Goal: Task Accomplishment & Management: Use online tool/utility

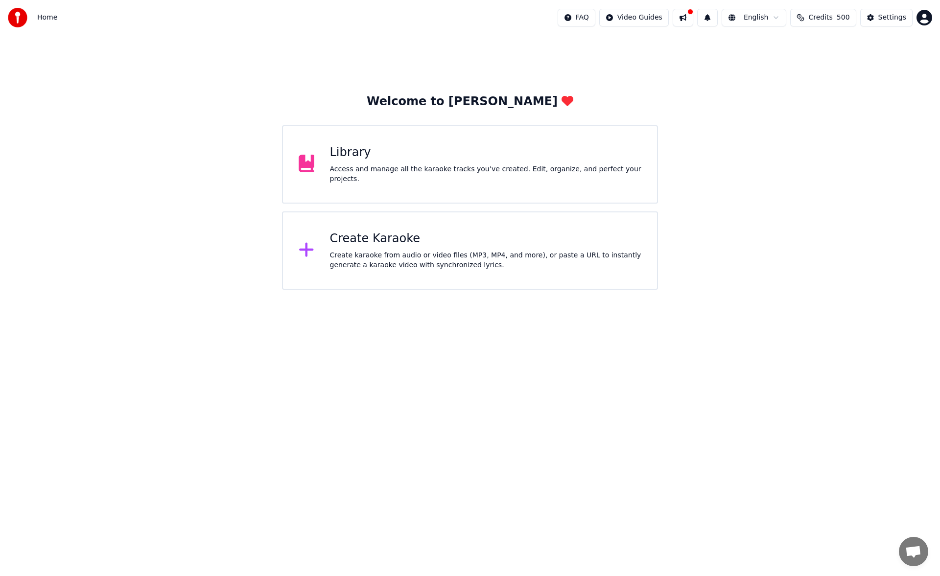
click at [445, 169] on div "Access and manage all the karaoke tracks you’ve created. Edit, organize, and pe…" at bounding box center [486, 174] width 312 height 20
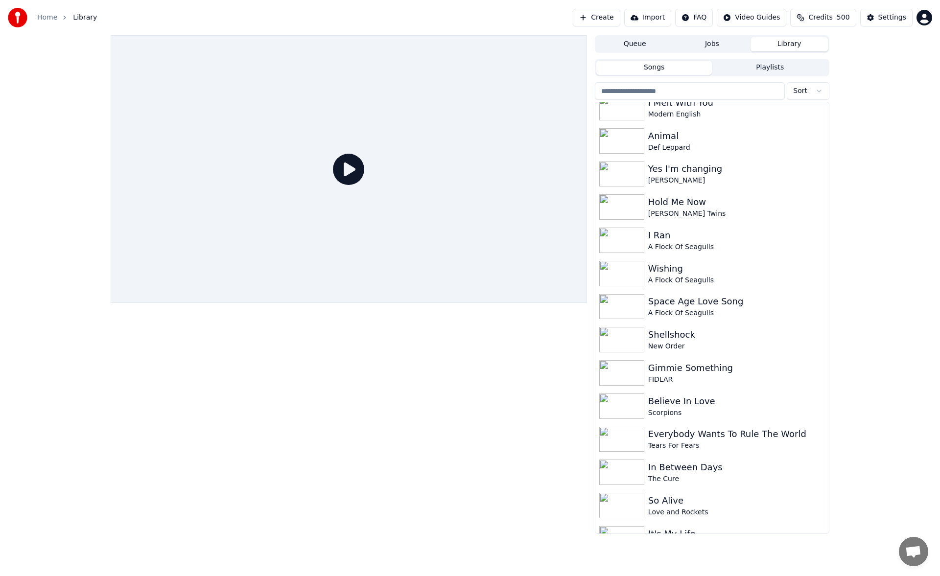
scroll to position [1271, 0]
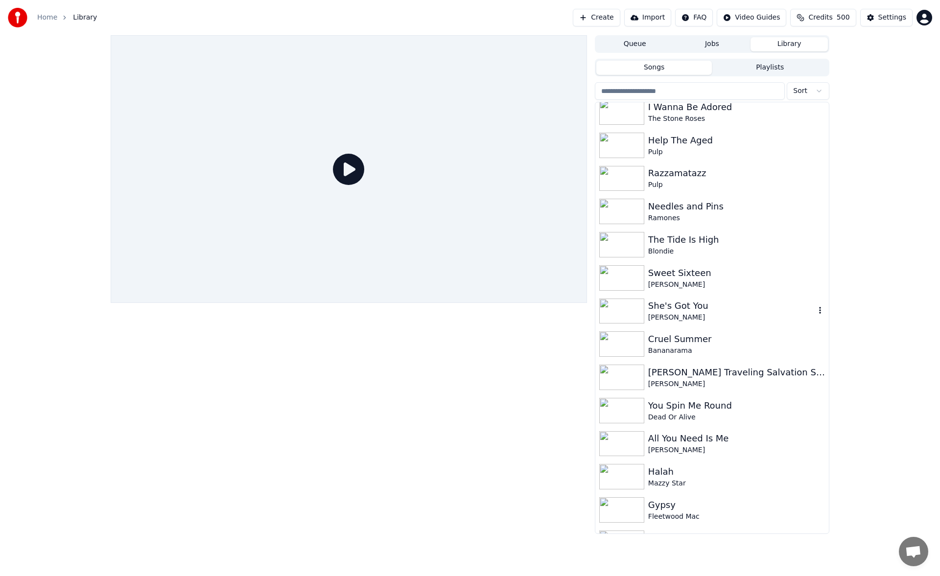
click at [726, 309] on div "She's Got You" at bounding box center [731, 306] width 167 height 14
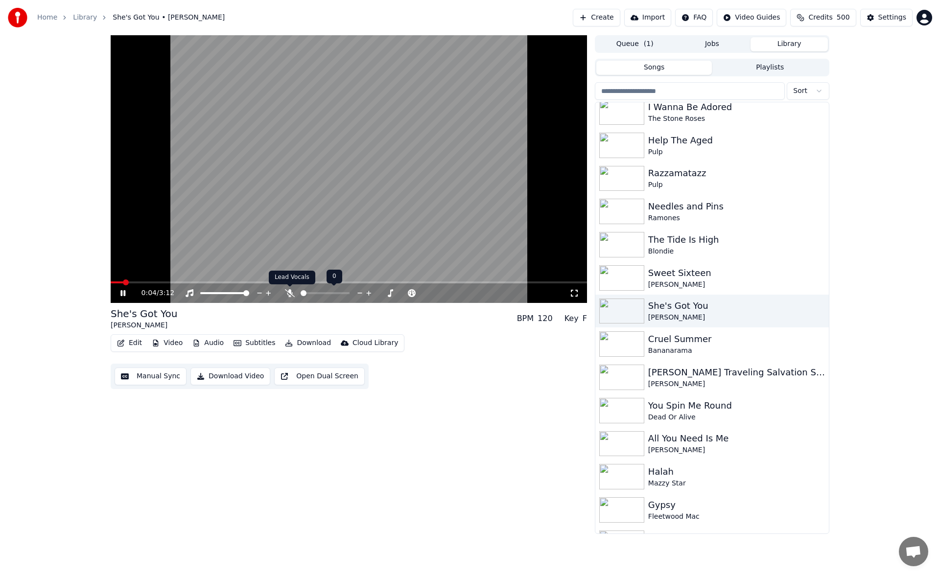
click at [290, 293] on icon at bounding box center [290, 293] width 10 height 8
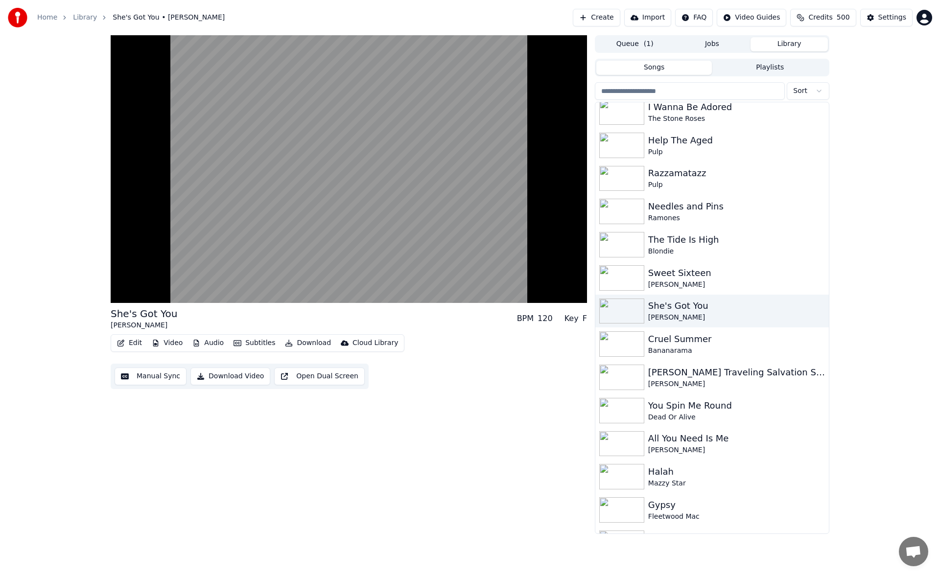
click at [162, 378] on button "Manual Sync" at bounding box center [151, 376] width 72 height 18
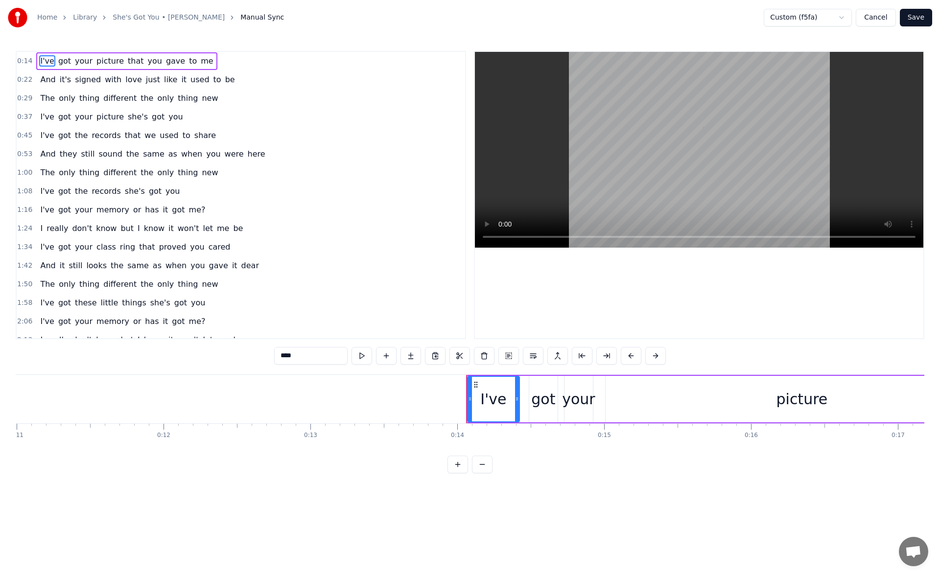
scroll to position [0, 2015]
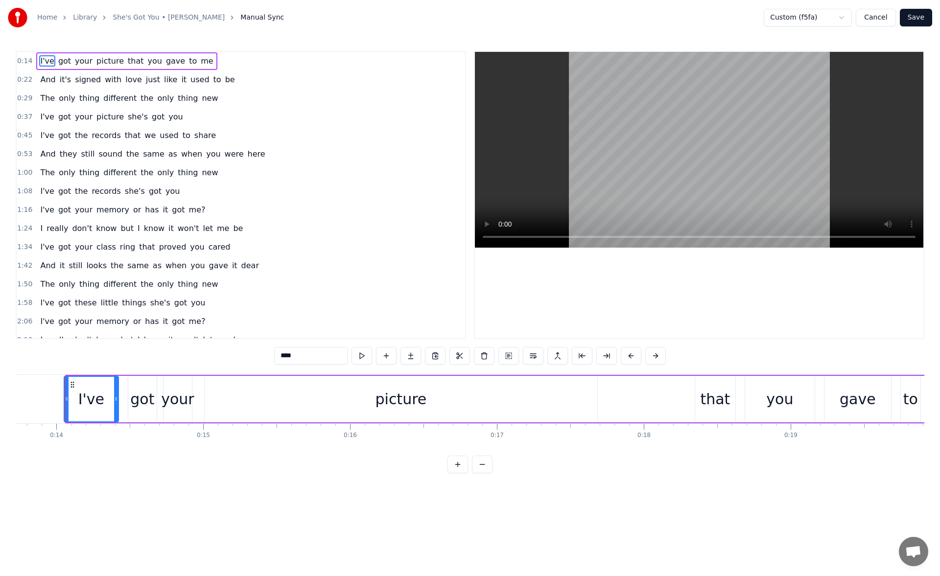
click at [68, 399] on icon at bounding box center [67, 399] width 4 height 8
click at [421, 400] on div "picture" at bounding box center [400, 399] width 51 height 22
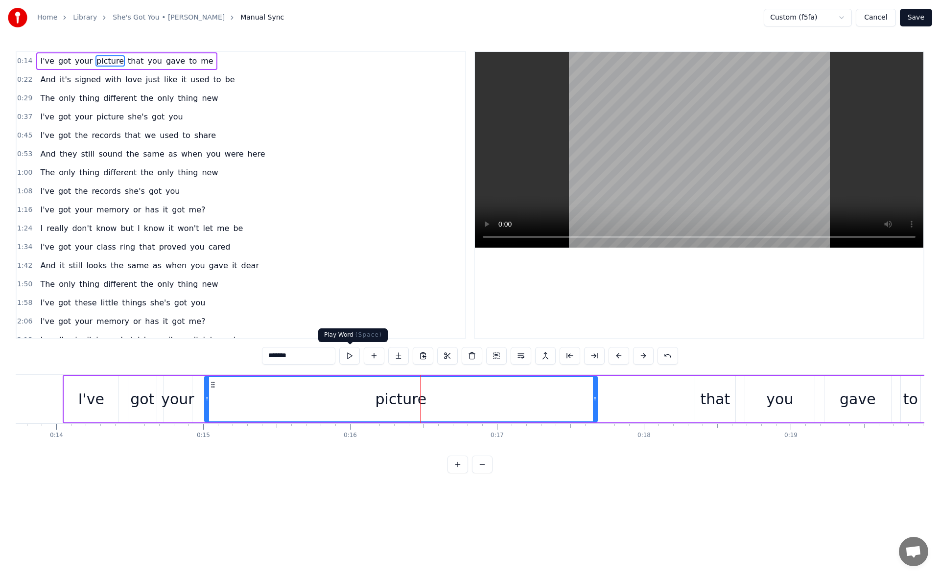
click at [350, 352] on button at bounding box center [349, 356] width 21 height 18
drag, startPoint x: 594, startPoint y: 399, endPoint x: 630, endPoint y: 398, distance: 36.7
click at [620, 398] on icon at bounding box center [618, 399] width 4 height 8
click at [348, 355] on button at bounding box center [349, 356] width 21 height 18
drag, startPoint x: 631, startPoint y: 398, endPoint x: 641, endPoint y: 399, distance: 9.8
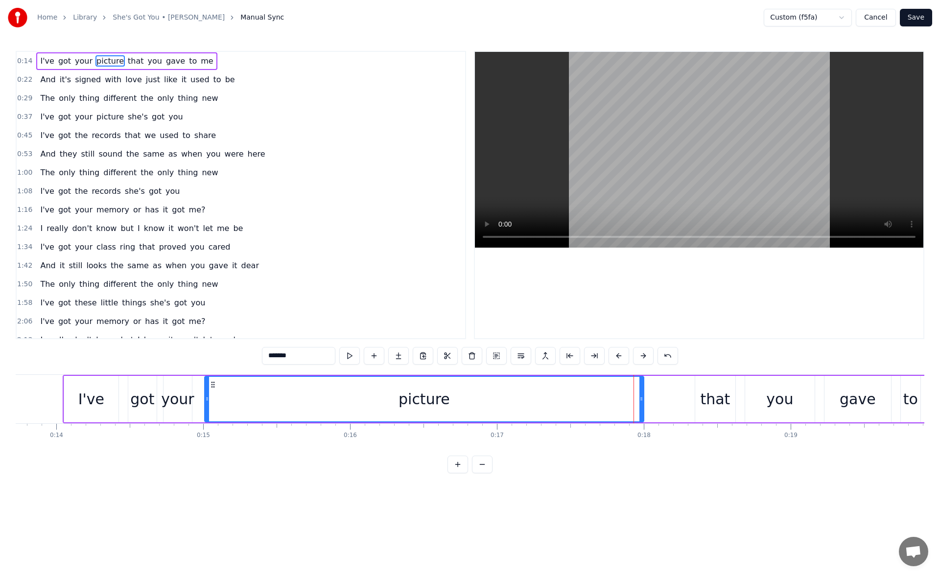
click at [641, 399] on icon at bounding box center [641, 399] width 4 height 8
click at [346, 357] on button at bounding box center [349, 356] width 21 height 18
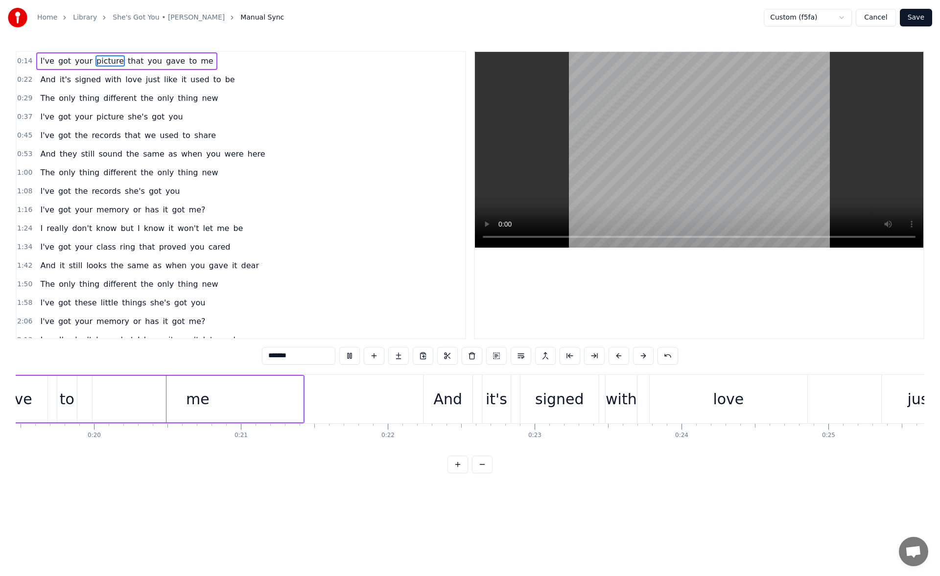
scroll to position [0, 2858]
click at [291, 391] on div "me" at bounding box center [197, 399] width 210 height 46
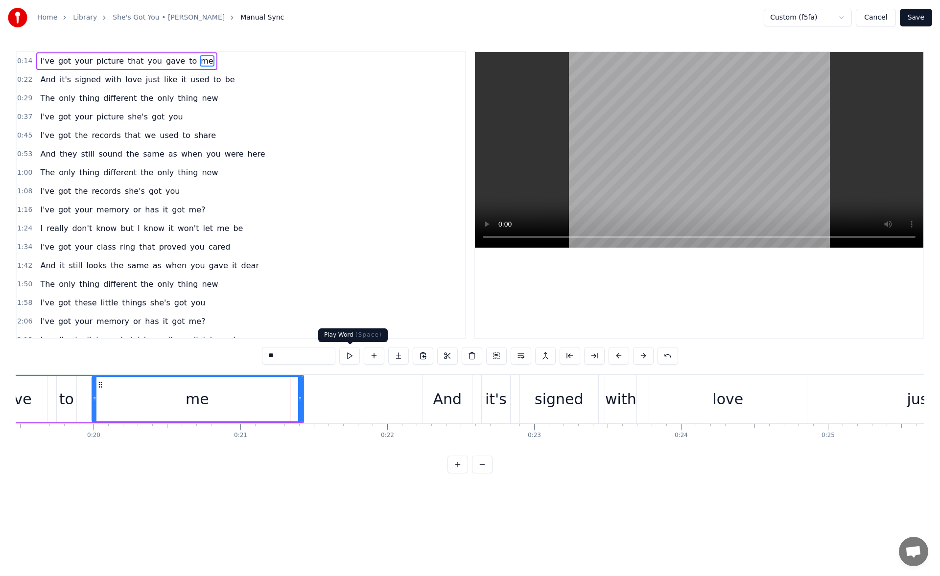
click at [349, 358] on button at bounding box center [349, 356] width 21 height 18
drag, startPoint x: 299, startPoint y: 400, endPoint x: 327, endPoint y: 402, distance: 28.0
click at [324, 402] on icon at bounding box center [322, 399] width 4 height 8
click at [353, 358] on button at bounding box center [349, 356] width 21 height 18
click at [685, 404] on div "love" at bounding box center [728, 399] width 158 height 48
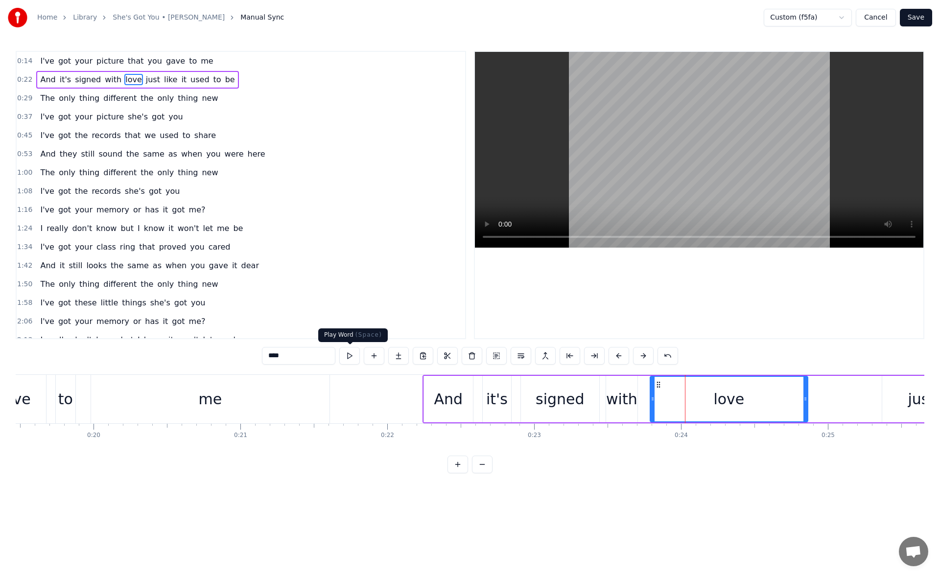
click at [350, 357] on button at bounding box center [349, 356] width 21 height 18
drag, startPoint x: 805, startPoint y: 402, endPoint x: 830, endPoint y: 401, distance: 25.5
click at [830, 401] on icon at bounding box center [830, 399] width 4 height 8
click at [349, 355] on button at bounding box center [349, 356] width 21 height 18
drag, startPoint x: 830, startPoint y: 400, endPoint x: 843, endPoint y: 402, distance: 12.9
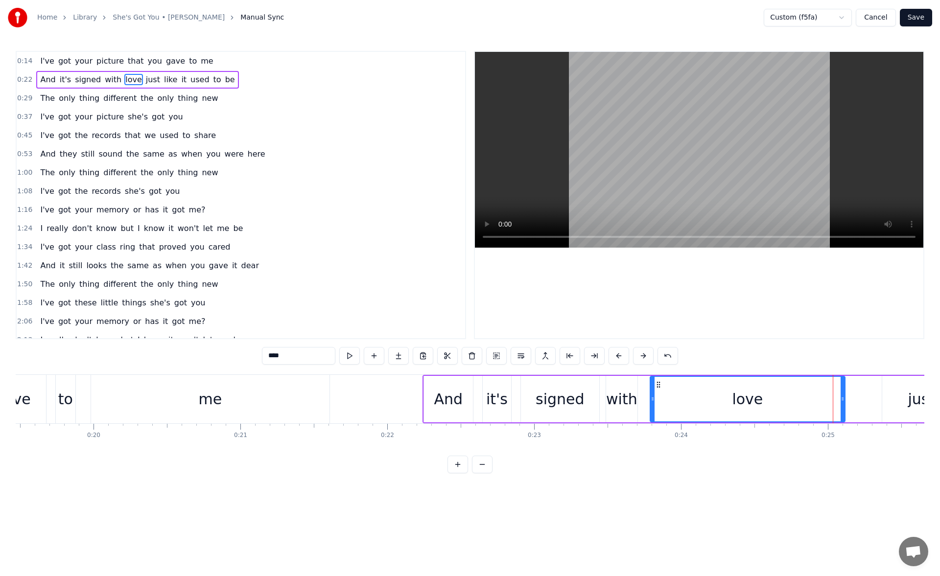
click at [843, 402] on icon at bounding box center [842, 399] width 4 height 8
click at [341, 356] on button at bounding box center [349, 356] width 21 height 18
click at [304, 395] on div "me" at bounding box center [210, 399] width 238 height 48
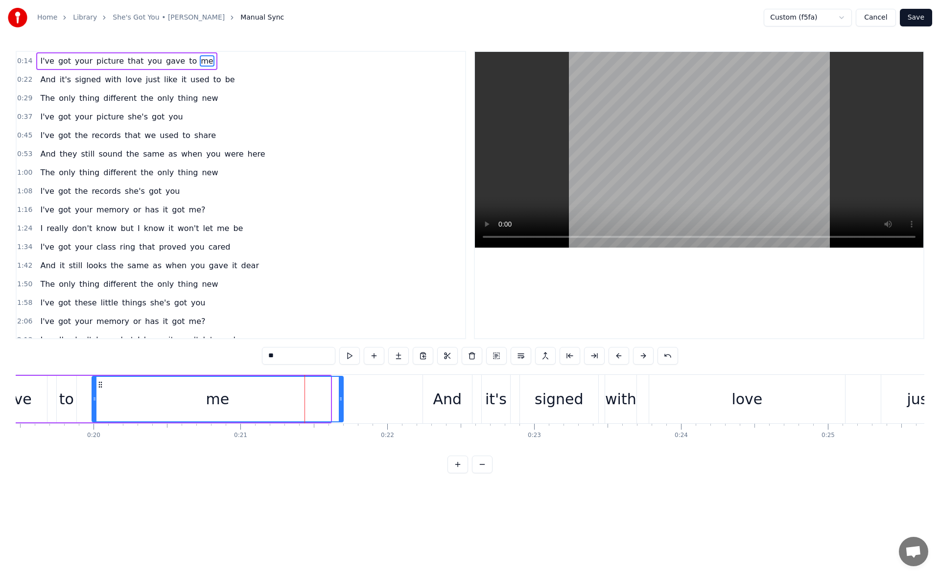
drag, startPoint x: 327, startPoint y: 401, endPoint x: 340, endPoint y: 400, distance: 12.7
click at [340, 400] on icon at bounding box center [341, 399] width 4 height 8
drag, startPoint x: 137, startPoint y: 459, endPoint x: 147, endPoint y: 458, distance: 9.8
click at [147, 458] on div "0:14 I've got your picture that you gave to me 0:22 And it's signed with love j…" at bounding box center [470, 262] width 908 height 422
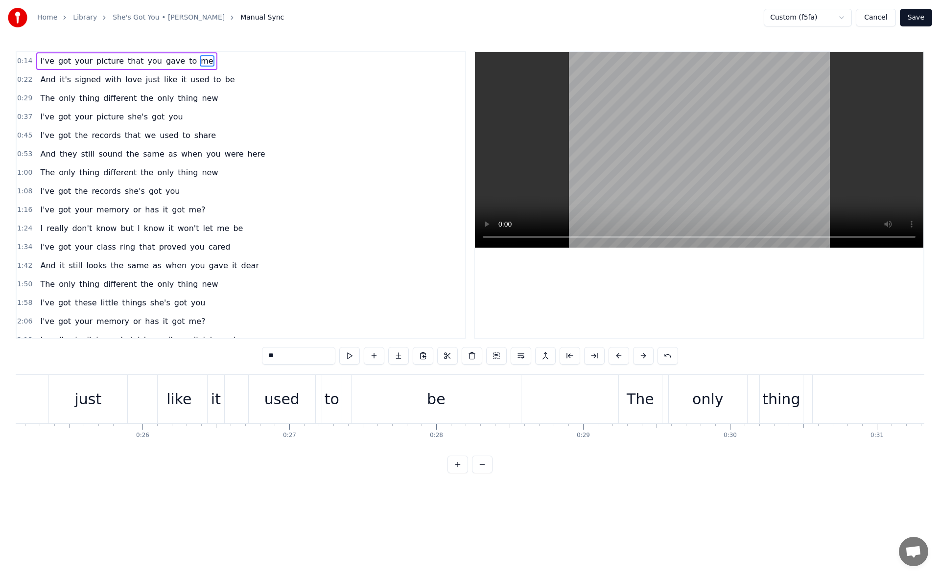
scroll to position [0, 3705]
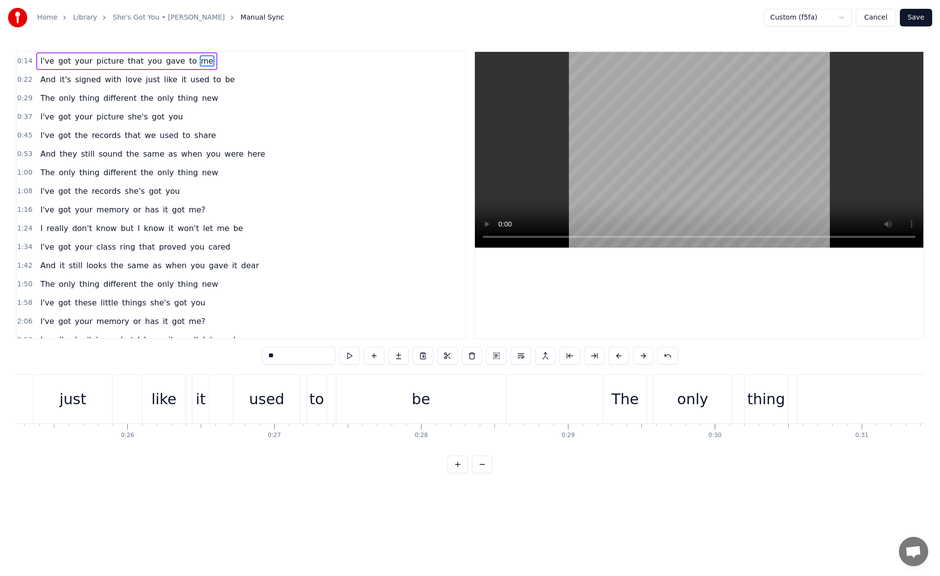
click at [445, 407] on div "be" at bounding box center [420, 399] width 169 height 48
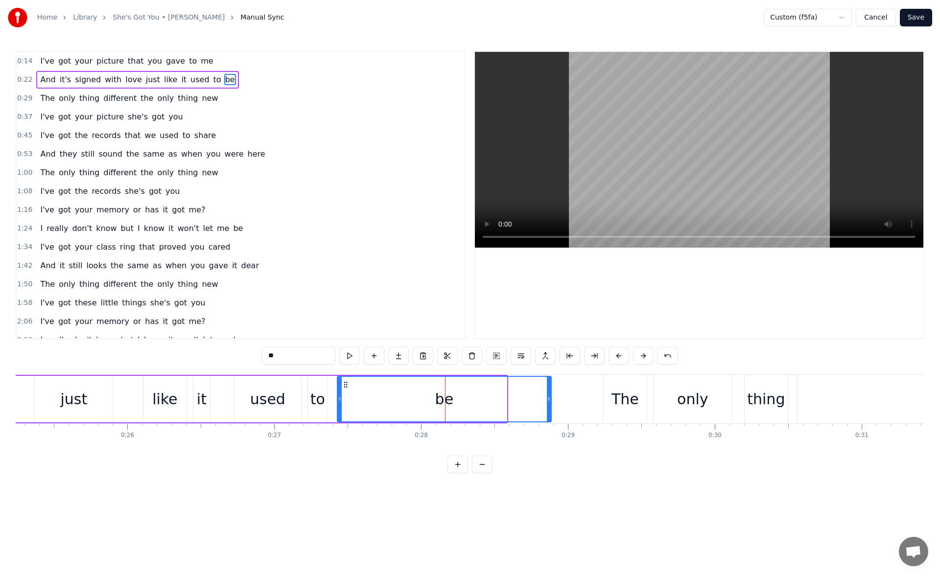
drag, startPoint x: 503, startPoint y: 400, endPoint x: 555, endPoint y: 399, distance: 52.4
click at [551, 399] on icon at bounding box center [549, 399] width 4 height 8
click at [347, 357] on button at bounding box center [349, 356] width 21 height 18
drag, startPoint x: 557, startPoint y: 398, endPoint x: 573, endPoint y: 399, distance: 16.2
click at [573, 399] on icon at bounding box center [573, 399] width 4 height 8
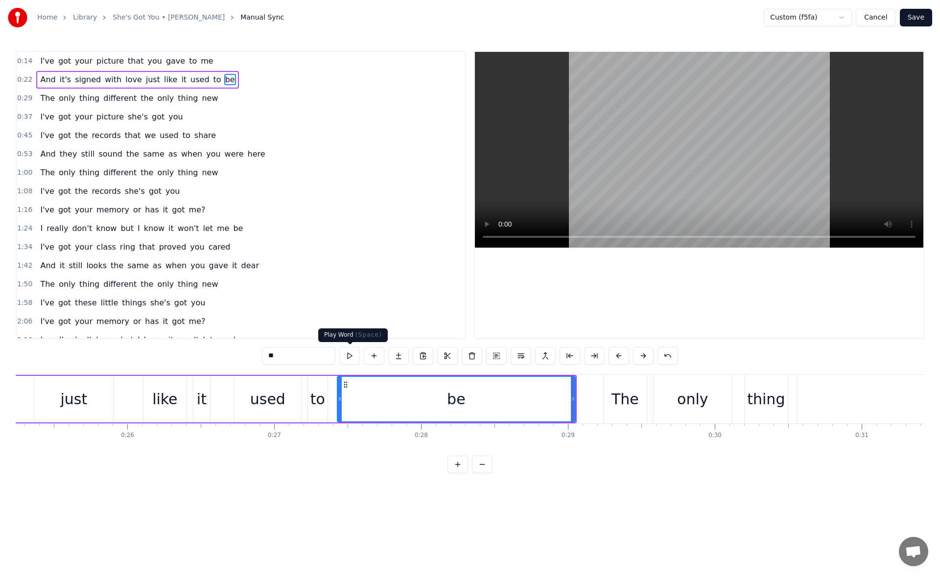
click at [355, 356] on button at bounding box center [349, 356] width 21 height 18
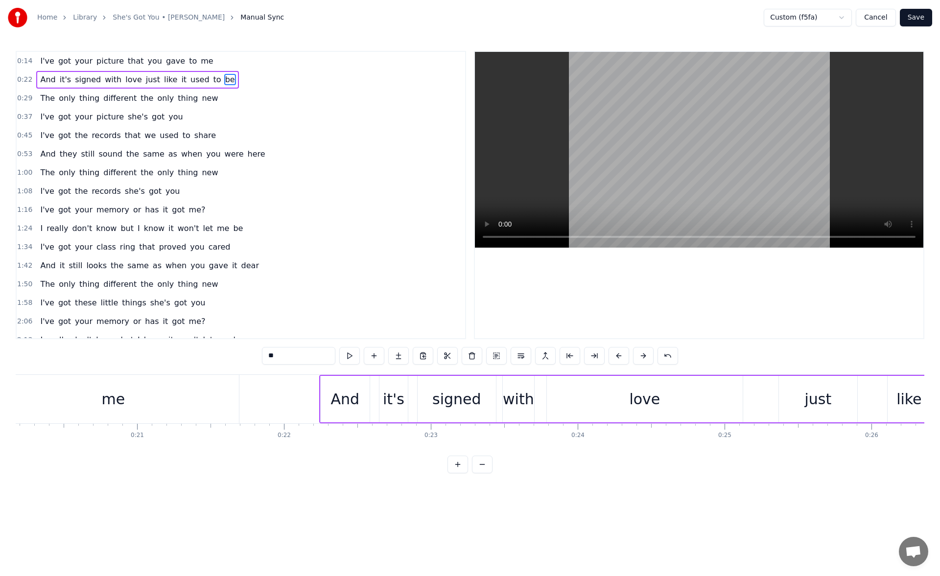
scroll to position [0, 2884]
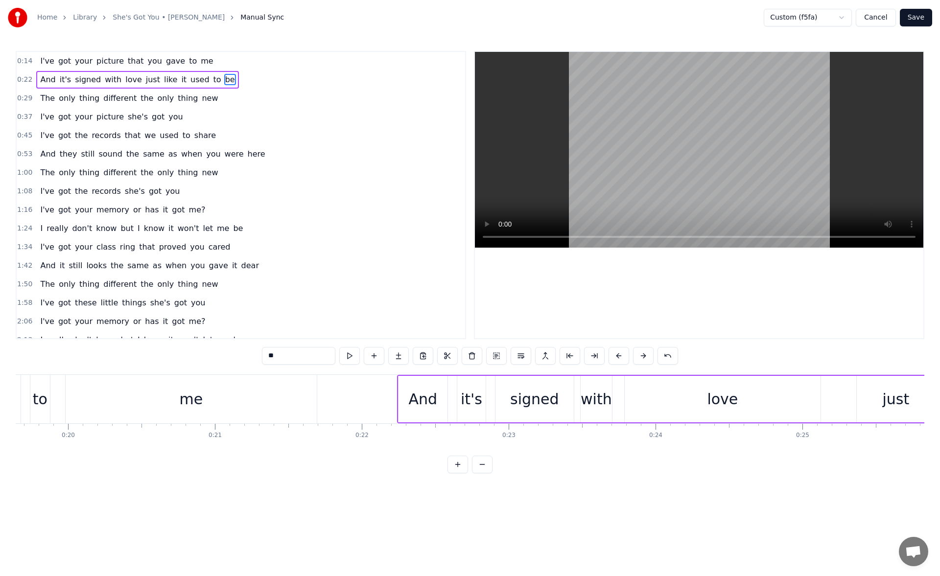
click at [206, 399] on div "me" at bounding box center [191, 399] width 251 height 48
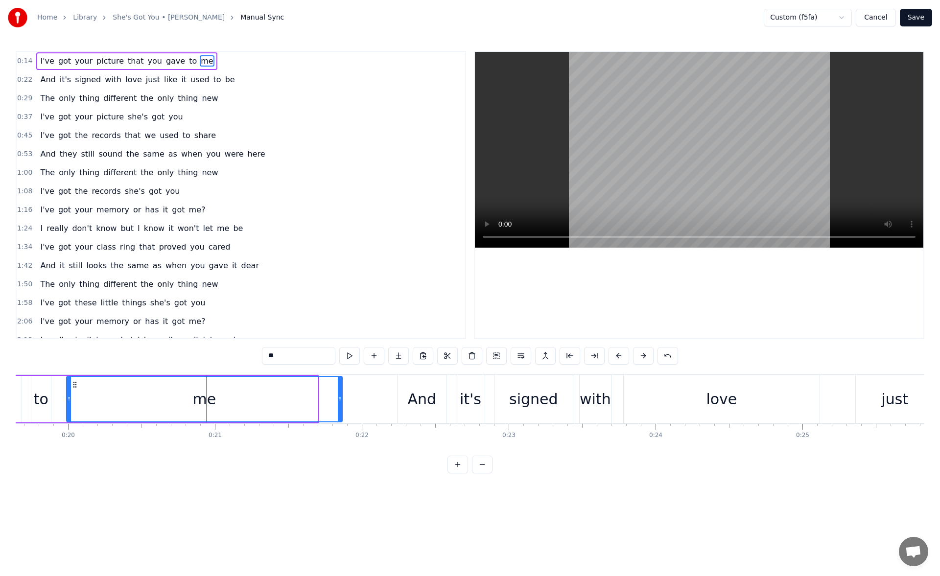
drag, startPoint x: 317, startPoint y: 401, endPoint x: 341, endPoint y: 402, distance: 24.5
click at [341, 402] on icon at bounding box center [340, 399] width 4 height 8
click at [350, 353] on button at bounding box center [349, 356] width 21 height 18
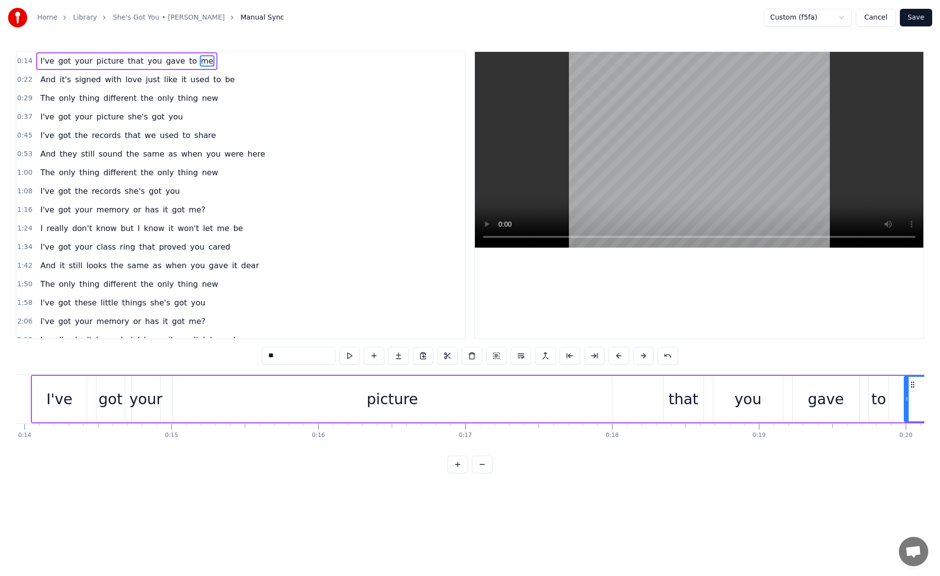
scroll to position [0, 2062]
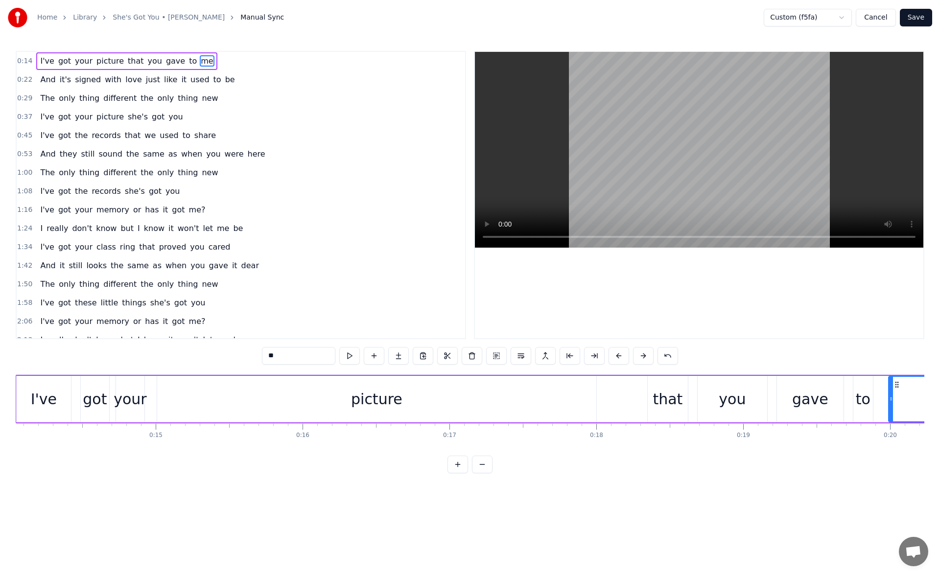
click at [494, 394] on div "picture" at bounding box center [376, 399] width 439 height 46
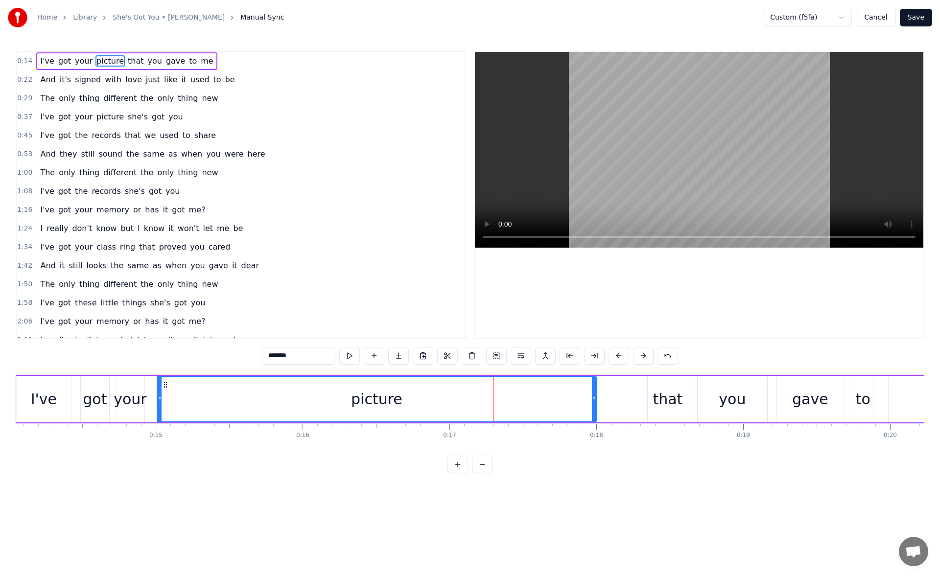
click at [595, 401] on icon at bounding box center [594, 399] width 4 height 8
drag, startPoint x: 593, startPoint y: 400, endPoint x: 613, endPoint y: 400, distance: 19.6
click at [613, 400] on icon at bounding box center [613, 399] width 4 height 8
click at [347, 355] on button at bounding box center [349, 356] width 21 height 18
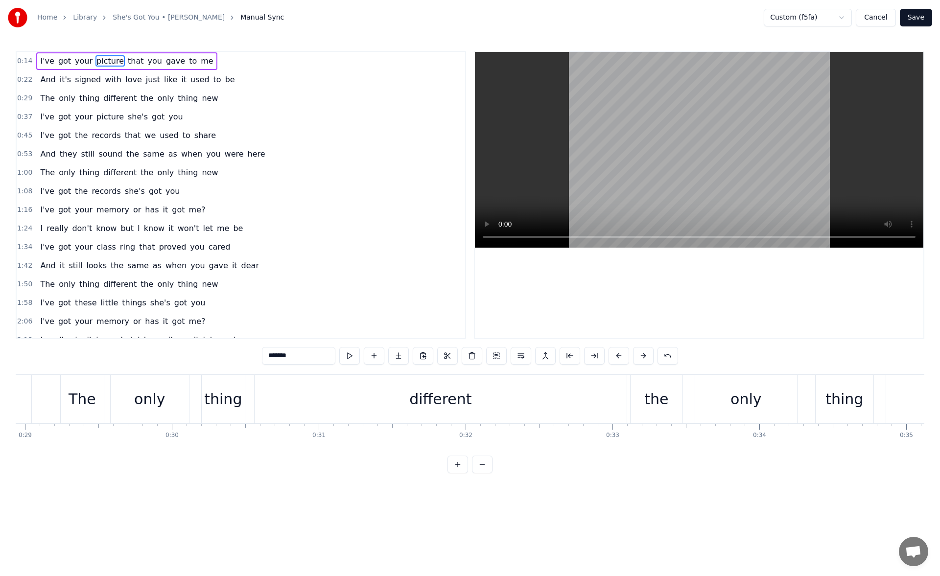
scroll to position [0, 4387]
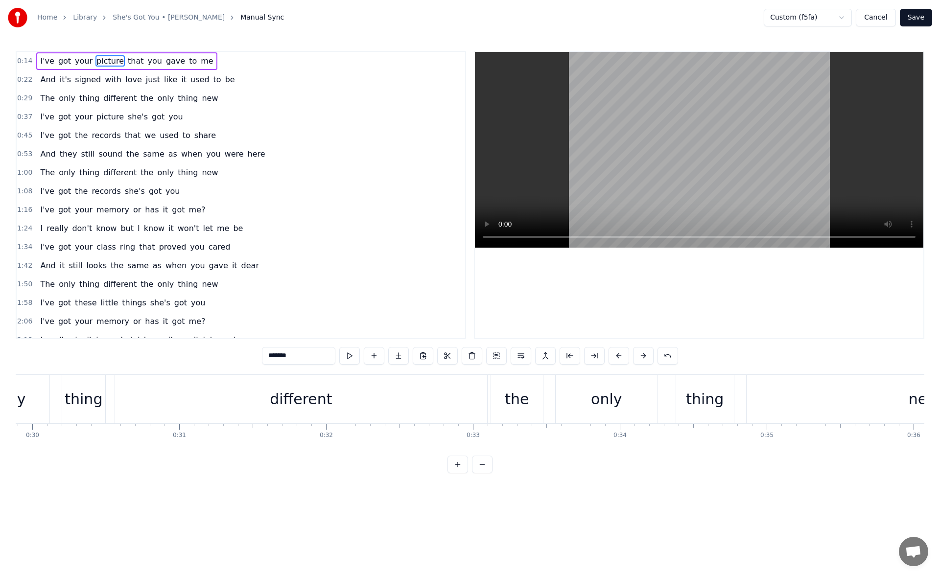
click at [349, 411] on div "different" at bounding box center [301, 399] width 372 height 48
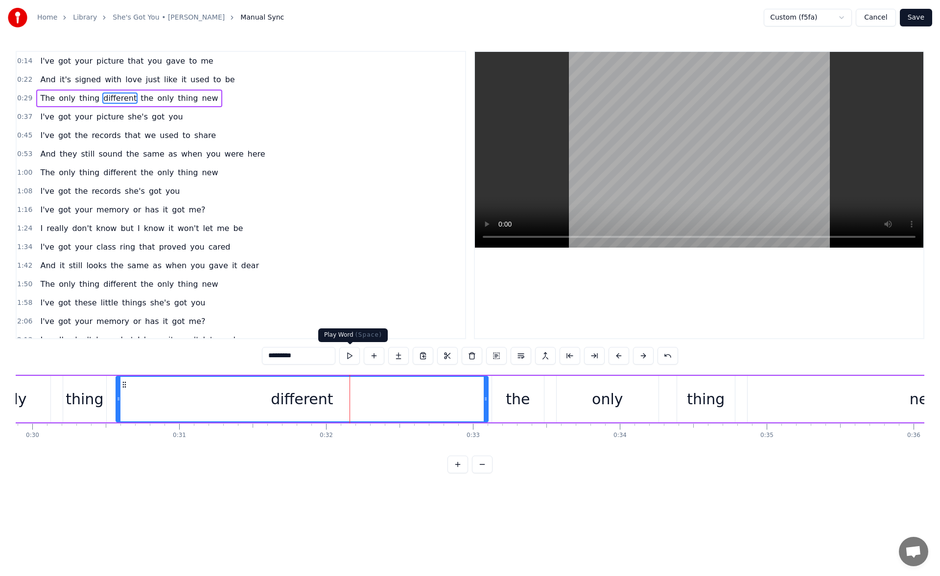
click at [348, 356] on button at bounding box center [349, 356] width 21 height 18
drag, startPoint x: 484, startPoint y: 402, endPoint x: 472, endPoint y: 402, distance: 11.7
click at [472, 402] on icon at bounding box center [474, 399] width 4 height 8
click at [350, 358] on button at bounding box center [349, 356] width 21 height 18
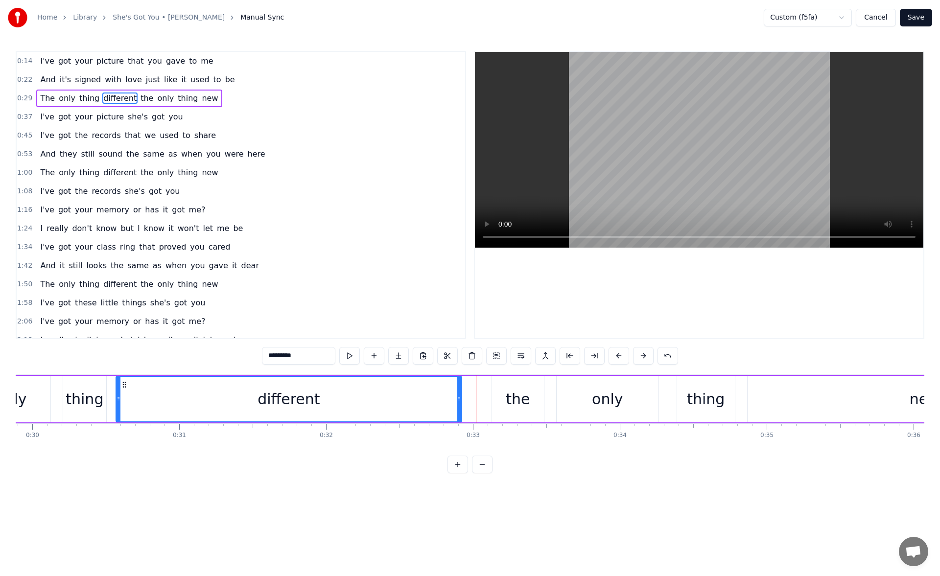
drag, startPoint x: 474, startPoint y: 398, endPoint x: 459, endPoint y: 399, distance: 14.7
click at [459, 399] on icon at bounding box center [459, 399] width 4 height 8
click at [352, 360] on button at bounding box center [349, 356] width 21 height 18
click at [507, 389] on div "the" at bounding box center [517, 399] width 24 height 22
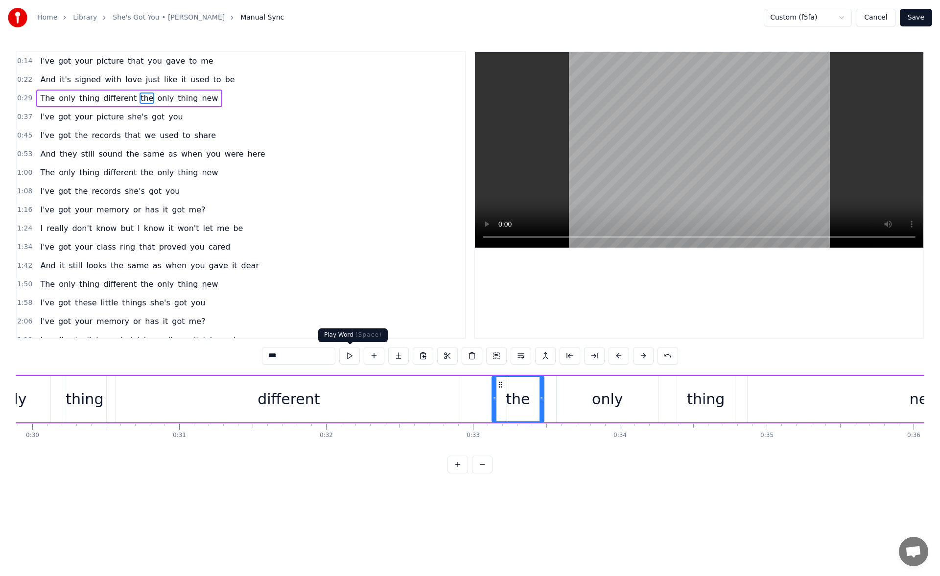
click at [349, 359] on button at bounding box center [349, 356] width 21 height 18
click at [568, 391] on div "only" at bounding box center [607, 399] width 102 height 46
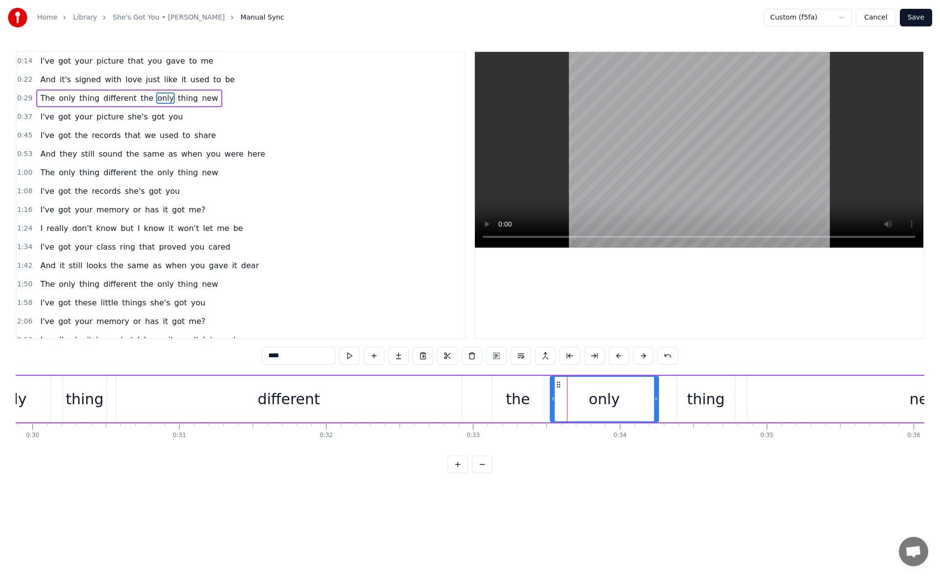
drag, startPoint x: 557, startPoint y: 401, endPoint x: 551, endPoint y: 400, distance: 6.4
click at [551, 400] on icon at bounding box center [553, 399] width 4 height 8
click at [351, 359] on button at bounding box center [349, 356] width 21 height 18
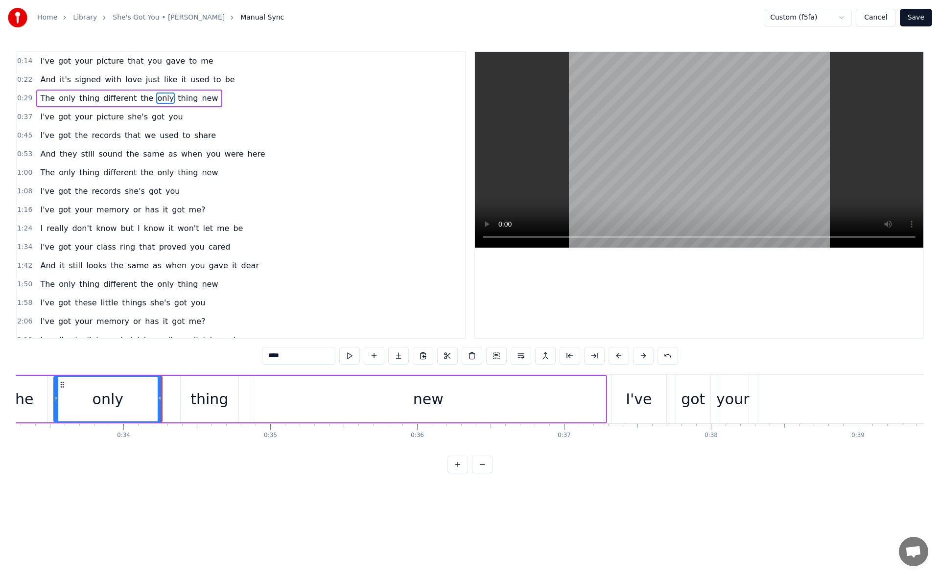
scroll to position [0, 4992]
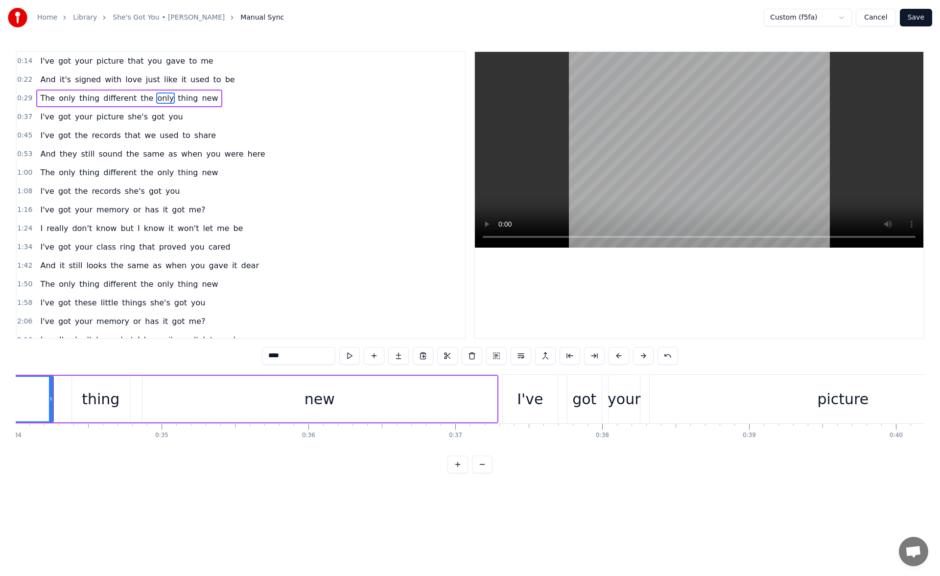
click at [334, 404] on div "new" at bounding box center [319, 399] width 354 height 46
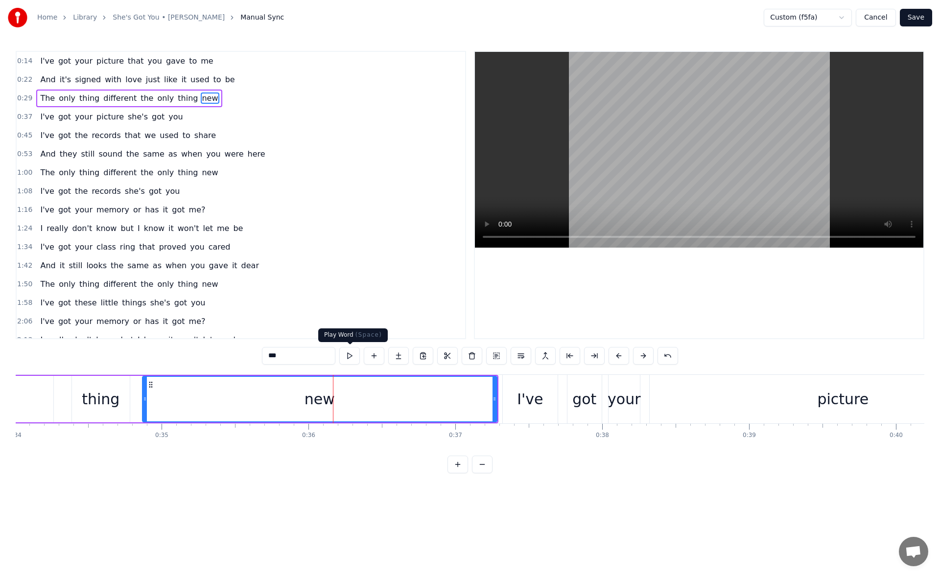
click at [351, 355] on button at bounding box center [349, 356] width 21 height 18
drag, startPoint x: 492, startPoint y: 397, endPoint x: 459, endPoint y: 397, distance: 32.3
click at [460, 397] on icon at bounding box center [462, 399] width 4 height 8
click at [352, 356] on button at bounding box center [349, 356] width 21 height 18
drag, startPoint x: 462, startPoint y: 403, endPoint x: 435, endPoint y: 399, distance: 27.8
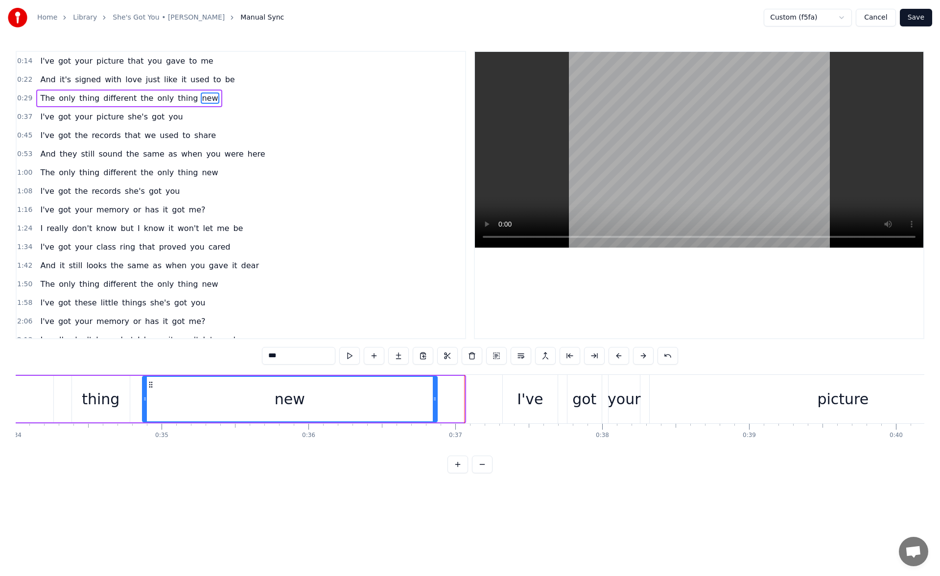
click at [435, 399] on div at bounding box center [435, 399] width 4 height 45
click at [350, 359] on button at bounding box center [349, 356] width 21 height 18
click at [529, 391] on div "I've" at bounding box center [530, 399] width 26 height 22
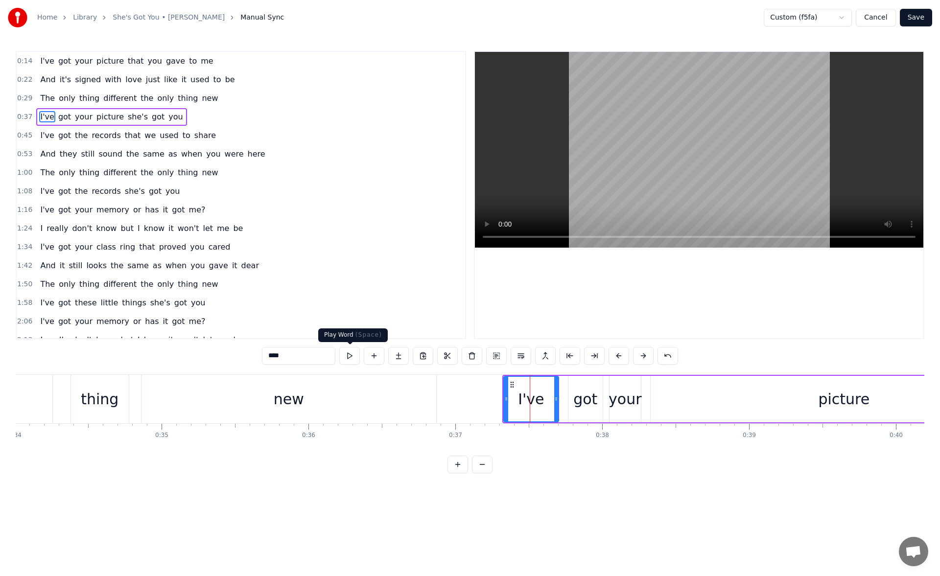
click at [346, 354] on button at bounding box center [349, 356] width 21 height 18
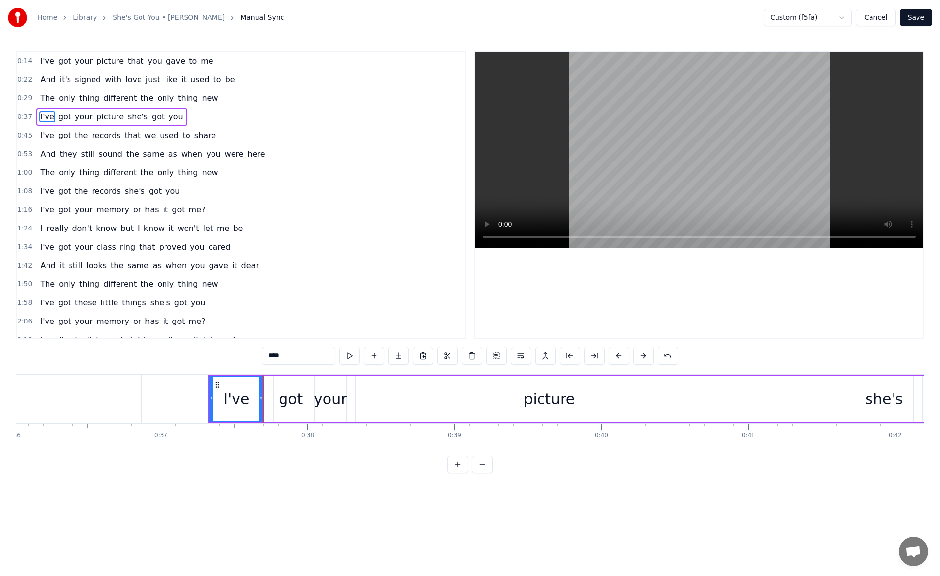
scroll to position [0, 5442]
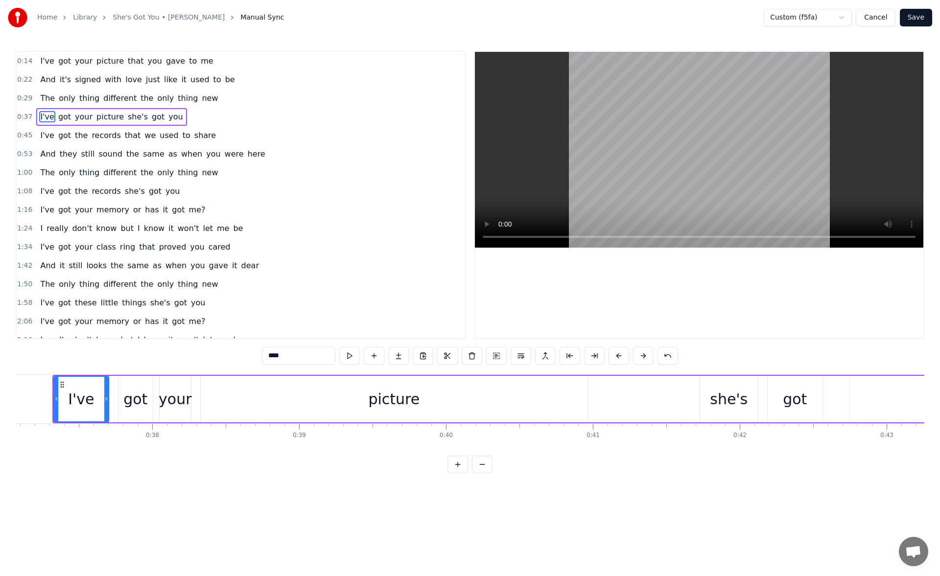
click at [312, 396] on div "picture" at bounding box center [394, 399] width 387 height 46
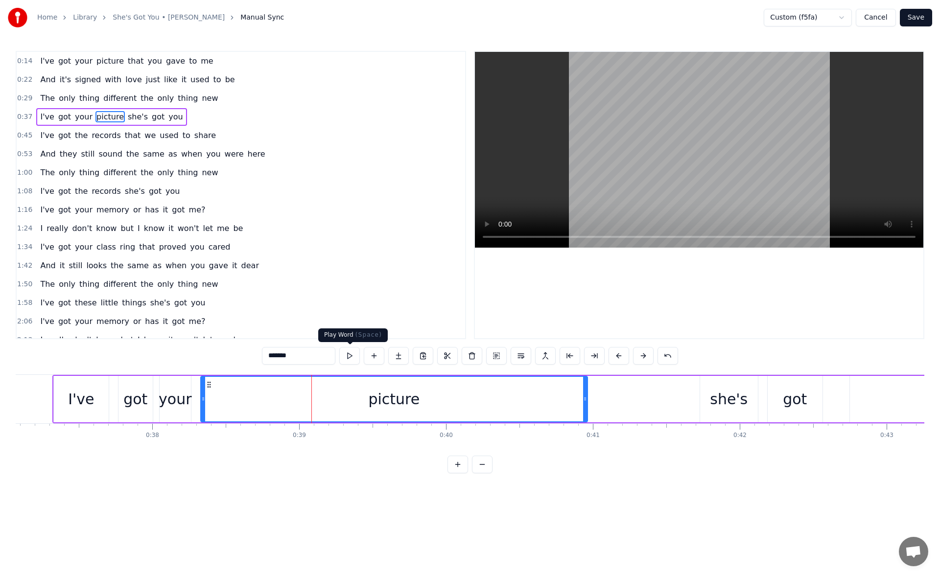
click at [350, 355] on button at bounding box center [349, 356] width 21 height 18
click at [710, 391] on div "she's" at bounding box center [729, 399] width 58 height 46
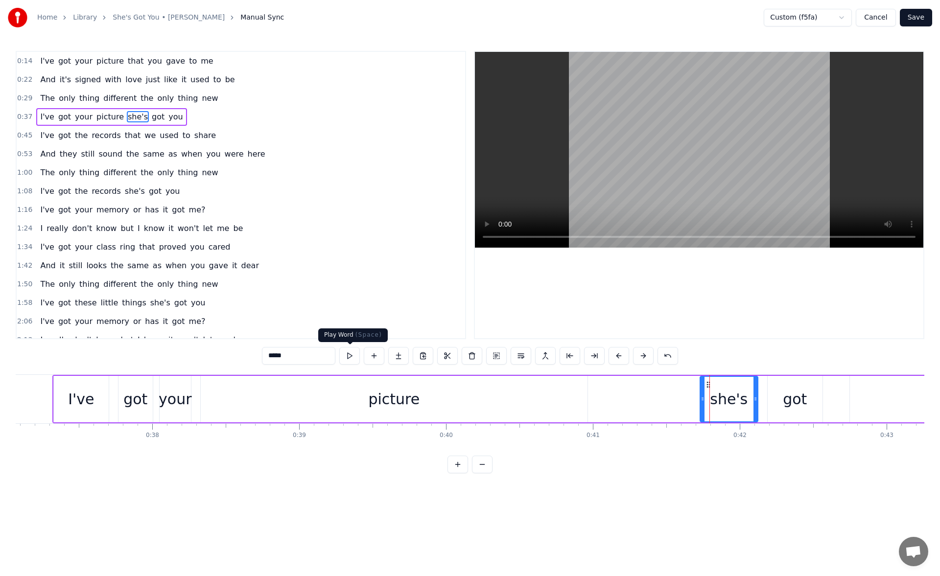
click at [351, 357] on button at bounding box center [349, 356] width 21 height 18
drag, startPoint x: 702, startPoint y: 399, endPoint x: 683, endPoint y: 401, distance: 18.8
click at [684, 401] on icon at bounding box center [686, 399] width 4 height 8
click at [354, 359] on button at bounding box center [349, 356] width 21 height 18
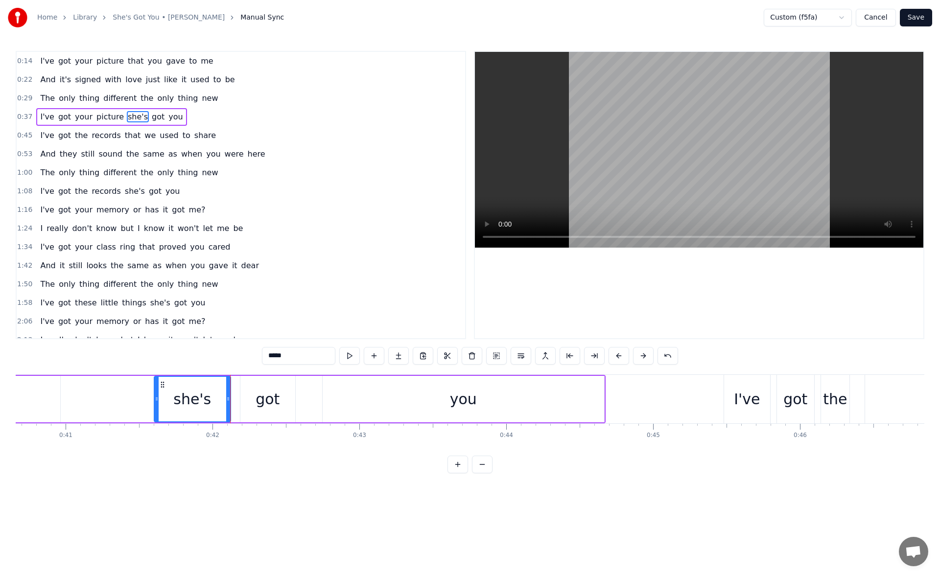
scroll to position [0, 6047]
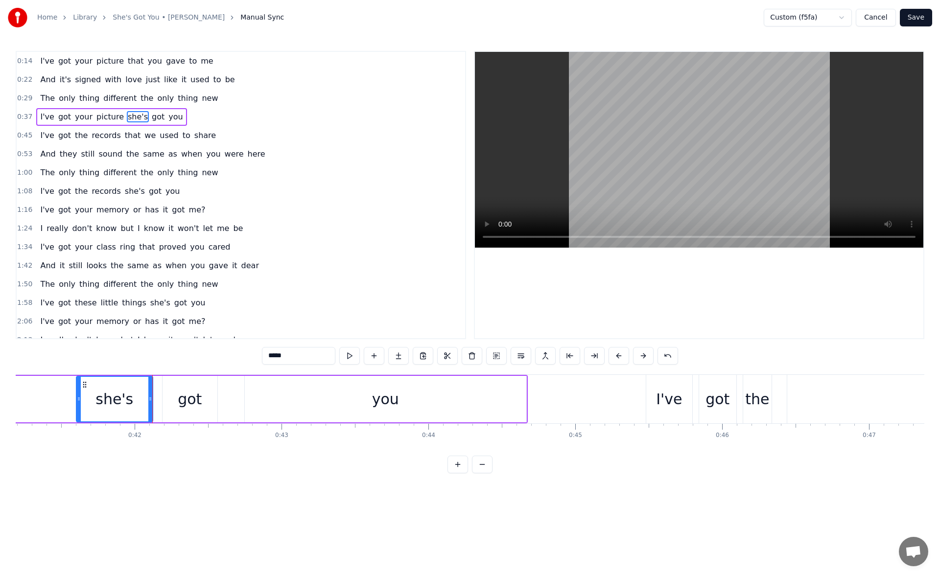
click at [286, 403] on div "you" at bounding box center [385, 399] width 281 height 46
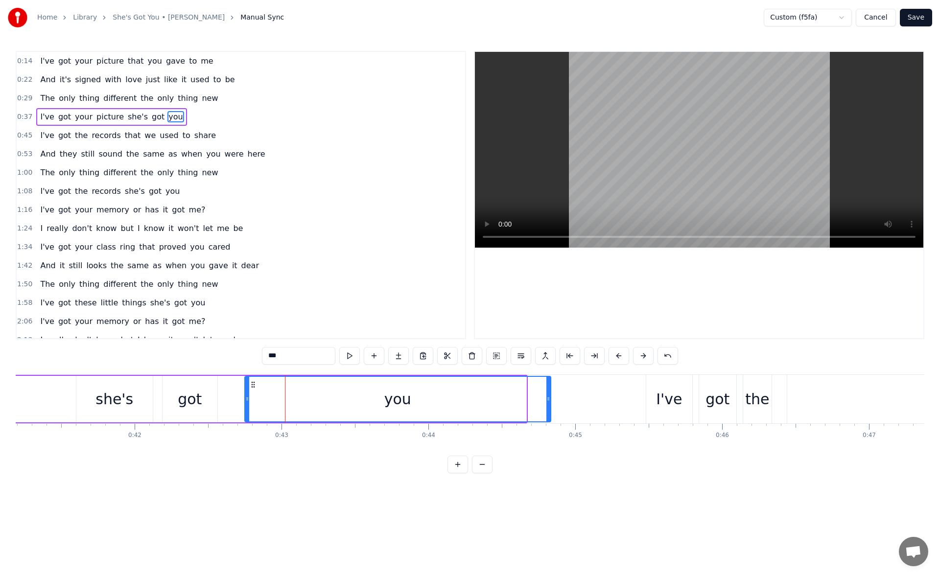
drag, startPoint x: 524, startPoint y: 407, endPoint x: 549, endPoint y: 406, distance: 24.5
click at [549, 406] on div at bounding box center [548, 399] width 4 height 45
click at [346, 358] on button at bounding box center [349, 356] width 21 height 18
click at [201, 404] on div "got" at bounding box center [189, 399] width 55 height 46
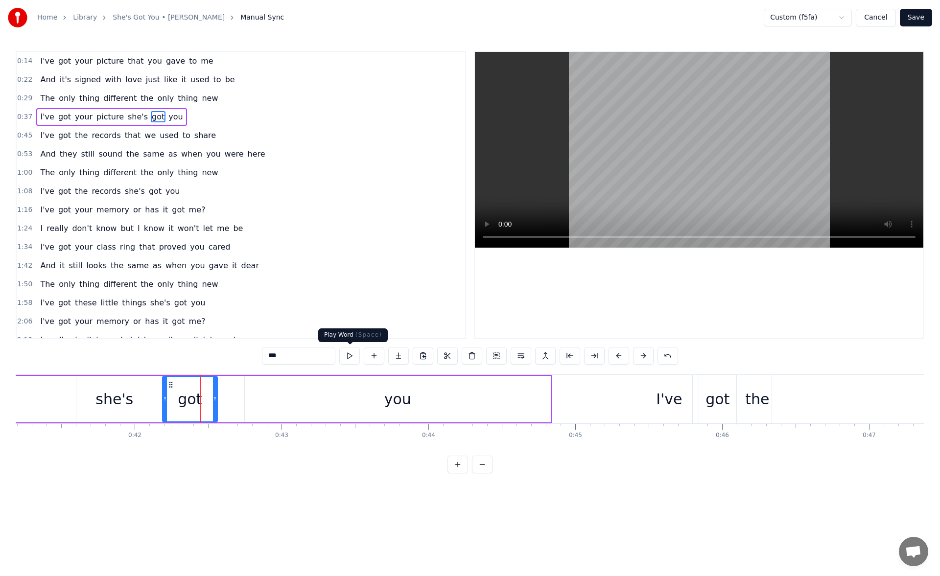
click at [355, 357] on button at bounding box center [349, 356] width 21 height 18
click at [265, 397] on div "you" at bounding box center [398, 399] width 306 height 46
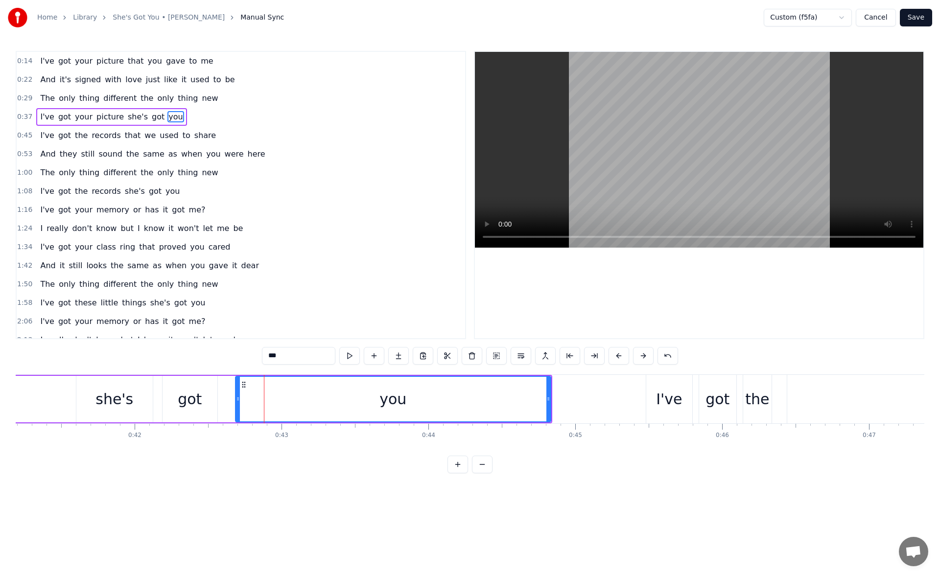
drag, startPoint x: 247, startPoint y: 402, endPoint x: 235, endPoint y: 402, distance: 11.8
click at [236, 402] on icon at bounding box center [238, 399] width 4 height 8
click at [344, 355] on button at bounding box center [349, 356] width 21 height 18
click at [230, 404] on div at bounding box center [231, 399] width 4 height 45
click at [346, 352] on button at bounding box center [349, 356] width 21 height 18
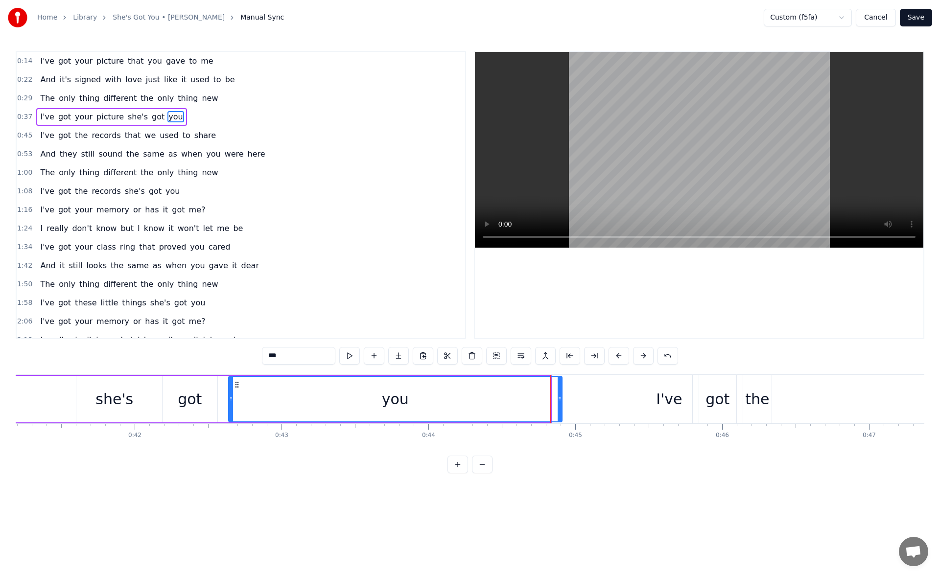
drag, startPoint x: 547, startPoint y: 401, endPoint x: 558, endPoint y: 403, distance: 11.4
click at [558, 403] on div at bounding box center [559, 399] width 4 height 45
click at [358, 357] on button at bounding box center [349, 356] width 21 height 18
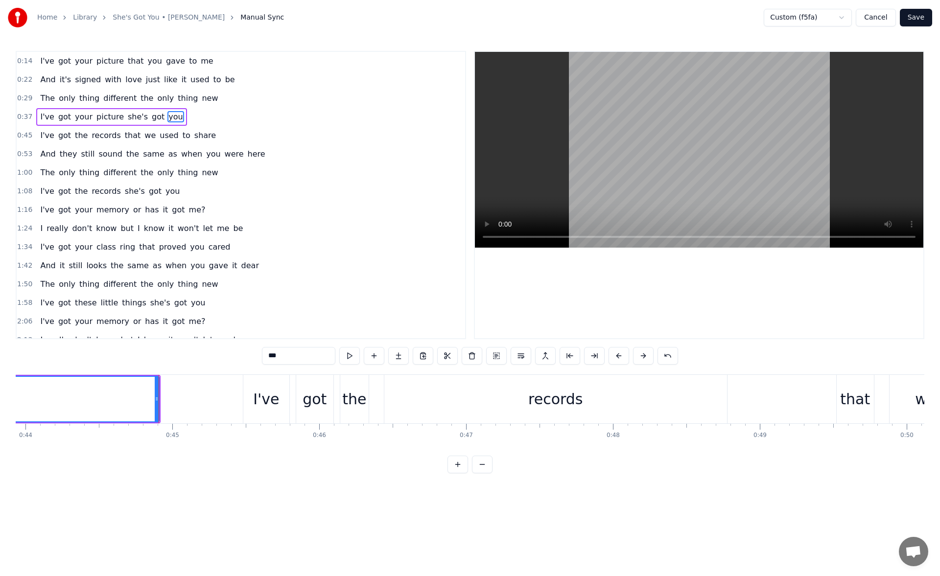
scroll to position [0, 6605]
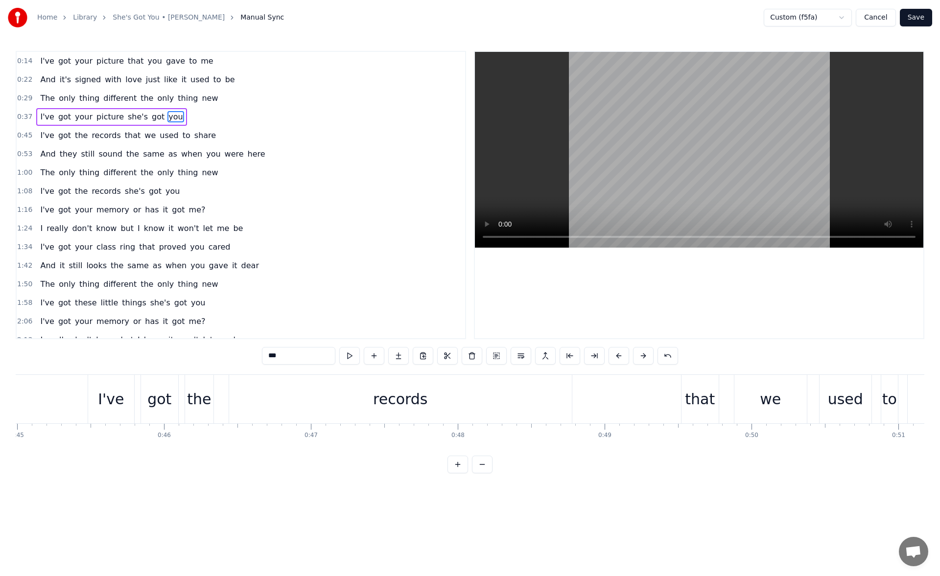
click at [204, 392] on div "the" at bounding box center [199, 399] width 24 height 22
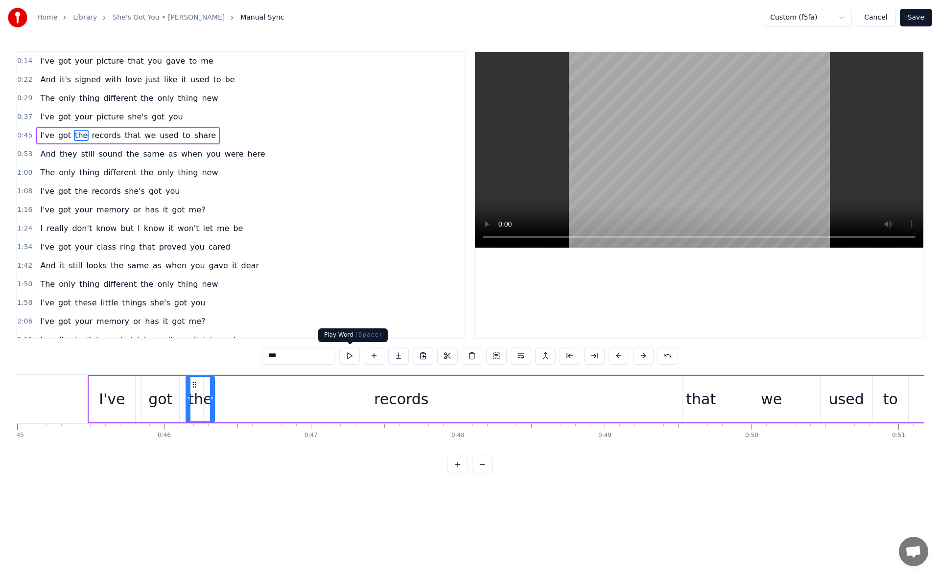
click at [348, 356] on button at bounding box center [349, 356] width 21 height 18
click at [262, 393] on div "records" at bounding box center [401, 399] width 343 height 46
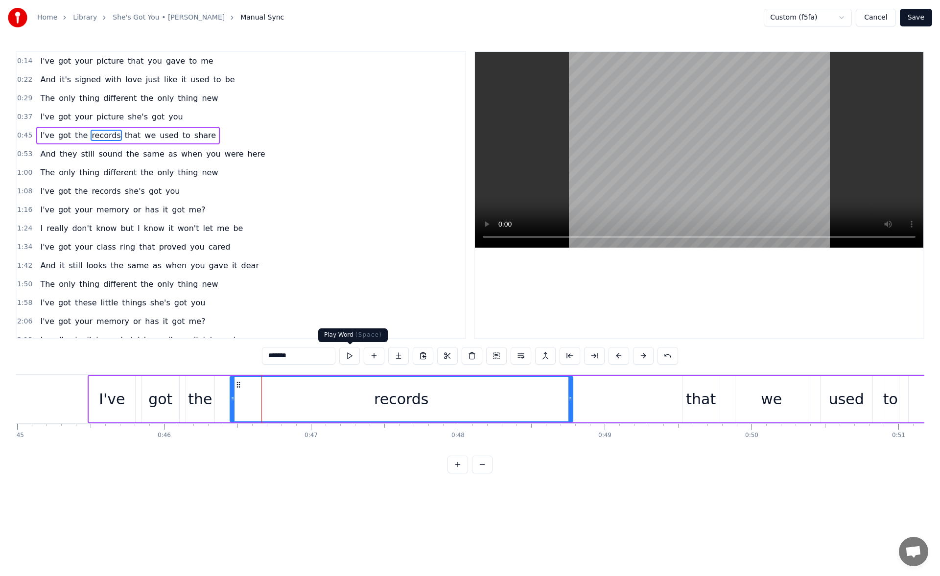
click at [356, 352] on button at bounding box center [349, 356] width 21 height 18
drag, startPoint x: 571, startPoint y: 400, endPoint x: 591, endPoint y: 399, distance: 20.6
click at [575, 399] on icon at bounding box center [574, 399] width 4 height 8
click at [264, 415] on div "records" at bounding box center [411, 399] width 362 height 45
drag, startPoint x: 232, startPoint y: 400, endPoint x: 226, endPoint y: 400, distance: 6.4
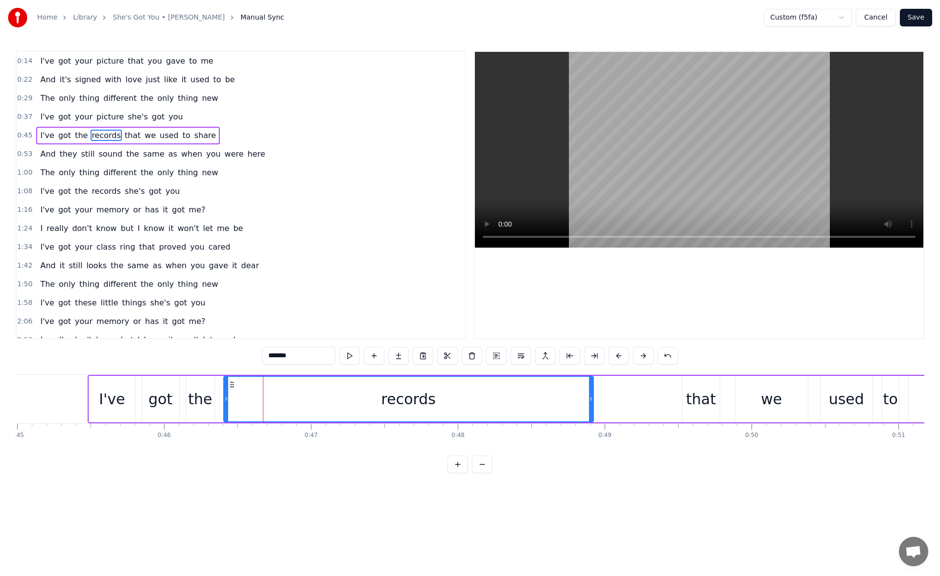
click at [226, 400] on icon at bounding box center [226, 399] width 4 height 8
click at [199, 384] on div "the" at bounding box center [200, 399] width 28 height 46
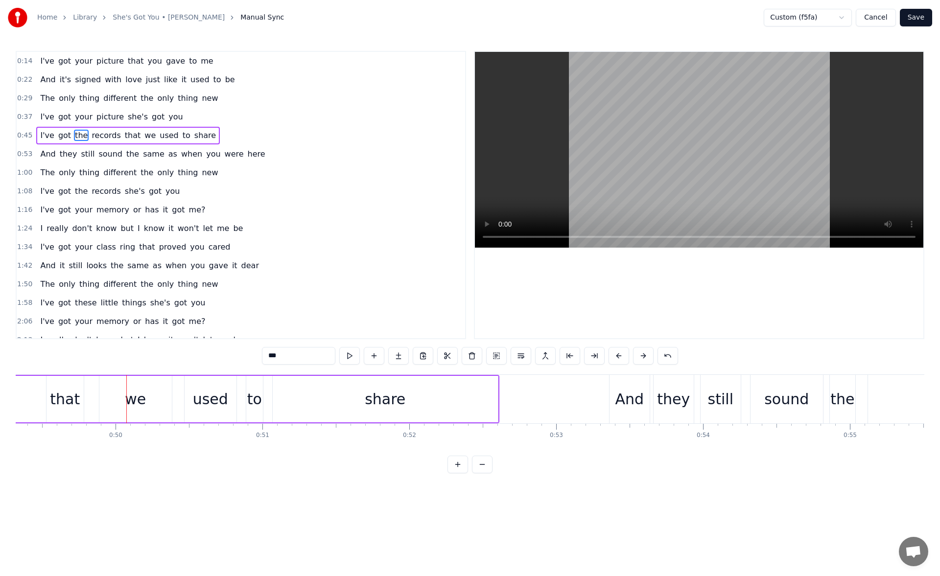
scroll to position [0, 7302]
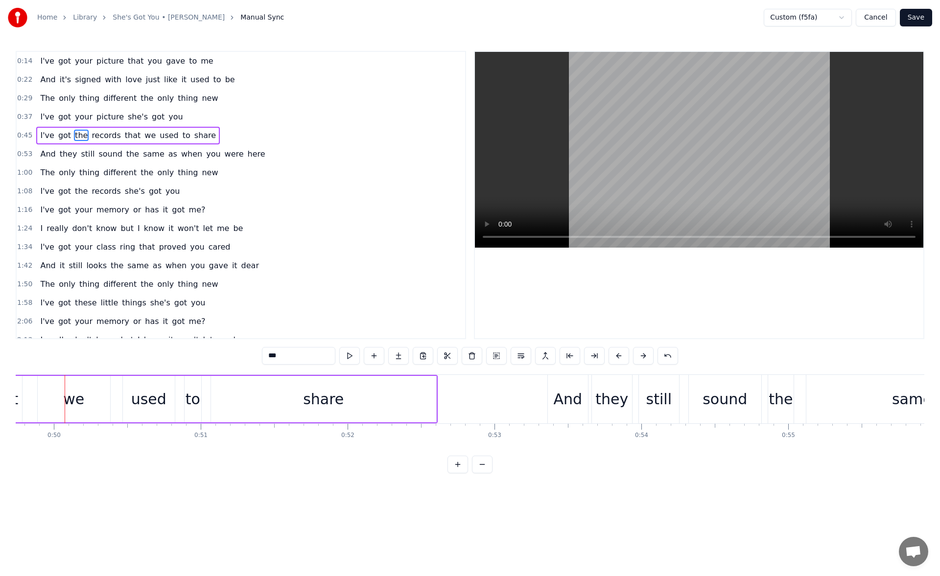
click at [280, 403] on div "share" at bounding box center [323, 399] width 225 height 46
type input "*****"
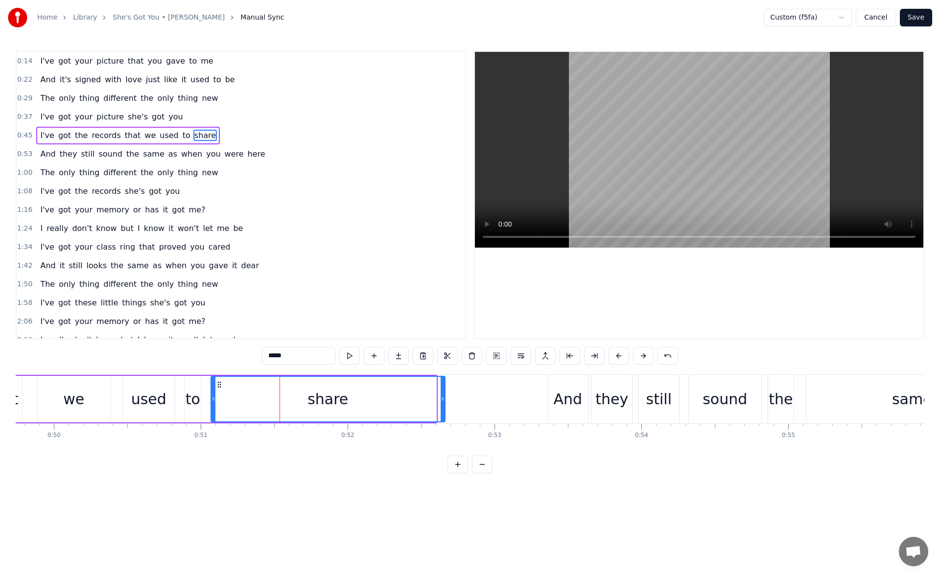
drag, startPoint x: 434, startPoint y: 401, endPoint x: 459, endPoint y: 401, distance: 25.9
click at [444, 401] on icon at bounding box center [442, 399] width 4 height 8
click at [352, 354] on button at bounding box center [349, 356] width 21 height 18
click at [461, 401] on div at bounding box center [461, 399] width 0 height 48
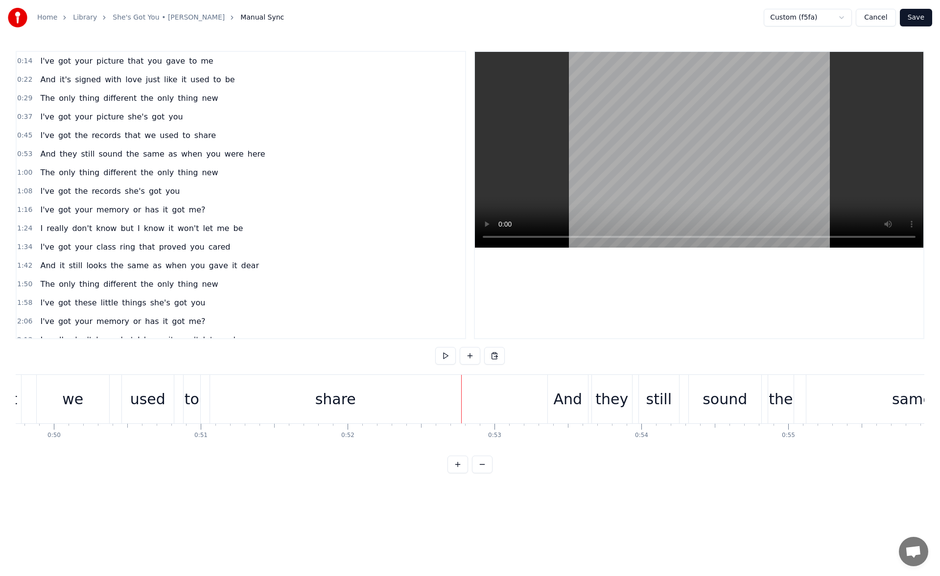
click at [455, 400] on div "share" at bounding box center [335, 399] width 251 height 48
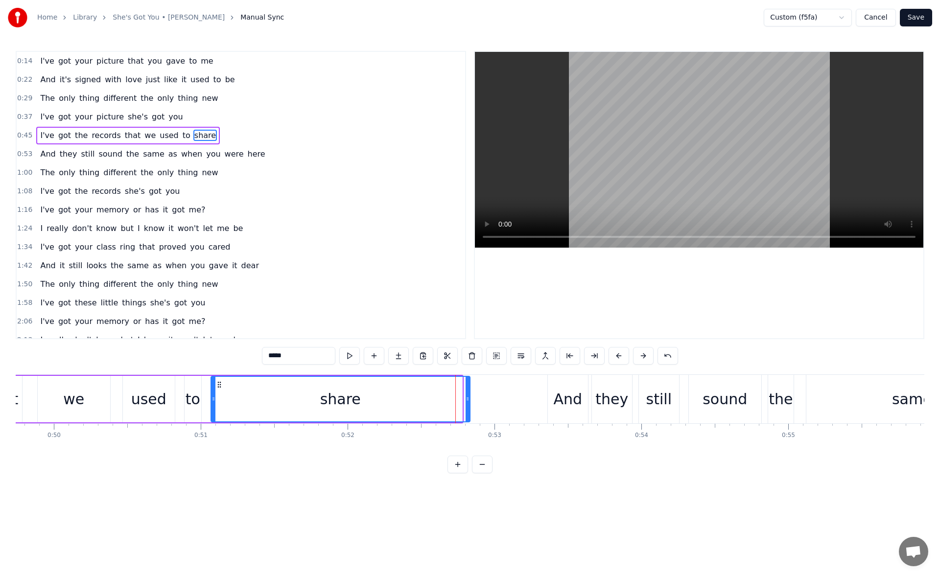
drag, startPoint x: 459, startPoint y: 399, endPoint x: 477, endPoint y: 400, distance: 18.6
click at [469, 400] on icon at bounding box center [467, 399] width 4 height 8
click at [349, 355] on button at bounding box center [349, 356] width 21 height 18
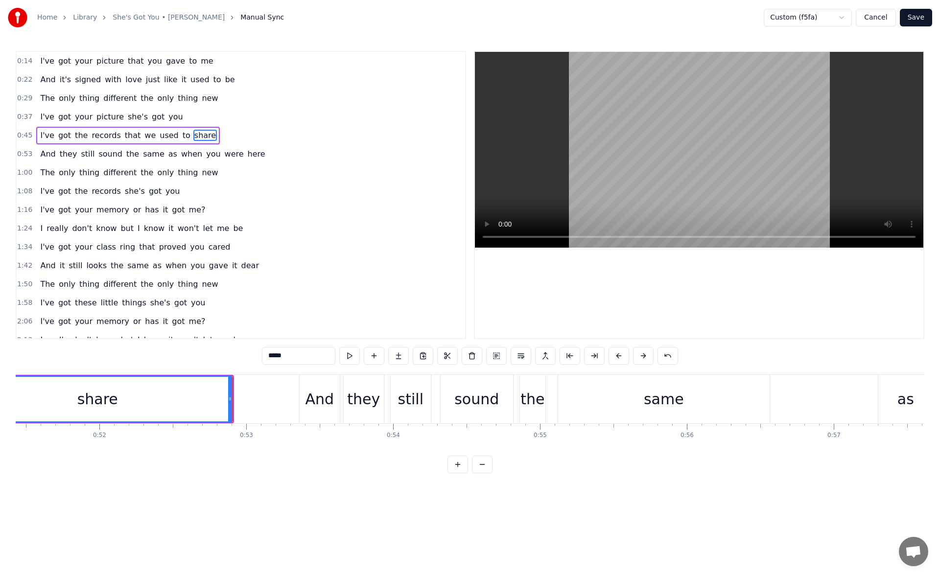
scroll to position [0, 7798]
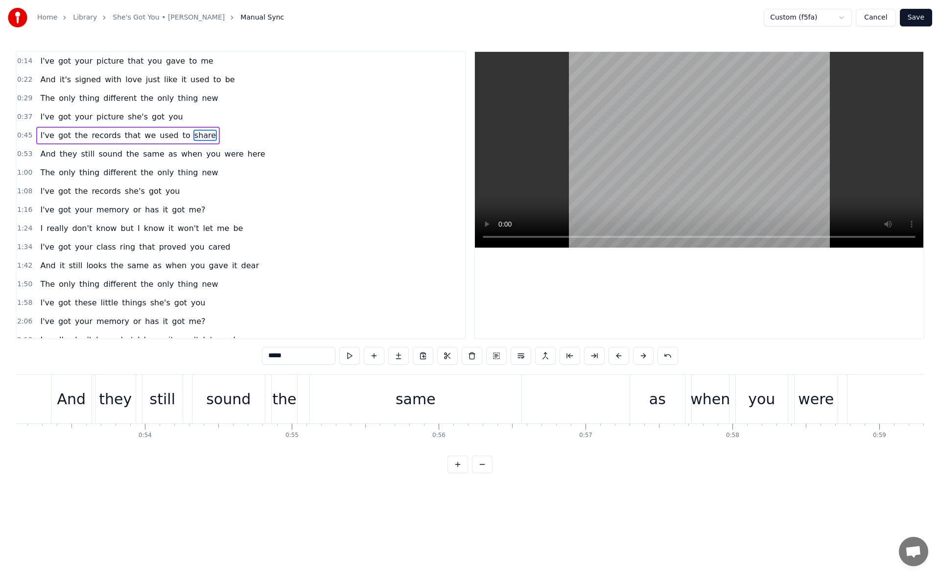
click at [366, 408] on div "same" at bounding box center [415, 399] width 211 height 48
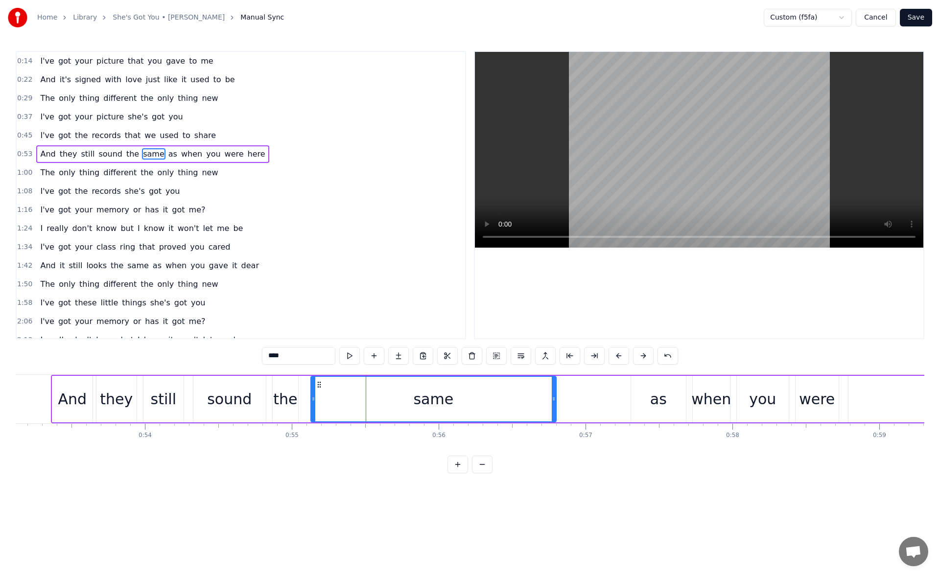
drag, startPoint x: 520, startPoint y: 401, endPoint x: 553, endPoint y: 401, distance: 33.8
click at [553, 401] on icon at bounding box center [553, 399] width 4 height 8
click at [353, 354] on button at bounding box center [349, 356] width 21 height 18
click at [643, 394] on div "as" at bounding box center [658, 399] width 55 height 46
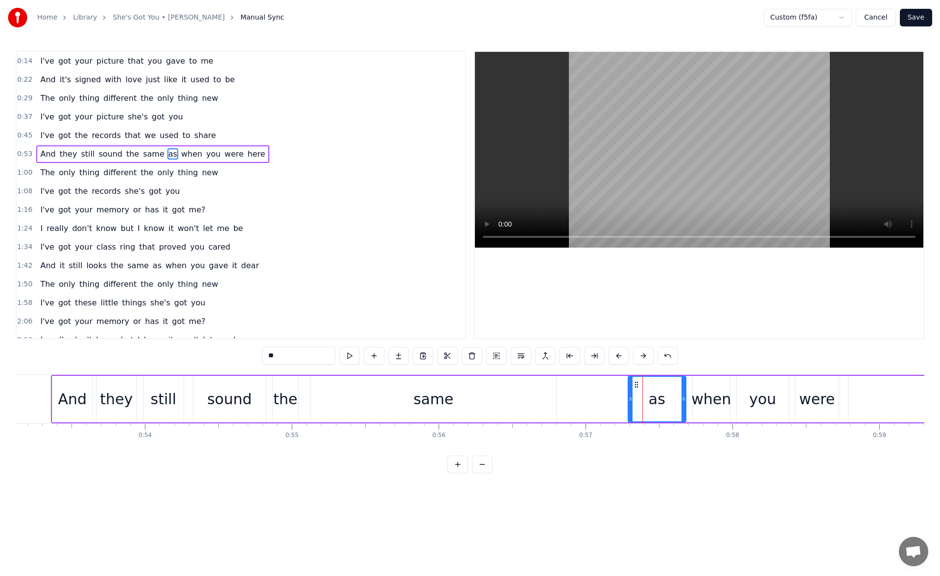
click at [629, 399] on icon at bounding box center [630, 399] width 4 height 8
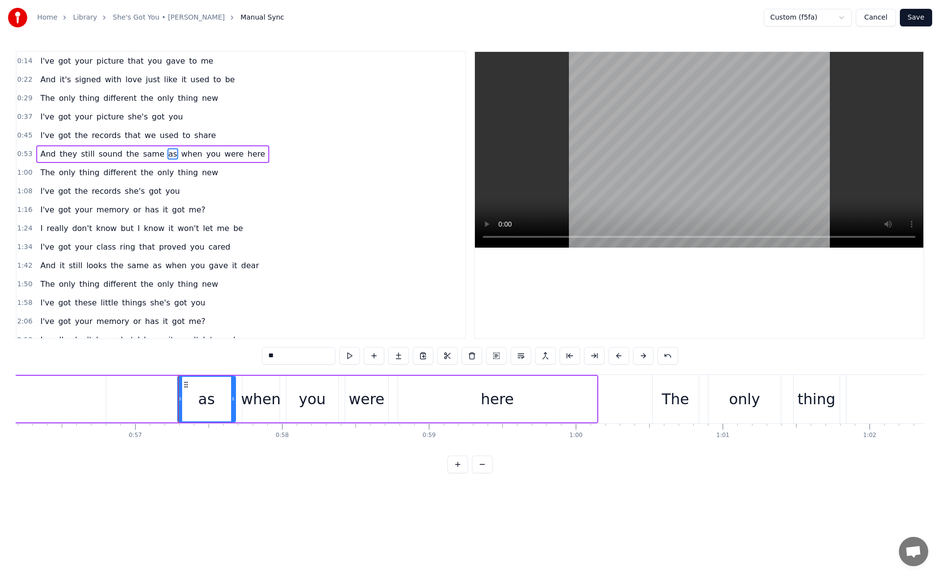
scroll to position [0, 8326]
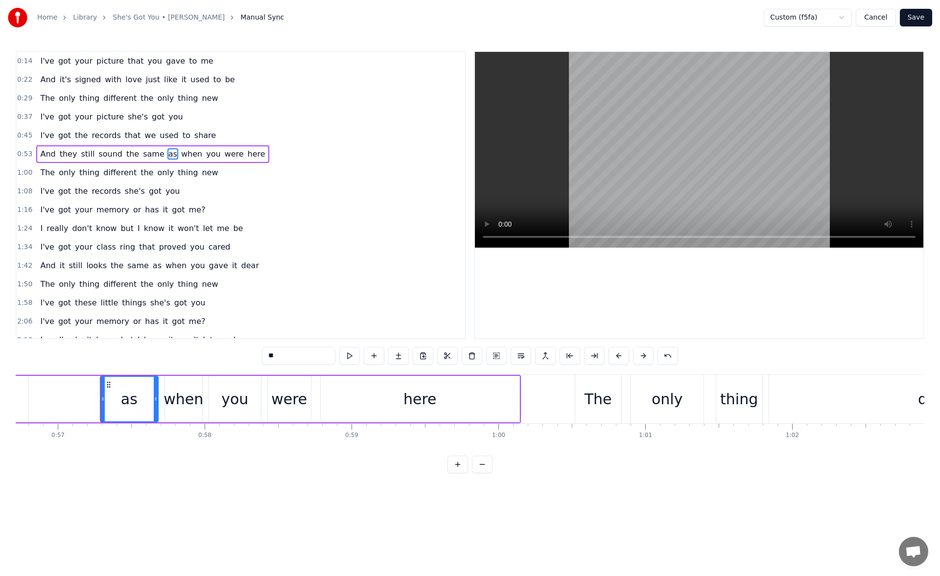
click at [336, 402] on div "here" at bounding box center [420, 399] width 199 height 46
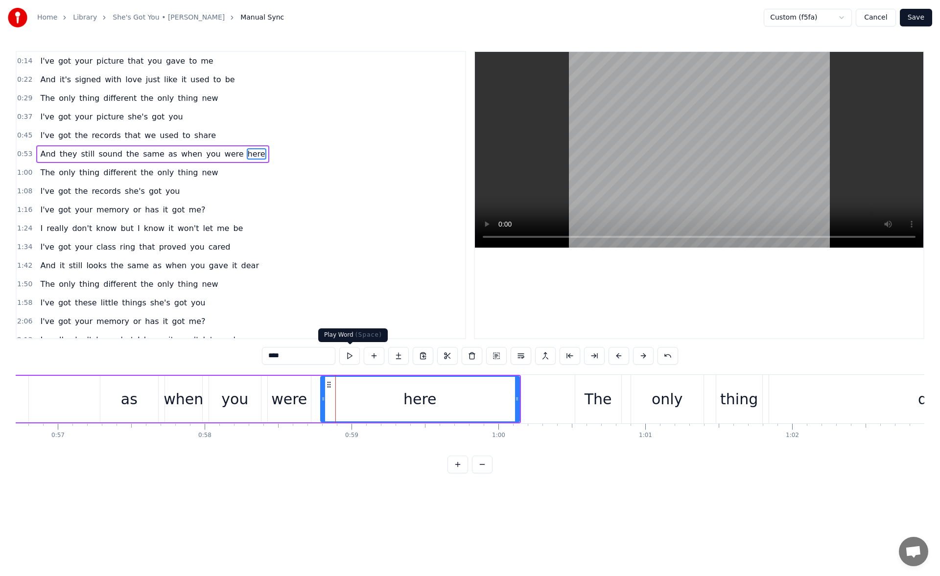
click at [349, 350] on button at bounding box center [349, 356] width 21 height 18
drag, startPoint x: 516, startPoint y: 400, endPoint x: 525, endPoint y: 402, distance: 8.4
click at [525, 402] on icon at bounding box center [524, 399] width 4 height 8
click at [352, 357] on button at bounding box center [349, 356] width 21 height 18
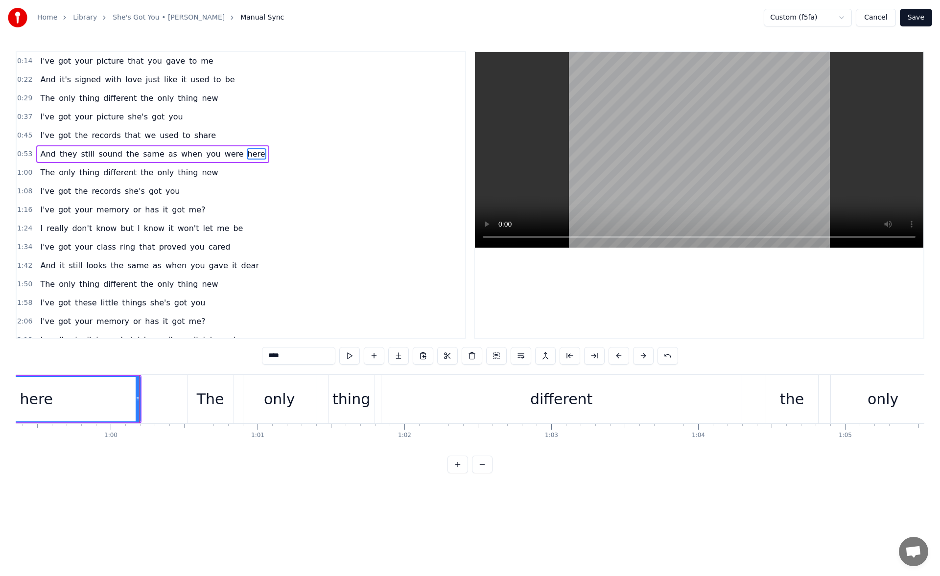
scroll to position [0, 8759]
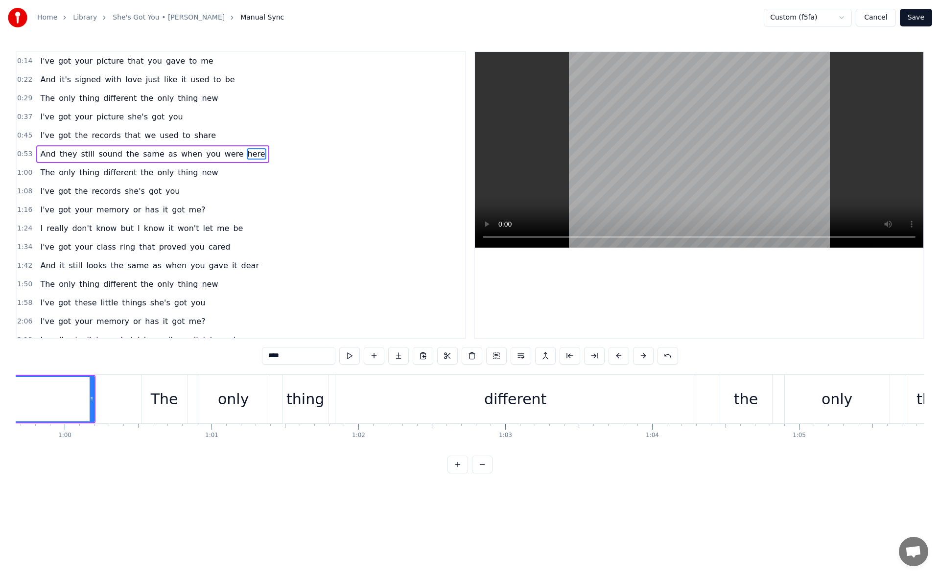
click at [421, 413] on div "different" at bounding box center [515, 399] width 360 height 48
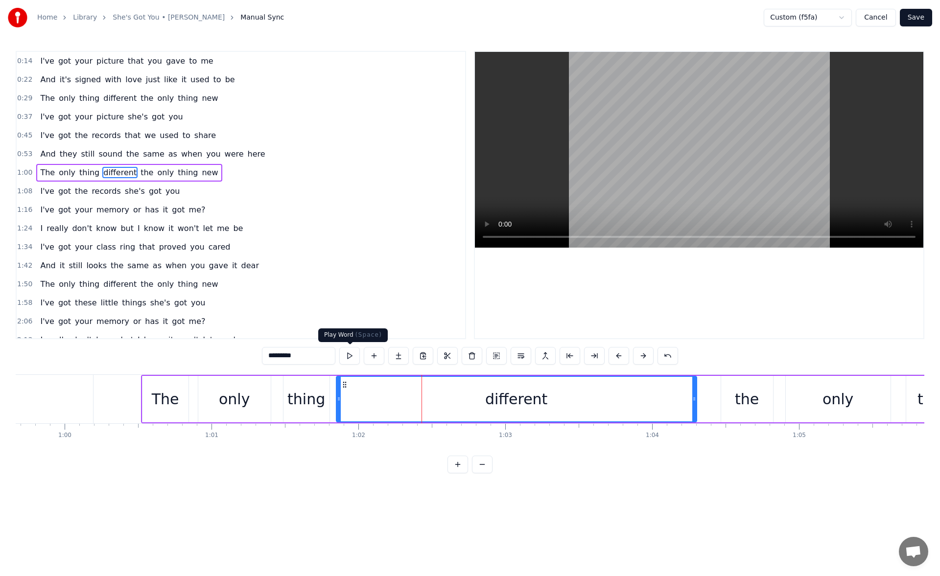
click at [351, 354] on button at bounding box center [349, 356] width 21 height 18
drag, startPoint x: 695, startPoint y: 400, endPoint x: 667, endPoint y: 400, distance: 27.4
click at [667, 400] on icon at bounding box center [668, 399] width 4 height 8
click at [354, 356] on button at bounding box center [349, 356] width 21 height 18
click at [738, 388] on div "the" at bounding box center [746, 399] width 24 height 22
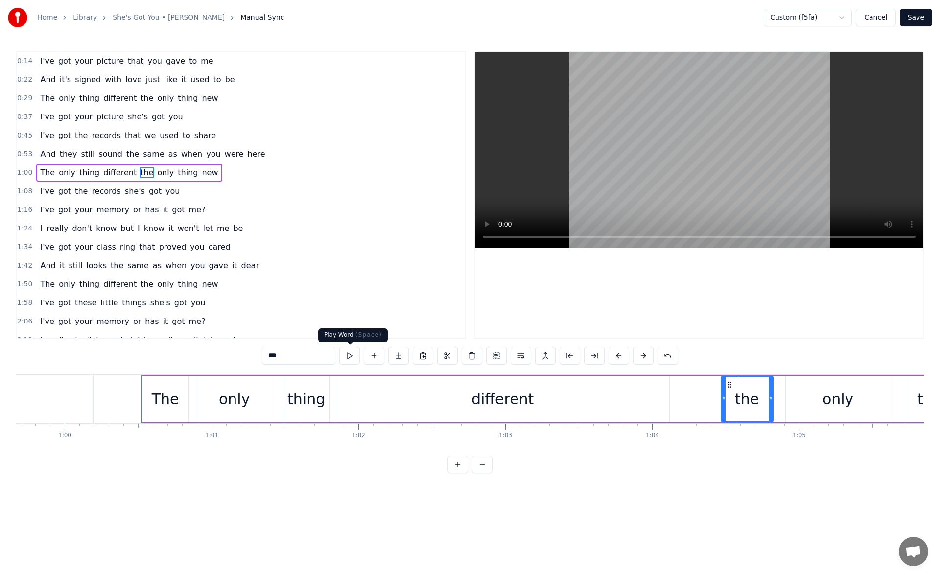
click at [349, 358] on button at bounding box center [349, 356] width 21 height 18
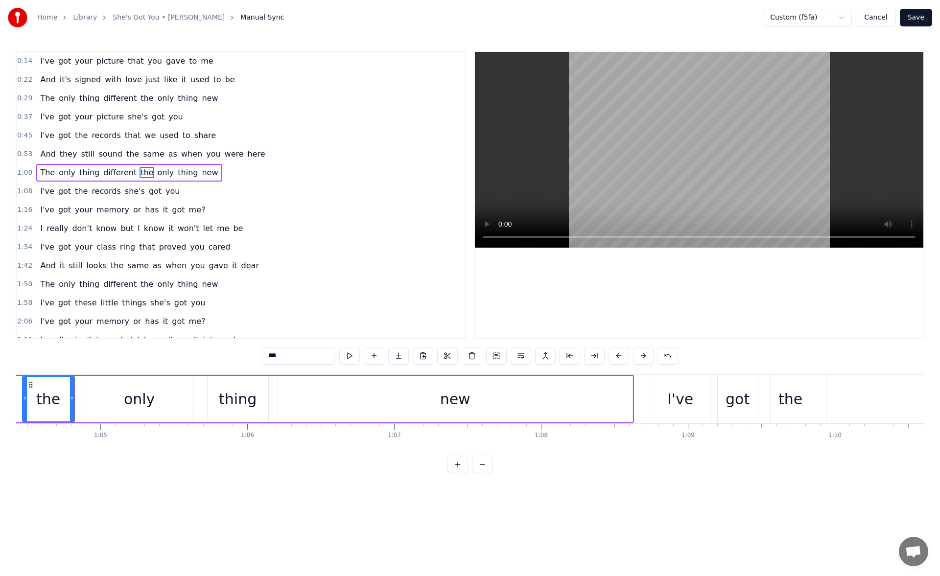
scroll to position [0, 9473]
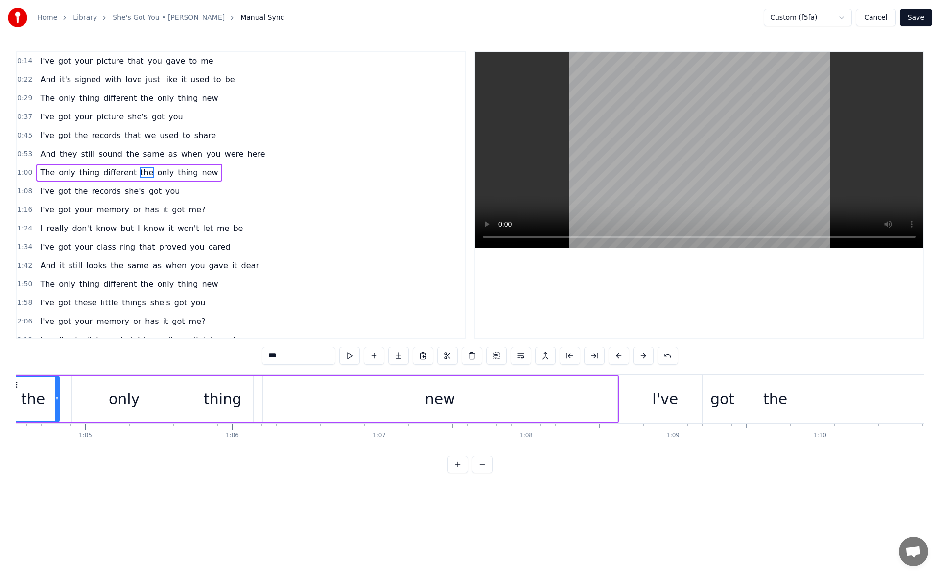
click at [363, 396] on div "new" at bounding box center [440, 399] width 354 height 46
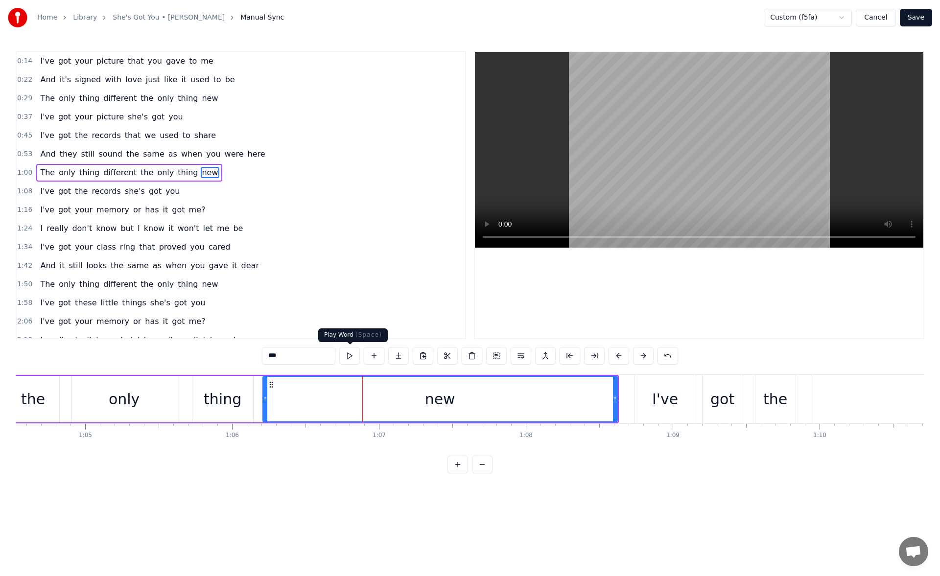
click at [355, 358] on button at bounding box center [349, 356] width 21 height 18
drag, startPoint x: 614, startPoint y: 405, endPoint x: 577, endPoint y: 407, distance: 37.3
click at [581, 407] on div at bounding box center [583, 399] width 4 height 45
click at [351, 356] on button at bounding box center [349, 356] width 21 height 18
drag, startPoint x: 577, startPoint y: 400, endPoint x: 549, endPoint y: 400, distance: 27.9
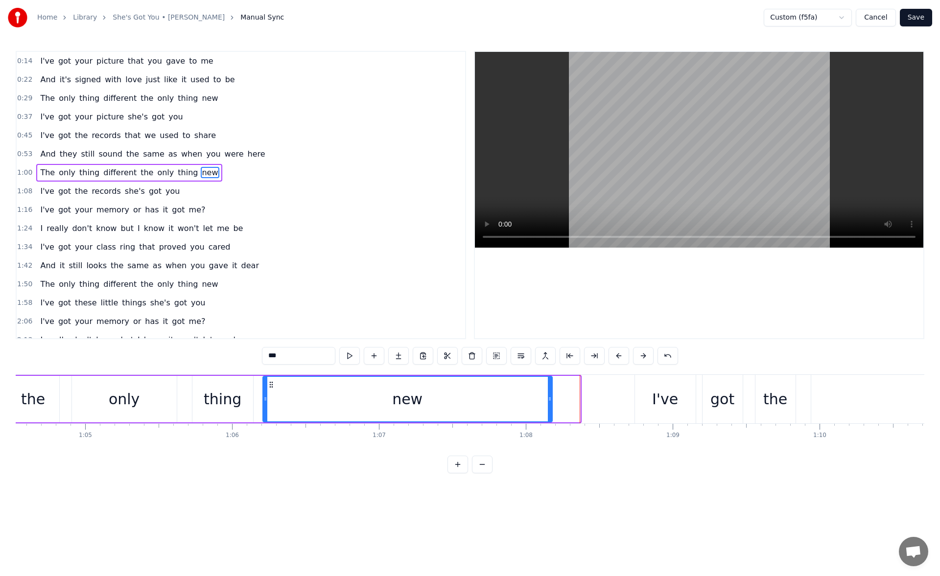
click at [549, 400] on icon at bounding box center [550, 399] width 4 height 8
click at [346, 355] on button at bounding box center [349, 356] width 21 height 18
click at [650, 391] on div "I've" at bounding box center [665, 399] width 61 height 48
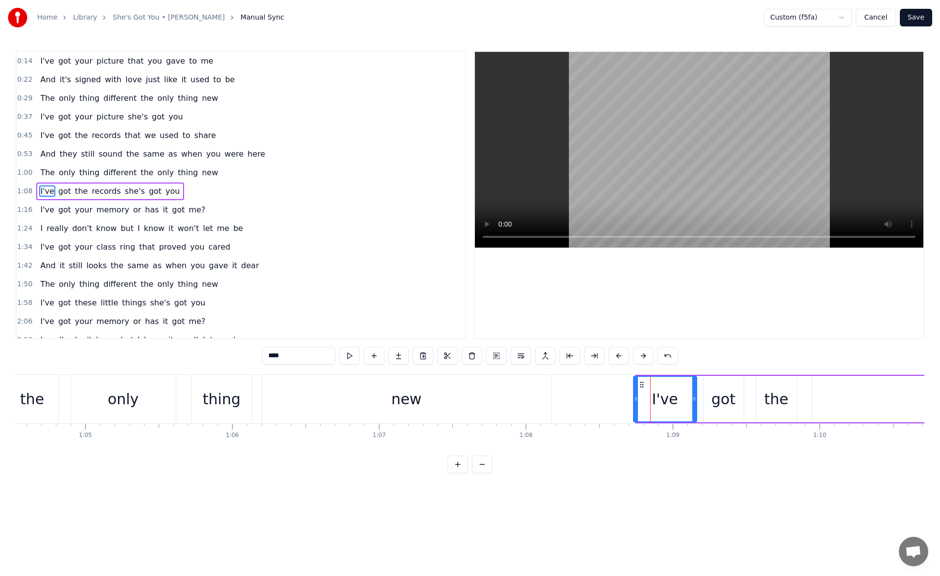
click at [636, 399] on icon at bounding box center [636, 399] width 4 height 8
click at [346, 355] on button at bounding box center [349, 356] width 21 height 18
click at [632, 399] on icon at bounding box center [634, 399] width 4 height 8
click at [358, 358] on button at bounding box center [349, 356] width 21 height 18
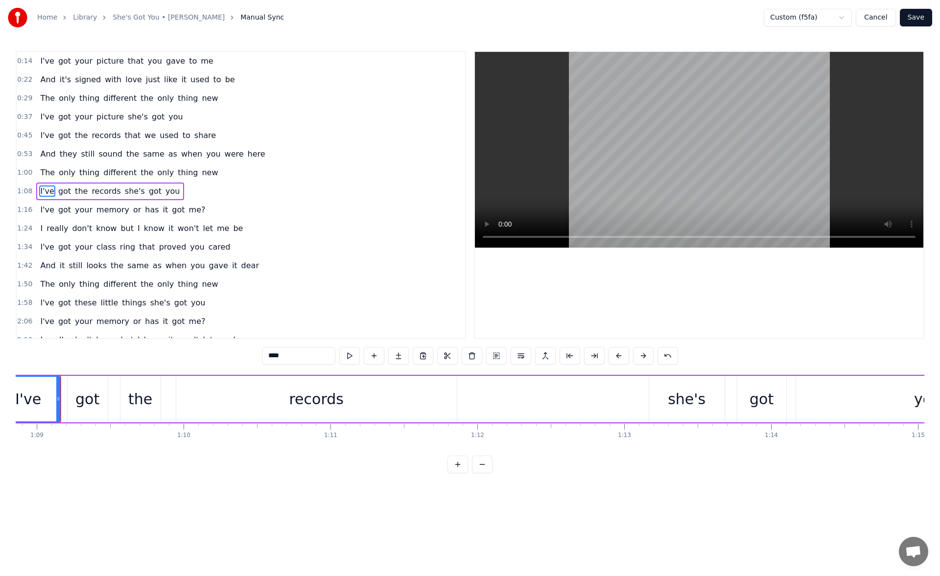
scroll to position [0, 10139]
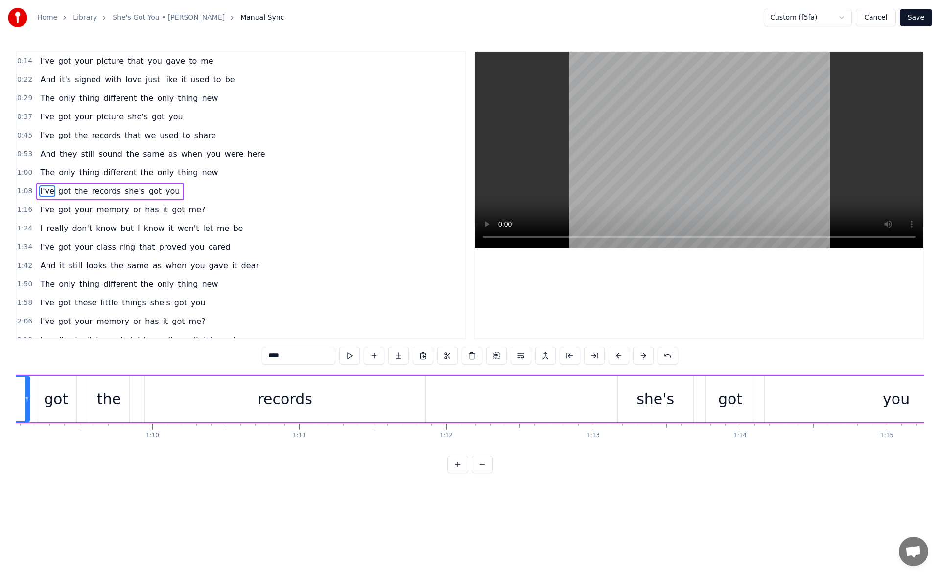
click at [343, 408] on div "records" at bounding box center [285, 399] width 280 height 46
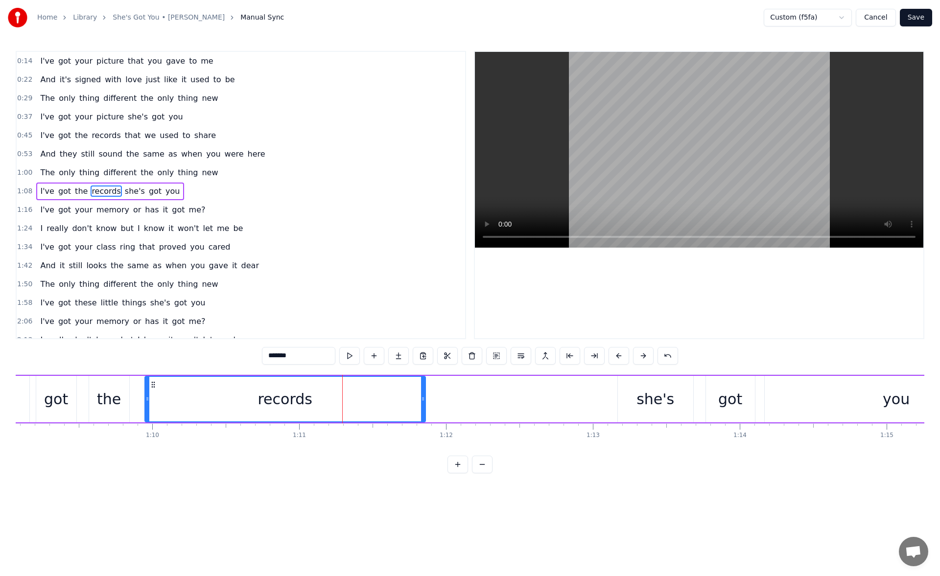
click at [128, 390] on div "the" at bounding box center [109, 399] width 40 height 46
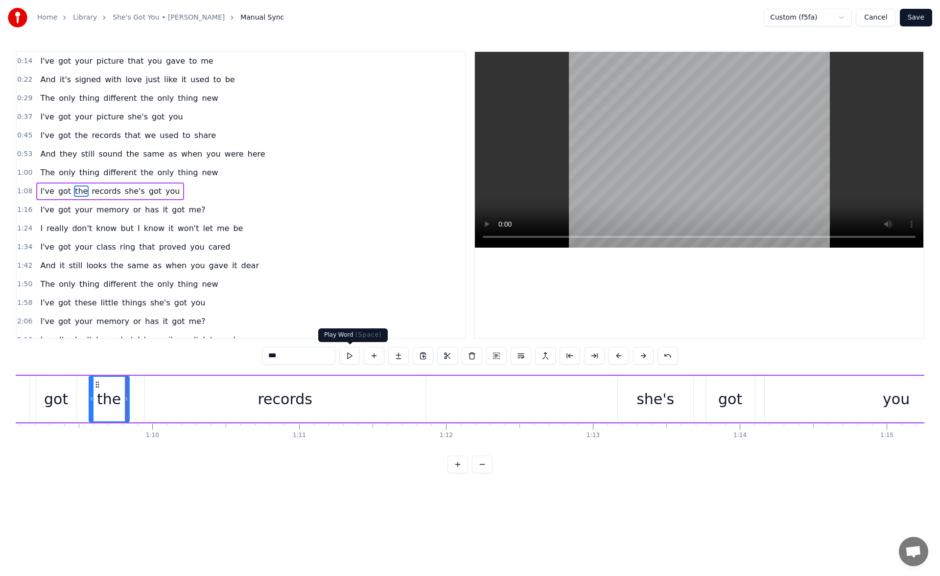
click at [356, 357] on button at bounding box center [349, 356] width 21 height 18
click at [164, 396] on div "records" at bounding box center [285, 399] width 280 height 46
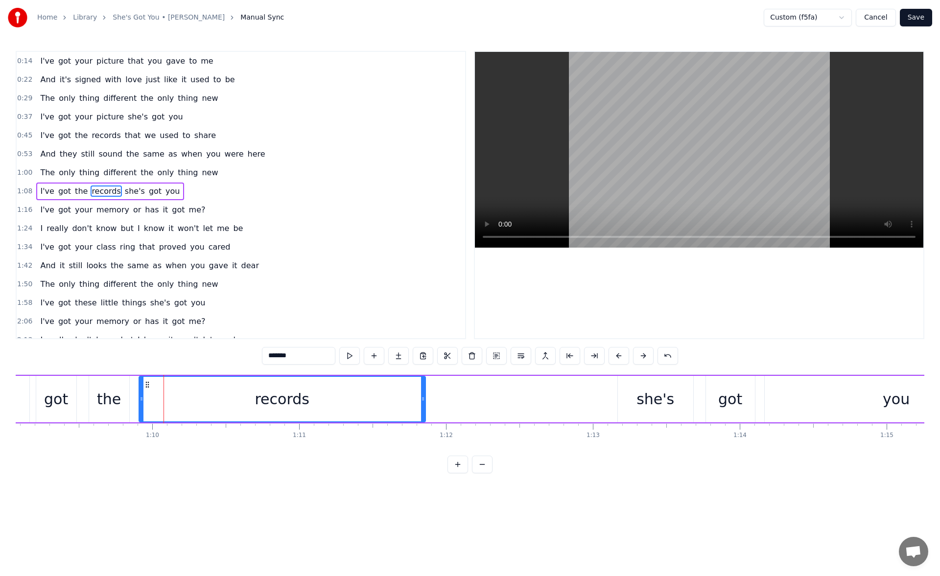
drag, startPoint x: 147, startPoint y: 399, endPoint x: 141, endPoint y: 400, distance: 6.0
click at [141, 400] on icon at bounding box center [141, 399] width 4 height 8
click at [355, 355] on button at bounding box center [349, 356] width 21 height 18
drag, startPoint x: 423, startPoint y: 398, endPoint x: 429, endPoint y: 399, distance: 5.9
click at [429, 399] on icon at bounding box center [429, 399] width 4 height 8
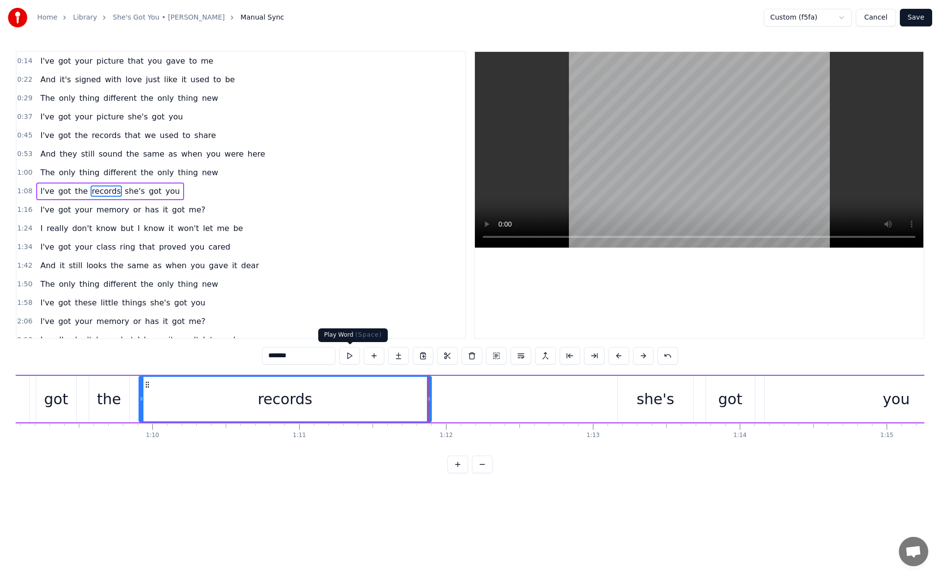
click at [354, 359] on button at bounding box center [349, 356] width 21 height 18
click at [624, 390] on div "she's" at bounding box center [655, 399] width 75 height 46
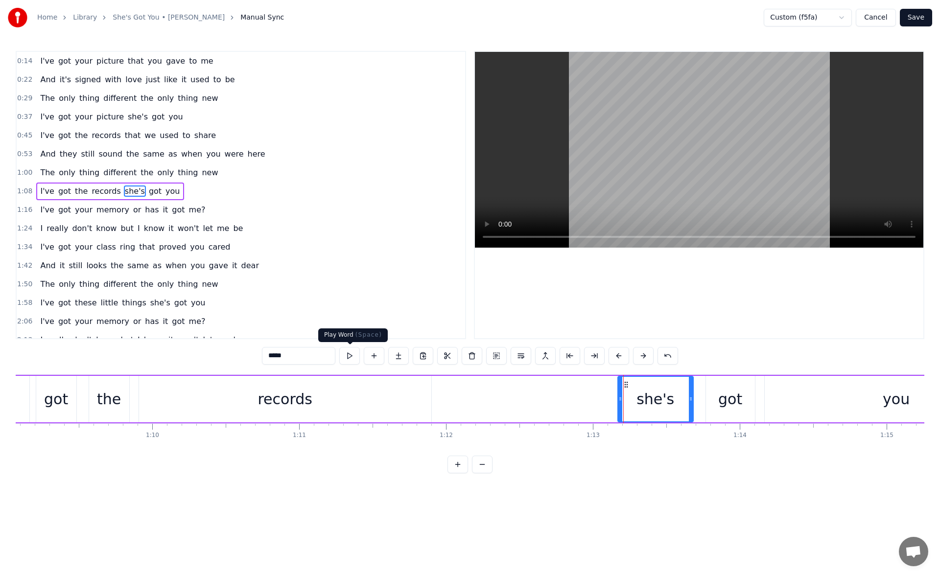
click at [356, 358] on button at bounding box center [349, 356] width 21 height 18
drag, startPoint x: 620, startPoint y: 399, endPoint x: 614, endPoint y: 399, distance: 6.4
click at [614, 399] on icon at bounding box center [614, 399] width 4 height 8
click at [348, 354] on button at bounding box center [349, 356] width 21 height 18
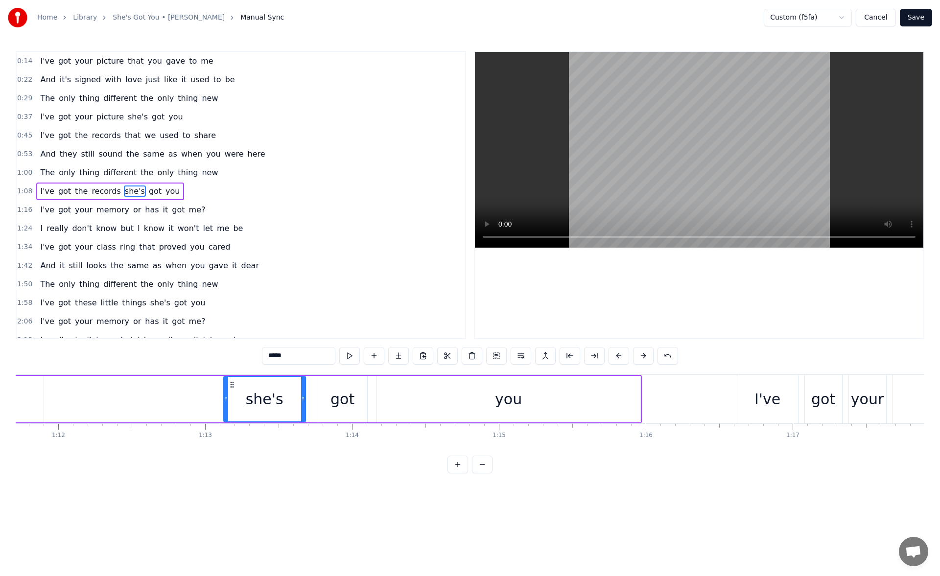
scroll to position [0, 10682]
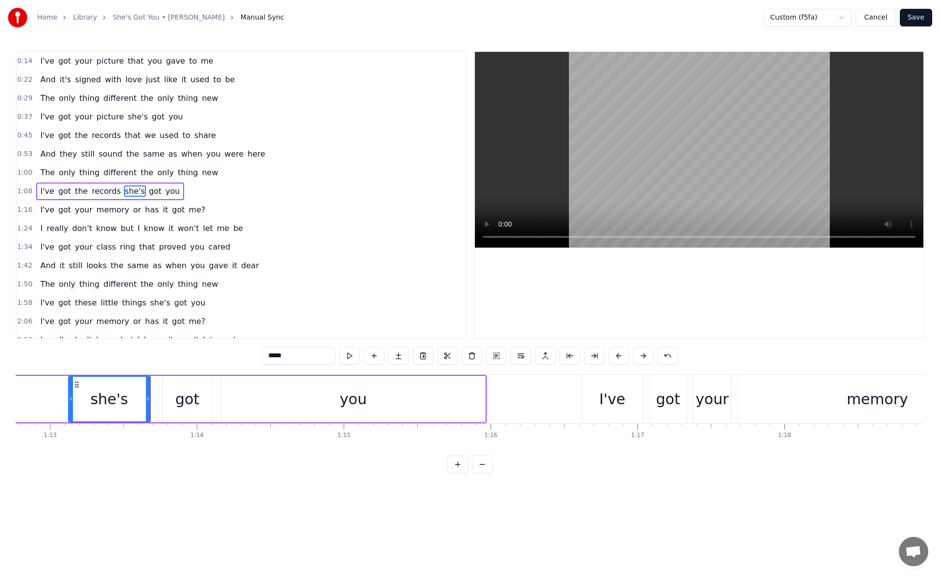
click at [365, 406] on div "you" at bounding box center [353, 399] width 27 height 22
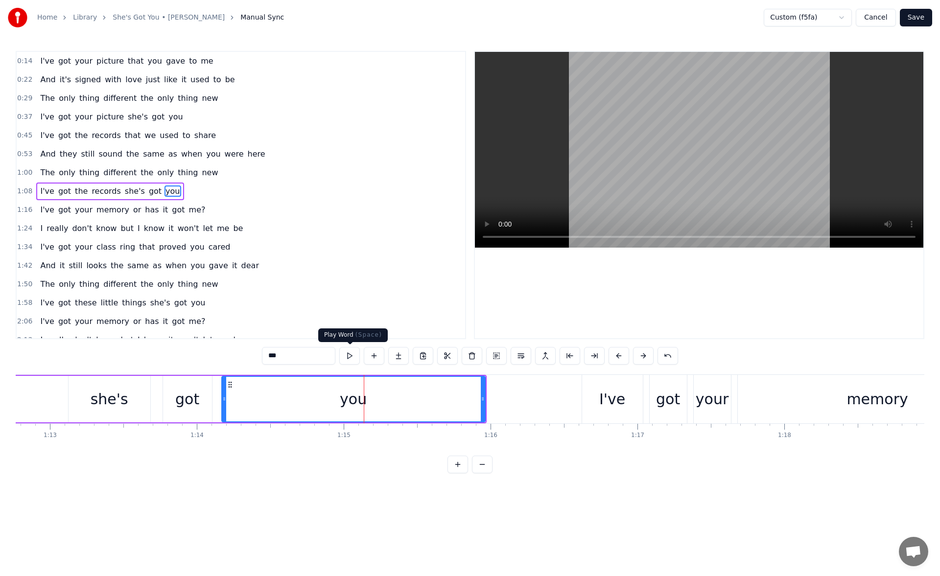
click at [353, 354] on button at bounding box center [349, 356] width 21 height 18
drag, startPoint x: 483, startPoint y: 399, endPoint x: 506, endPoint y: 399, distance: 23.0
click at [503, 399] on icon at bounding box center [501, 399] width 4 height 8
click at [350, 357] on button at bounding box center [349, 356] width 21 height 18
click at [594, 399] on div "I've" at bounding box center [612, 399] width 61 height 48
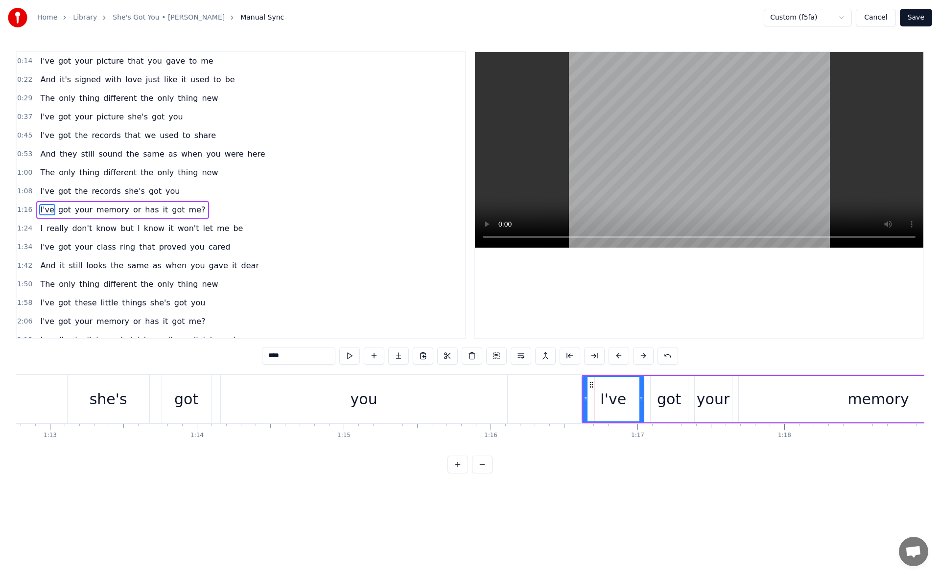
scroll to position [15, 0]
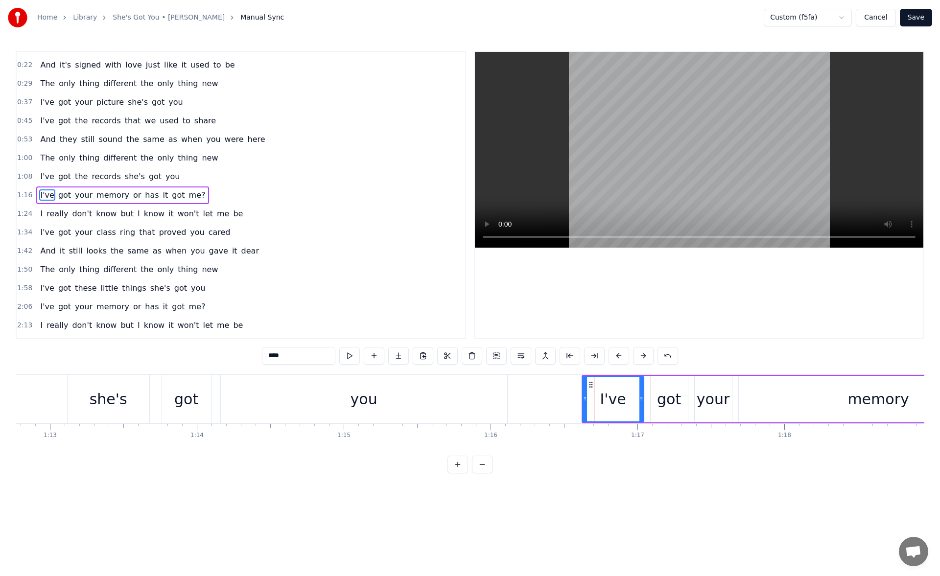
click at [583, 402] on icon at bounding box center [585, 399] width 4 height 8
click at [348, 357] on button at bounding box center [349, 356] width 21 height 18
click at [754, 407] on div "memory" at bounding box center [877, 399] width 279 height 46
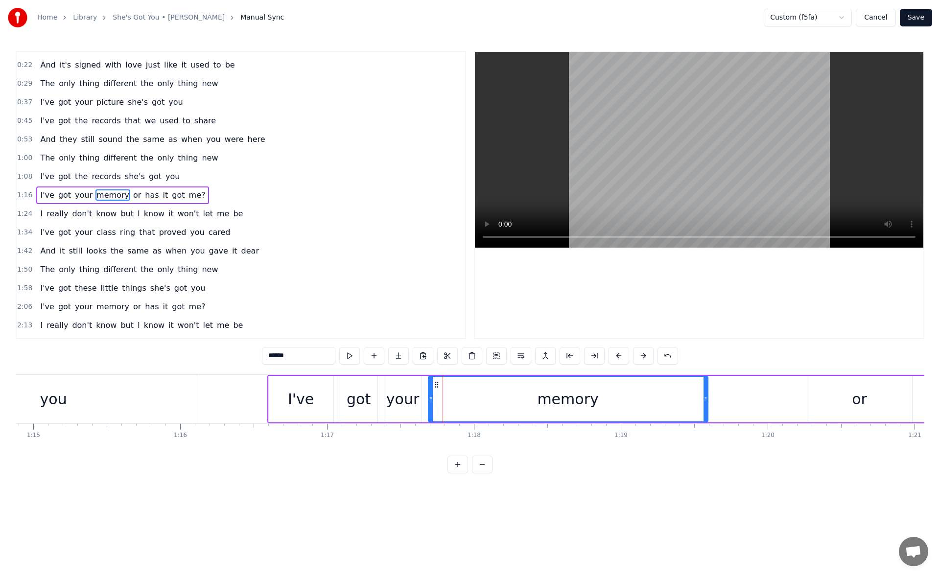
scroll to position [0, 11131]
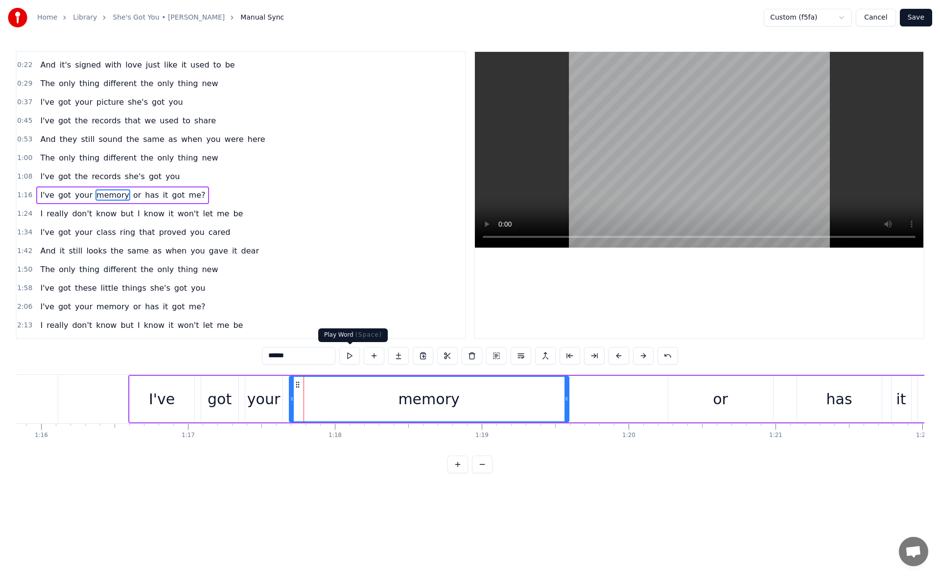
click at [354, 360] on button at bounding box center [349, 356] width 21 height 18
drag, startPoint x: 567, startPoint y: 400, endPoint x: 604, endPoint y: 400, distance: 37.2
click at [605, 400] on icon at bounding box center [607, 399] width 4 height 8
click at [355, 355] on button at bounding box center [349, 356] width 21 height 18
drag, startPoint x: 606, startPoint y: 400, endPoint x: 624, endPoint y: 400, distance: 17.6
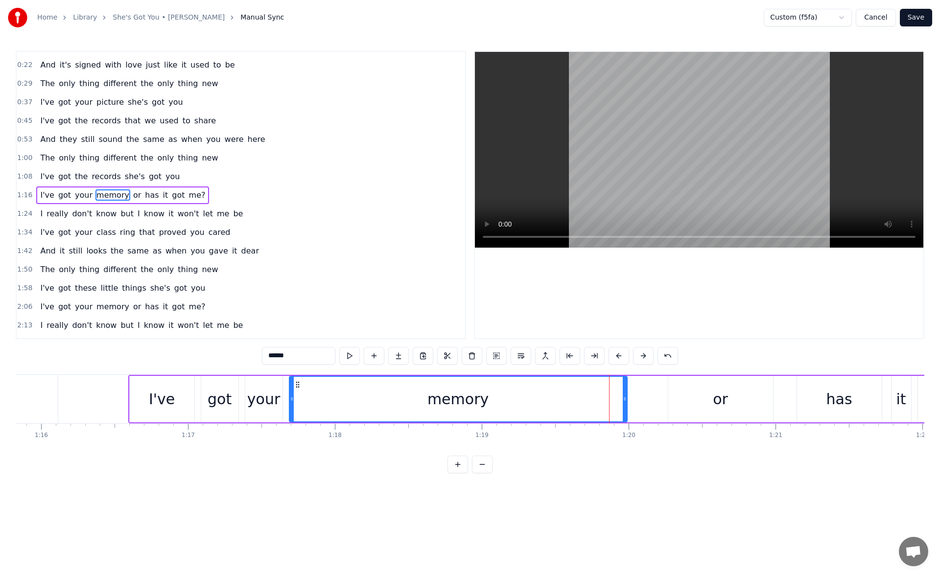
click at [624, 400] on icon at bounding box center [624, 399] width 4 height 8
click at [351, 354] on button at bounding box center [349, 356] width 21 height 18
drag, startPoint x: 624, startPoint y: 401, endPoint x: 629, endPoint y: 401, distance: 5.4
click at [629, 401] on icon at bounding box center [630, 399] width 4 height 8
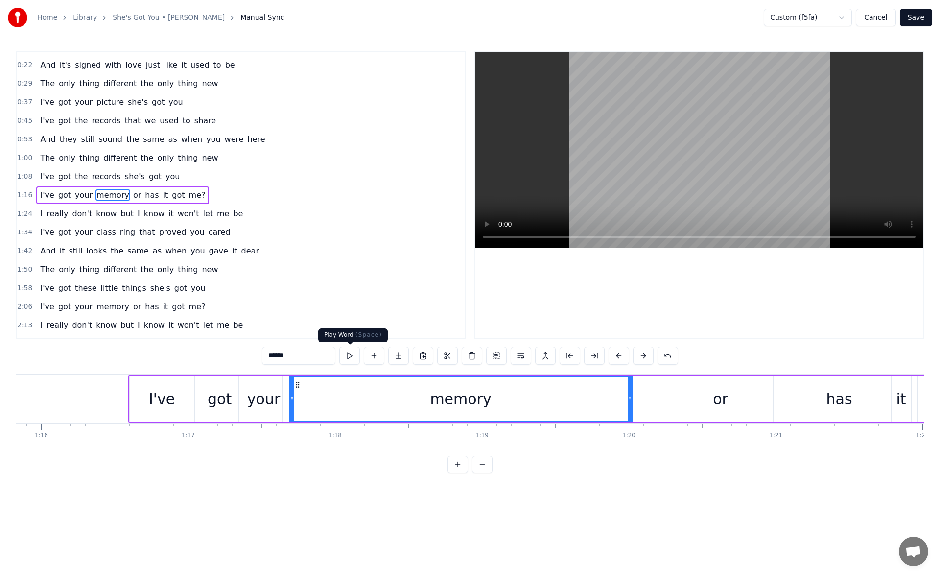
click at [343, 356] on button at bounding box center [349, 356] width 21 height 18
click at [689, 388] on div "or" at bounding box center [720, 399] width 105 height 46
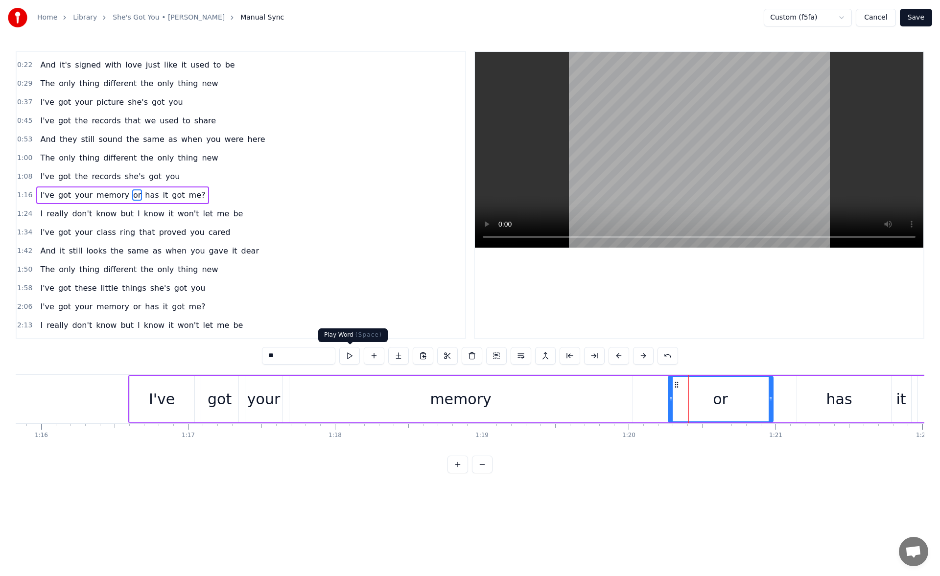
click at [344, 357] on button at bounding box center [349, 356] width 21 height 18
click at [664, 398] on icon at bounding box center [666, 399] width 4 height 8
click at [355, 357] on button at bounding box center [349, 356] width 21 height 18
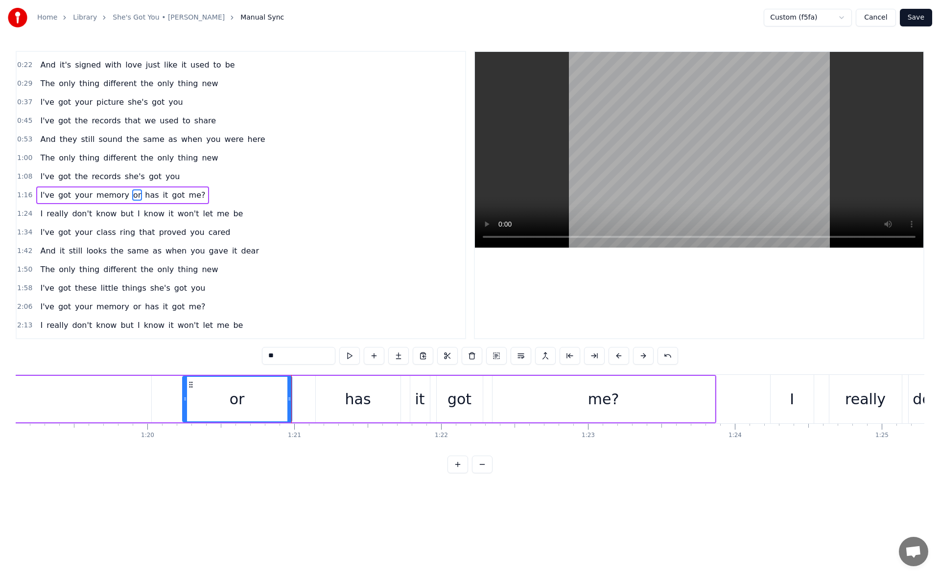
scroll to position [0, 11658]
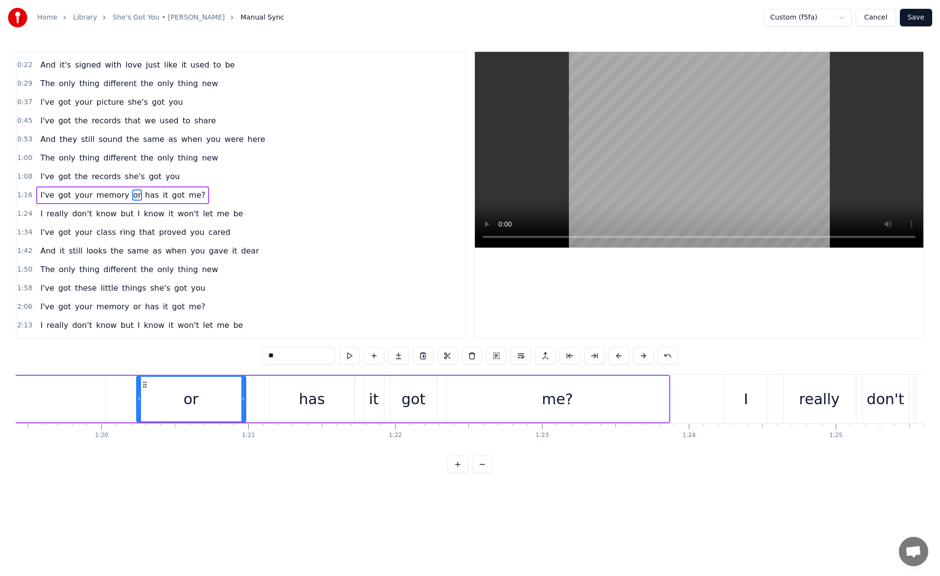
click at [414, 393] on div "got" at bounding box center [413, 399] width 24 height 22
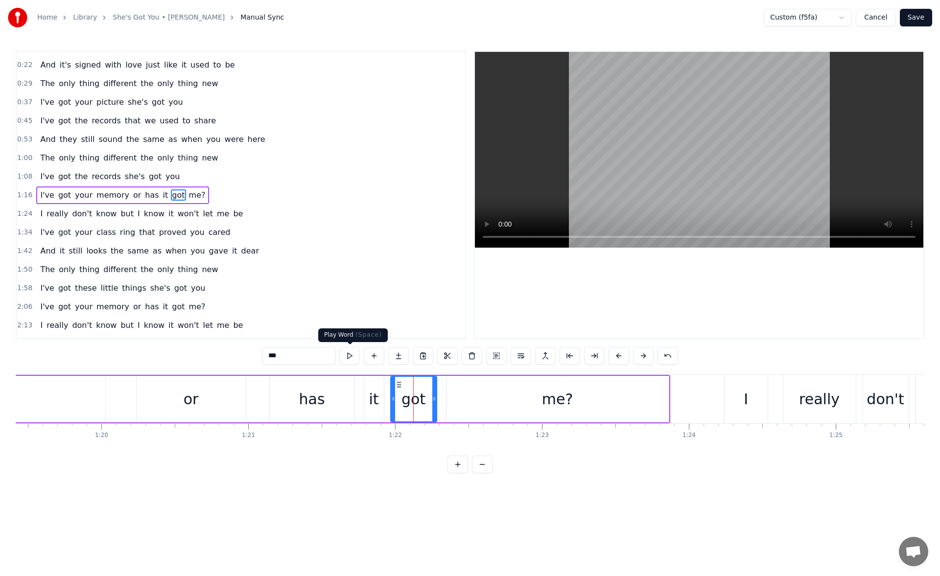
click at [356, 362] on button at bounding box center [349, 356] width 21 height 18
click at [499, 393] on div "me?" at bounding box center [557, 399] width 222 height 46
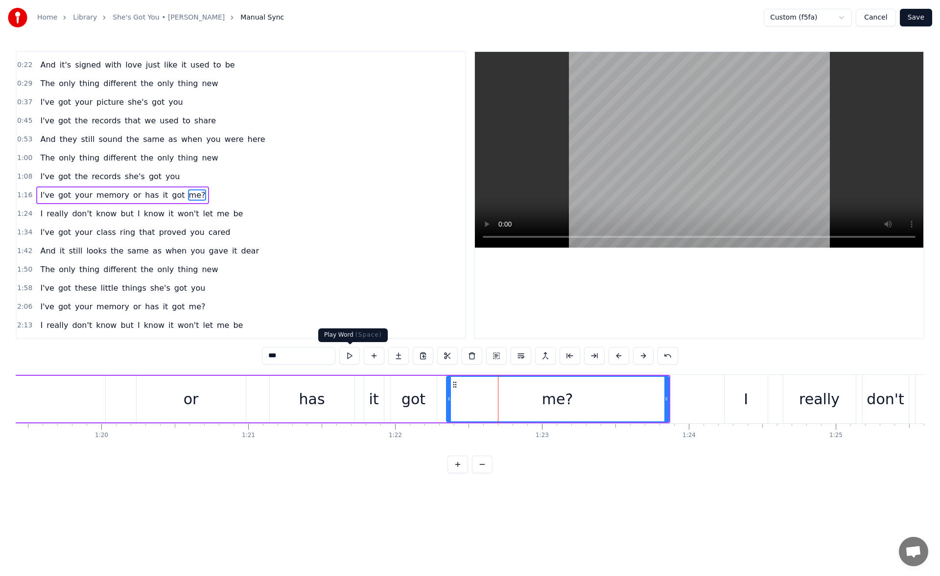
click at [347, 358] on button at bounding box center [349, 356] width 21 height 18
click at [736, 392] on div "I" at bounding box center [745, 399] width 43 height 48
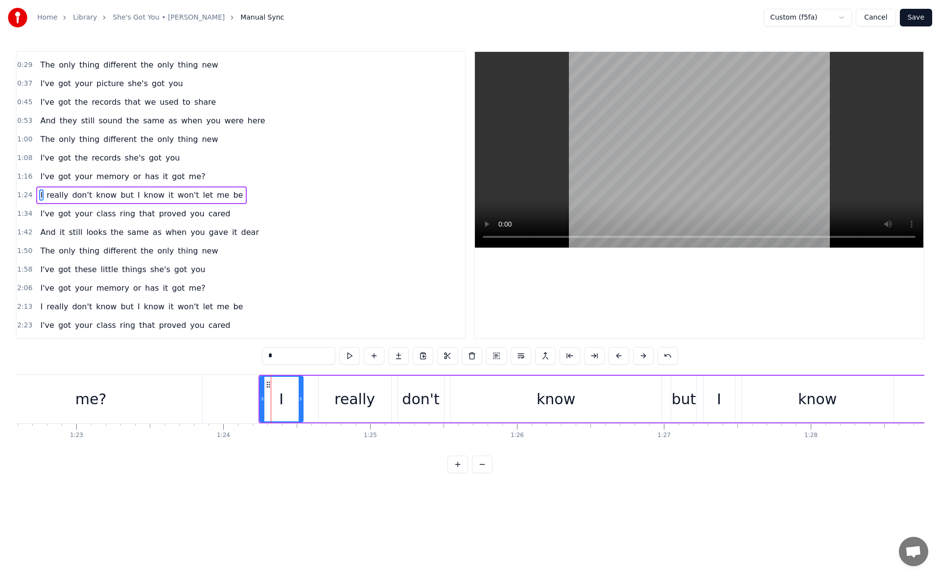
scroll to position [0, 12139]
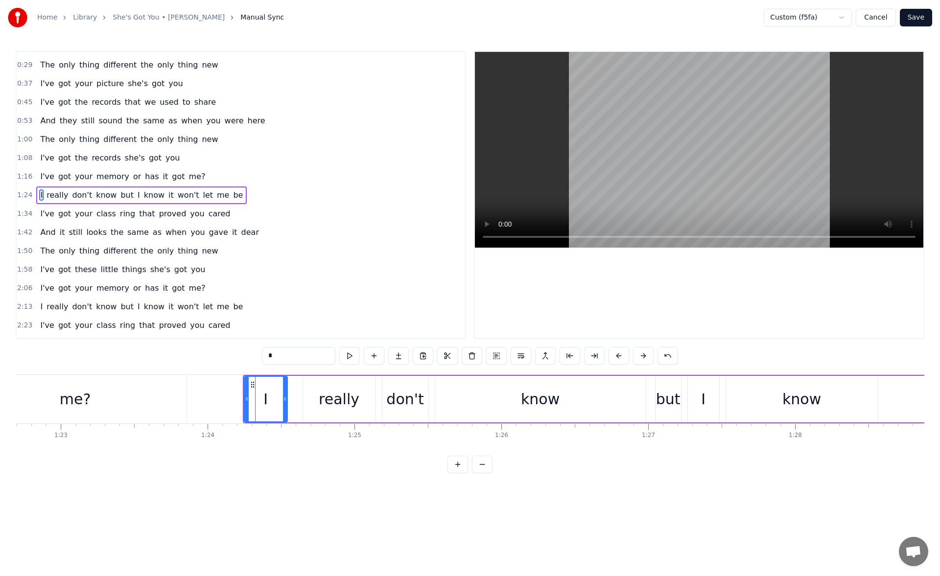
click at [501, 400] on div "know" at bounding box center [540, 399] width 210 height 46
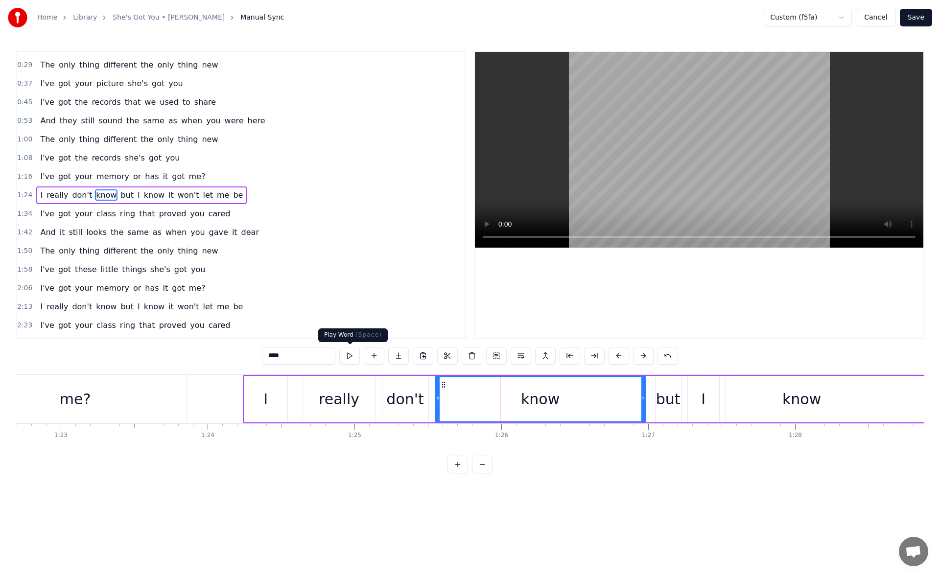
click at [351, 355] on button at bounding box center [349, 356] width 21 height 18
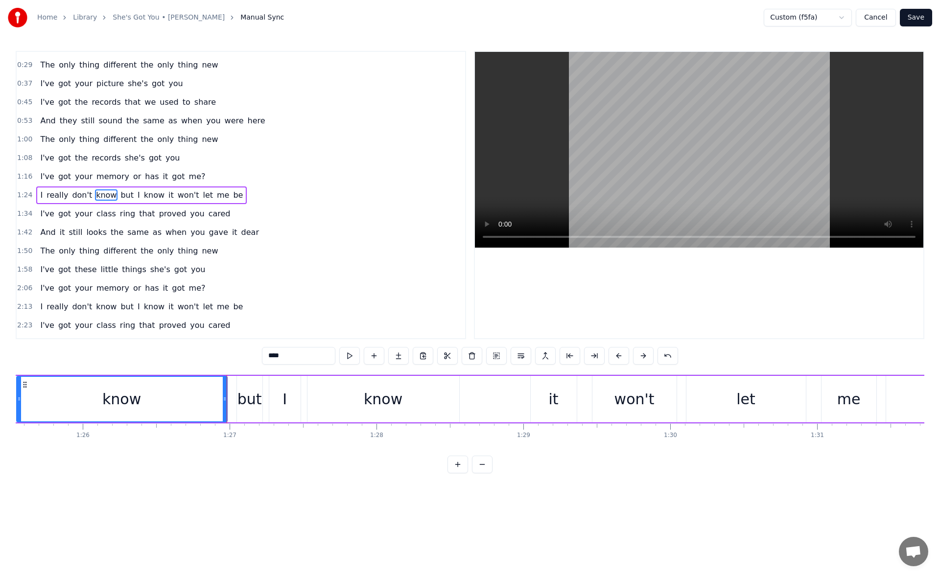
scroll to position [0, 12619]
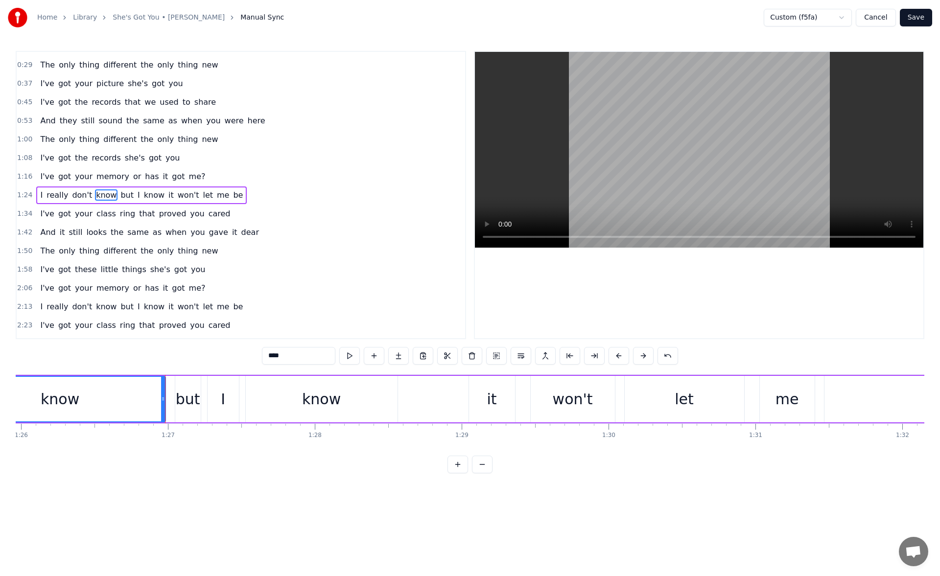
click at [352, 401] on div "know" at bounding box center [322, 399] width 152 height 46
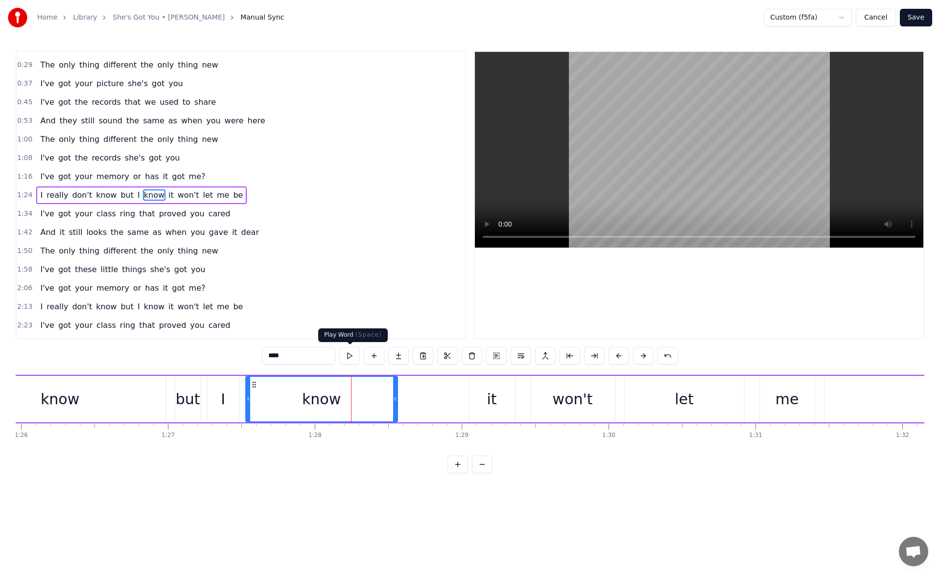
click at [349, 355] on button at bounding box center [349, 356] width 21 height 18
drag, startPoint x: 395, startPoint y: 397, endPoint x: 406, endPoint y: 399, distance: 11.4
click at [397, 399] on icon at bounding box center [395, 399] width 4 height 8
click at [346, 357] on button at bounding box center [349, 356] width 21 height 18
drag, startPoint x: 405, startPoint y: 398, endPoint x: 416, endPoint y: 400, distance: 10.9
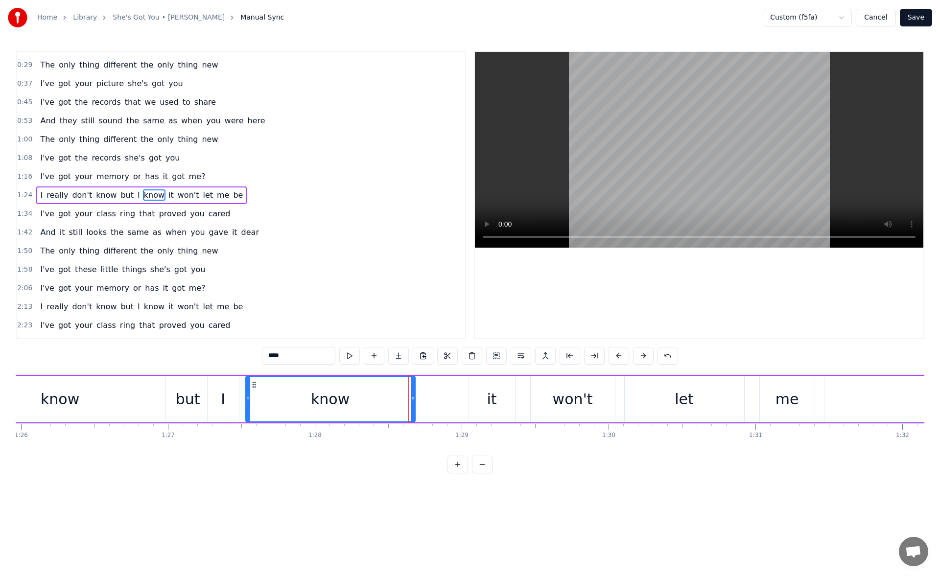
click at [414, 400] on icon at bounding box center [413, 399] width 4 height 8
click at [345, 355] on button at bounding box center [349, 356] width 21 height 18
click at [481, 394] on div "it" at bounding box center [492, 399] width 46 height 46
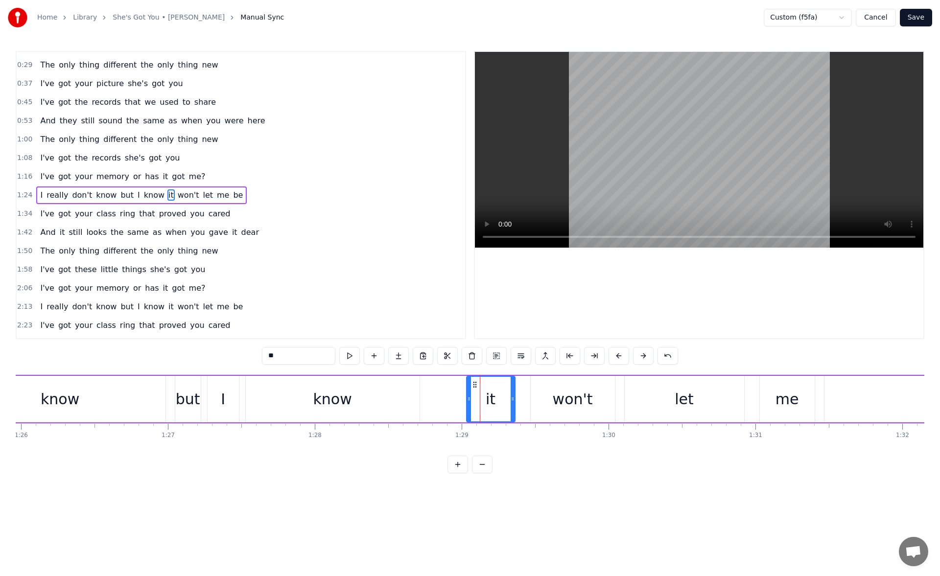
drag, startPoint x: 472, startPoint y: 399, endPoint x: 465, endPoint y: 399, distance: 6.4
click at [467, 399] on icon at bounding box center [469, 399] width 4 height 8
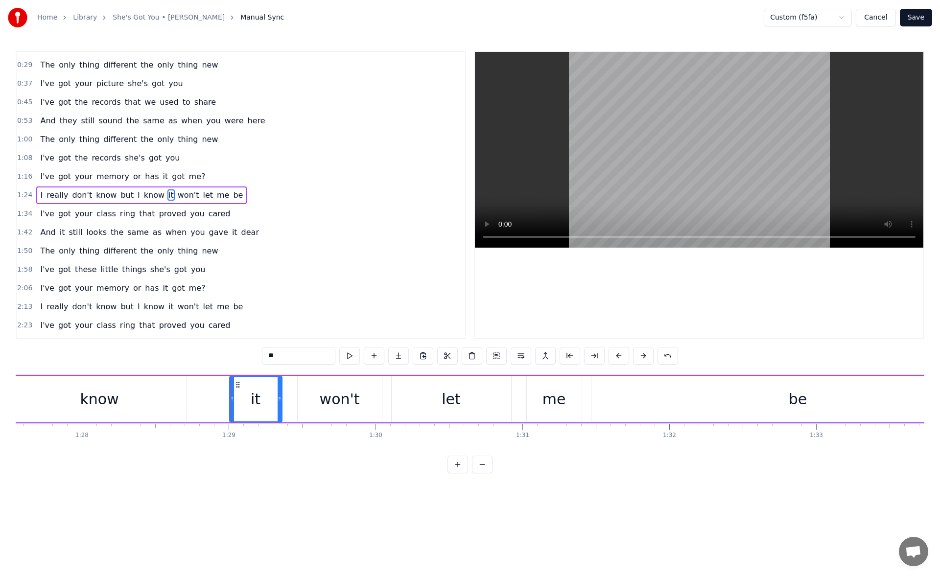
scroll to position [0, 12868]
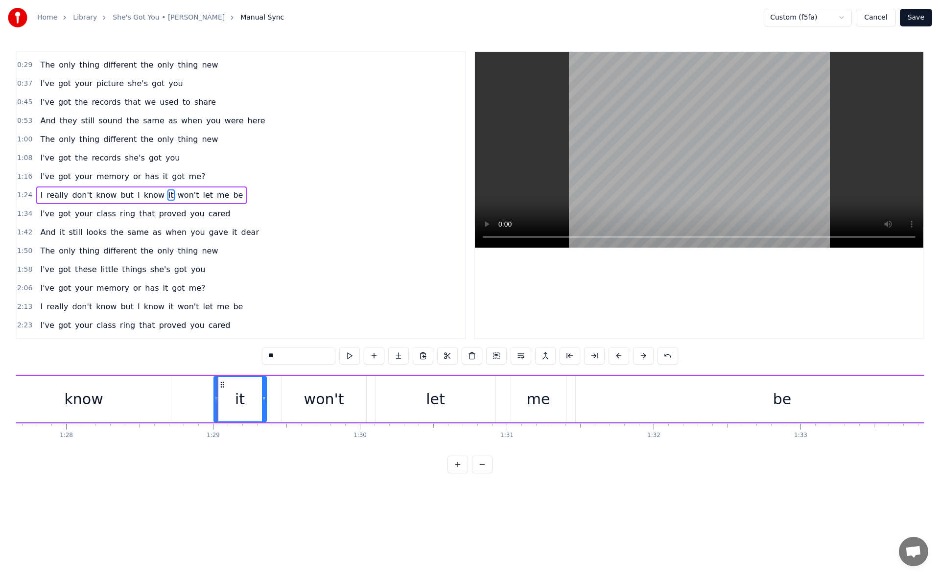
click at [531, 398] on div "me" at bounding box center [538, 399] width 23 height 22
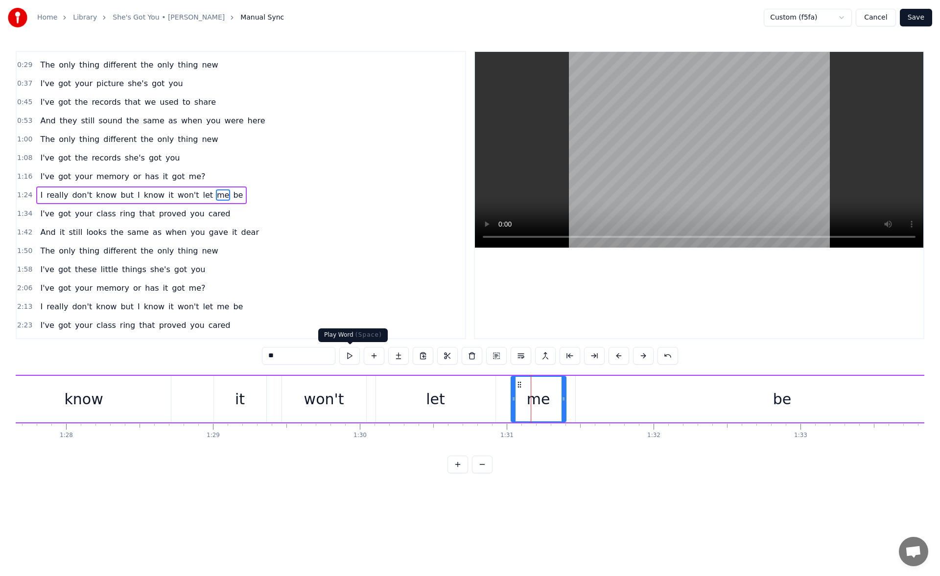
click at [355, 360] on button at bounding box center [349, 356] width 21 height 18
click at [619, 398] on div "be" at bounding box center [781, 399] width 413 height 46
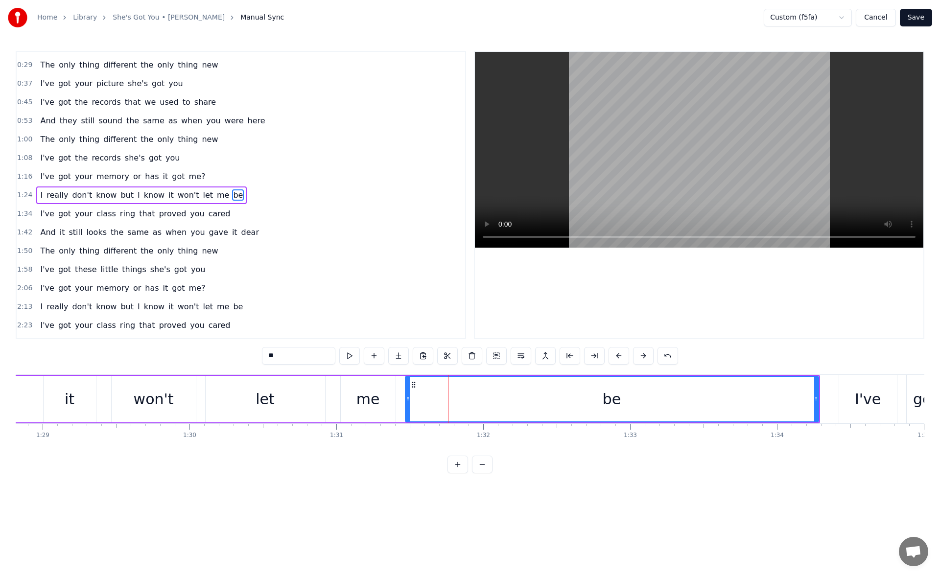
scroll to position [0, 13163]
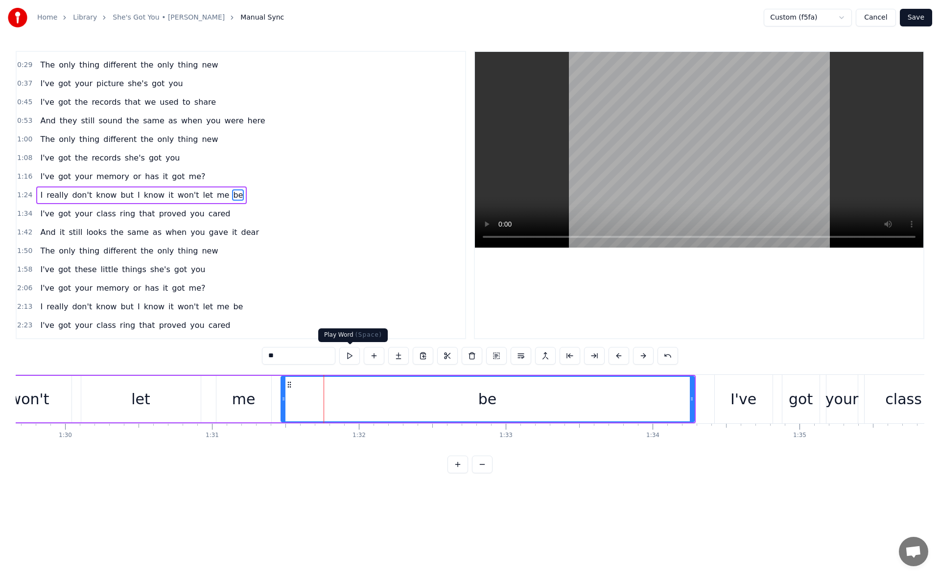
click at [354, 358] on button at bounding box center [349, 356] width 21 height 18
click at [688, 401] on icon at bounding box center [688, 399] width 4 height 8
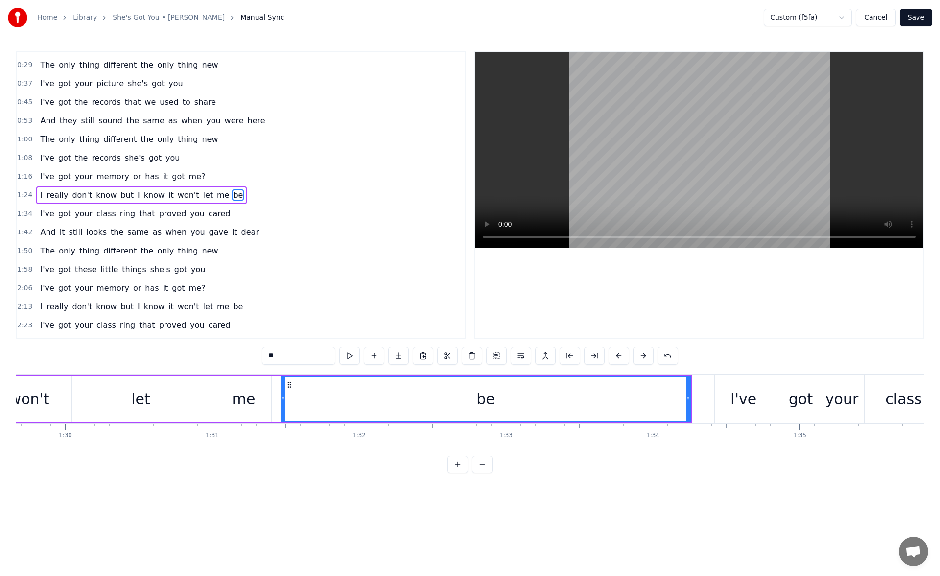
click at [735, 400] on div "I've" at bounding box center [743, 399] width 26 height 22
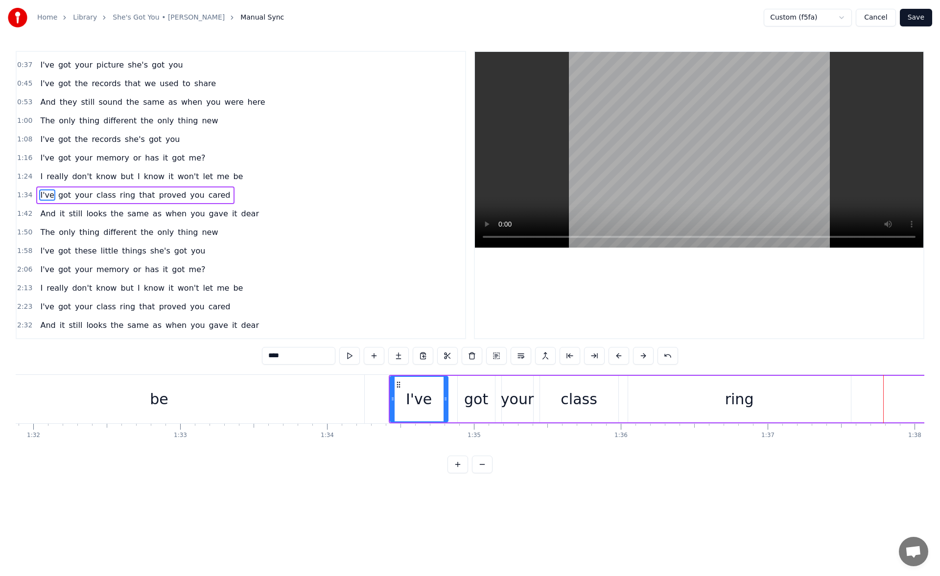
scroll to position [0, 13333]
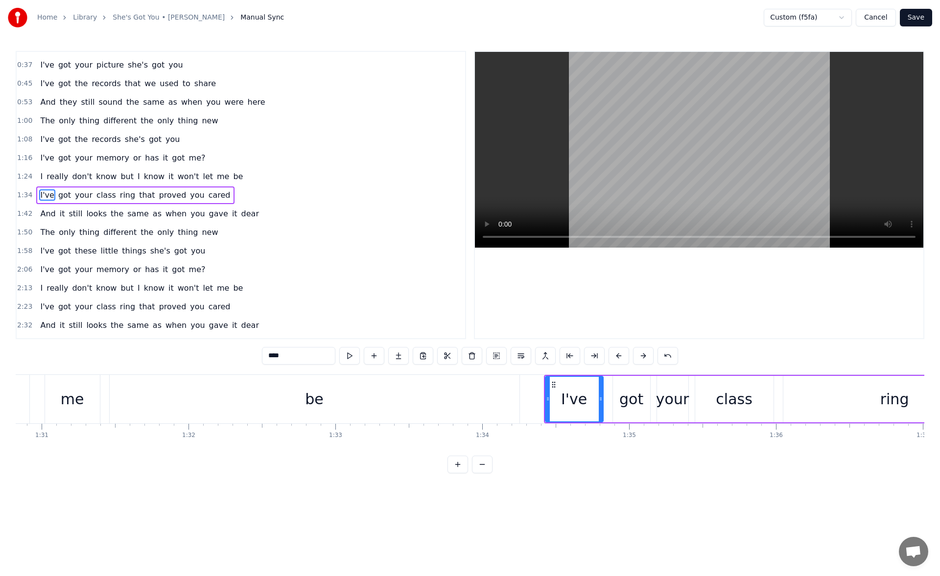
click at [553, 392] on div "I've" at bounding box center [574, 399] width 57 height 45
drag, startPoint x: 547, startPoint y: 399, endPoint x: 522, endPoint y: 397, distance: 25.0
click at [522, 397] on icon at bounding box center [523, 399] width 4 height 8
click at [346, 357] on button at bounding box center [349, 356] width 21 height 18
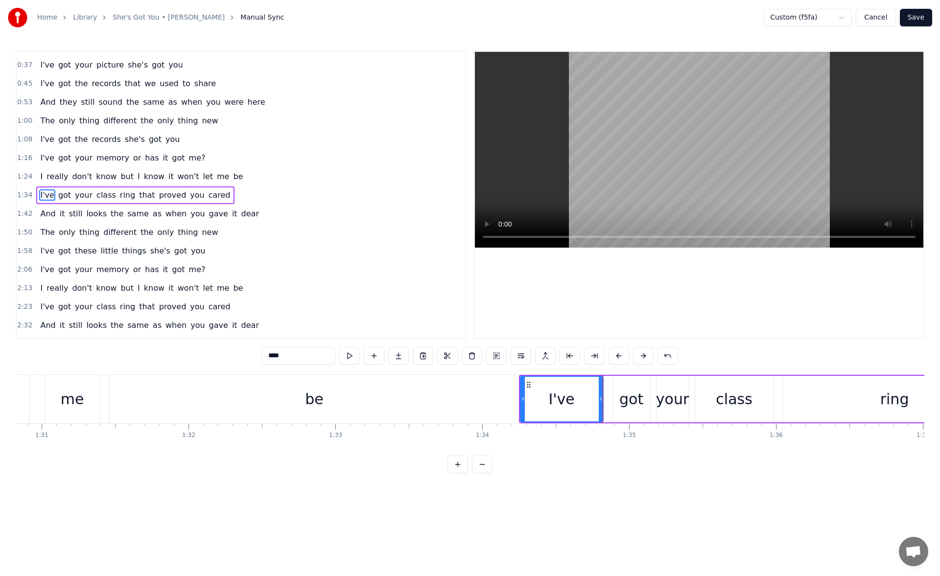
click at [346, 357] on button at bounding box center [349, 356] width 21 height 18
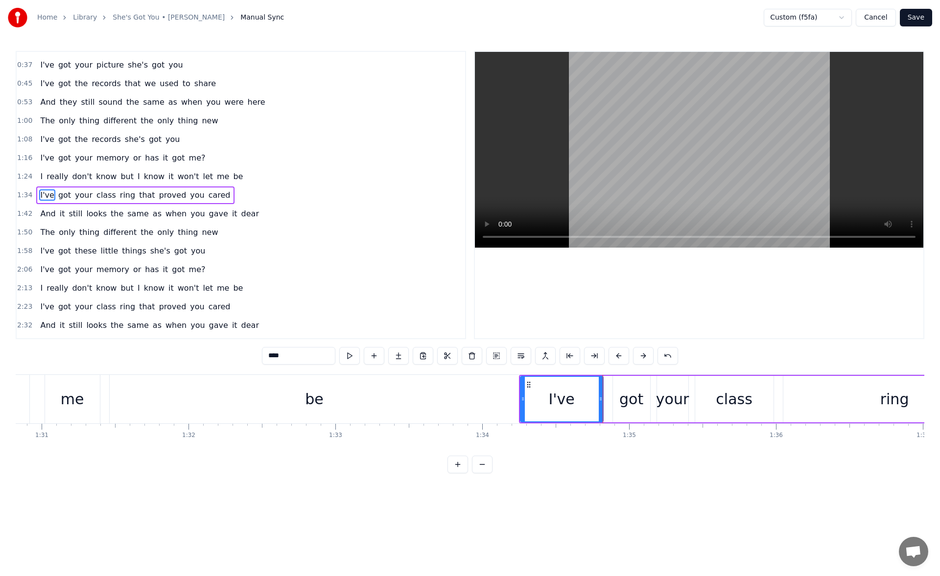
click at [346, 357] on button at bounding box center [349, 356] width 21 height 18
click at [266, 356] on input "****" at bounding box center [298, 356] width 73 height 18
click at [345, 387] on div "be" at bounding box center [315, 399] width 410 height 48
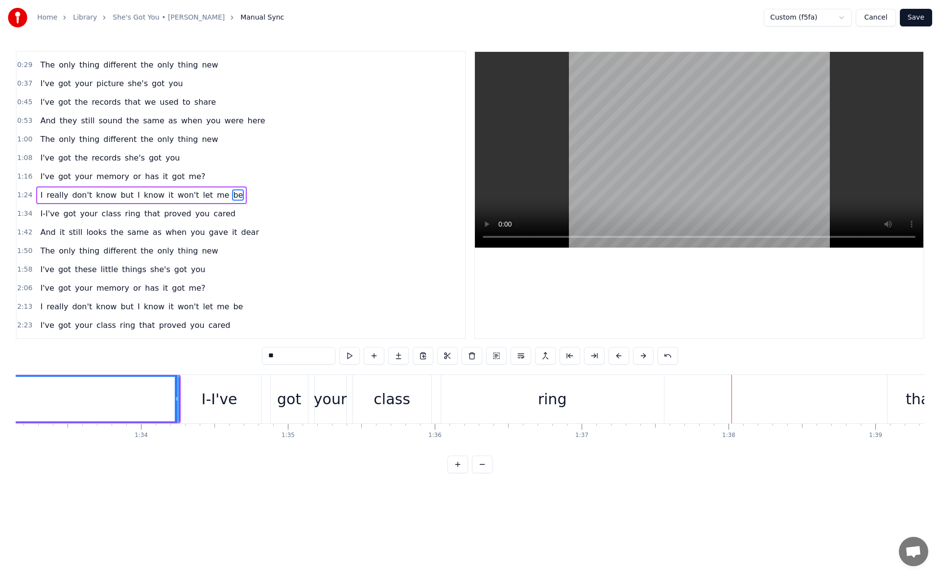
scroll to position [0, 13597]
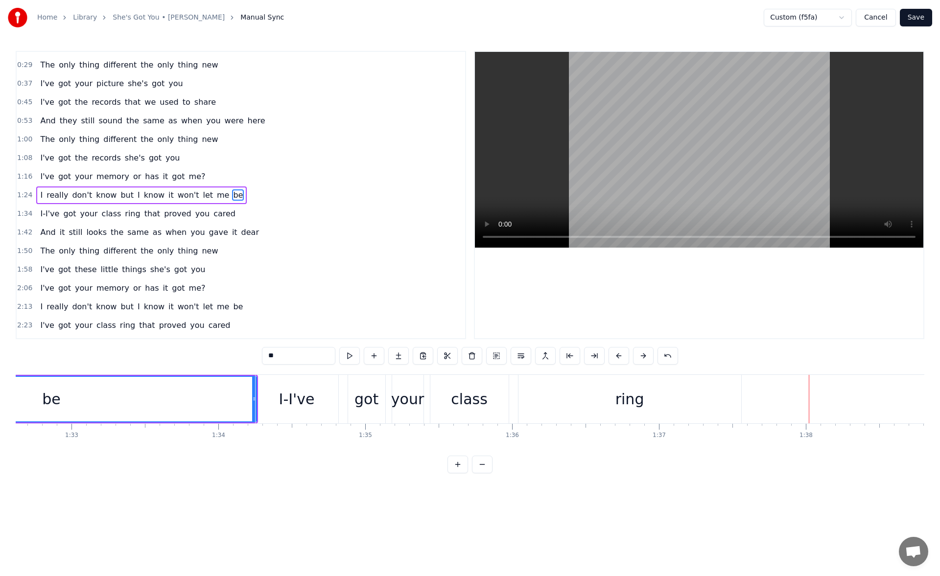
click at [293, 390] on div "I-I've" at bounding box center [297, 399] width 36 height 22
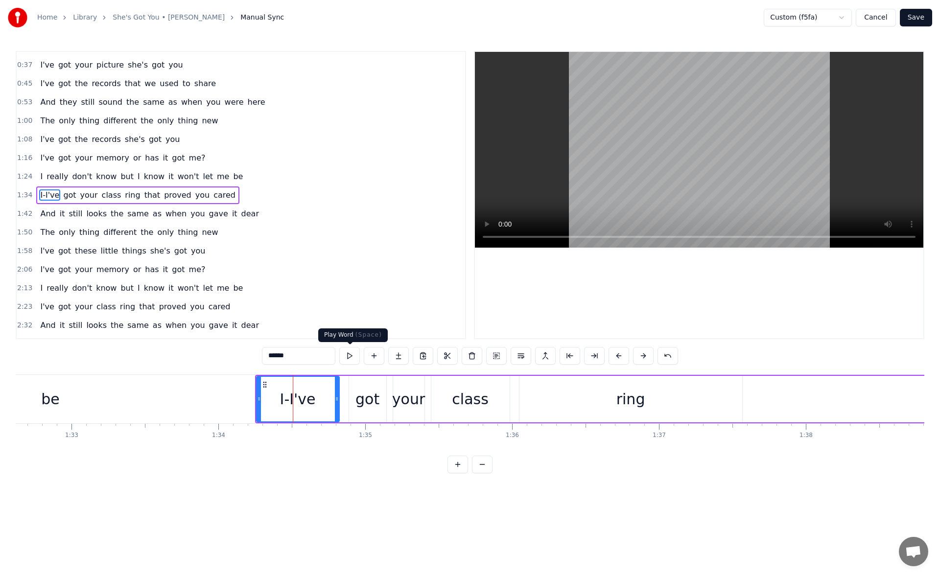
click at [351, 356] on button at bounding box center [349, 356] width 21 height 18
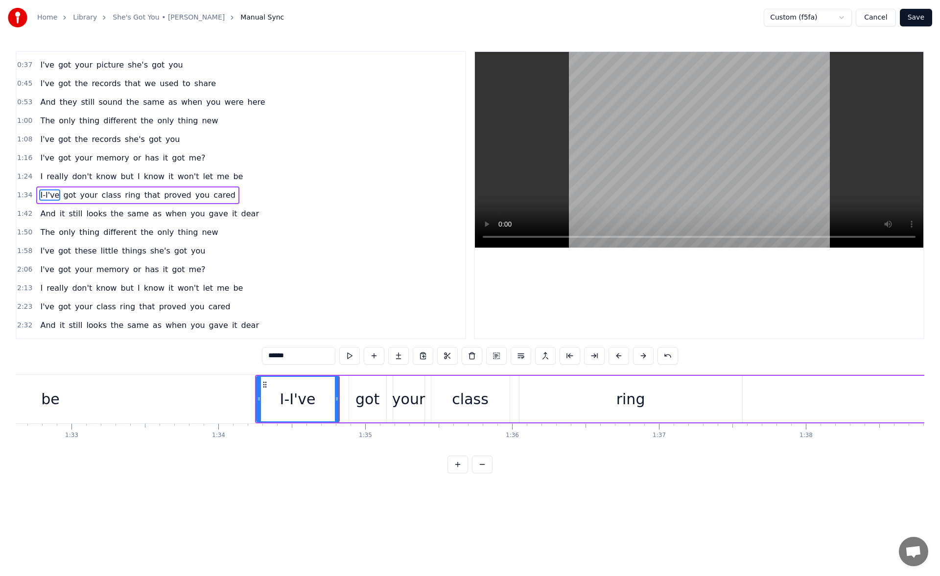
click at [351, 356] on button at bounding box center [349, 356] width 21 height 18
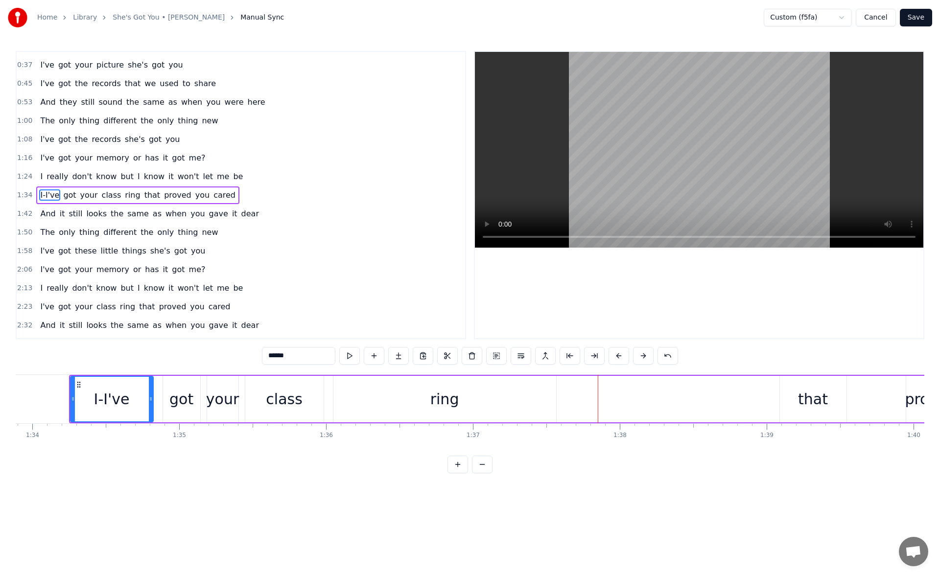
scroll to position [0, 13829]
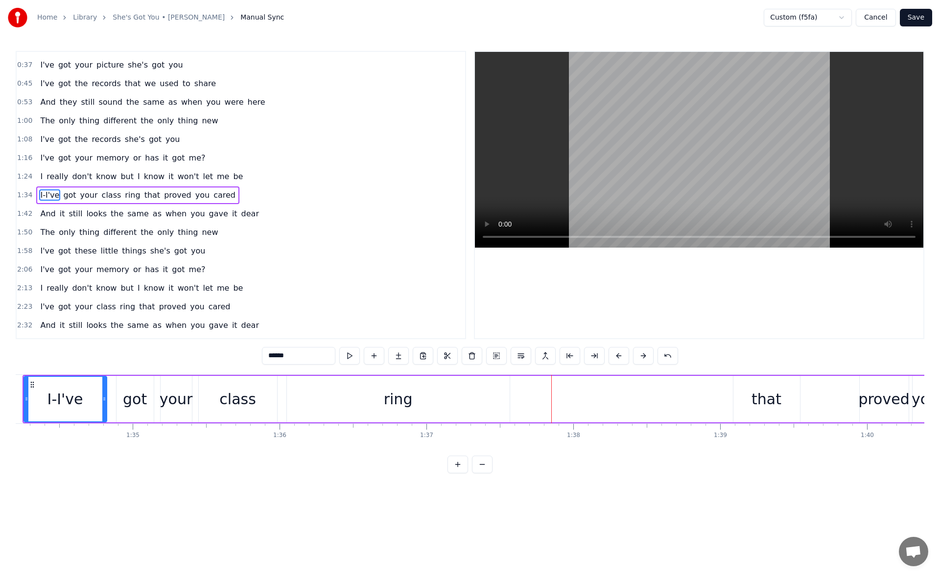
click at [462, 404] on div "ring" at bounding box center [398, 399] width 223 height 46
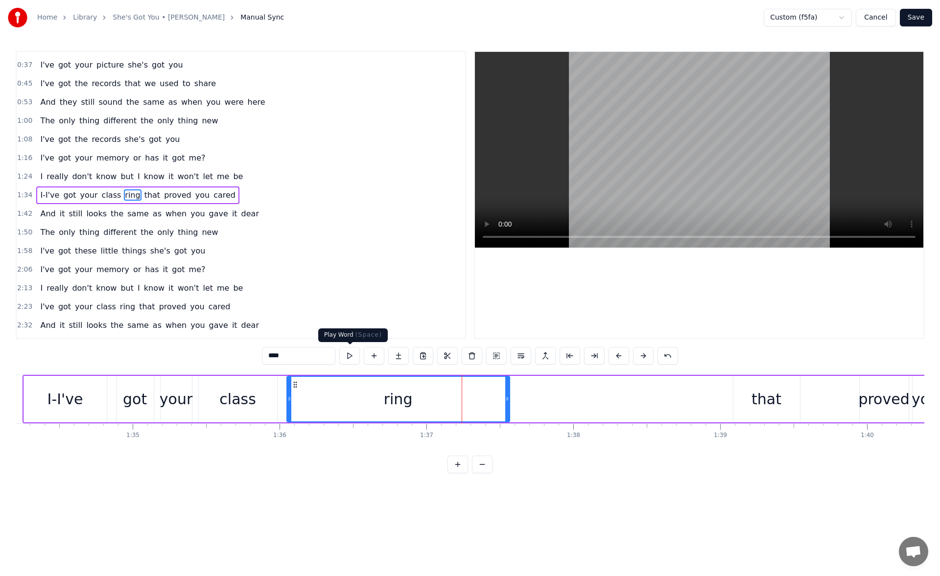
click at [356, 356] on button at bounding box center [349, 356] width 21 height 18
drag, startPoint x: 511, startPoint y: 400, endPoint x: 542, endPoint y: 399, distance: 30.8
click at [534, 399] on icon at bounding box center [532, 399] width 4 height 8
click at [349, 353] on button at bounding box center [349, 356] width 21 height 18
click at [739, 401] on div "that" at bounding box center [766, 399] width 67 height 46
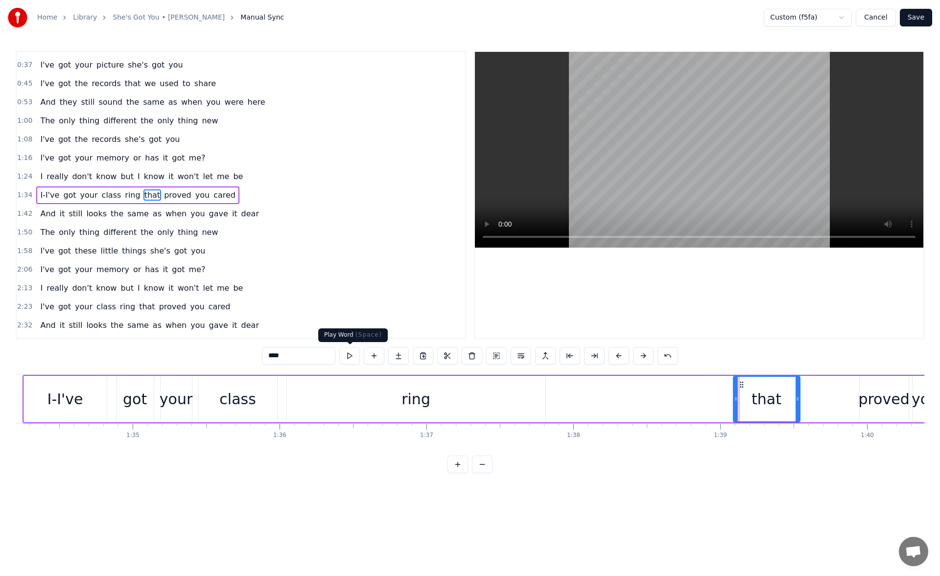
click at [355, 354] on button at bounding box center [349, 356] width 21 height 18
click at [733, 400] on icon at bounding box center [733, 399] width 4 height 8
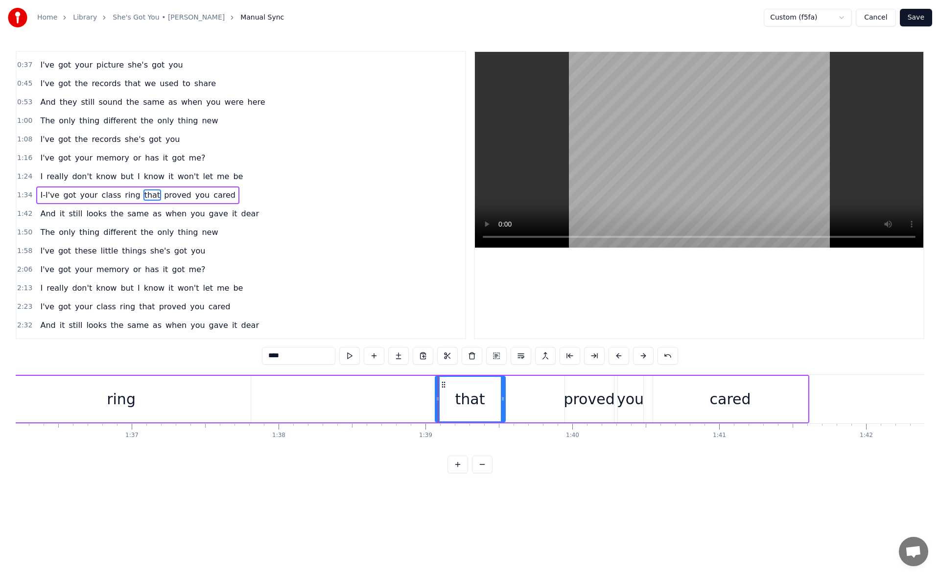
scroll to position [0, 14356]
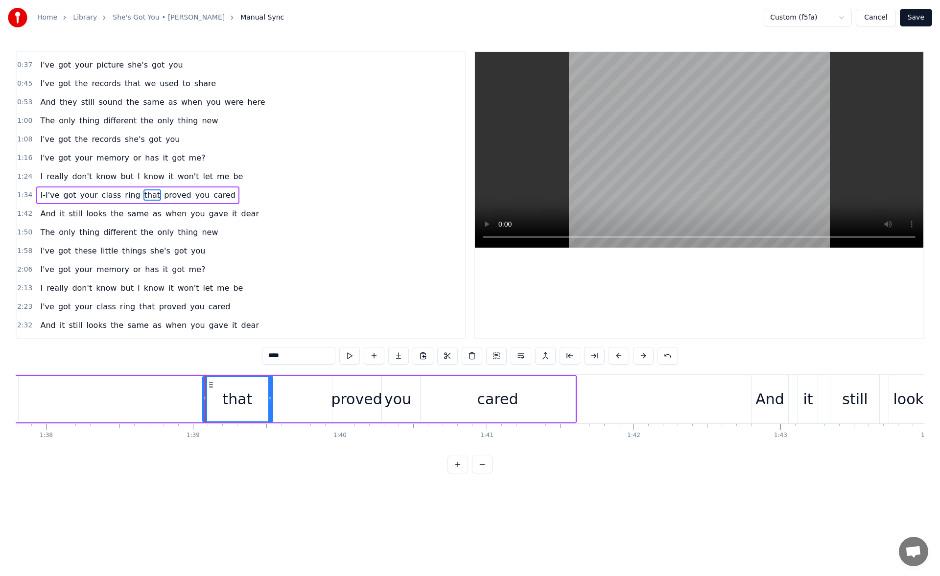
click at [478, 410] on div "cared" at bounding box center [497, 399] width 155 height 46
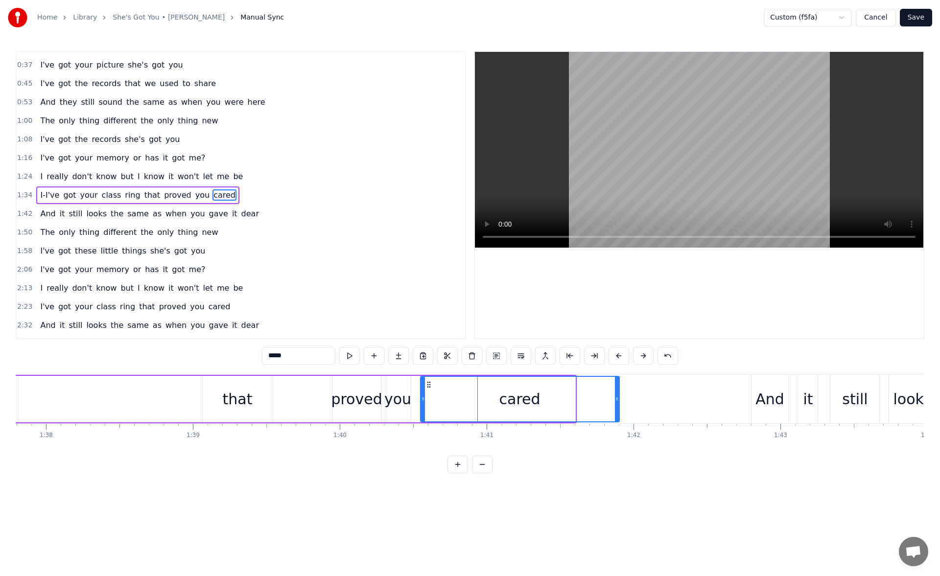
drag, startPoint x: 573, startPoint y: 398, endPoint x: 618, endPoint y: 400, distance: 44.1
click at [618, 400] on icon at bounding box center [617, 399] width 4 height 8
click at [349, 357] on button at bounding box center [349, 356] width 21 height 18
drag, startPoint x: 617, startPoint y: 398, endPoint x: 650, endPoint y: 402, distance: 33.5
click at [633, 402] on icon at bounding box center [631, 399] width 4 height 8
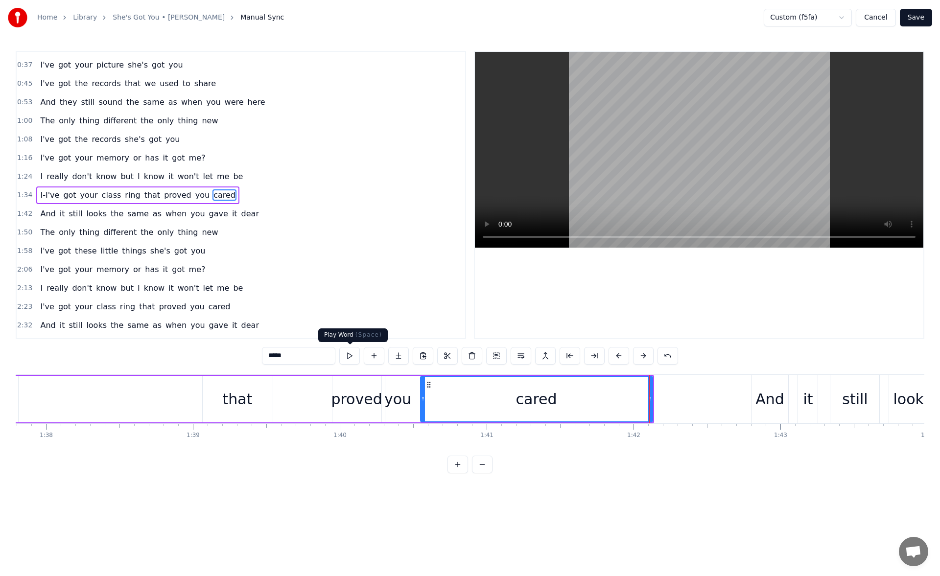
click at [349, 354] on button at bounding box center [349, 356] width 21 height 18
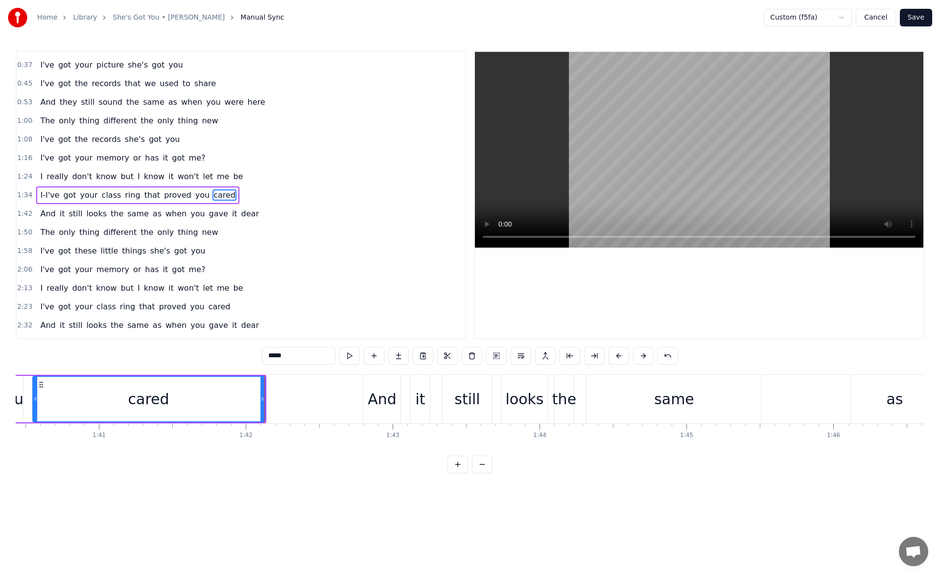
scroll to position [0, 14821]
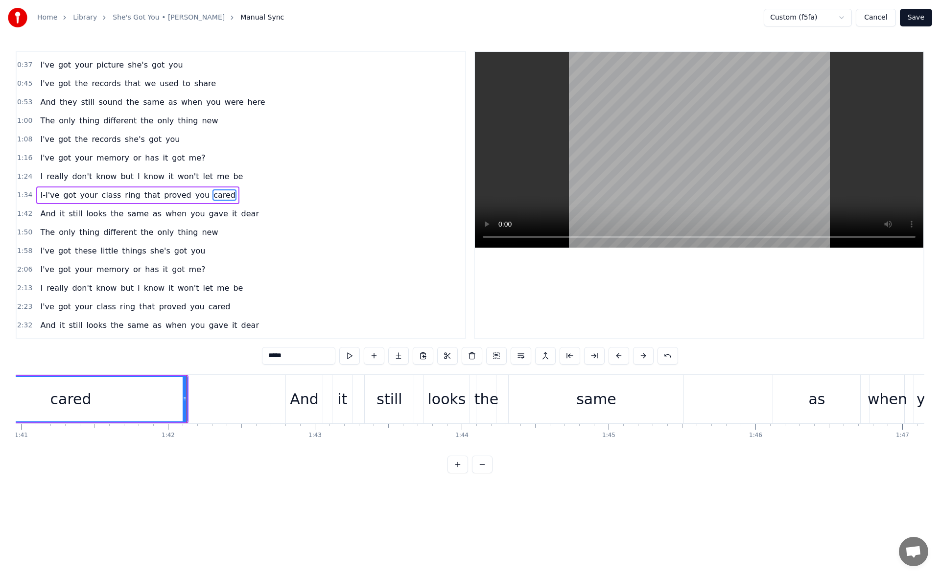
click at [527, 405] on div "same" at bounding box center [595, 399] width 175 height 48
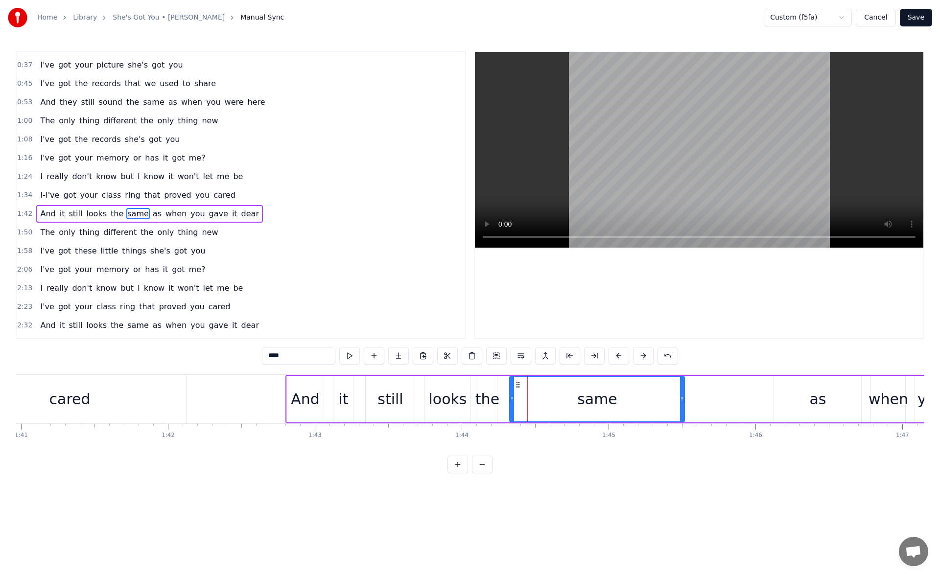
scroll to position [70, 0]
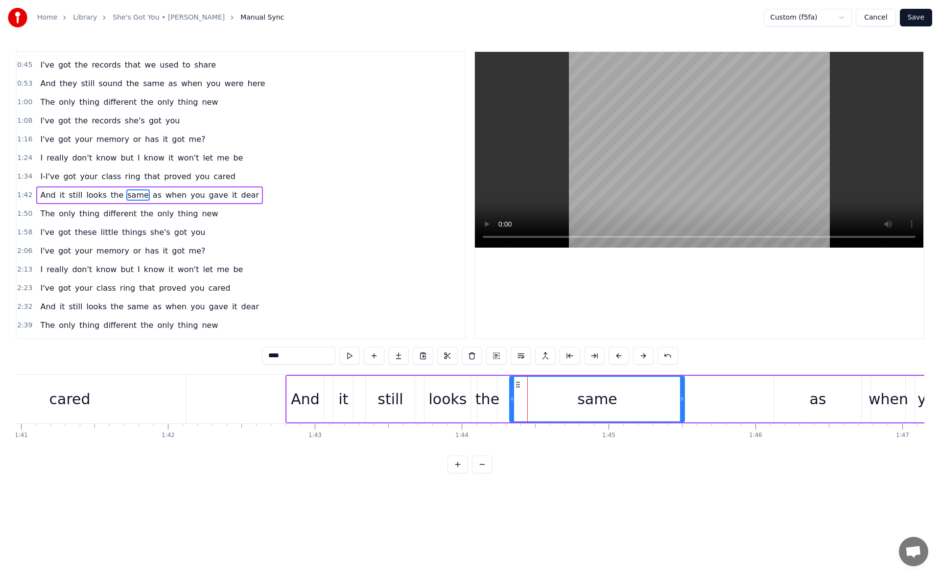
click at [486, 390] on div "the" at bounding box center [487, 399] width 24 height 22
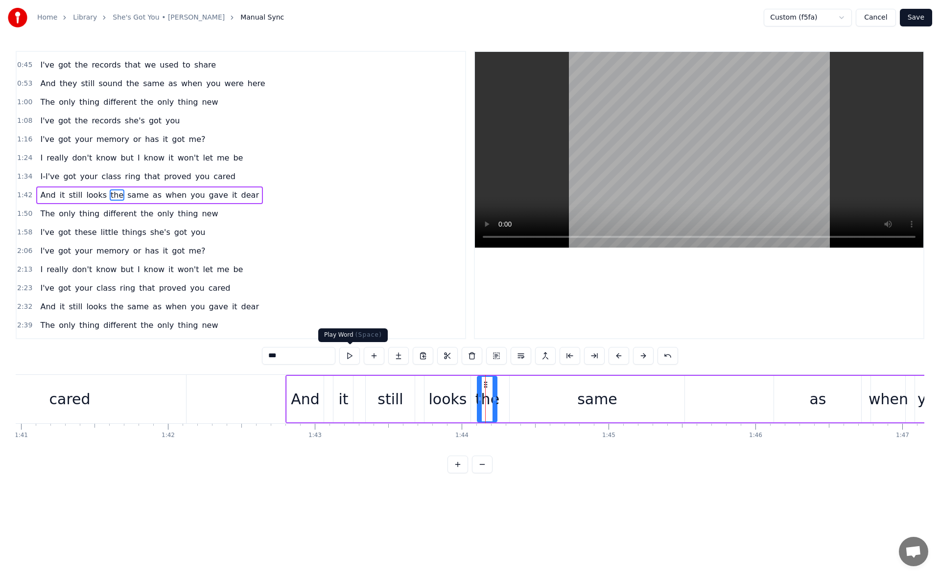
click at [348, 354] on button at bounding box center [349, 356] width 21 height 18
click at [533, 396] on div "same" at bounding box center [596, 399] width 175 height 46
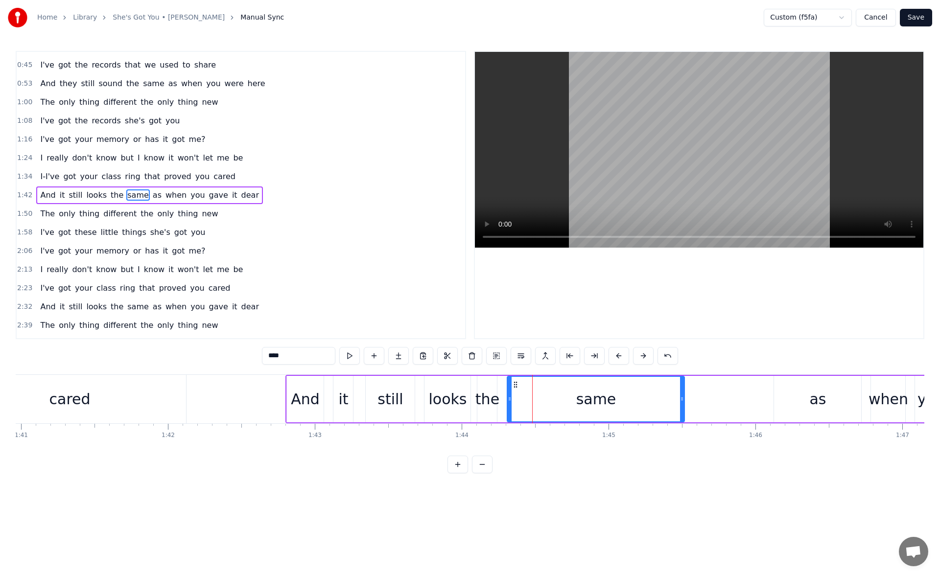
click at [509, 400] on icon at bounding box center [509, 399] width 4 height 8
click at [352, 356] on button at bounding box center [349, 356] width 21 height 18
drag, startPoint x: 682, startPoint y: 401, endPoint x: 711, endPoint y: 402, distance: 29.4
click at [711, 402] on icon at bounding box center [710, 399] width 4 height 8
click at [349, 357] on button at bounding box center [349, 356] width 21 height 18
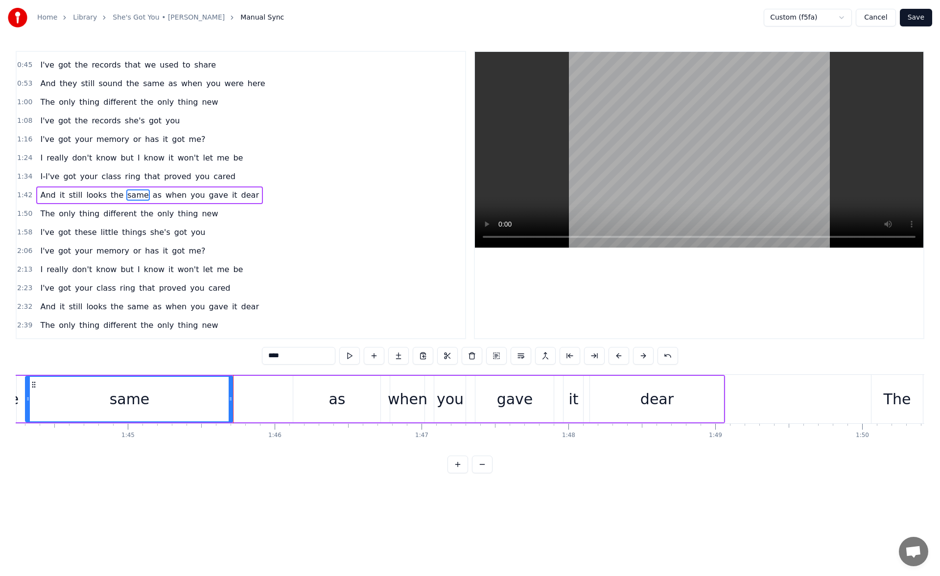
scroll to position [0, 15380]
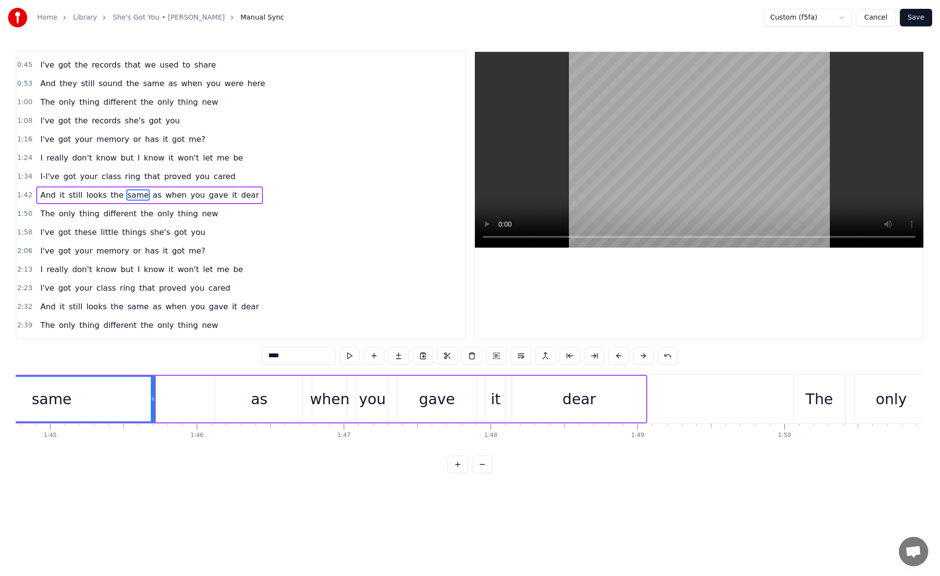
click at [559, 398] on div "dear" at bounding box center [579, 399] width 134 height 46
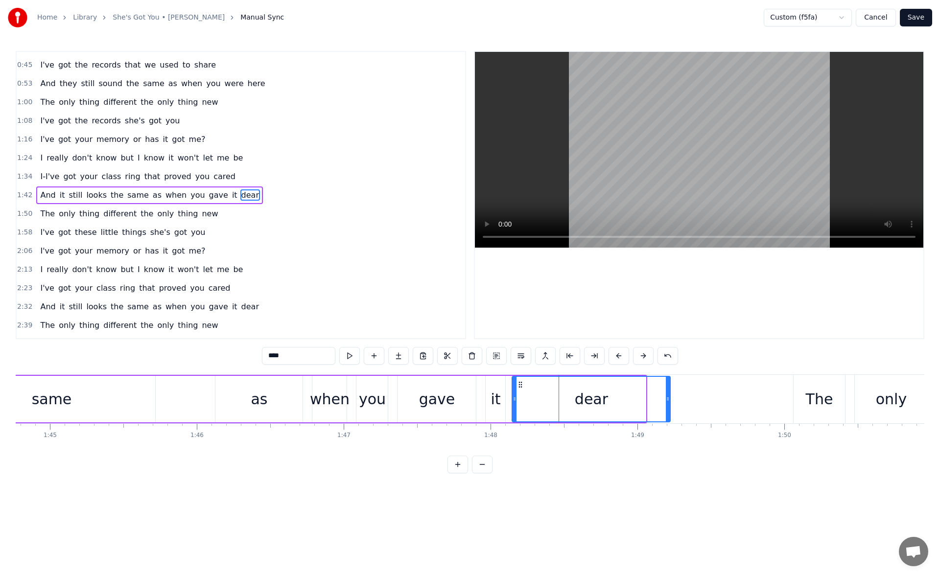
drag, startPoint x: 644, startPoint y: 400, endPoint x: 674, endPoint y: 401, distance: 30.3
click at [669, 401] on icon at bounding box center [667, 399] width 4 height 8
click at [352, 355] on button at bounding box center [349, 356] width 21 height 18
drag, startPoint x: 674, startPoint y: 400, endPoint x: 700, endPoint y: 401, distance: 26.4
click at [696, 401] on icon at bounding box center [694, 399] width 4 height 8
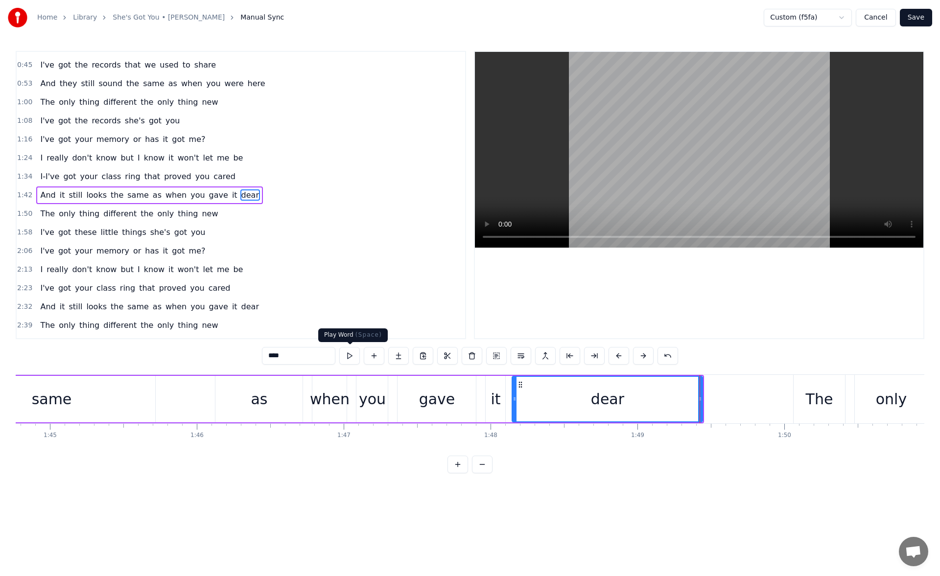
click at [344, 353] on button at bounding box center [349, 356] width 21 height 18
drag, startPoint x: 699, startPoint y: 398, endPoint x: 710, endPoint y: 399, distance: 10.8
click at [709, 399] on icon at bounding box center [707, 399] width 4 height 8
click at [355, 357] on button at bounding box center [349, 356] width 21 height 18
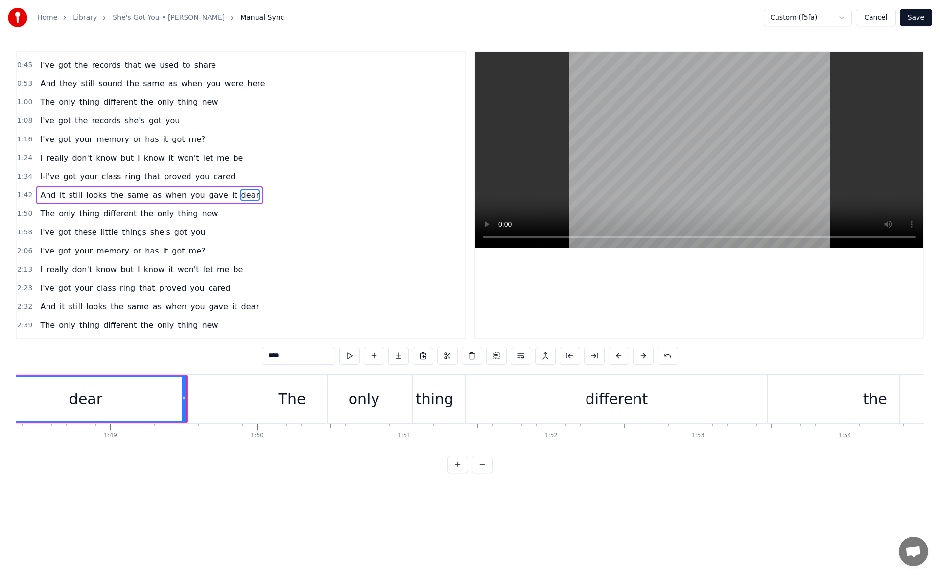
scroll to position [0, 15938]
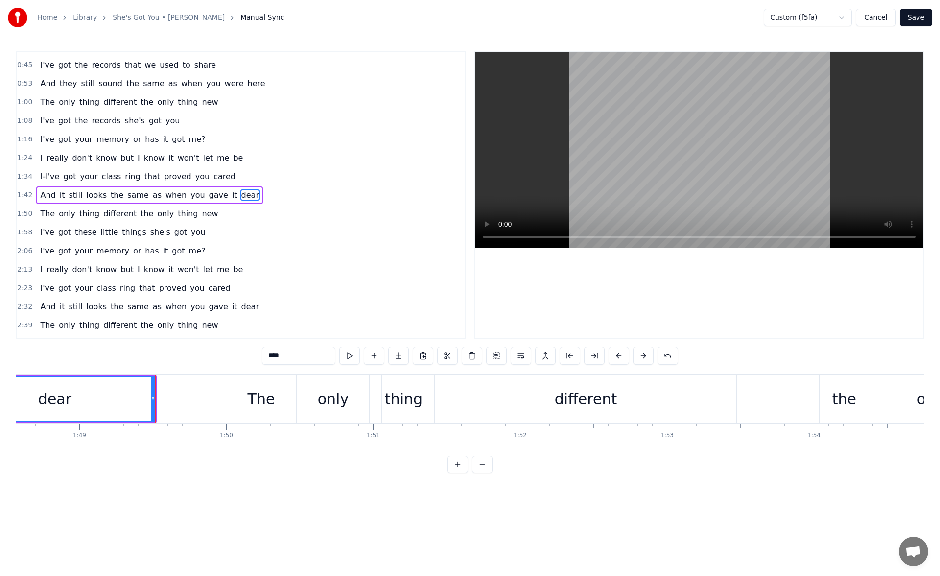
click at [405, 390] on div "thing" at bounding box center [404, 399] width 38 height 22
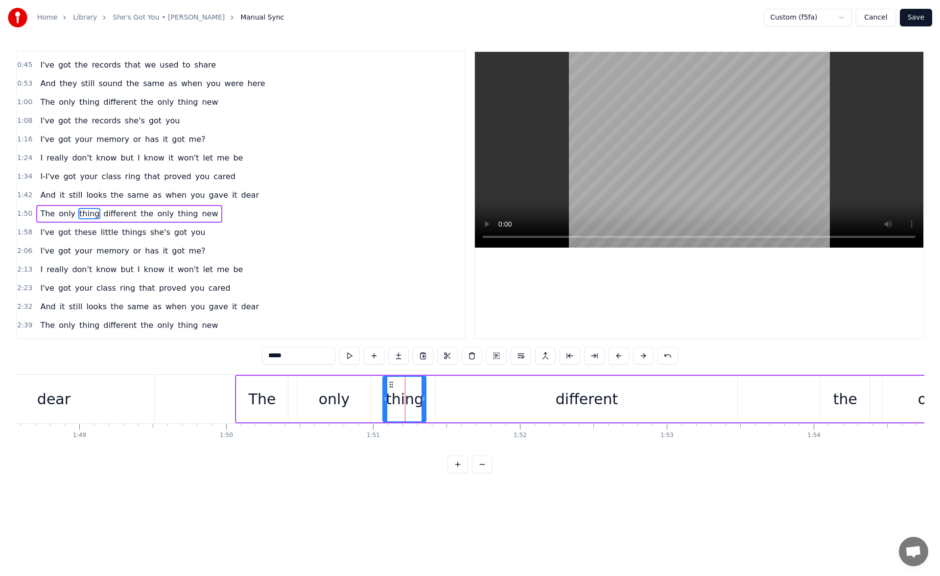
scroll to position [86, 0]
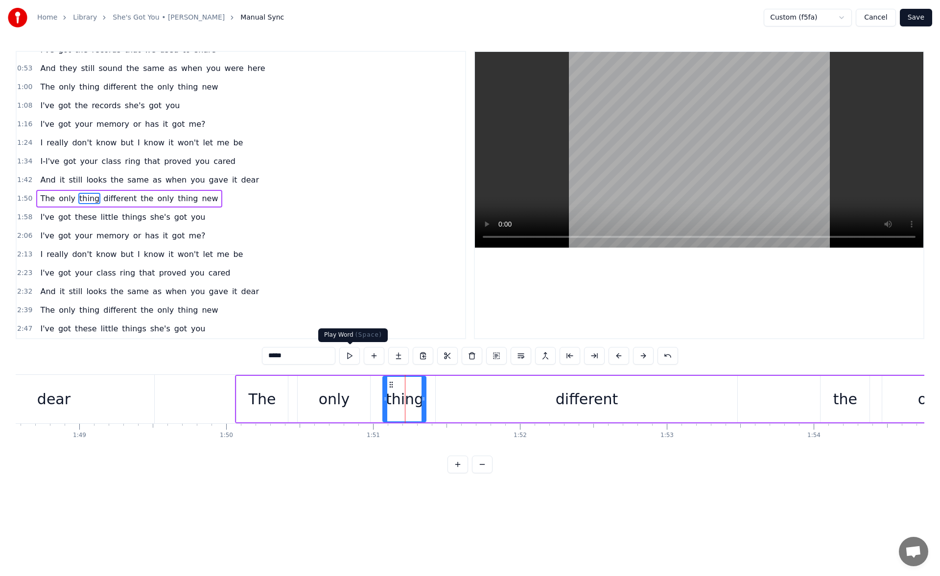
click at [349, 350] on button at bounding box center [349, 356] width 21 height 18
click at [460, 394] on div "different" at bounding box center [586, 399] width 301 height 46
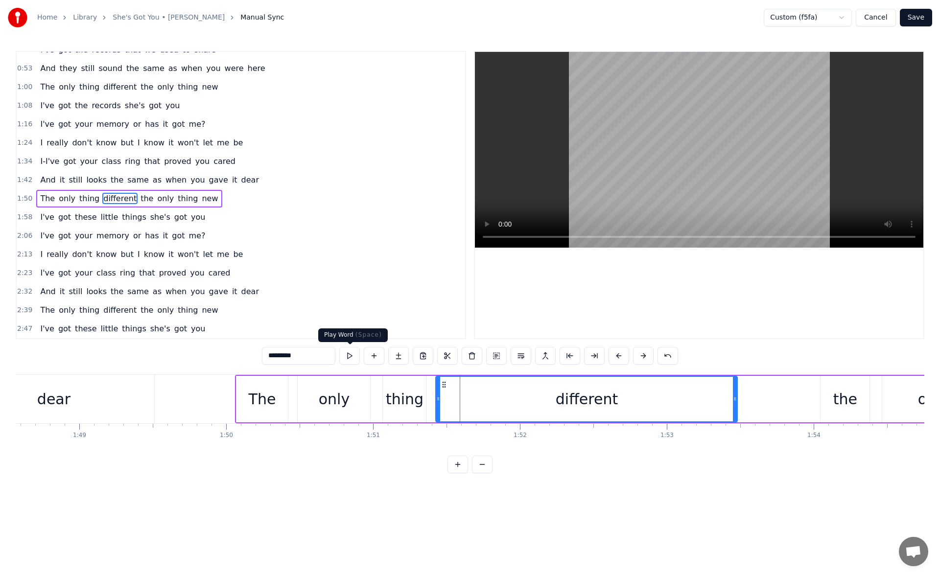
click at [351, 356] on button at bounding box center [349, 356] width 21 height 18
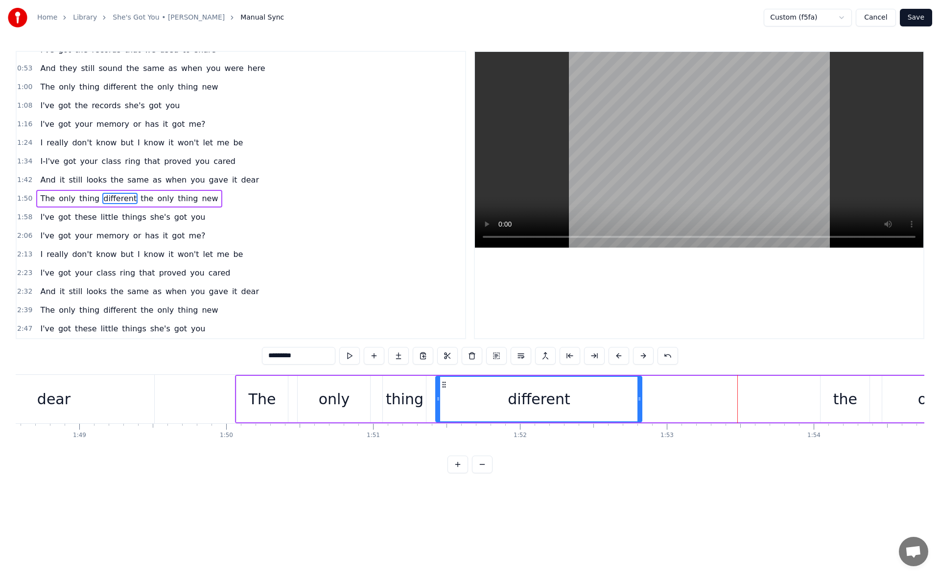
drag, startPoint x: 733, startPoint y: 397, endPoint x: 633, endPoint y: 400, distance: 100.3
click at [637, 400] on icon at bounding box center [639, 399] width 4 height 8
click at [351, 354] on button at bounding box center [349, 356] width 21 height 18
drag, startPoint x: 634, startPoint y: 402, endPoint x: 645, endPoint y: 402, distance: 10.8
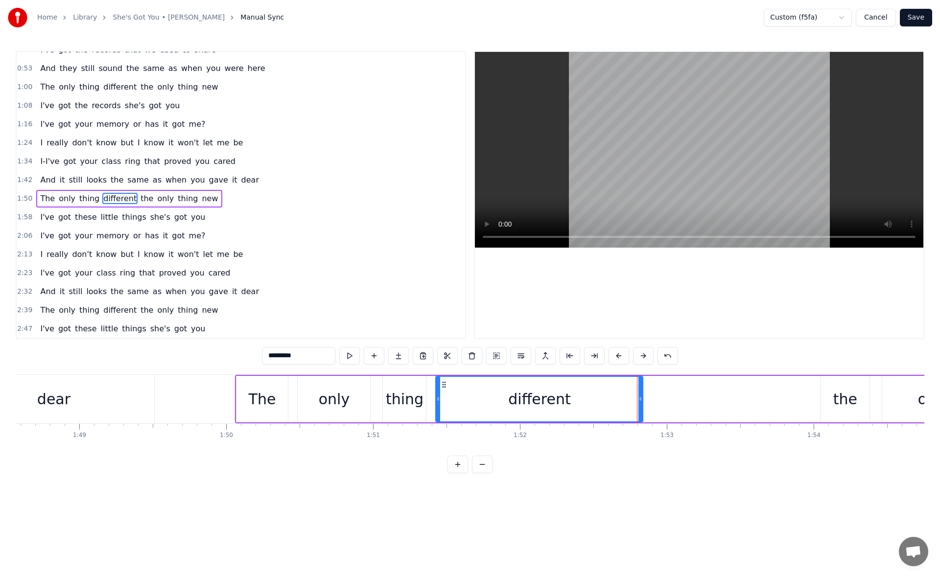
click at [642, 402] on icon at bounding box center [640, 399] width 4 height 8
click at [347, 355] on button at bounding box center [349, 356] width 21 height 18
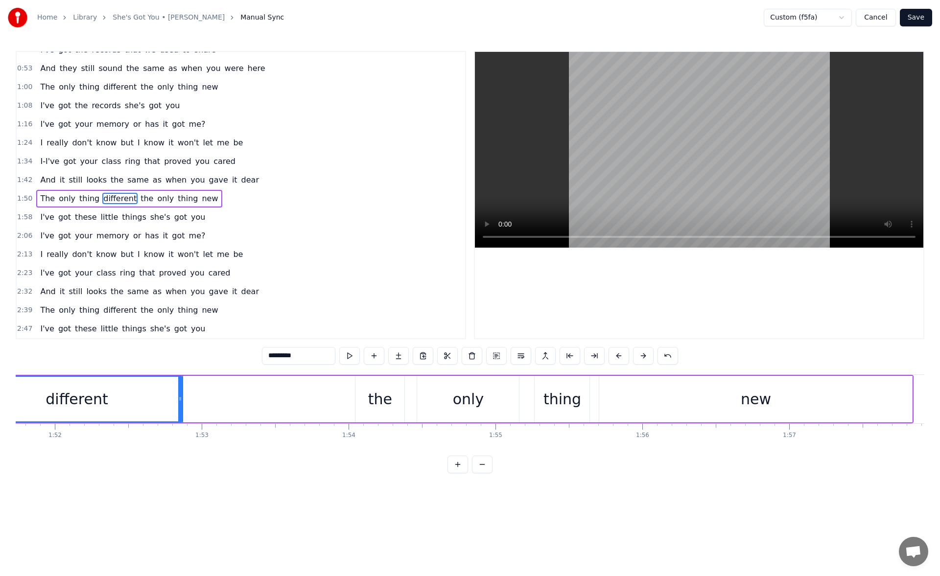
scroll to position [0, 16449]
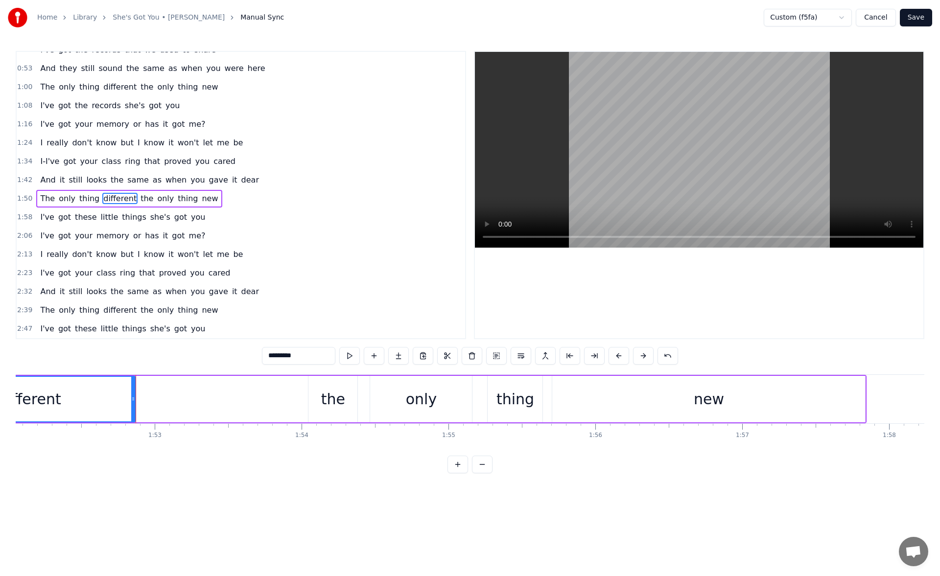
click at [328, 394] on div "the" at bounding box center [333, 399] width 24 height 22
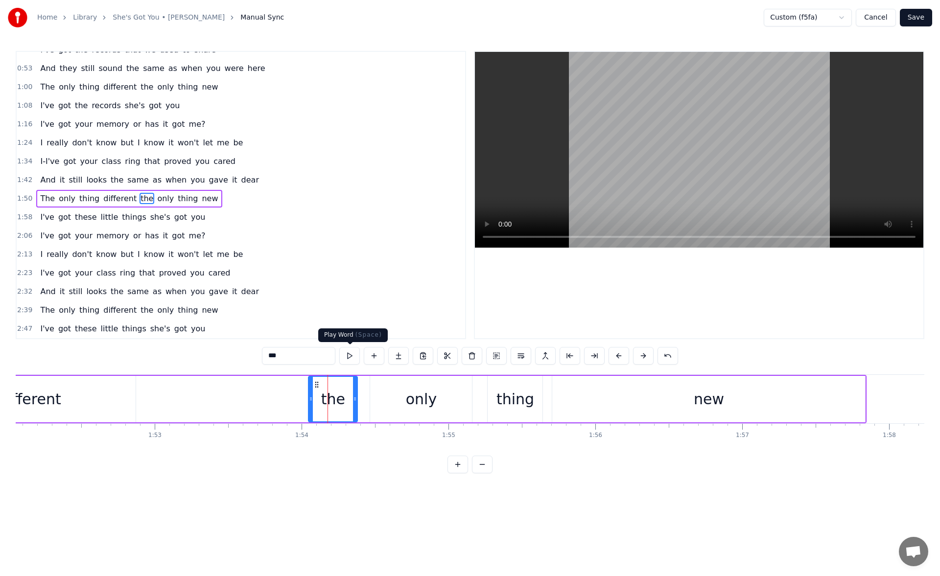
click at [348, 358] on button at bounding box center [349, 356] width 21 height 18
click at [580, 394] on div "new" at bounding box center [708, 399] width 313 height 46
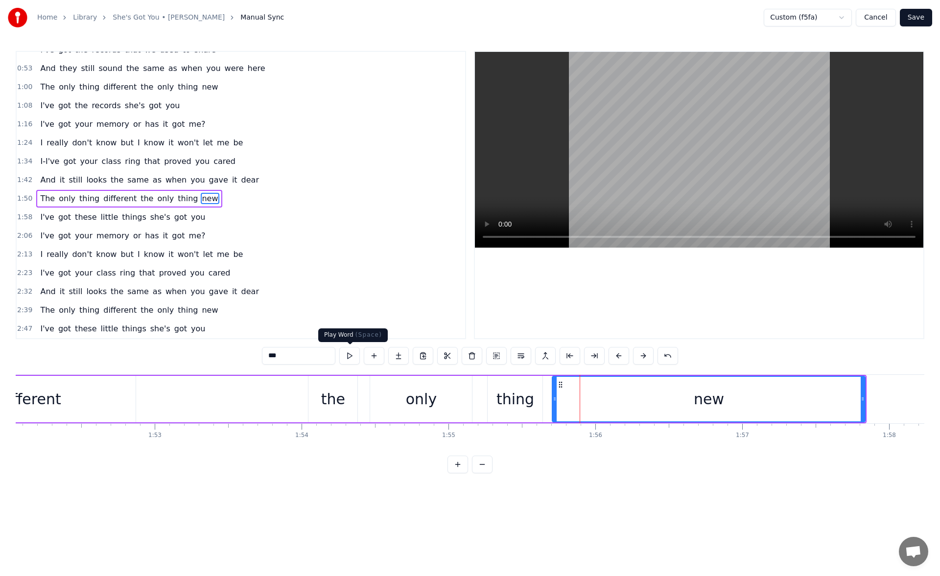
click at [352, 351] on button at bounding box center [349, 356] width 21 height 18
drag, startPoint x: 862, startPoint y: 400, endPoint x: 804, endPoint y: 400, distance: 57.7
click at [804, 400] on icon at bounding box center [806, 399] width 4 height 8
click at [348, 352] on button at bounding box center [349, 356] width 21 height 18
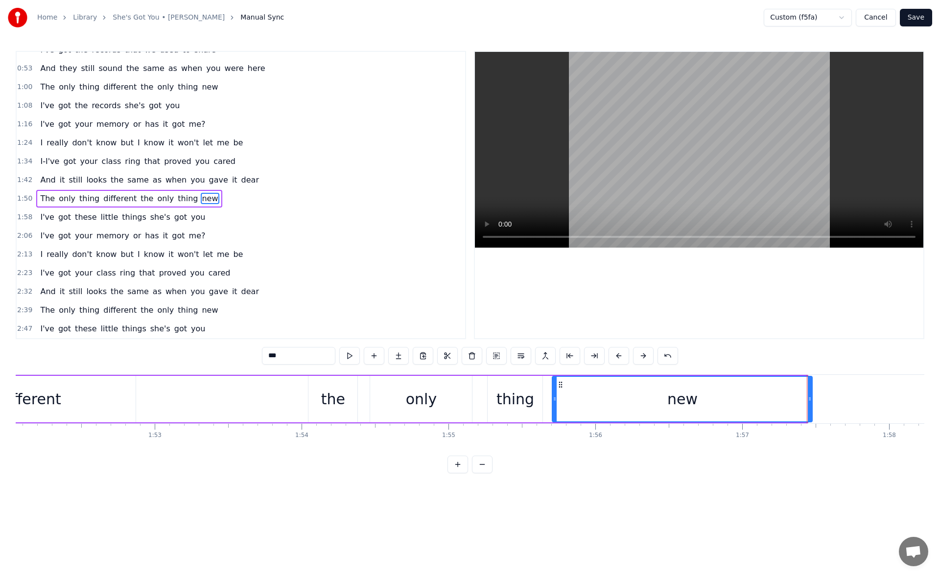
drag, startPoint x: 805, startPoint y: 401, endPoint x: 811, endPoint y: 401, distance: 6.4
click at [811, 401] on icon at bounding box center [809, 399] width 4 height 8
click at [350, 354] on button at bounding box center [349, 356] width 21 height 18
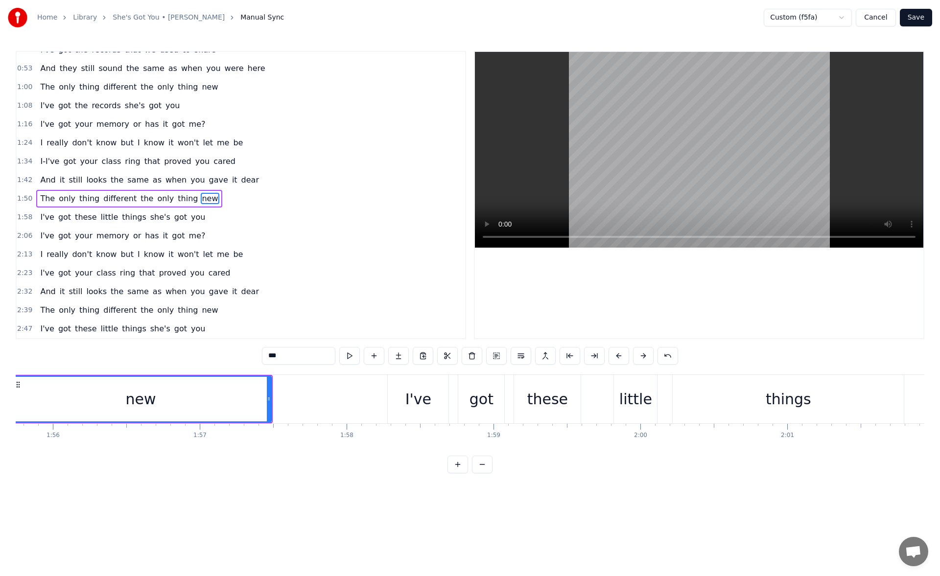
scroll to position [0, 17178]
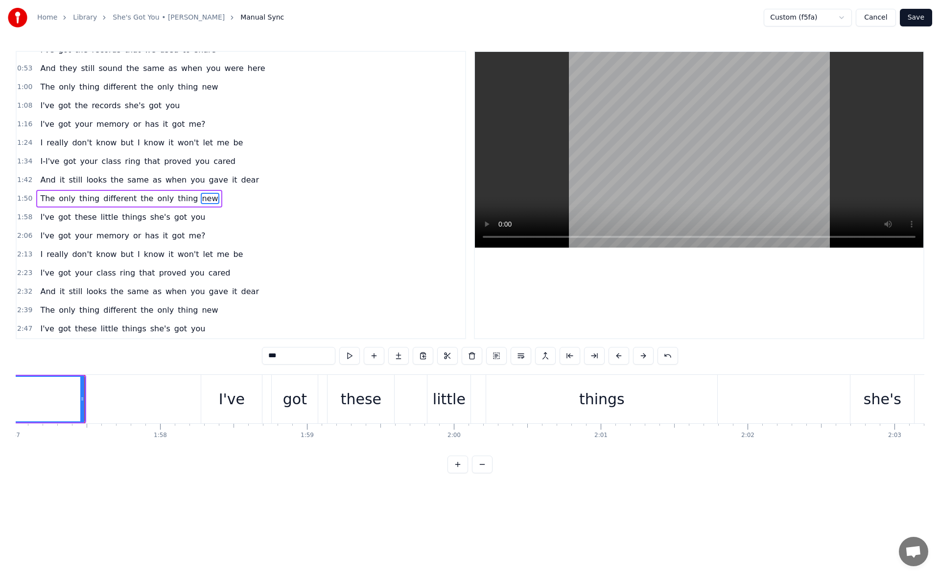
click at [537, 405] on div "things" at bounding box center [601, 399] width 231 height 48
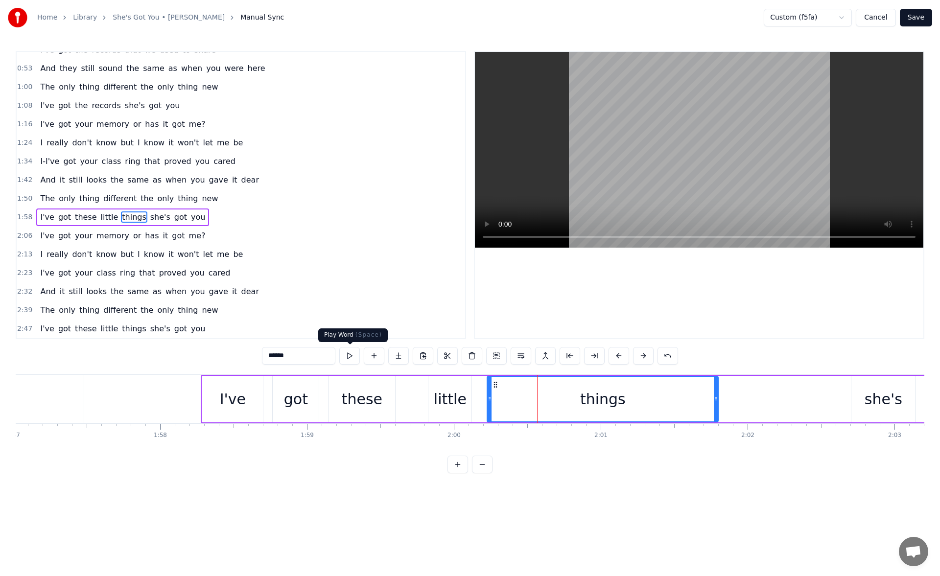
click at [348, 354] on button at bounding box center [349, 356] width 21 height 18
drag, startPoint x: 716, startPoint y: 401, endPoint x: 739, endPoint y: 403, distance: 23.1
click at [736, 403] on div at bounding box center [735, 399] width 4 height 45
click at [355, 353] on button at bounding box center [349, 356] width 21 height 18
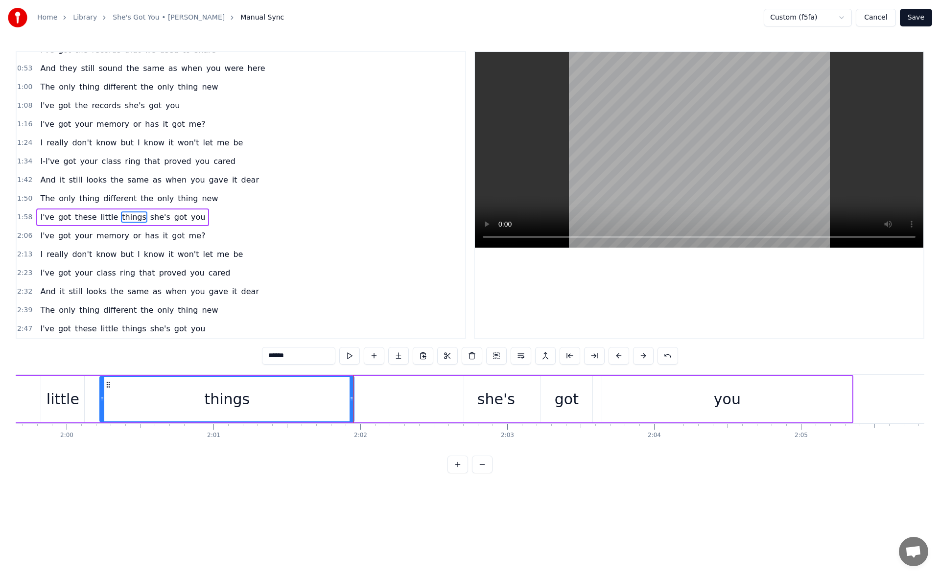
scroll to position [0, 17689]
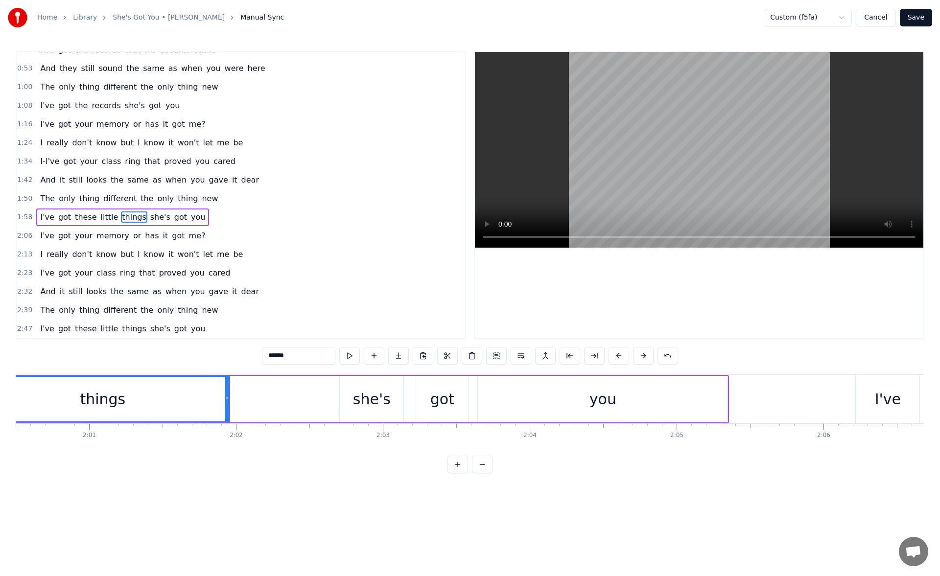
click at [364, 402] on div "she's" at bounding box center [372, 399] width 38 height 22
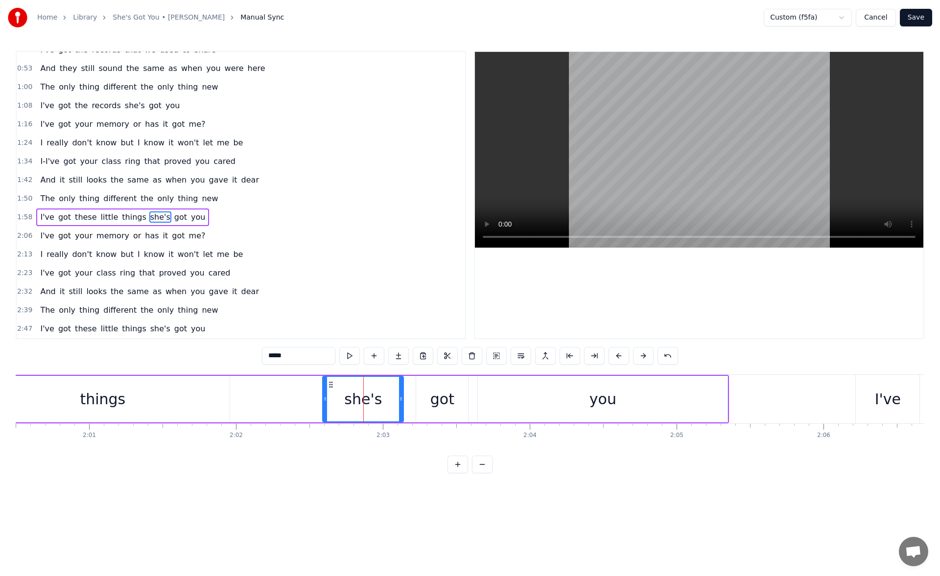
drag, startPoint x: 339, startPoint y: 404, endPoint x: 323, endPoint y: 403, distance: 15.7
click at [323, 403] on div at bounding box center [325, 399] width 4 height 45
click at [351, 354] on button at bounding box center [349, 356] width 21 height 18
click at [505, 392] on div "you" at bounding box center [603, 399] width 250 height 46
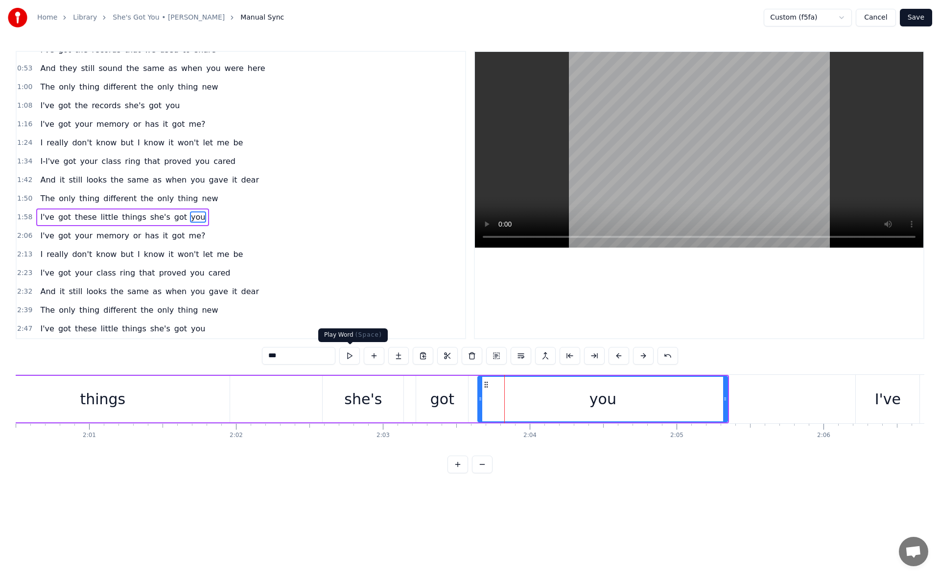
click at [346, 352] on button at bounding box center [349, 356] width 21 height 18
drag, startPoint x: 724, startPoint y: 404, endPoint x: 753, endPoint y: 405, distance: 28.9
click at [742, 405] on div at bounding box center [740, 399] width 4 height 45
click at [349, 355] on button at bounding box center [349, 356] width 21 height 18
click at [756, 399] on icon at bounding box center [754, 399] width 4 height 8
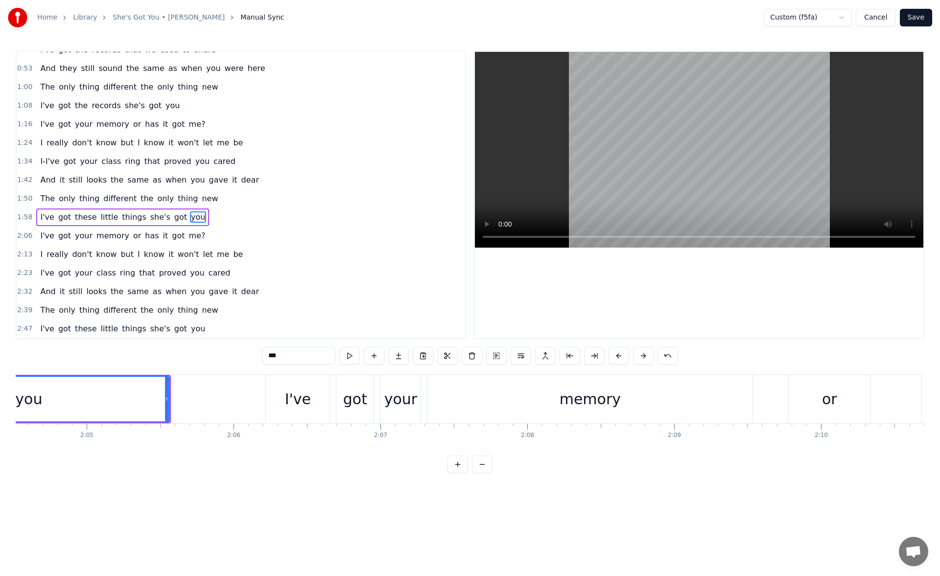
scroll to position [0, 18294]
click at [526, 404] on div "memory" at bounding box center [574, 399] width 325 height 48
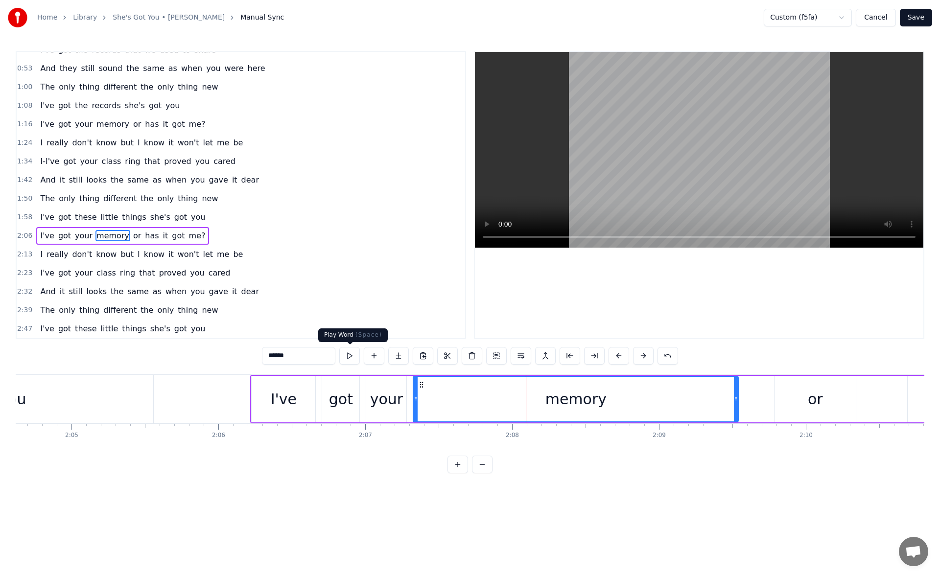
click at [355, 361] on button at bounding box center [349, 356] width 21 height 18
click at [740, 401] on icon at bounding box center [740, 399] width 4 height 8
click at [351, 359] on button at bounding box center [349, 356] width 21 height 18
drag, startPoint x: 741, startPoint y: 399, endPoint x: 749, endPoint y: 399, distance: 7.4
click at [749, 399] on icon at bounding box center [748, 399] width 4 height 8
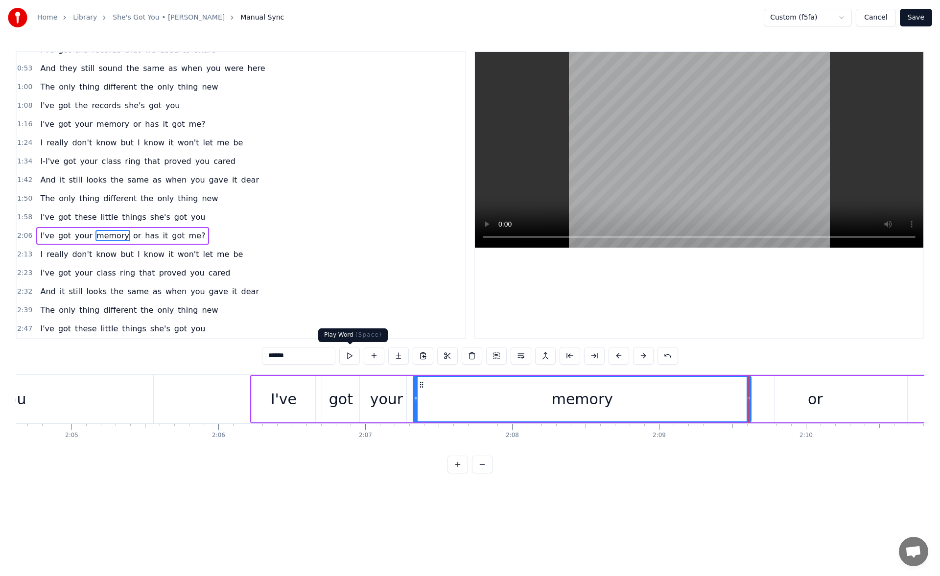
click at [354, 353] on button at bounding box center [349, 356] width 21 height 18
click at [798, 391] on div "or" at bounding box center [814, 399] width 81 height 46
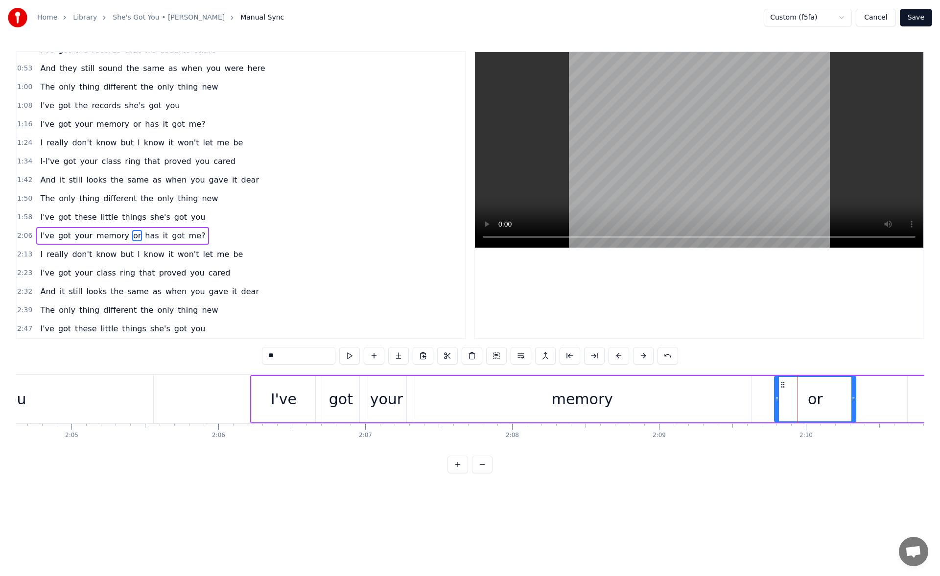
click at [774, 400] on div "or" at bounding box center [815, 399] width 82 height 46
click at [781, 400] on div "or" at bounding box center [815, 399] width 80 height 45
drag, startPoint x: 775, startPoint y: 400, endPoint x: 767, endPoint y: 400, distance: 7.8
click at [769, 400] on icon at bounding box center [771, 399] width 4 height 8
click at [348, 353] on button at bounding box center [349, 356] width 21 height 18
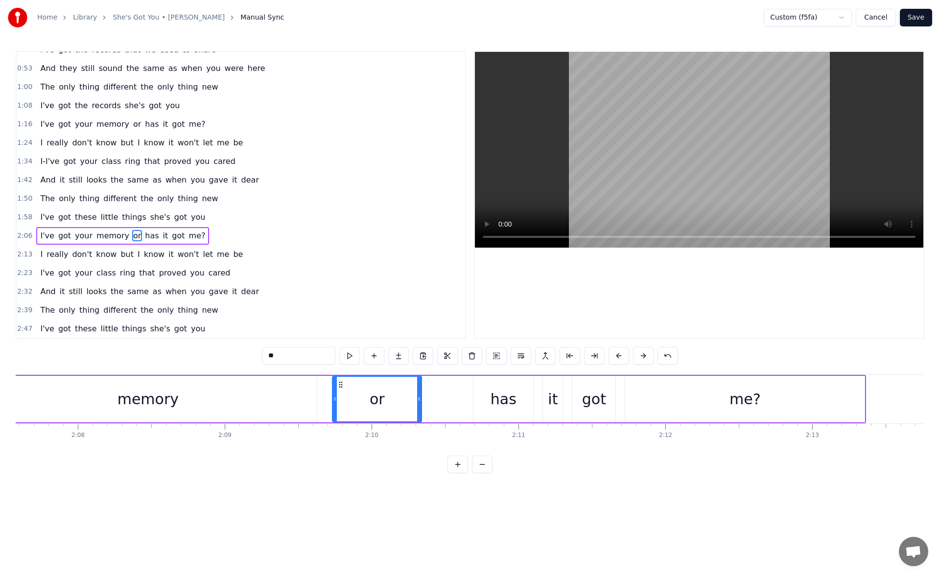
scroll to position [0, 18744]
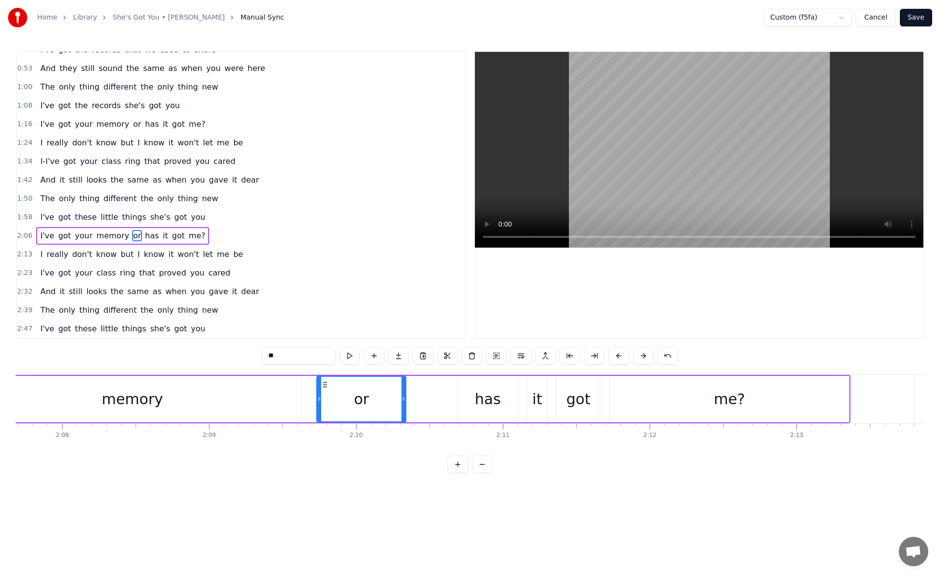
click at [651, 392] on div "me?" at bounding box center [728, 399] width 239 height 46
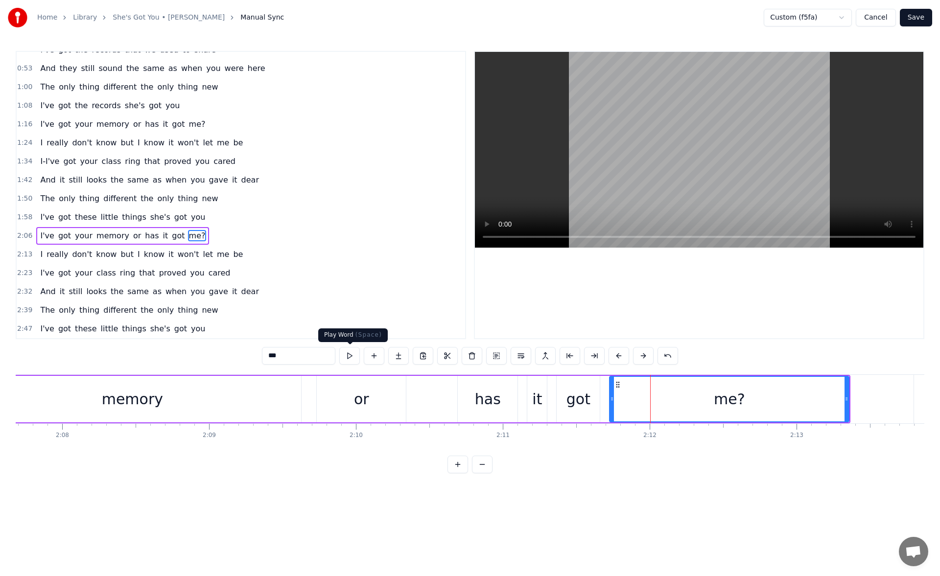
click at [347, 354] on button at bounding box center [349, 356] width 21 height 18
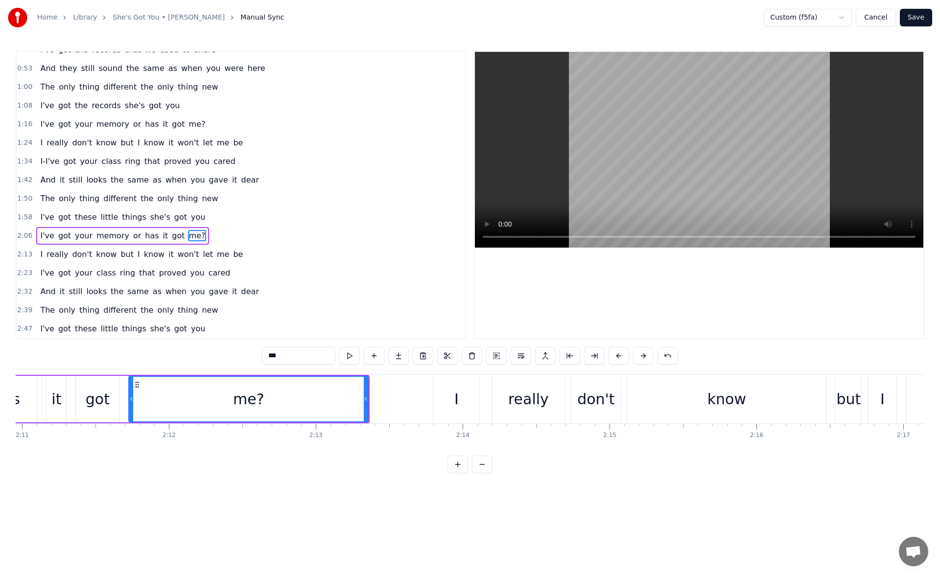
scroll to position [0, 19271]
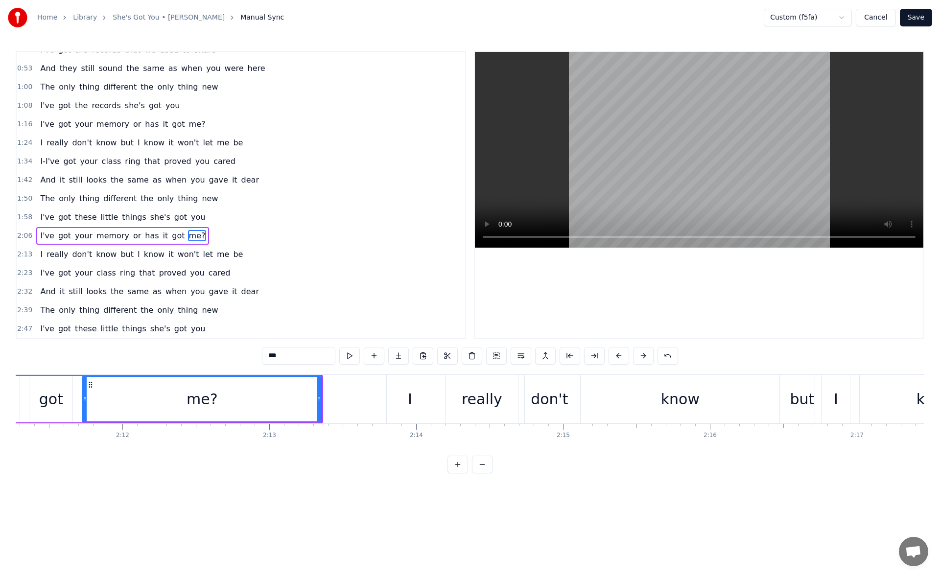
click at [612, 409] on div "know" at bounding box center [679, 399] width 199 height 48
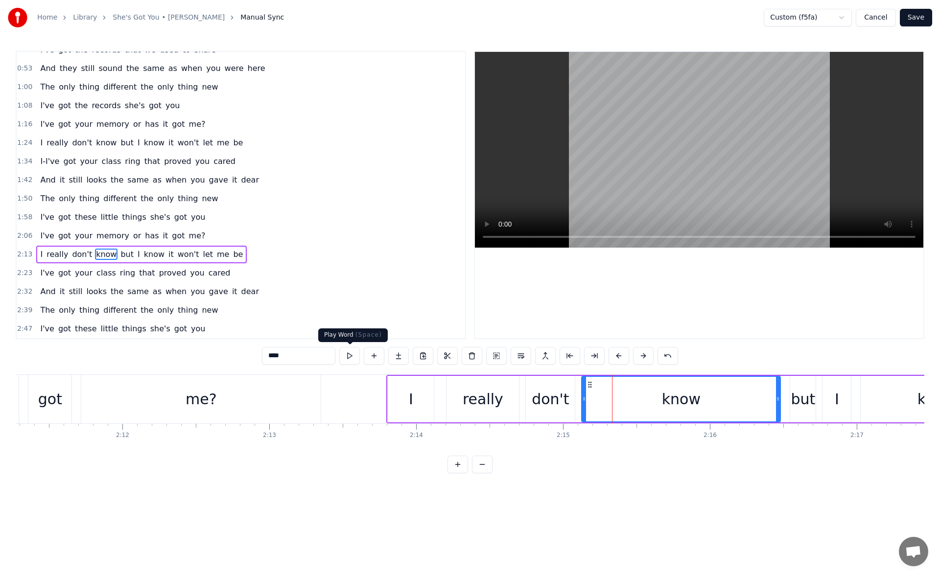
click at [350, 354] on button at bounding box center [349, 356] width 21 height 18
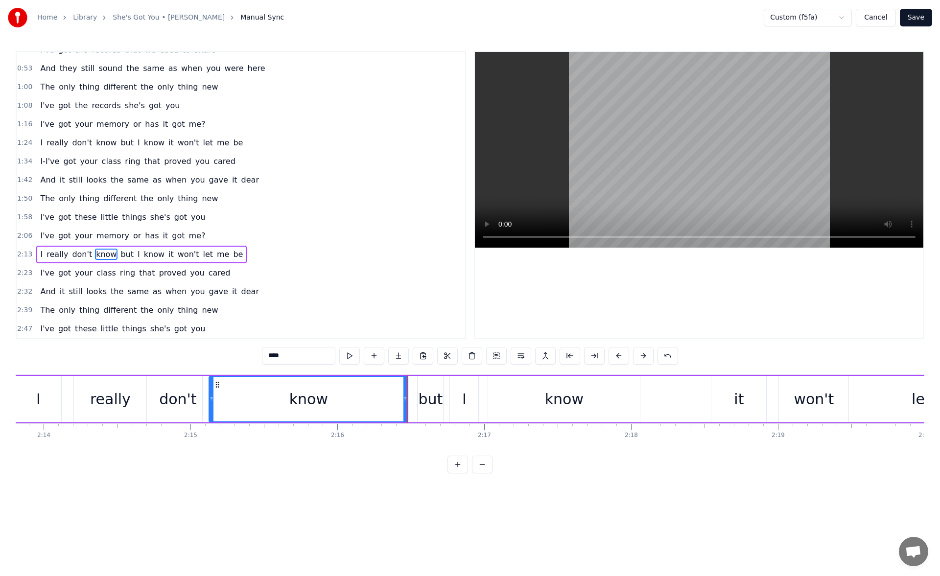
scroll to position [0, 19689]
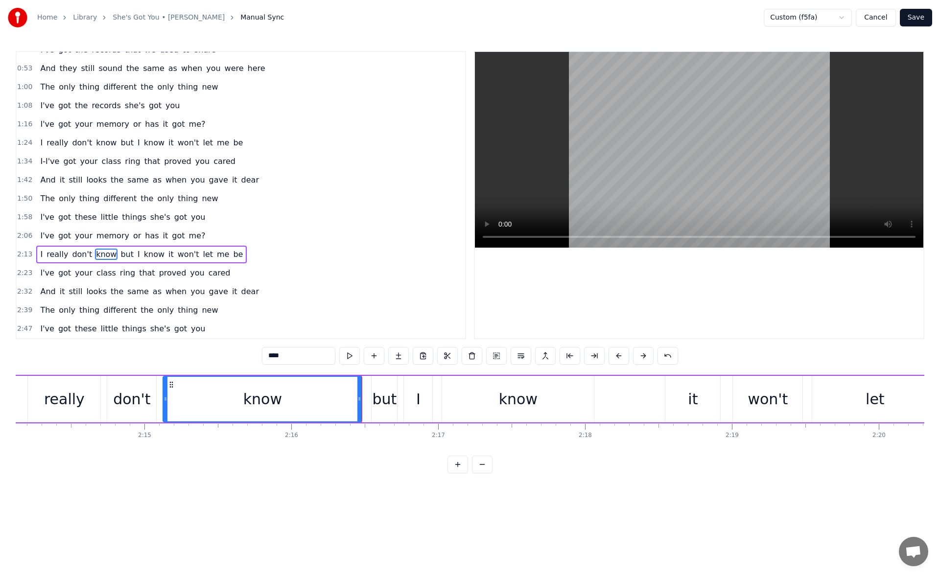
click at [532, 388] on div "know" at bounding box center [518, 399] width 39 height 22
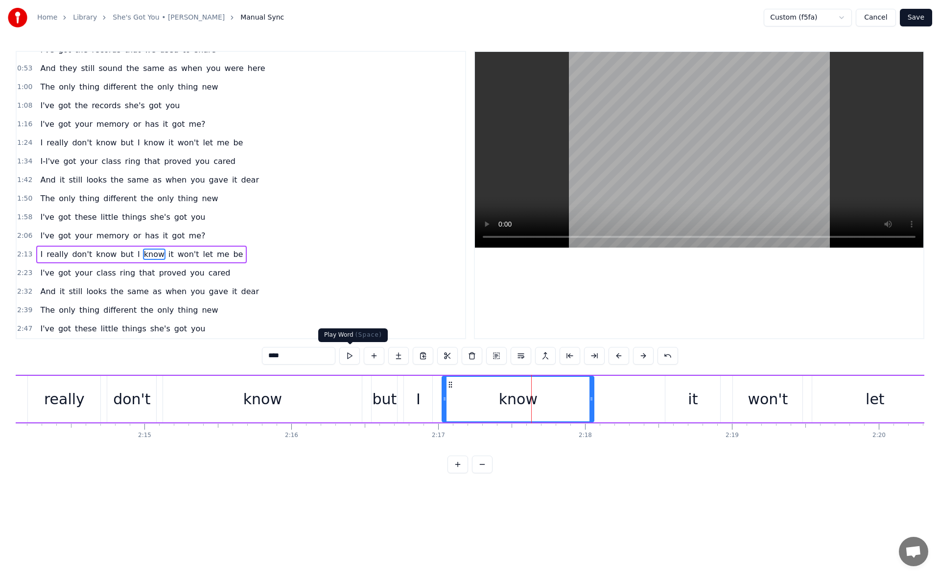
click at [350, 353] on button at bounding box center [349, 356] width 21 height 18
drag, startPoint x: 590, startPoint y: 397, endPoint x: 621, endPoint y: 401, distance: 32.0
click at [619, 401] on icon at bounding box center [618, 399] width 4 height 8
click at [351, 355] on button at bounding box center [349, 356] width 21 height 18
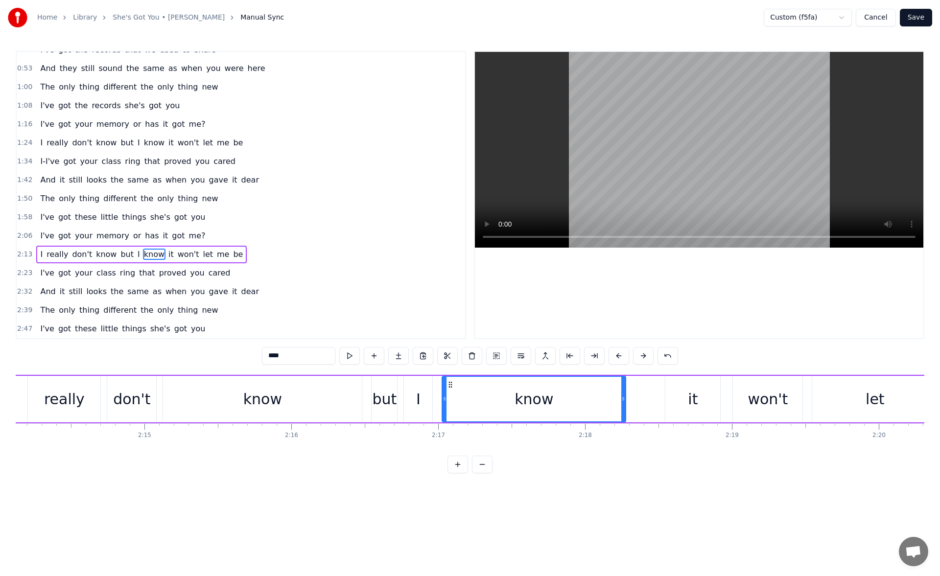
click at [680, 412] on div "it" at bounding box center [692, 399] width 55 height 46
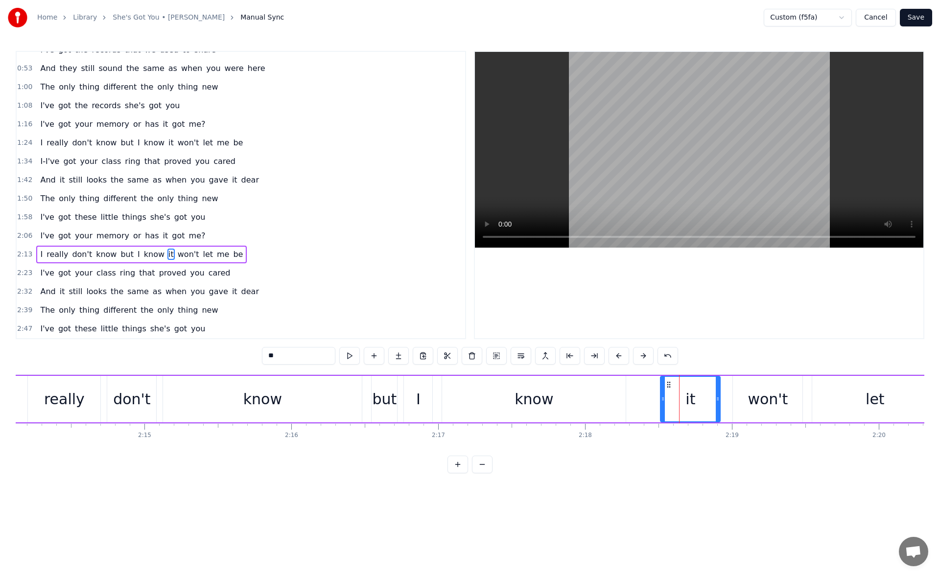
drag, startPoint x: 666, startPoint y: 403, endPoint x: 661, endPoint y: 402, distance: 5.0
click at [661, 402] on div at bounding box center [663, 399] width 4 height 45
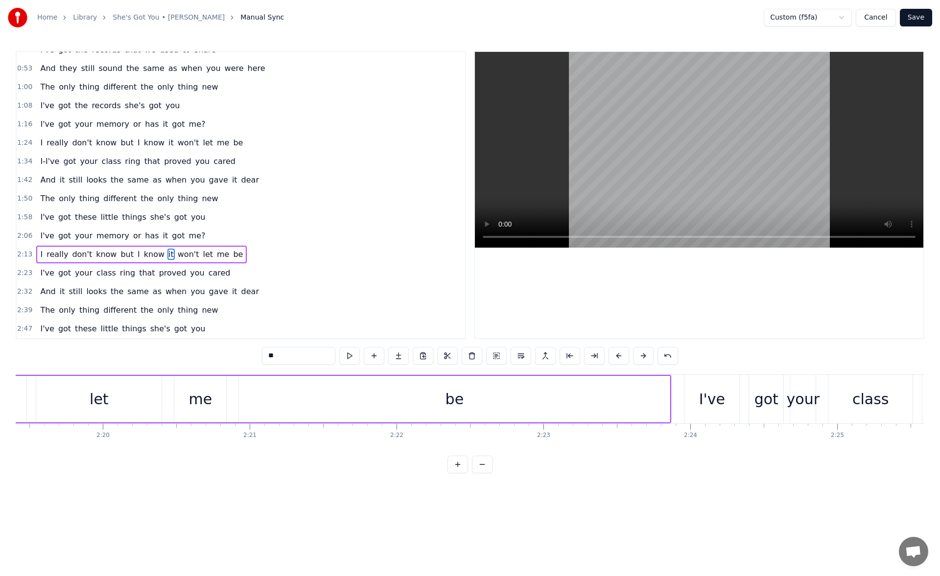
scroll to position [0, 20496]
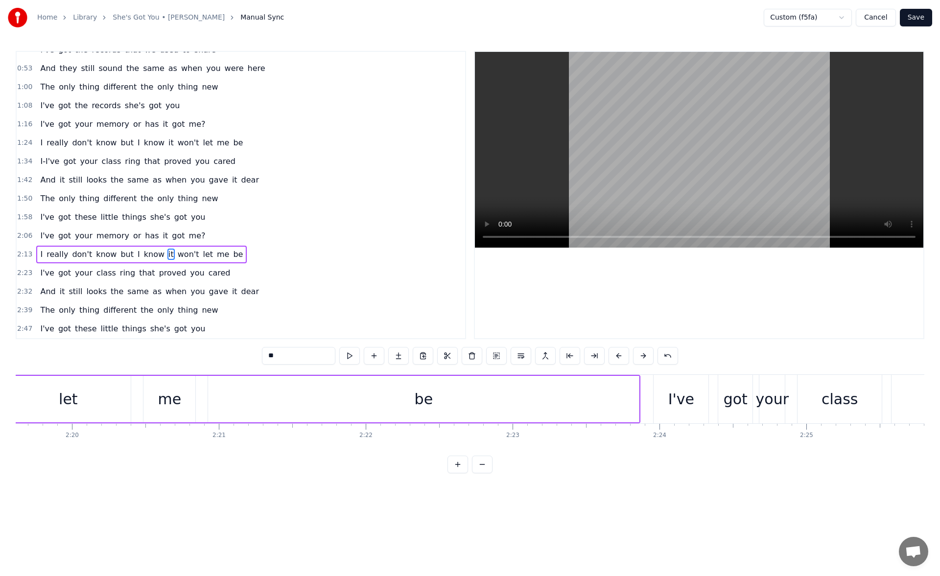
click at [508, 402] on div "be" at bounding box center [423, 399] width 431 height 46
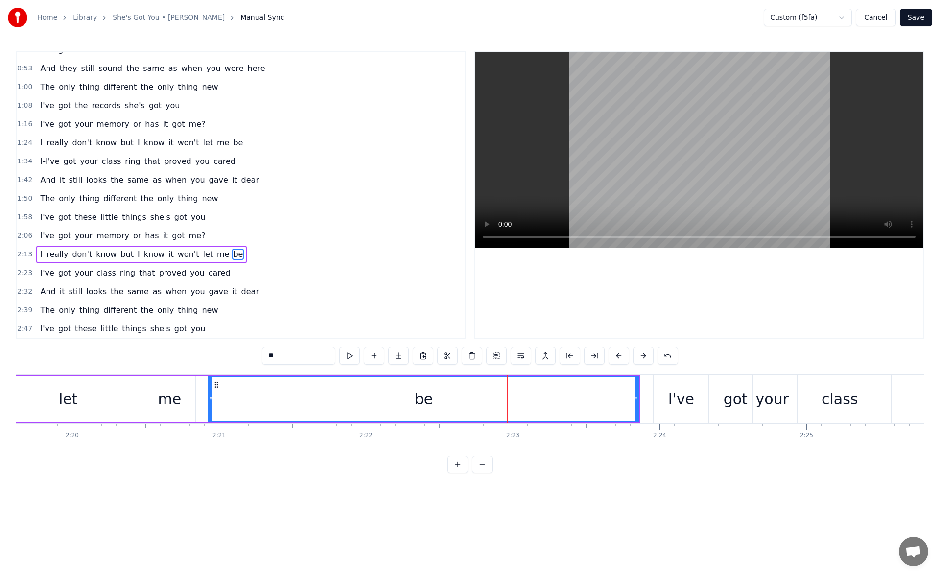
click at [358, 355] on button at bounding box center [349, 356] width 21 height 18
drag, startPoint x: 636, startPoint y: 397, endPoint x: 595, endPoint y: 396, distance: 41.1
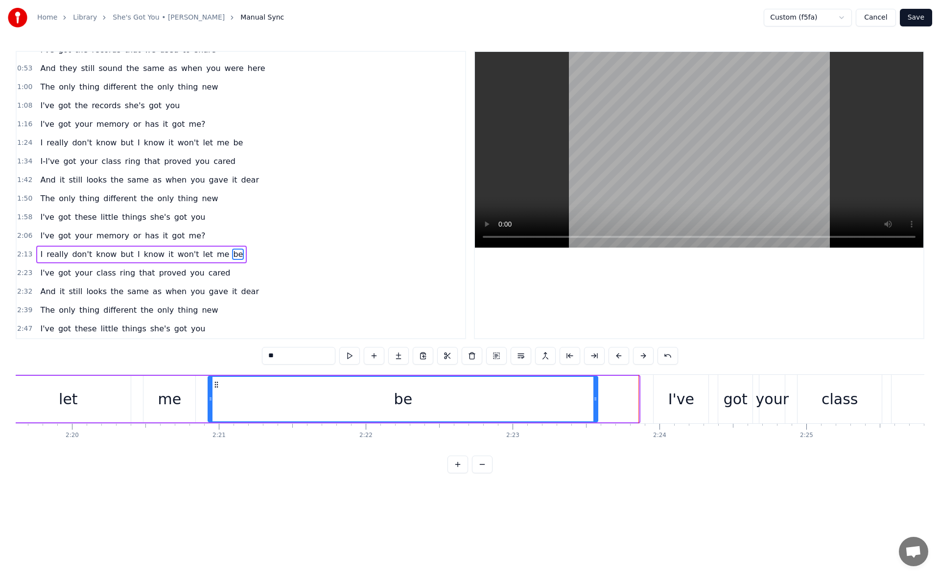
click at [595, 396] on icon at bounding box center [595, 399] width 4 height 8
click at [354, 357] on button at bounding box center [349, 356] width 21 height 18
click at [672, 392] on div "I've" at bounding box center [681, 399] width 26 height 22
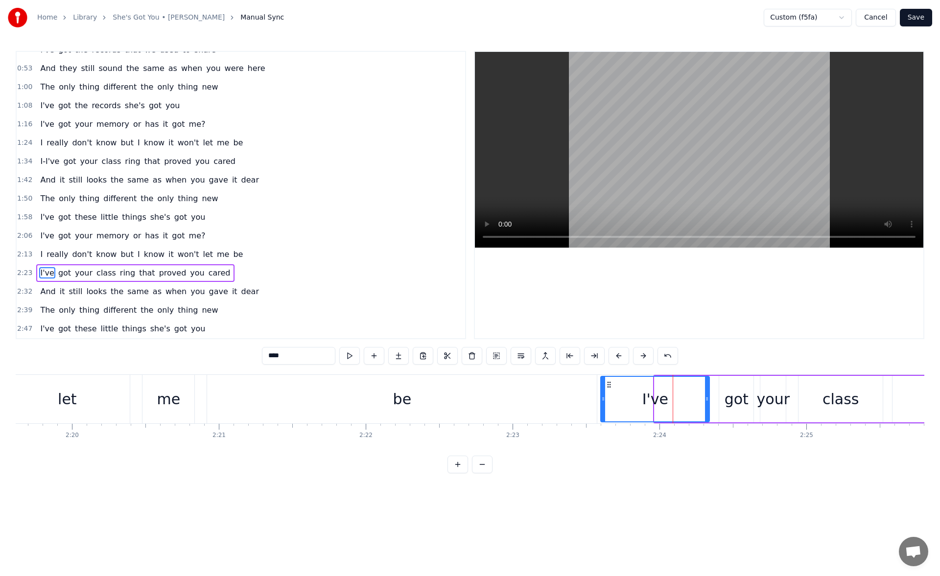
drag, startPoint x: 654, startPoint y: 399, endPoint x: 603, endPoint y: 398, distance: 51.4
click at [603, 398] on icon at bounding box center [603, 399] width 4 height 8
click at [348, 352] on button at bounding box center [349, 356] width 21 height 18
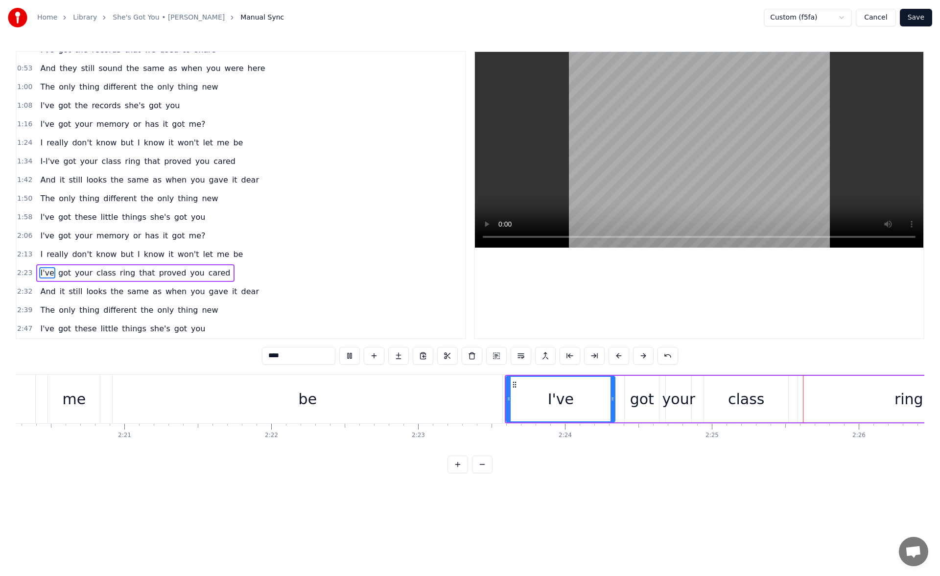
click at [447, 395] on div "be" at bounding box center [308, 399] width 390 height 48
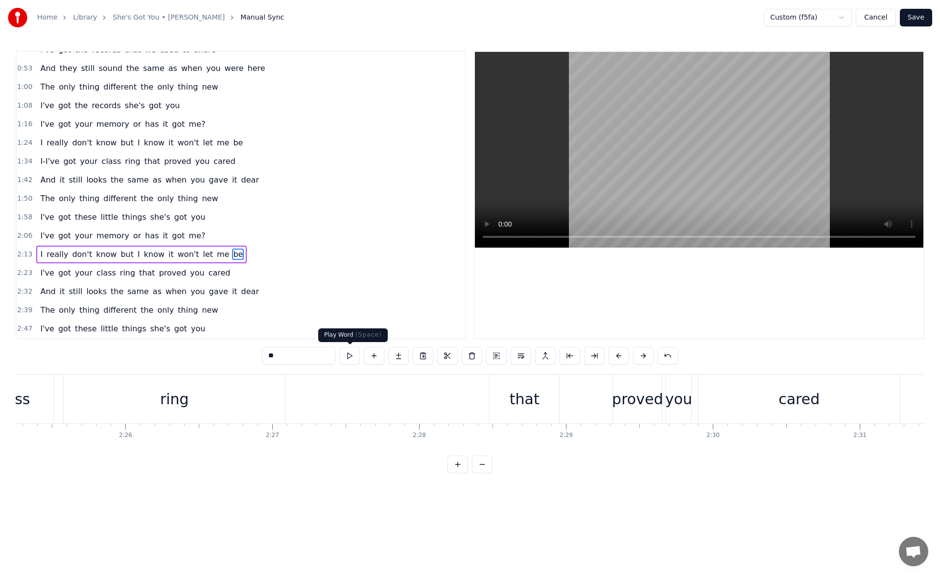
click at [354, 350] on button at bounding box center [349, 356] width 21 height 18
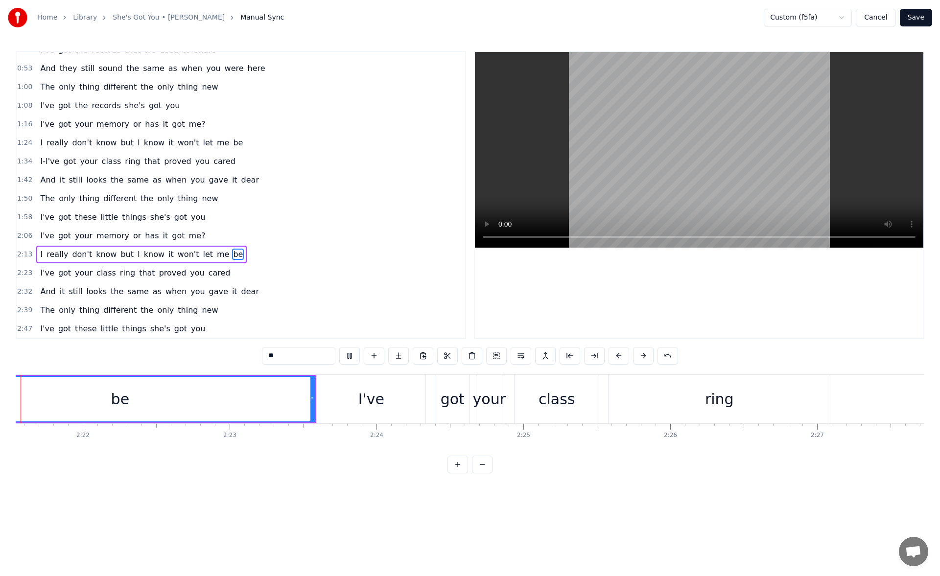
scroll to position [0, 20708]
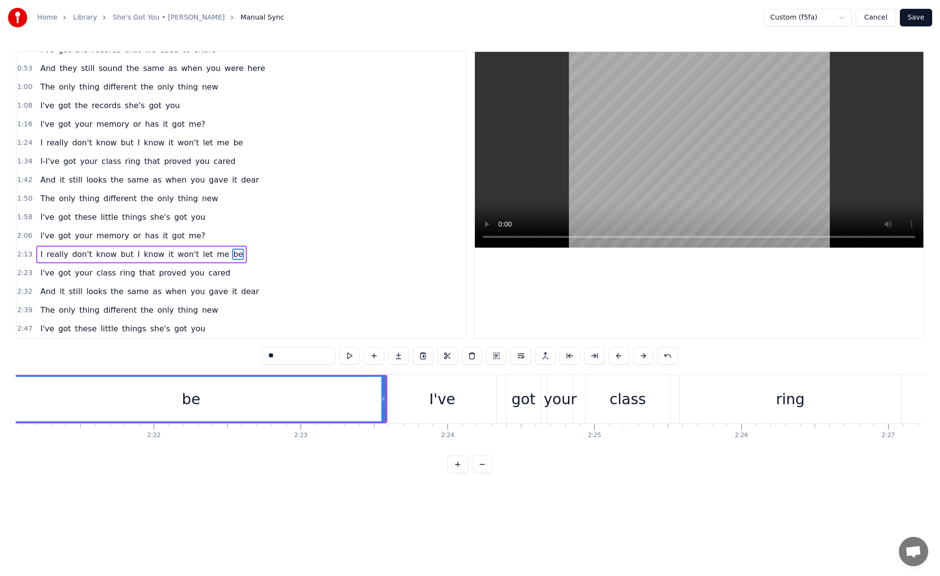
click at [434, 399] on div "I've" at bounding box center [442, 399] width 26 height 22
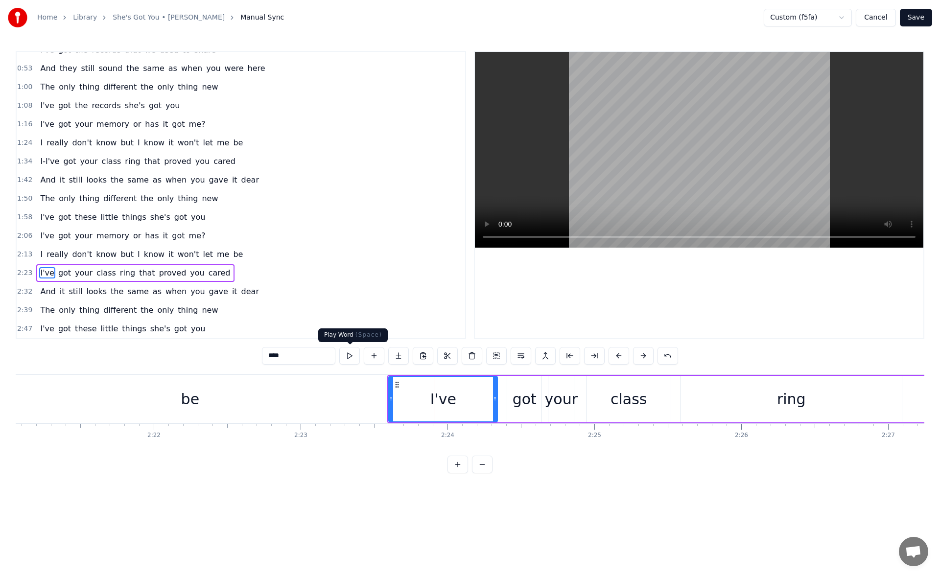
click at [359, 356] on button at bounding box center [349, 356] width 21 height 18
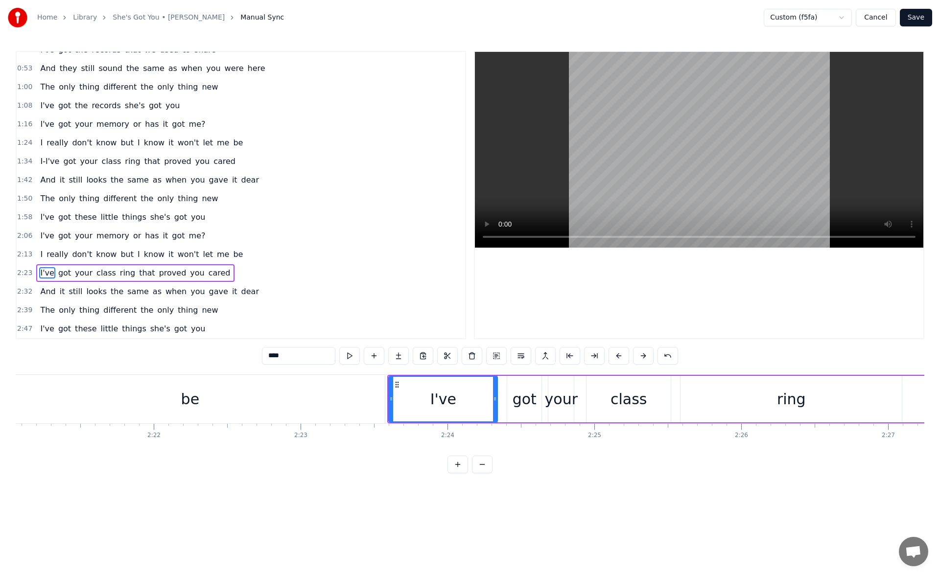
click at [335, 410] on div "be" at bounding box center [190, 399] width 390 height 48
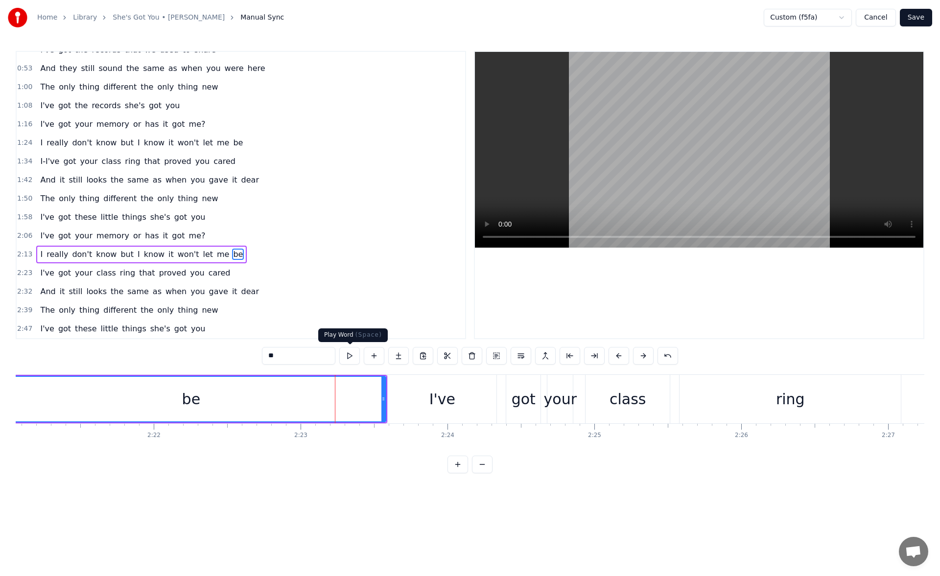
click at [351, 357] on button at bounding box center [349, 356] width 21 height 18
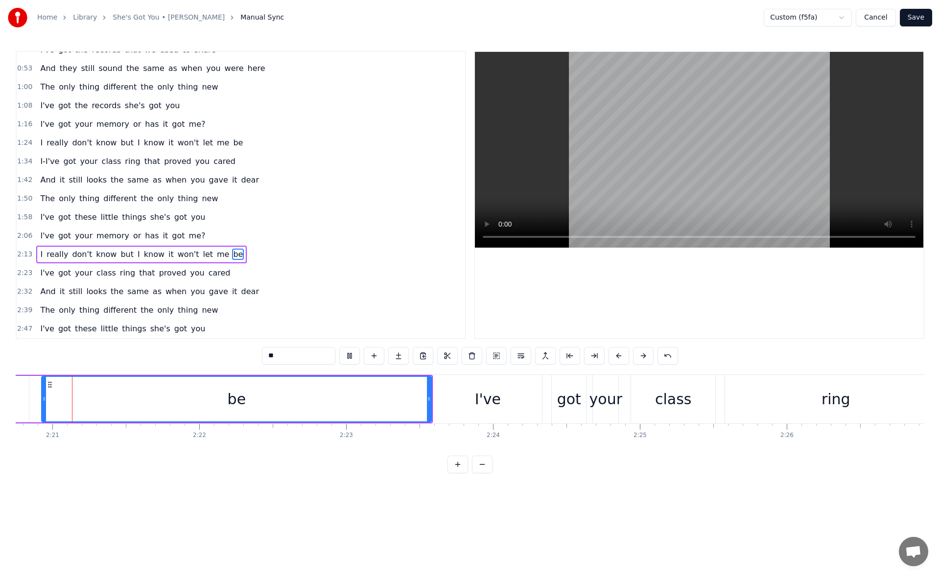
scroll to position [0, 20638]
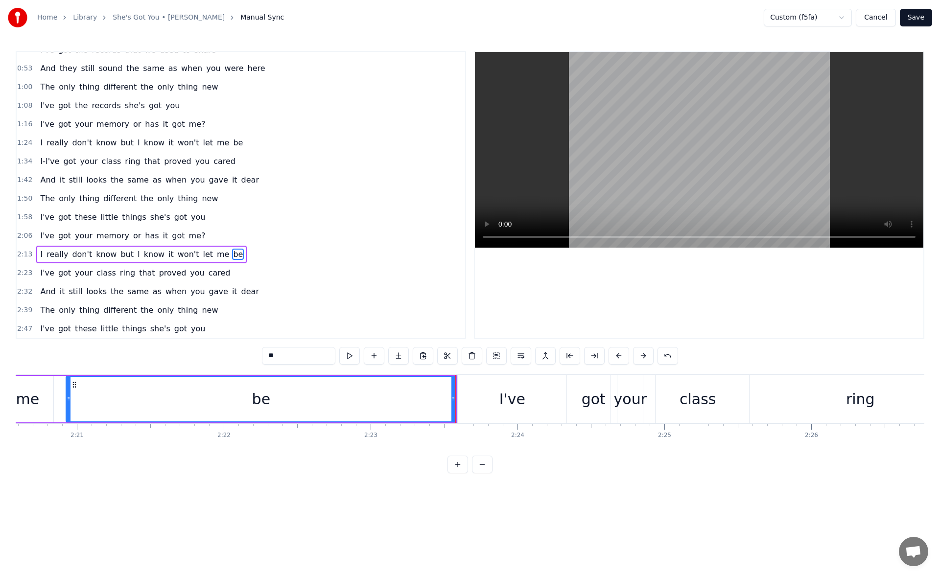
click at [506, 408] on div "I've" at bounding box center [512, 399] width 26 height 22
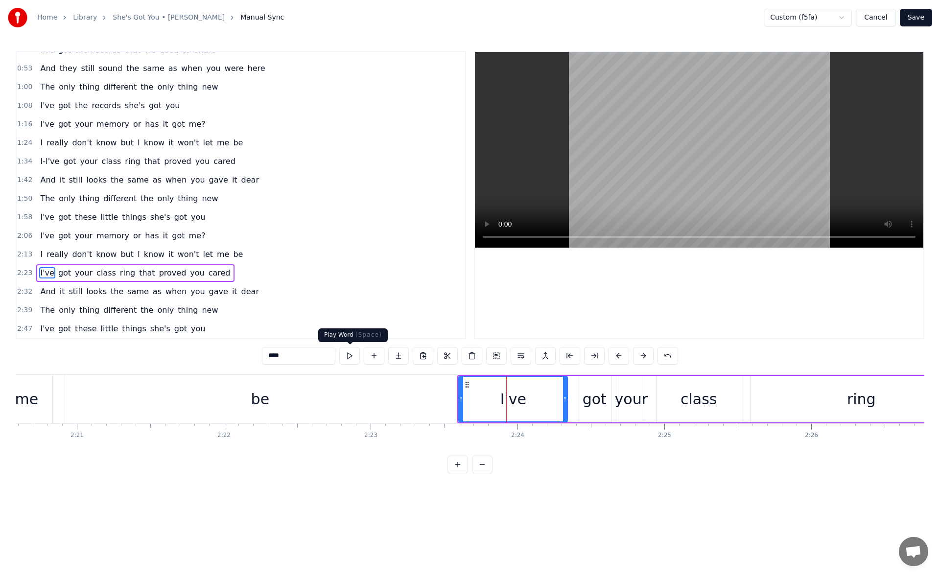
click at [352, 356] on button at bounding box center [349, 356] width 21 height 18
click at [464, 402] on div at bounding box center [465, 399] width 4 height 45
click at [352, 356] on button at bounding box center [349, 356] width 21 height 18
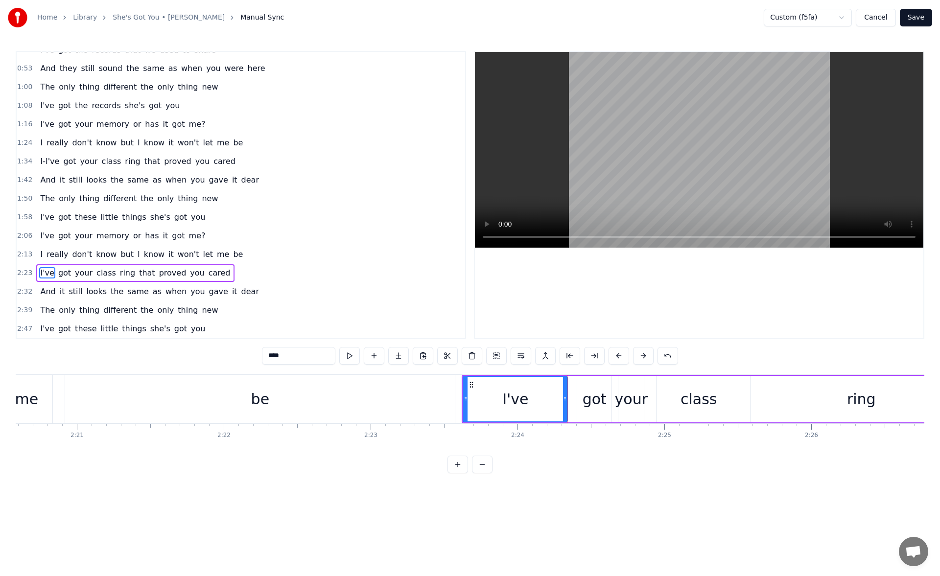
click at [400, 402] on div "be" at bounding box center [260, 399] width 390 height 48
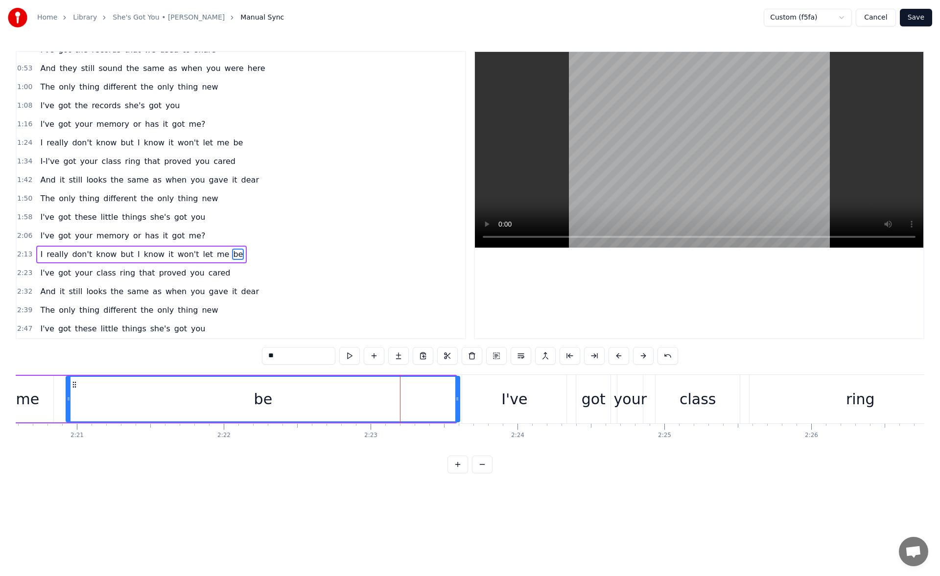
click at [456, 399] on icon at bounding box center [457, 399] width 4 height 8
click at [352, 355] on button at bounding box center [349, 356] width 21 height 18
click at [491, 396] on div "I've" at bounding box center [514, 399] width 104 height 48
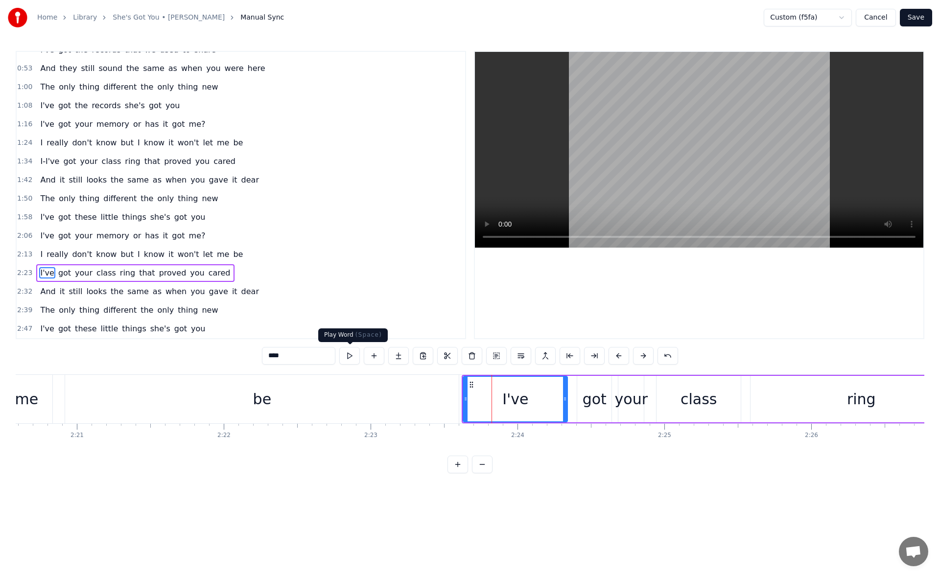
click at [348, 359] on button at bounding box center [349, 356] width 21 height 18
click at [491, 402] on div "I've" at bounding box center [514, 399] width 103 height 45
click at [267, 359] on input "****" at bounding box center [298, 356] width 73 height 18
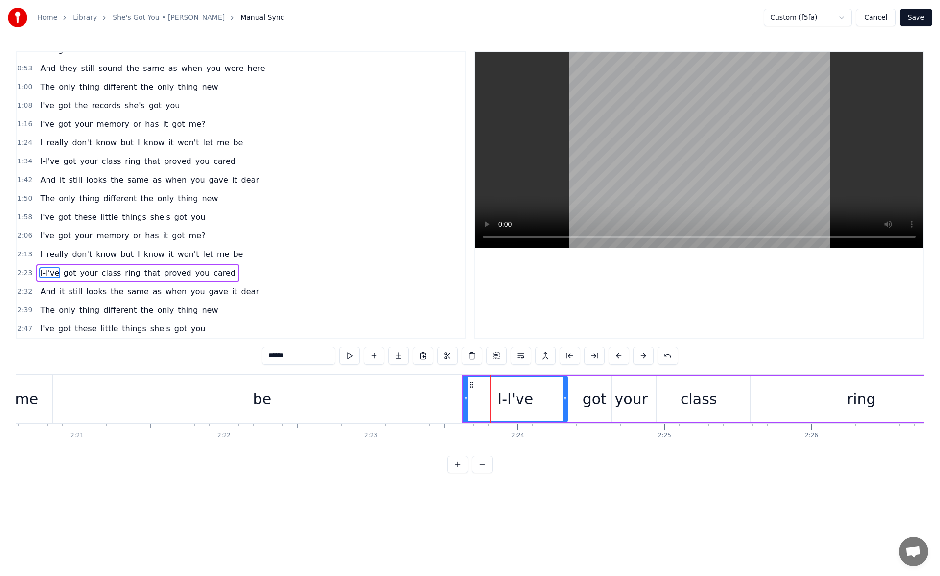
click at [384, 392] on div "be" at bounding box center [261, 399] width 393 height 48
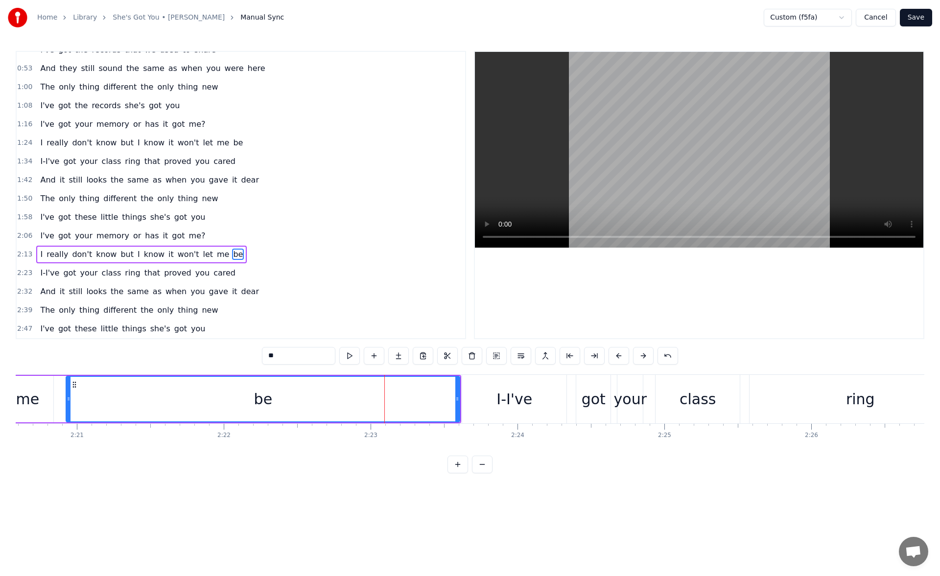
click at [484, 394] on div "I-I've" at bounding box center [514, 399] width 104 height 48
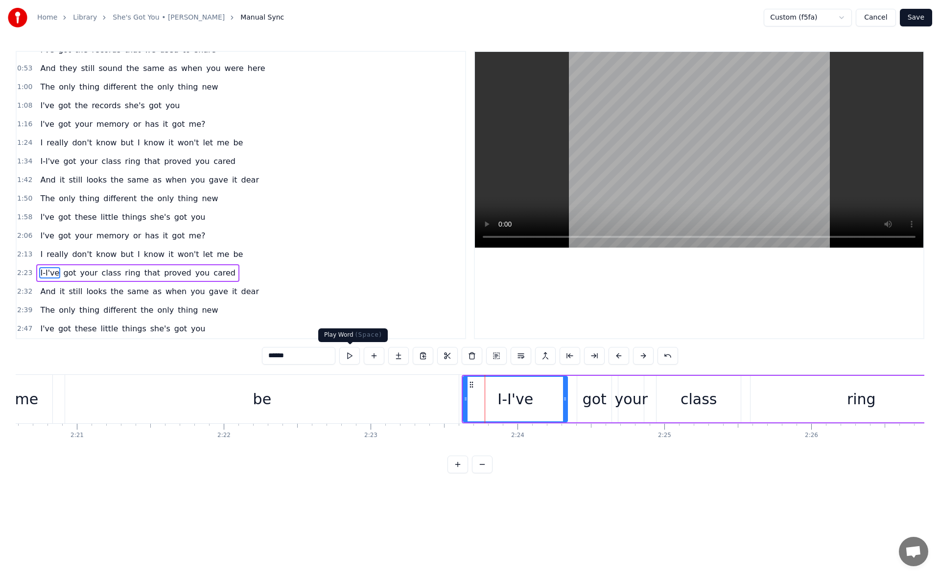
click at [348, 354] on button at bounding box center [349, 356] width 21 height 18
click at [270, 358] on input "******" at bounding box center [298, 356] width 73 height 18
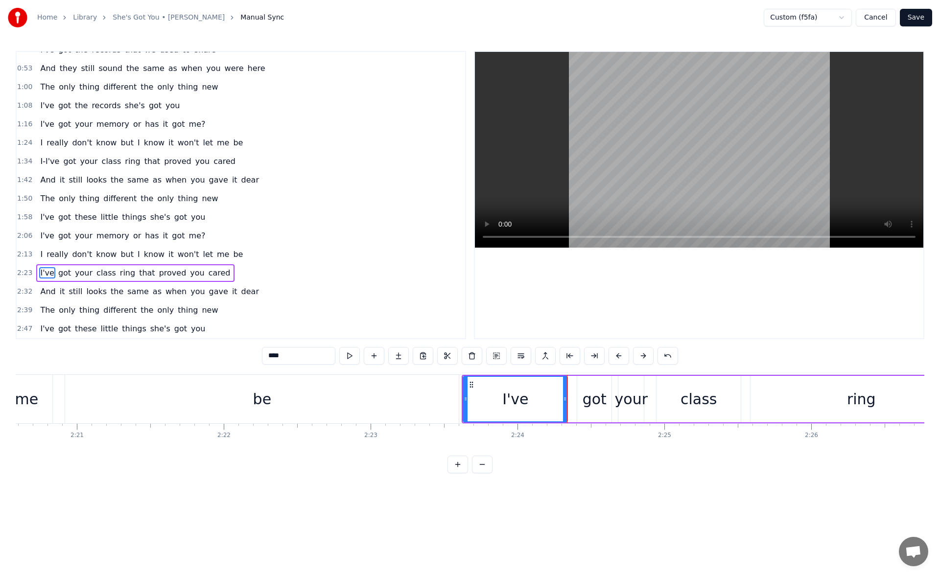
click at [45, 159] on span "I-I've" at bounding box center [49, 161] width 21 height 11
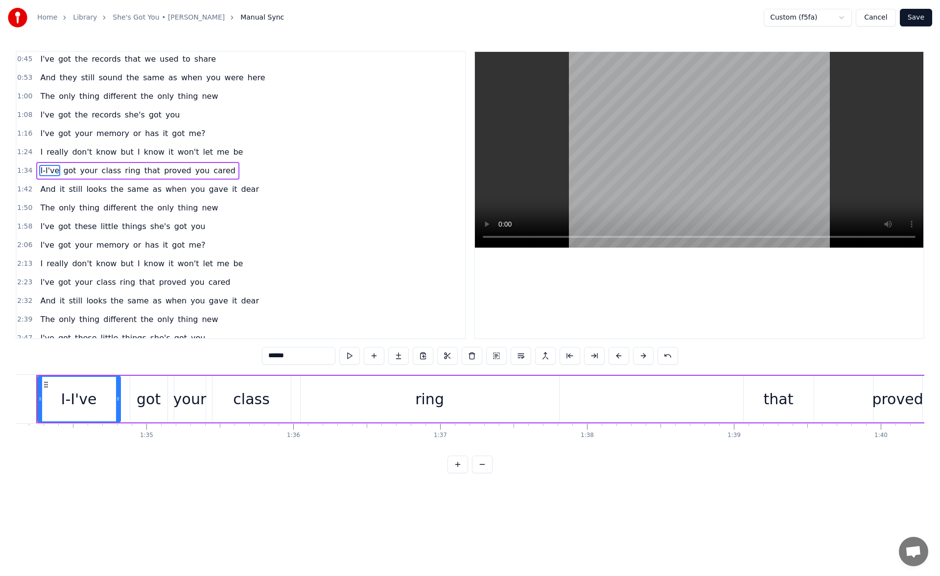
scroll to position [0, 13786]
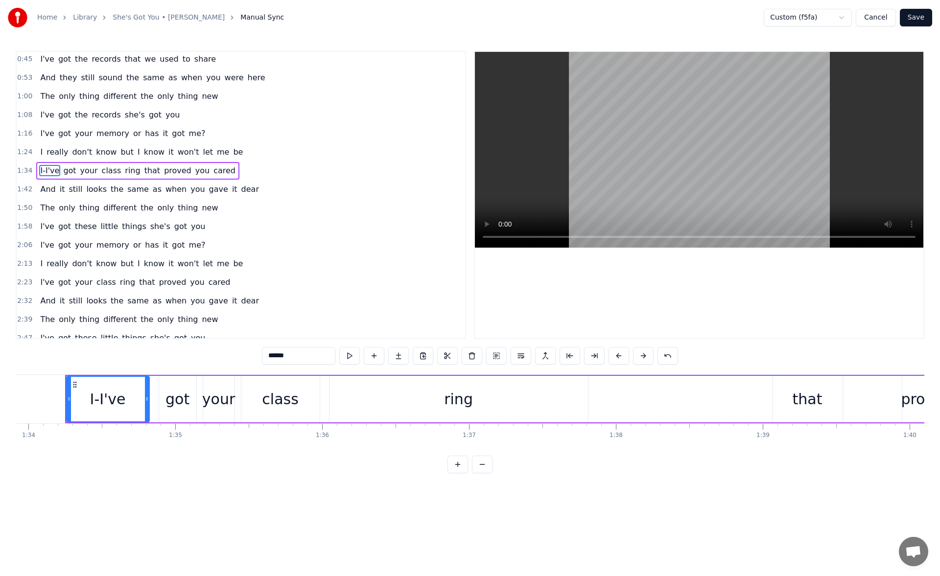
click at [232, 157] on span "be" at bounding box center [238, 151] width 12 height 11
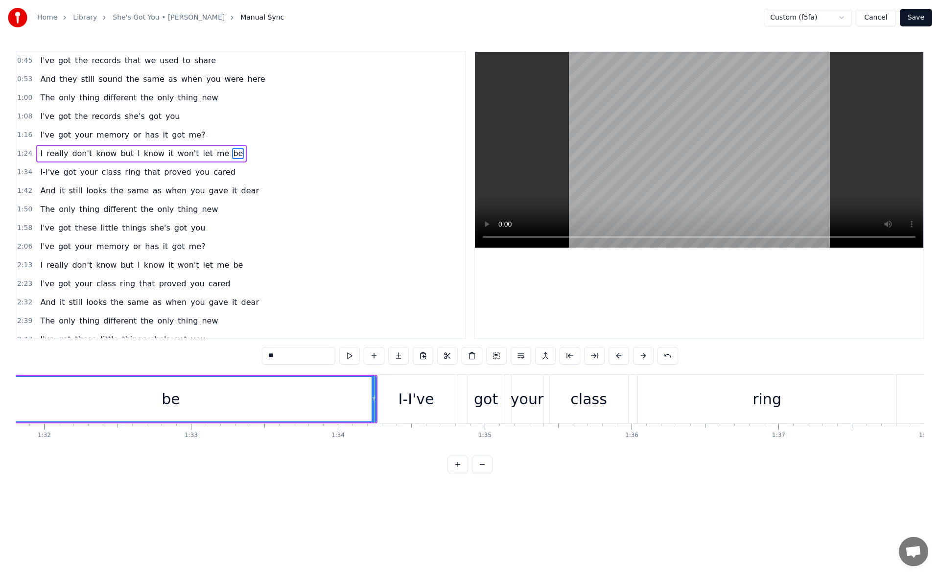
scroll to position [0, 13377]
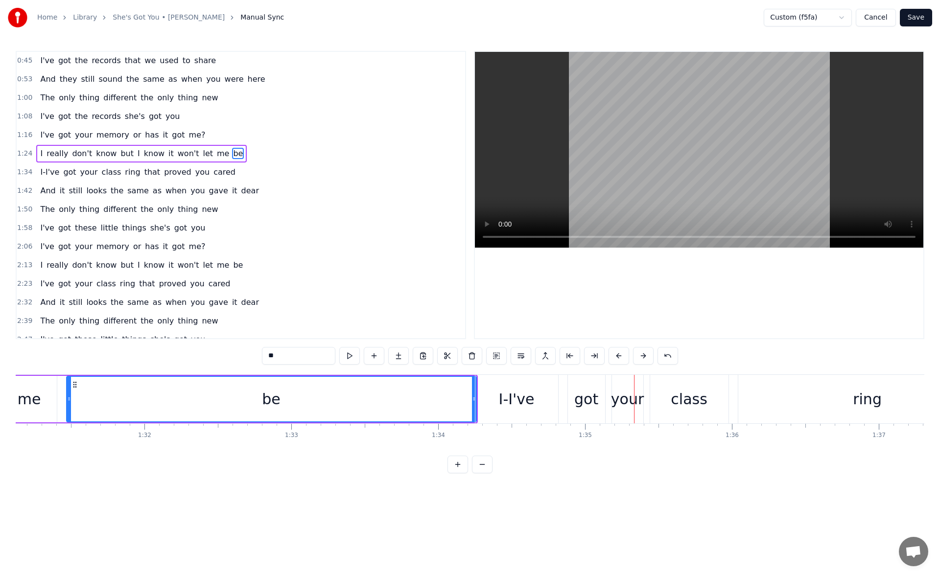
click at [378, 393] on div "be" at bounding box center [271, 399] width 409 height 45
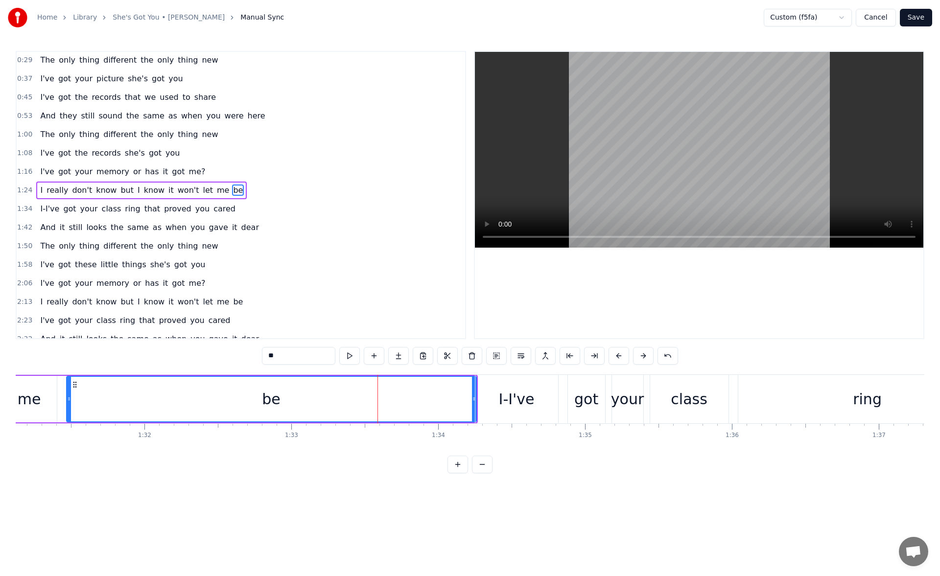
scroll to position [33, 0]
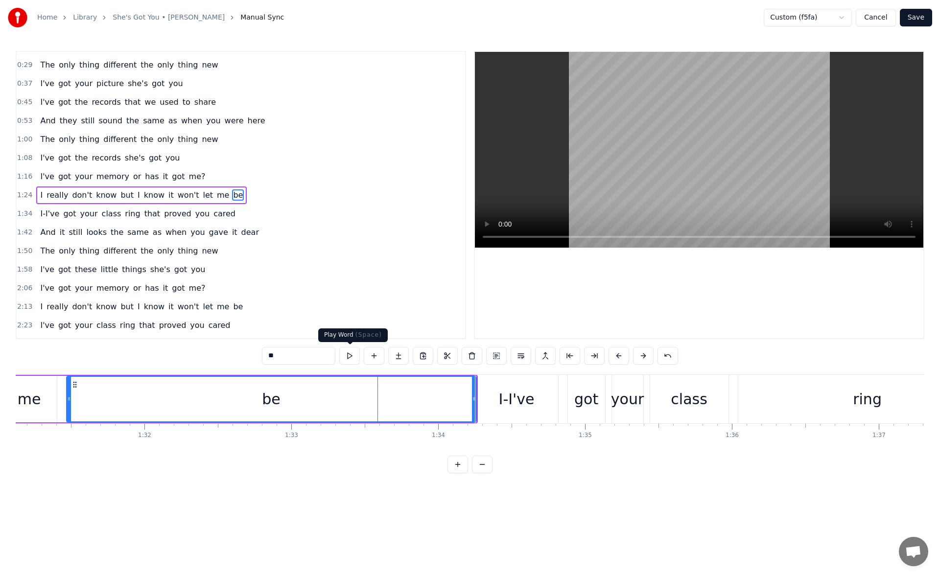
click at [353, 357] on button at bounding box center [349, 356] width 21 height 18
click at [471, 401] on icon at bounding box center [472, 399] width 4 height 8
click at [350, 360] on button at bounding box center [349, 356] width 21 height 18
click at [490, 399] on div "I-I've" at bounding box center [516, 399] width 83 height 48
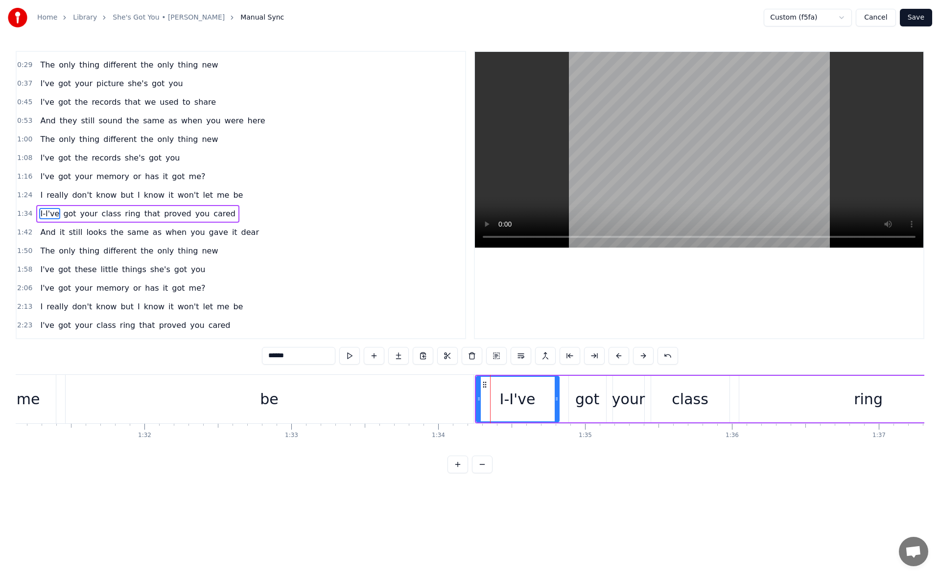
scroll to position [52, 0]
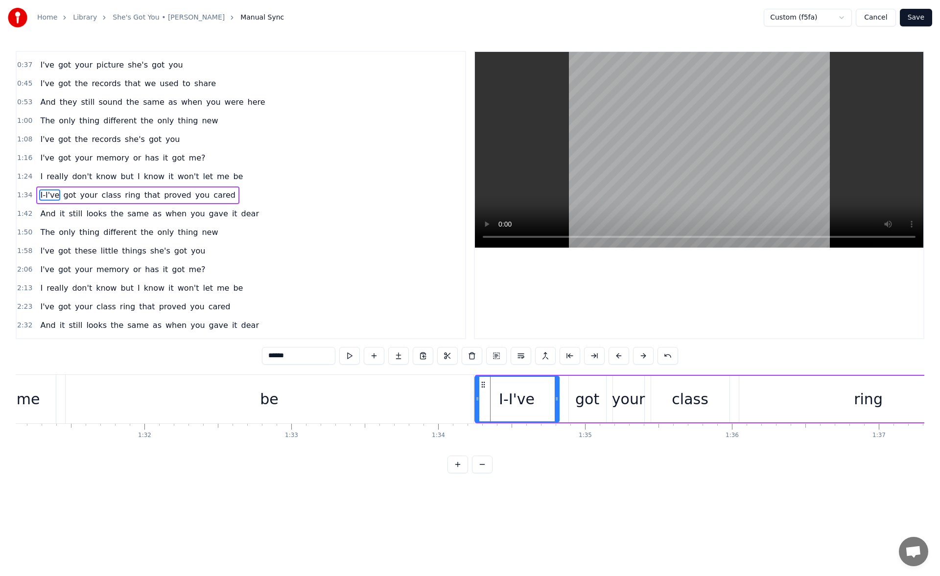
click at [476, 400] on icon at bounding box center [477, 399] width 4 height 8
click at [245, 359] on div "0:14 I've got your picture that you gave to me 0:22 And it's signed with love j…" at bounding box center [470, 262] width 908 height 422
click at [427, 397] on div "be" at bounding box center [270, 399] width 408 height 48
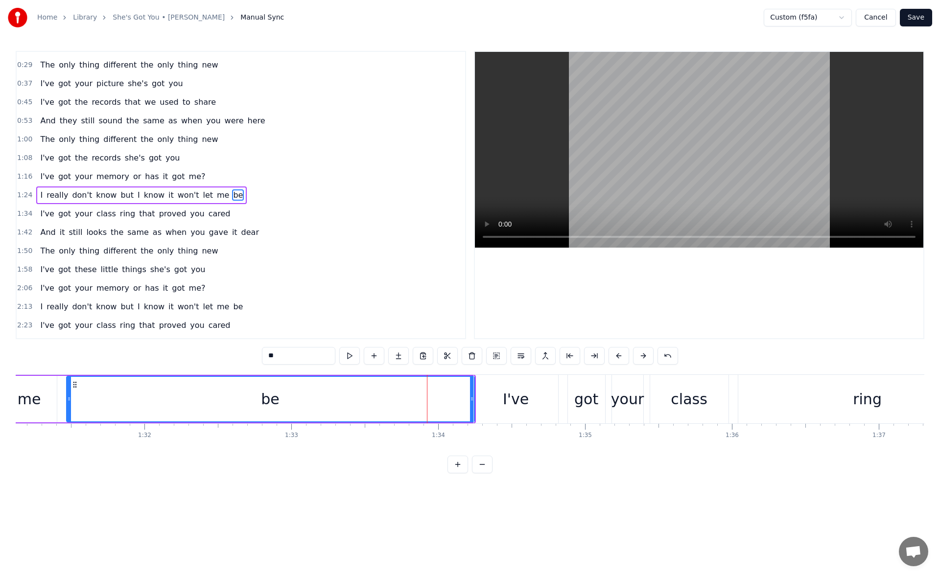
click at [41, 323] on span "I've" at bounding box center [47, 325] width 16 height 11
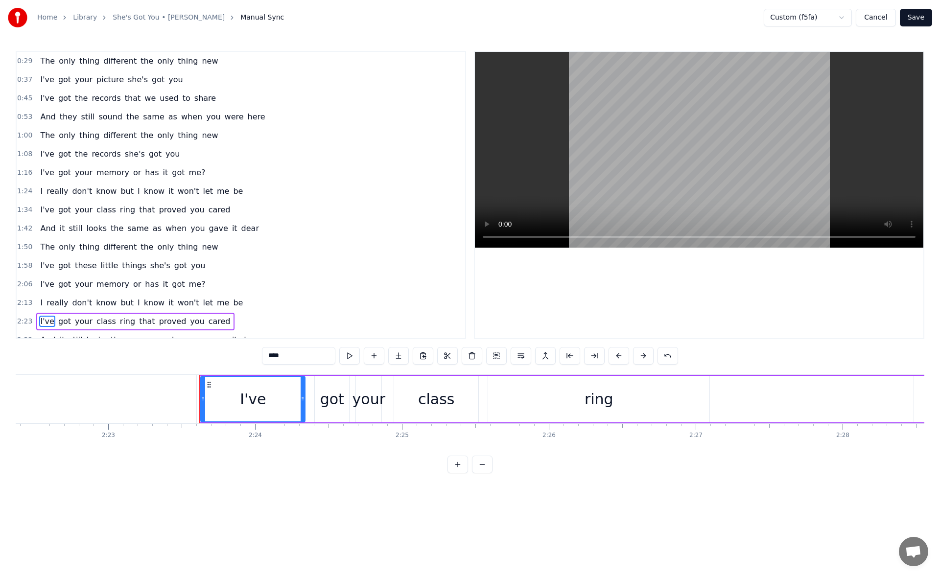
scroll to position [0, 21034]
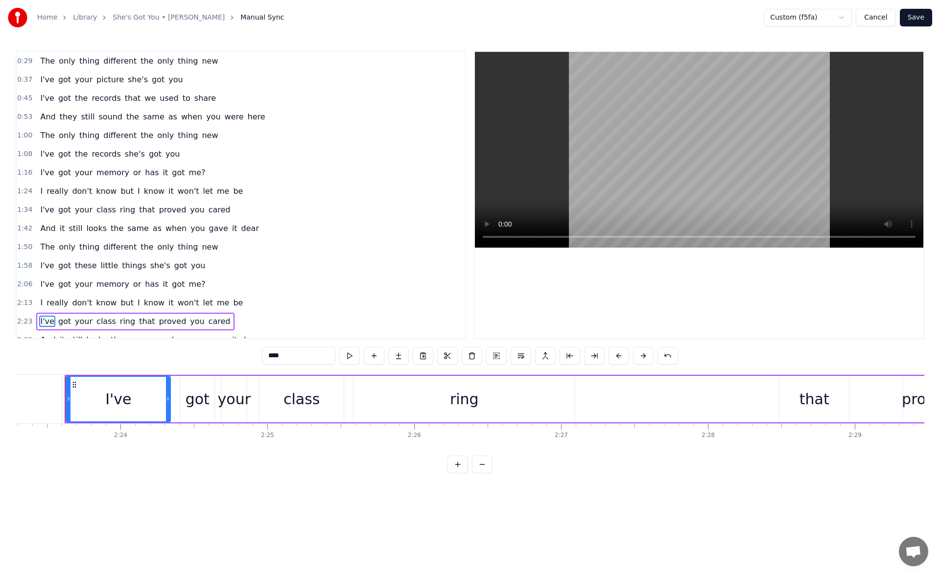
click at [202, 300] on span "let" at bounding box center [208, 302] width 12 height 11
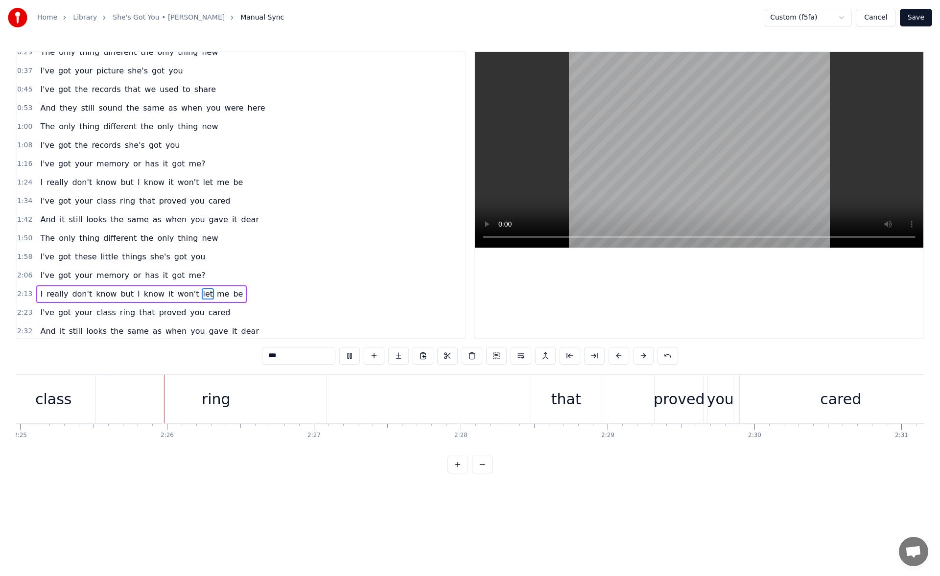
scroll to position [0, 21284]
click at [294, 410] on div "ring" at bounding box center [213, 399] width 221 height 48
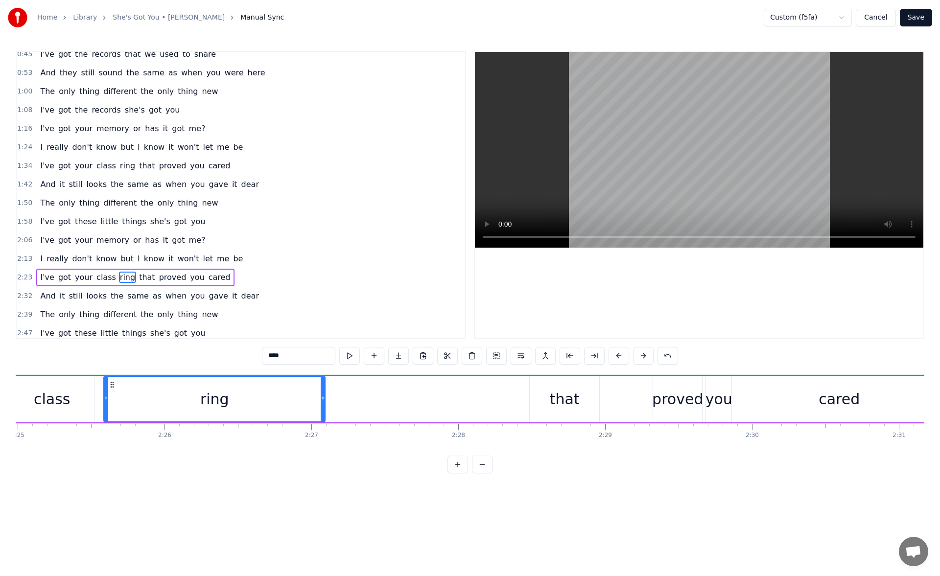
scroll to position [86, 0]
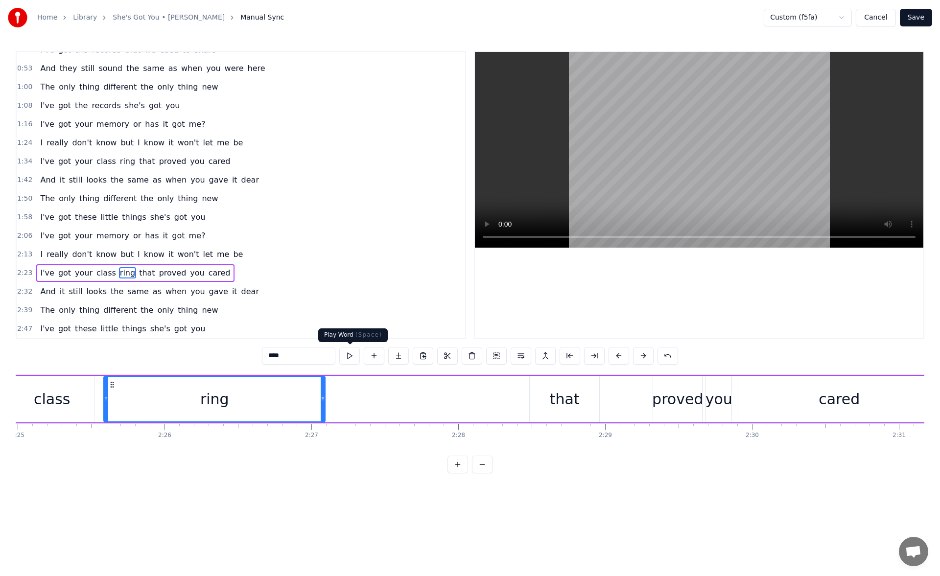
click at [356, 356] on button at bounding box center [349, 356] width 21 height 18
click at [550, 392] on div "that" at bounding box center [563, 399] width 69 height 46
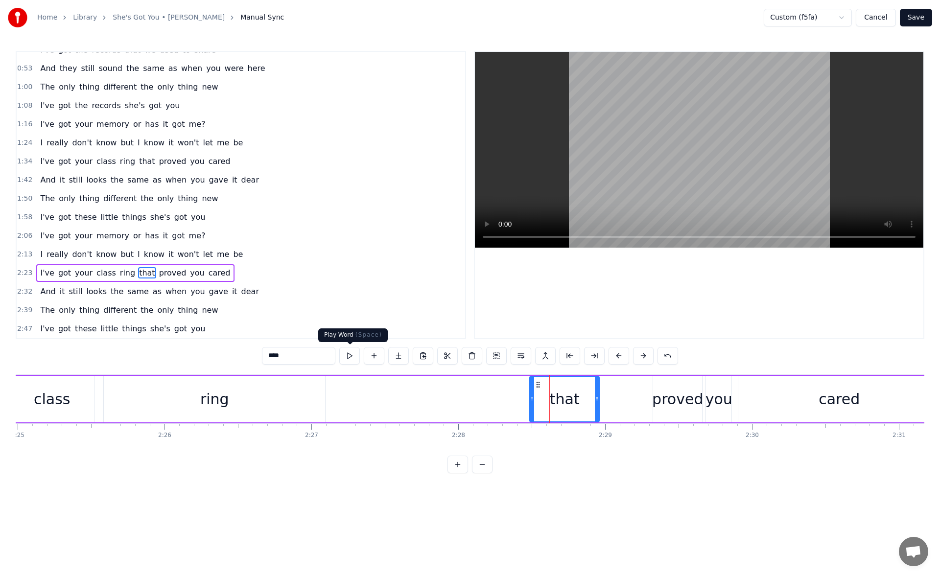
click at [349, 351] on button at bounding box center [349, 356] width 21 height 18
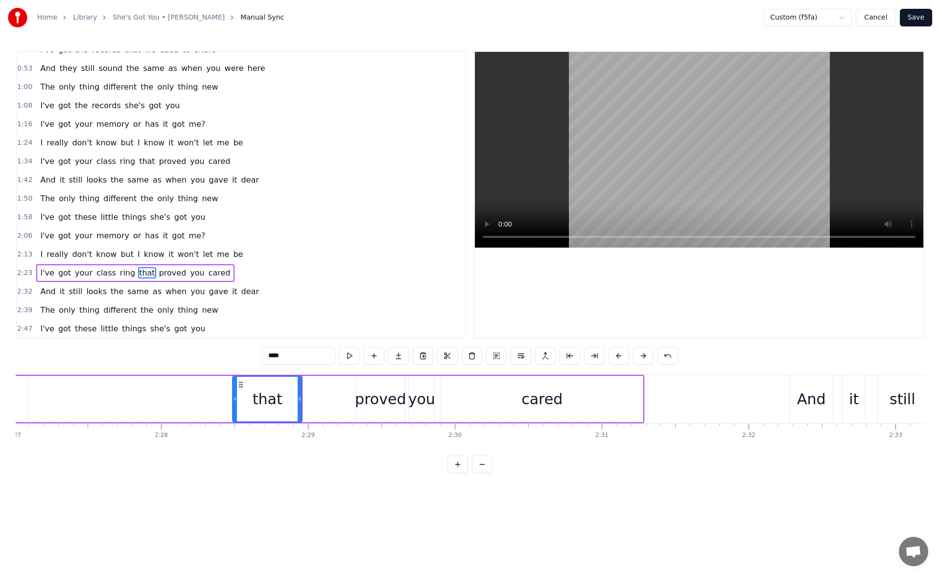
scroll to position [0, 21596]
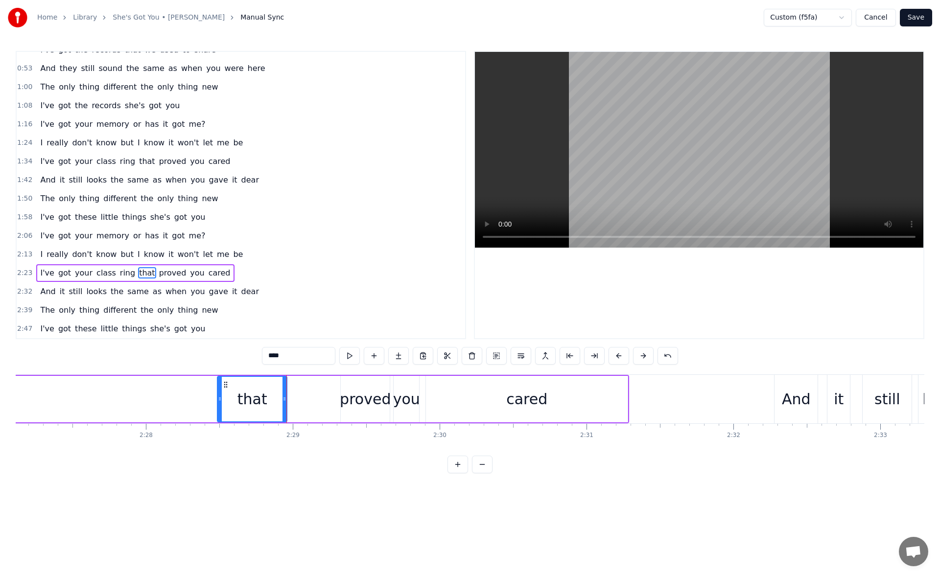
click at [597, 399] on div "cared" at bounding box center [527, 399] width 202 height 46
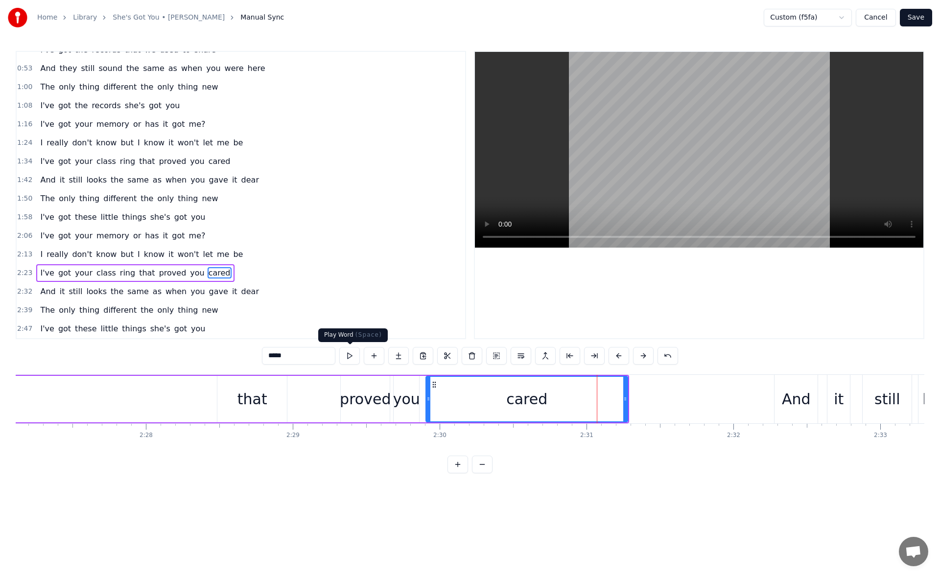
click at [350, 357] on button at bounding box center [349, 356] width 21 height 18
drag, startPoint x: 626, startPoint y: 401, endPoint x: 649, endPoint y: 401, distance: 23.0
click at [642, 401] on icon at bounding box center [640, 399] width 4 height 8
click at [349, 351] on button at bounding box center [349, 356] width 21 height 18
drag, startPoint x: 648, startPoint y: 402, endPoint x: 665, endPoint y: 402, distance: 16.6
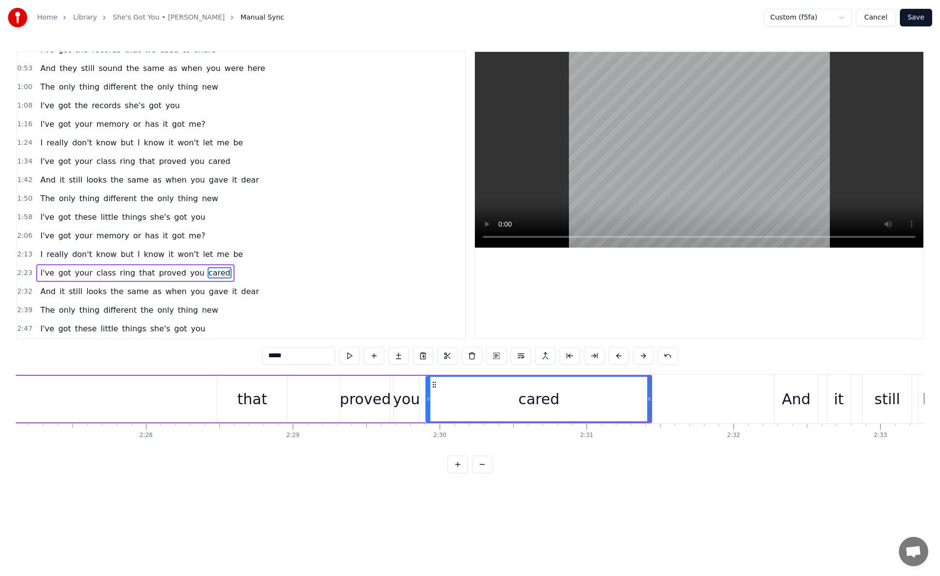
click at [651, 402] on icon at bounding box center [649, 399] width 4 height 8
click at [350, 355] on button at bounding box center [349, 356] width 21 height 18
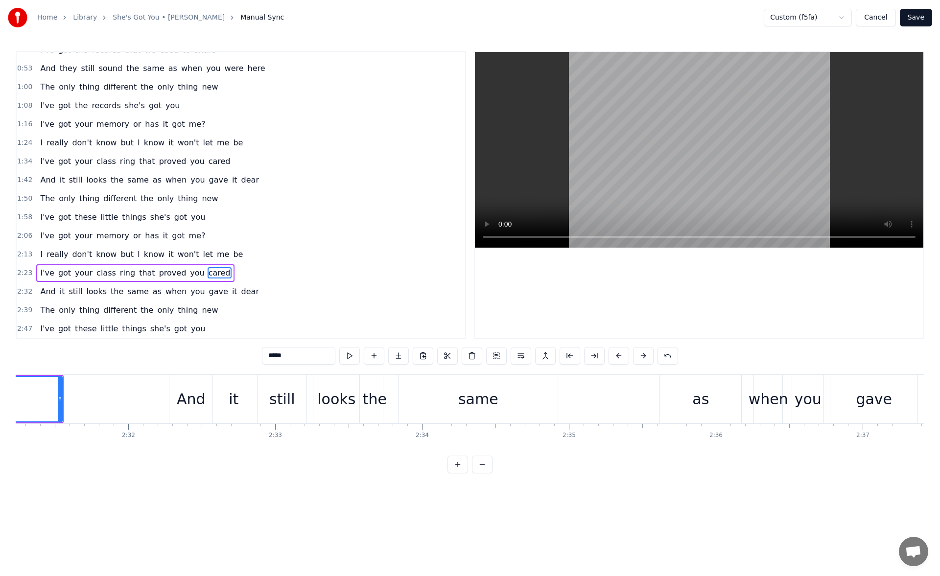
scroll to position [0, 22216]
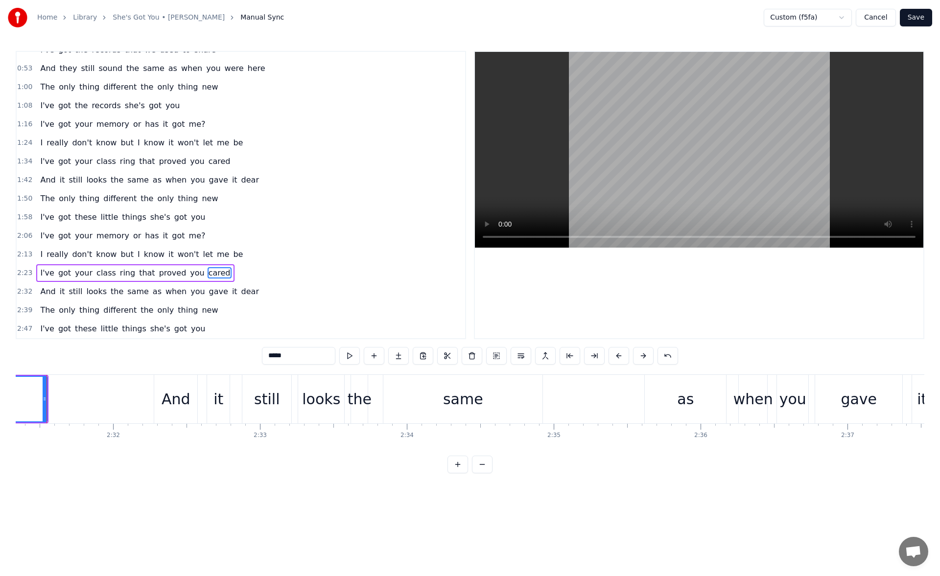
click at [504, 388] on div "same" at bounding box center [462, 399] width 159 height 48
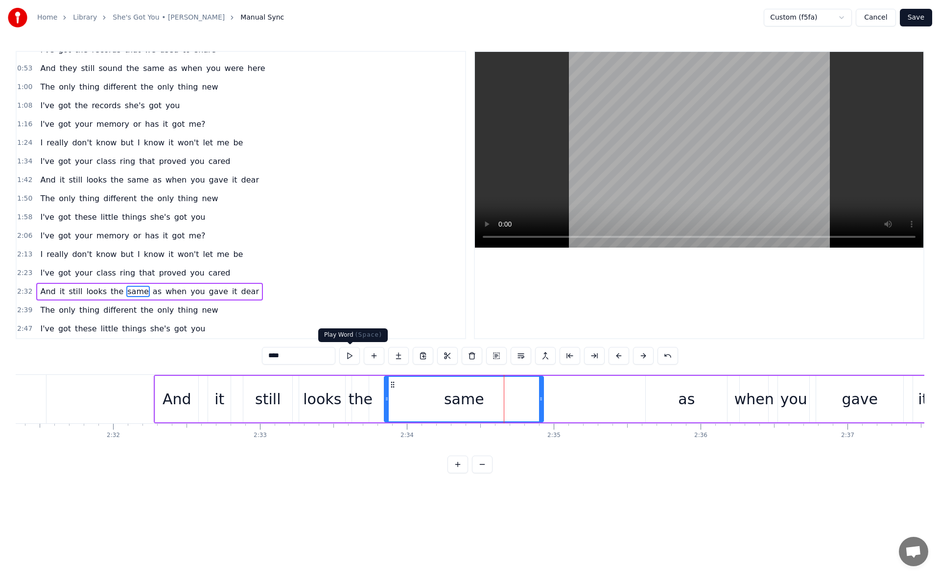
click at [352, 359] on button at bounding box center [349, 356] width 21 height 18
drag, startPoint x: 541, startPoint y: 399, endPoint x: 573, endPoint y: 404, distance: 32.6
click at [568, 404] on div at bounding box center [566, 399] width 4 height 45
click at [353, 357] on button at bounding box center [349, 356] width 21 height 18
drag, startPoint x: 573, startPoint y: 399, endPoint x: 593, endPoint y: 399, distance: 19.1
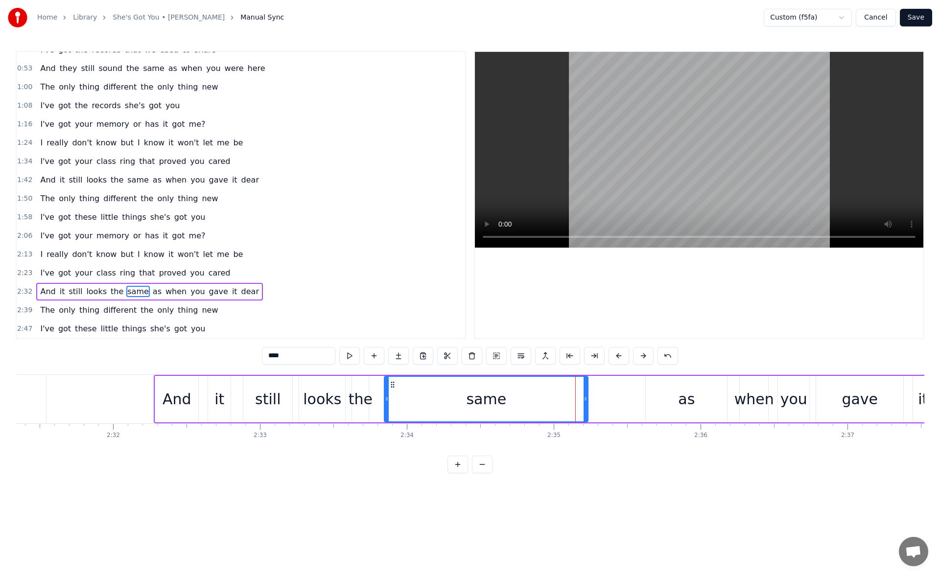
click at [587, 399] on icon at bounding box center [585, 399] width 4 height 8
click at [350, 351] on button at bounding box center [349, 356] width 21 height 18
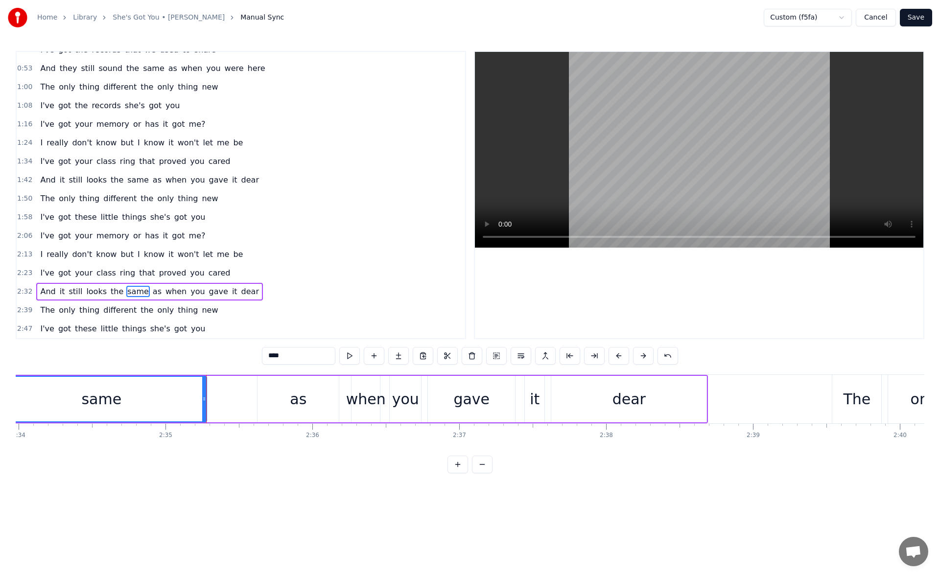
scroll to position [0, 22651]
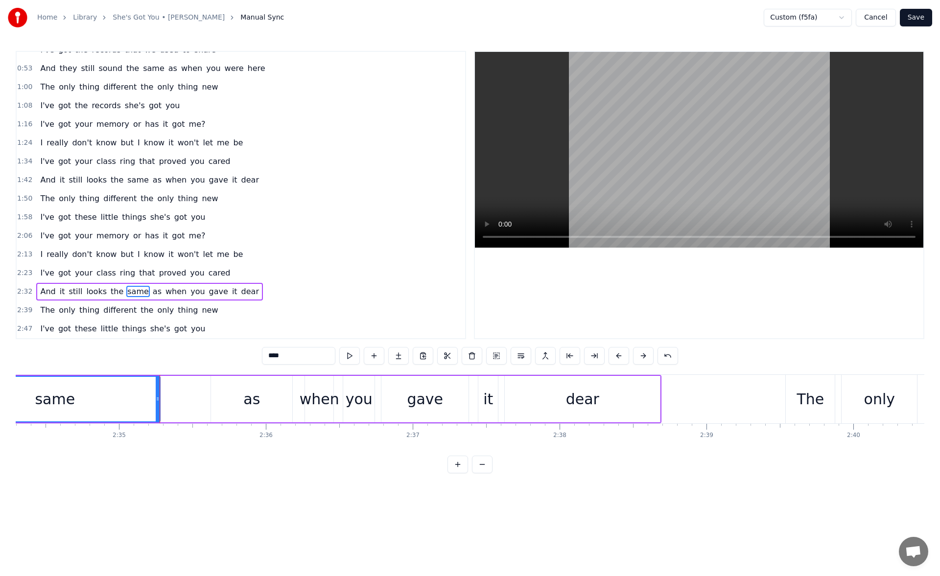
click at [629, 401] on div "dear" at bounding box center [582, 399] width 155 height 46
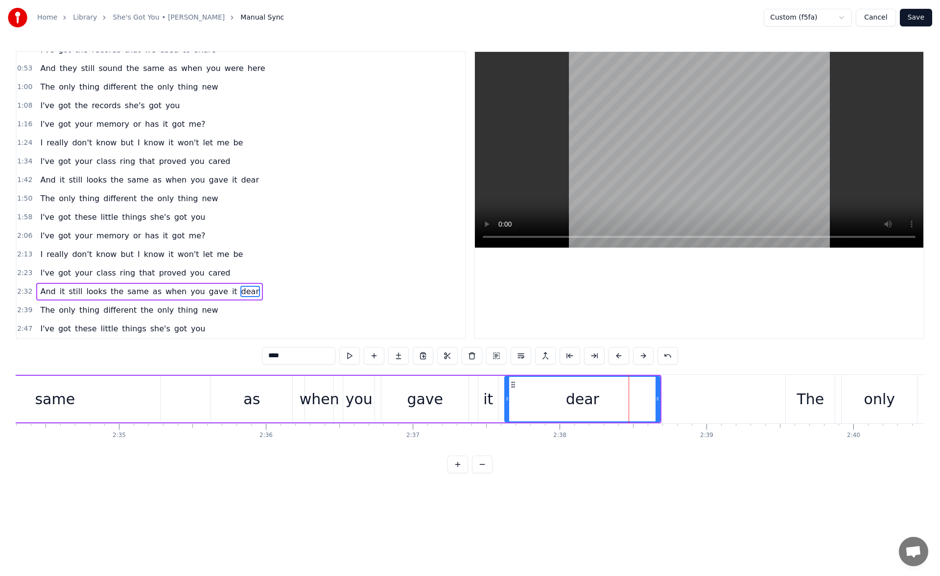
click at [488, 393] on div "it" at bounding box center [488, 399] width 10 height 22
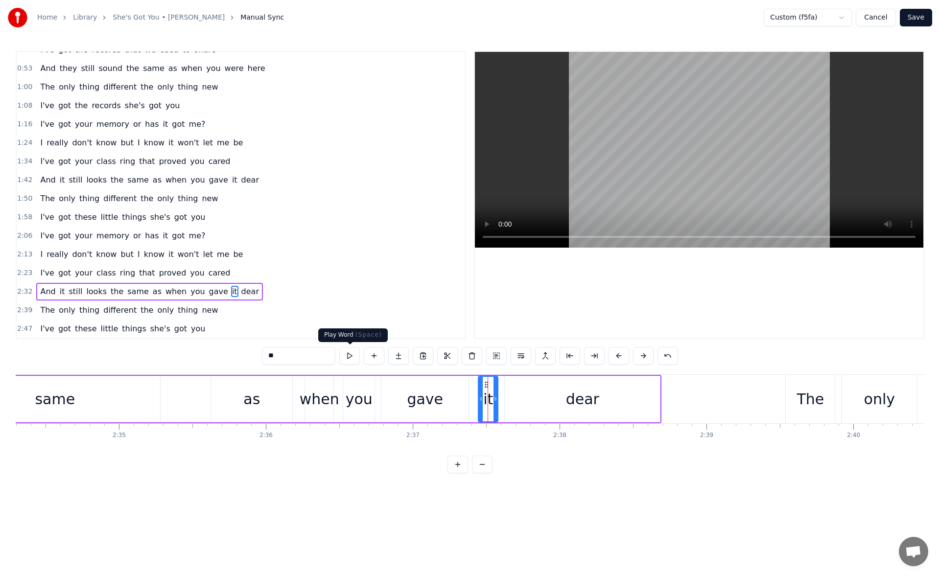
click at [350, 352] on button at bounding box center [349, 356] width 21 height 18
click at [547, 391] on div "dear" at bounding box center [582, 399] width 155 height 46
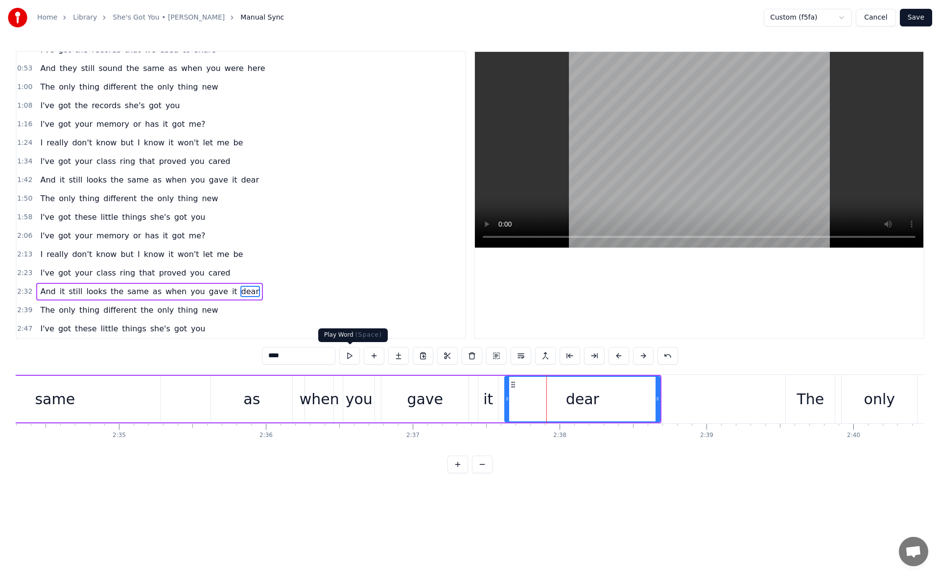
click at [353, 359] on button at bounding box center [349, 356] width 21 height 18
drag, startPoint x: 658, startPoint y: 399, endPoint x: 694, endPoint y: 400, distance: 36.2
click at [660, 400] on icon at bounding box center [658, 399] width 4 height 8
click at [348, 355] on button at bounding box center [349, 356] width 21 height 18
drag, startPoint x: 694, startPoint y: 397, endPoint x: 708, endPoint y: 398, distance: 13.7
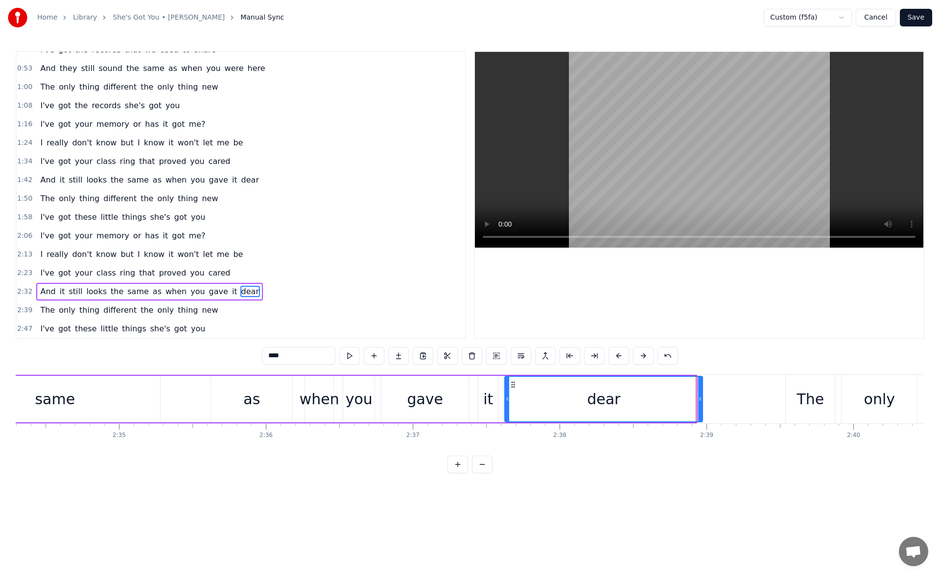
click at [702, 398] on icon at bounding box center [700, 399] width 4 height 8
click at [348, 356] on button at bounding box center [349, 356] width 21 height 18
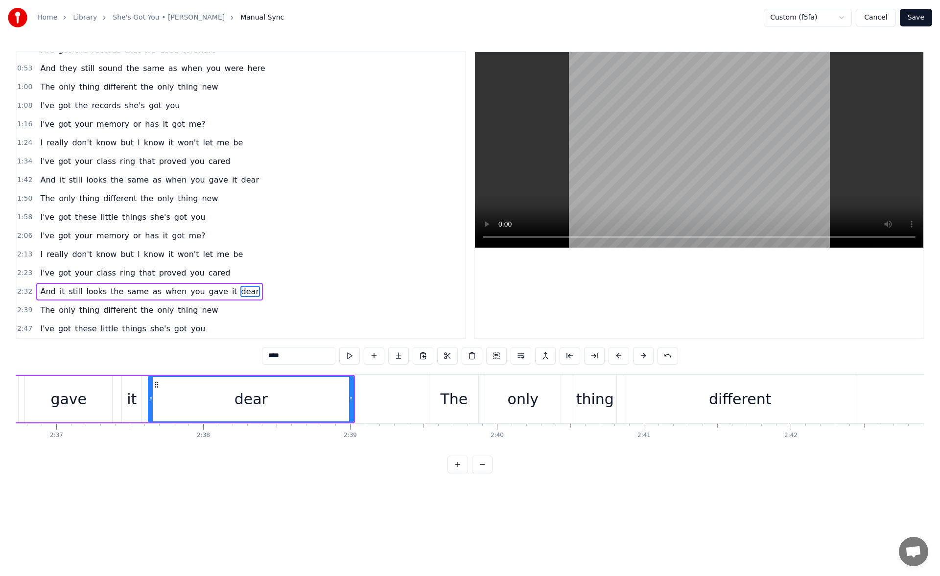
scroll to position [0, 23131]
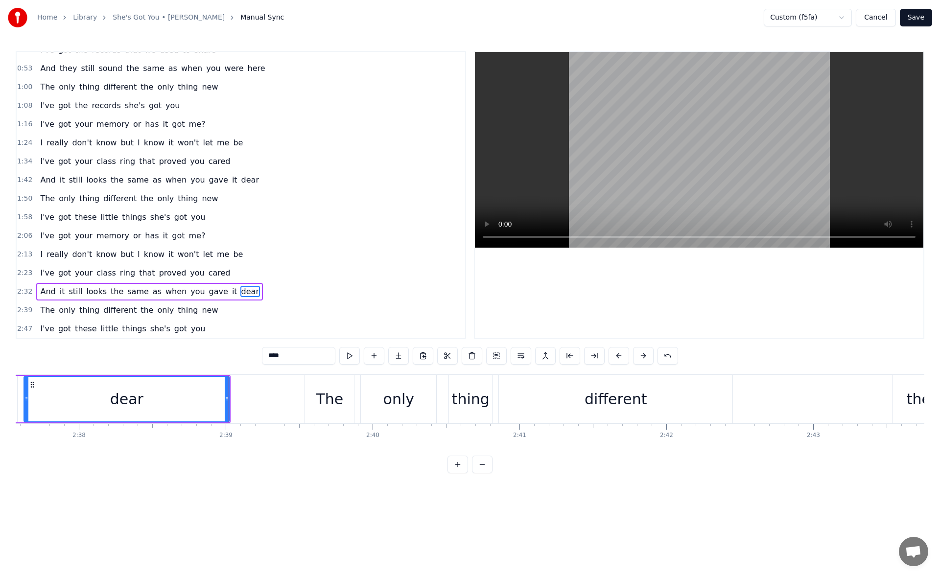
click at [636, 398] on div "different" at bounding box center [615, 399] width 62 height 22
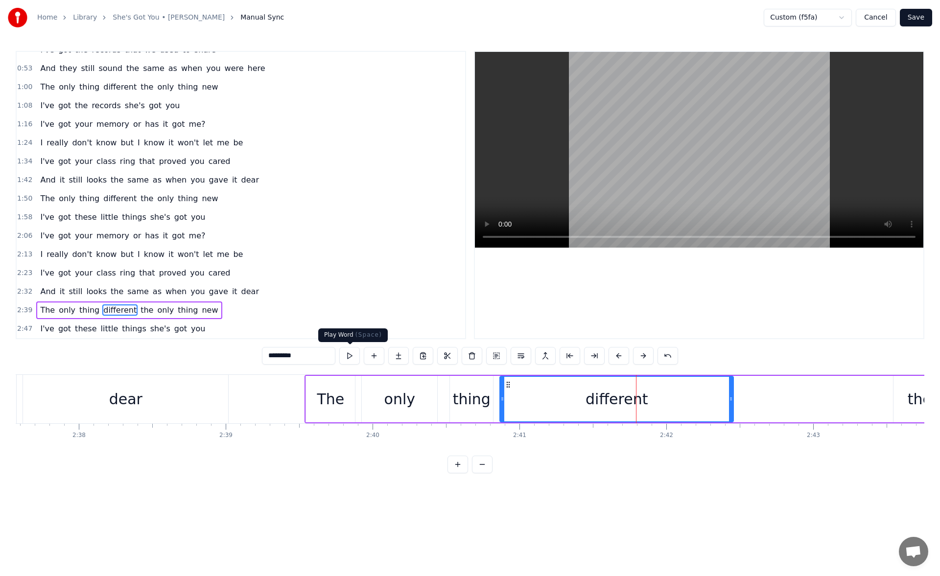
click at [350, 357] on button at bounding box center [349, 356] width 21 height 18
drag, startPoint x: 731, startPoint y: 401, endPoint x: 718, endPoint y: 400, distance: 12.8
click at [718, 400] on icon at bounding box center [718, 399] width 4 height 8
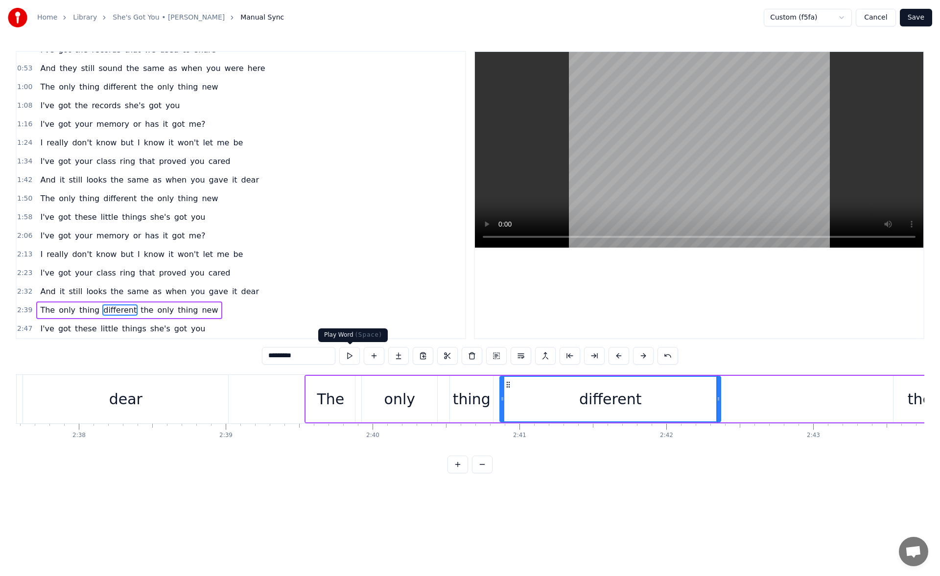
click at [348, 355] on button at bounding box center [349, 356] width 21 height 18
drag, startPoint x: 718, startPoint y: 399, endPoint x: 699, endPoint y: 397, distance: 19.1
click at [707, 397] on icon at bounding box center [709, 399] width 4 height 8
click at [350, 357] on button at bounding box center [349, 356] width 21 height 18
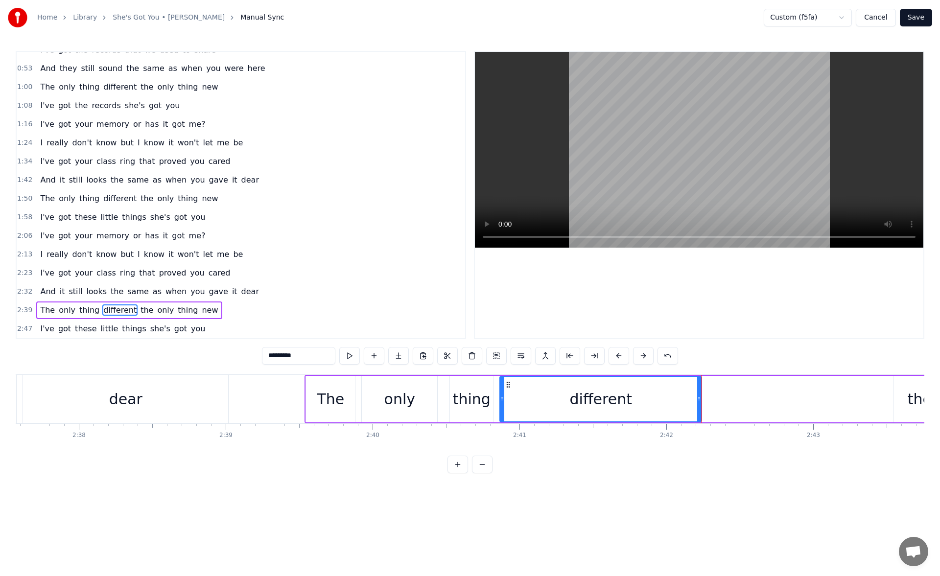
click at [350, 357] on button at bounding box center [349, 356] width 21 height 18
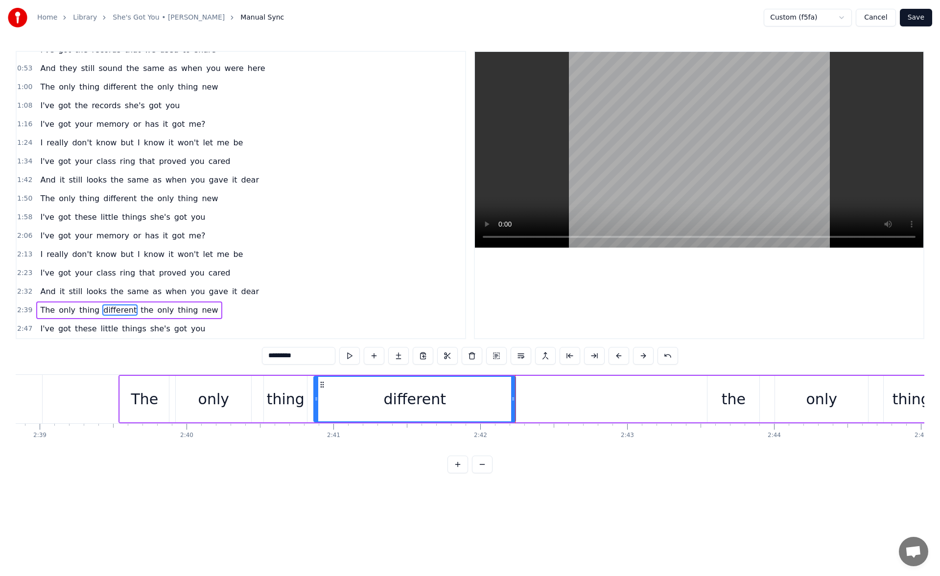
scroll to position [0, 23426]
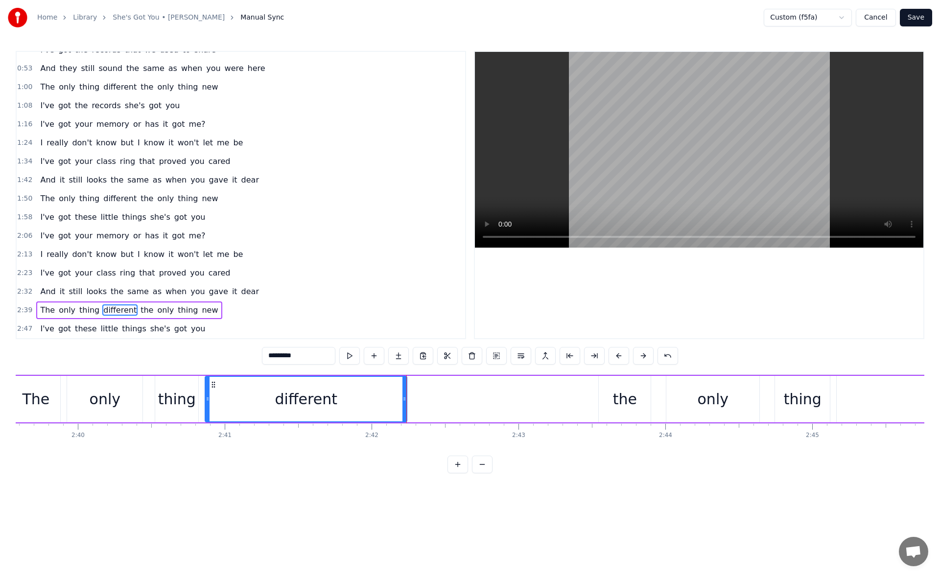
click at [624, 392] on div "the" at bounding box center [625, 399] width 24 height 22
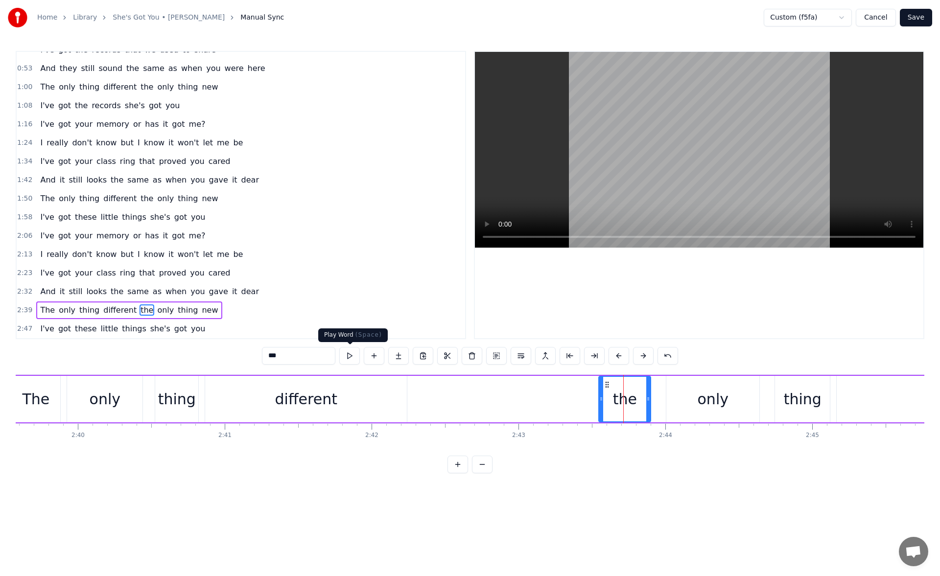
click at [352, 356] on button at bounding box center [349, 356] width 21 height 18
click at [679, 397] on div "only" at bounding box center [712, 399] width 93 height 46
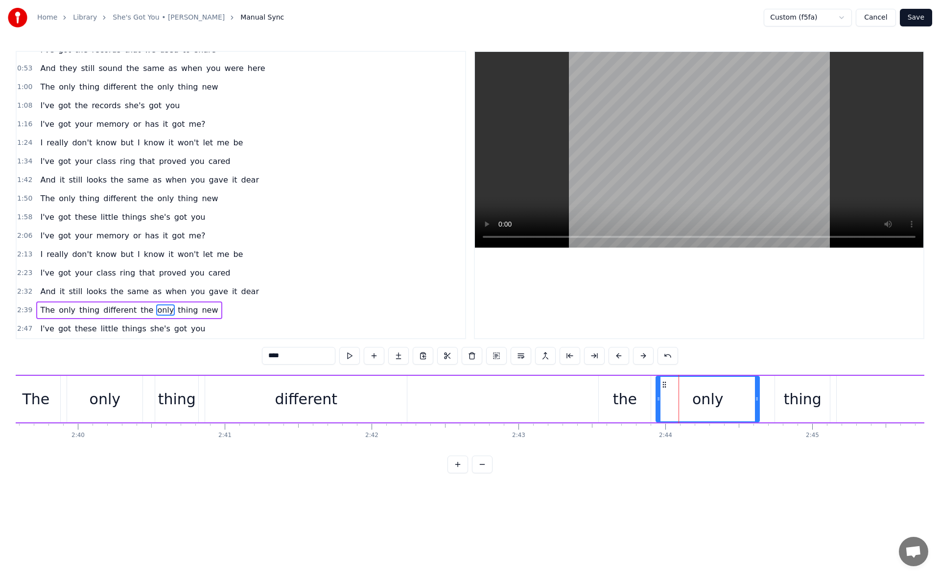
drag, startPoint x: 669, startPoint y: 398, endPoint x: 660, endPoint y: 398, distance: 9.3
click at [660, 398] on icon at bounding box center [658, 399] width 4 height 8
click at [350, 353] on button at bounding box center [349, 356] width 21 height 18
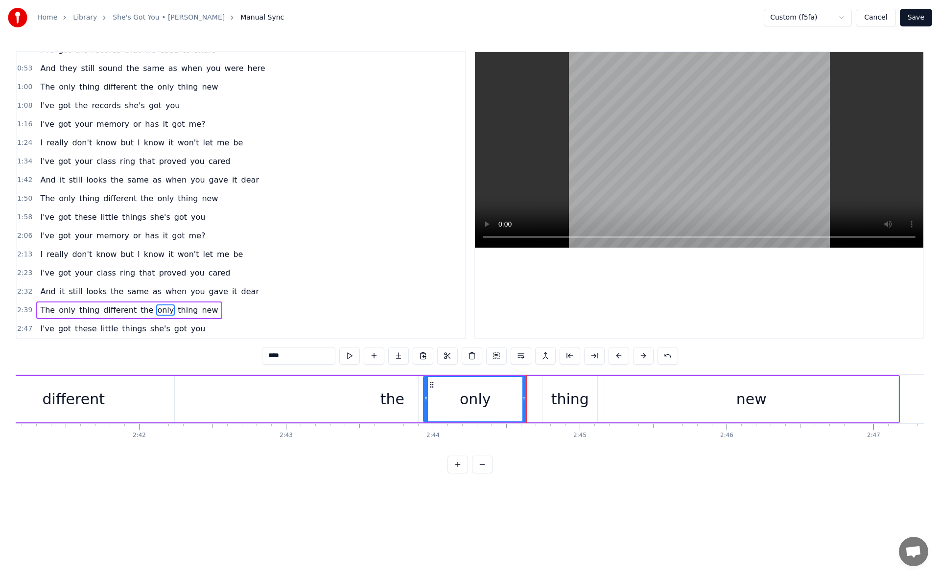
scroll to position [0, 23844]
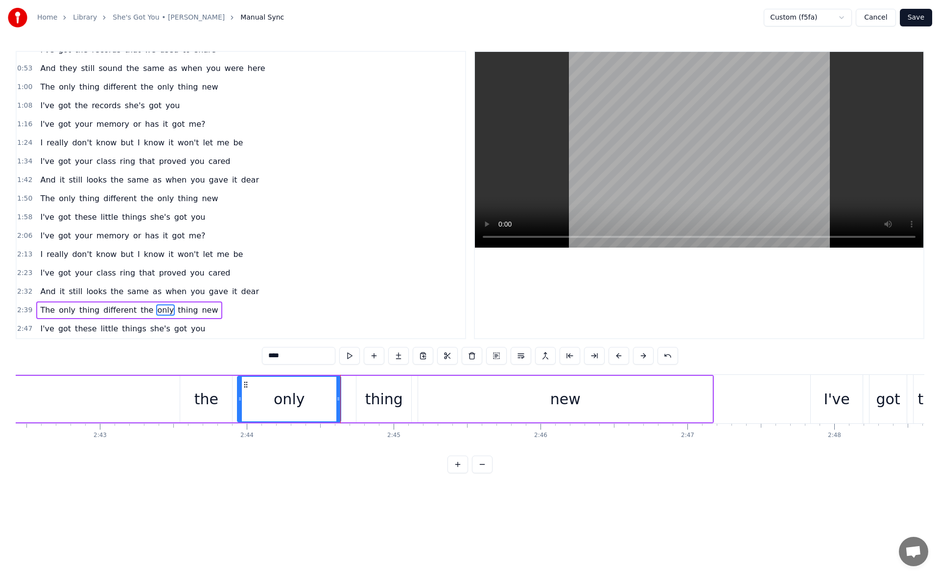
click at [528, 398] on div "new" at bounding box center [565, 399] width 294 height 46
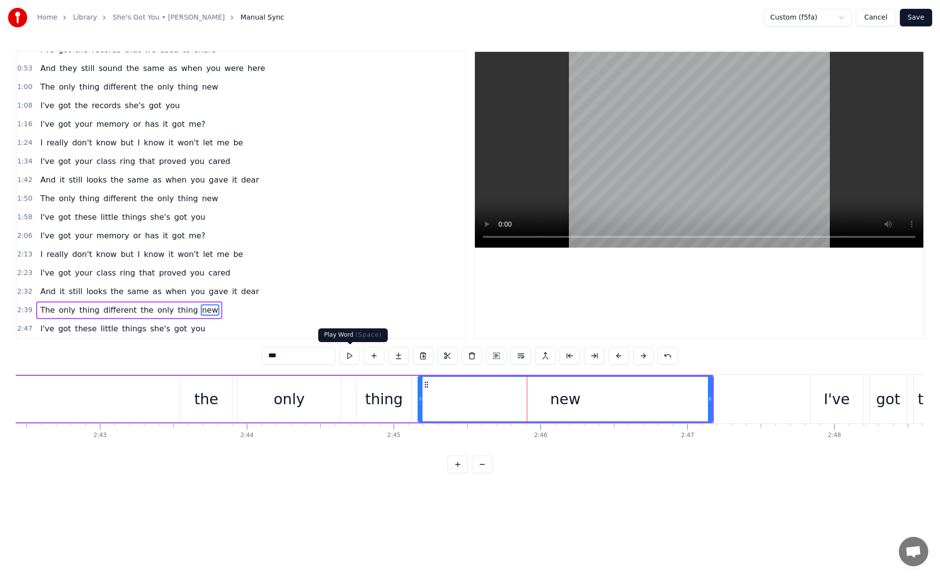
click at [354, 358] on button at bounding box center [349, 356] width 21 height 18
drag, startPoint x: 710, startPoint y: 396, endPoint x: 672, endPoint y: 396, distance: 37.2
click at [681, 396] on icon at bounding box center [683, 399] width 4 height 8
click at [348, 354] on button at bounding box center [349, 356] width 21 height 18
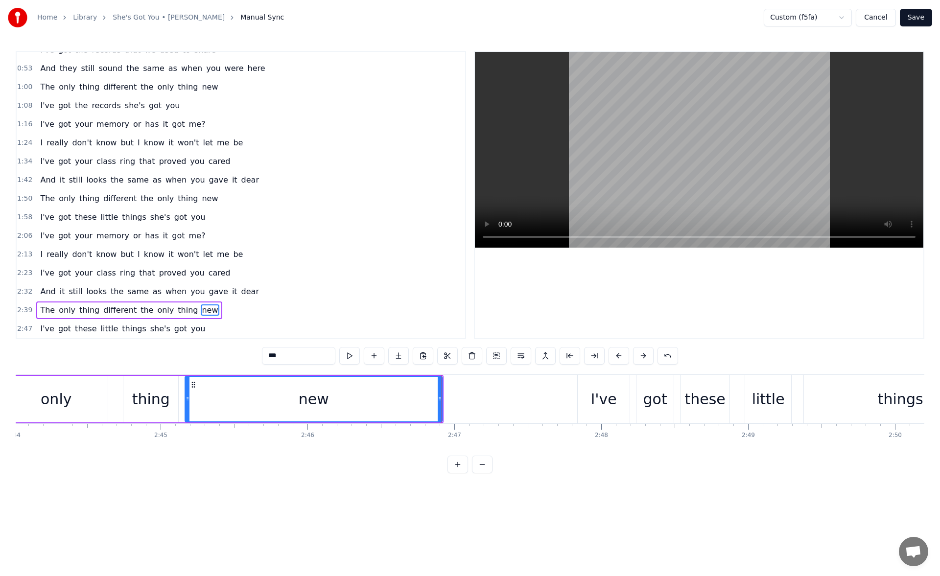
scroll to position [0, 24294]
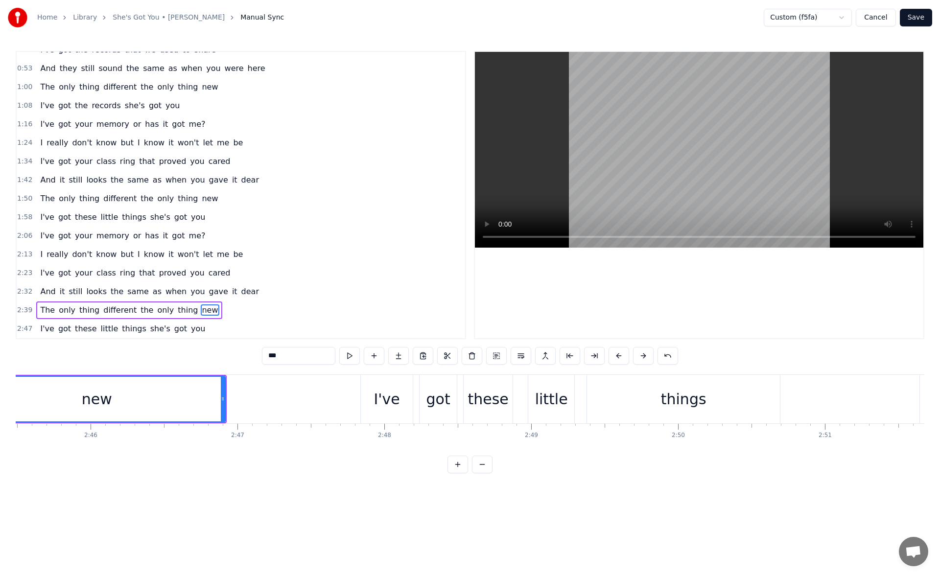
click at [627, 404] on div "things" at bounding box center [683, 399] width 193 height 48
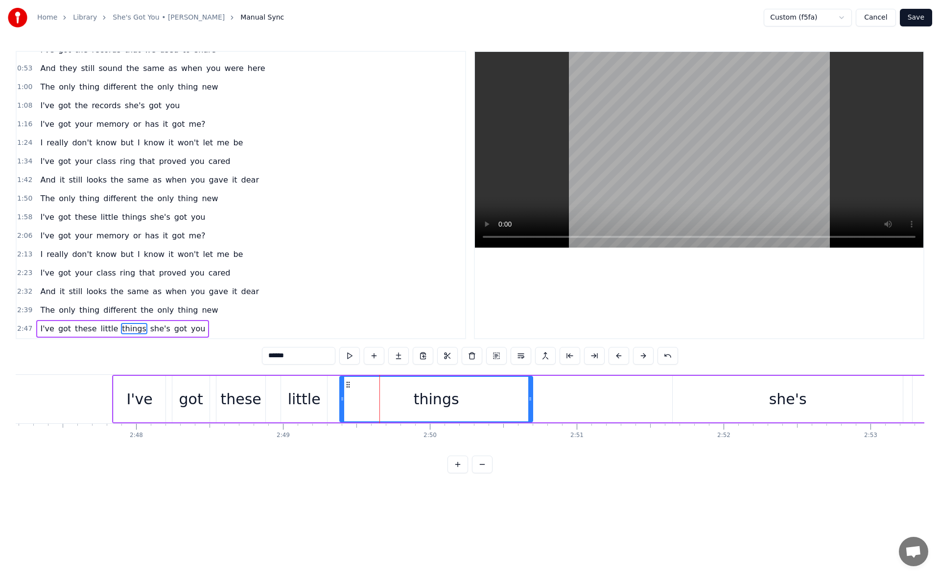
scroll to position [0, 24666]
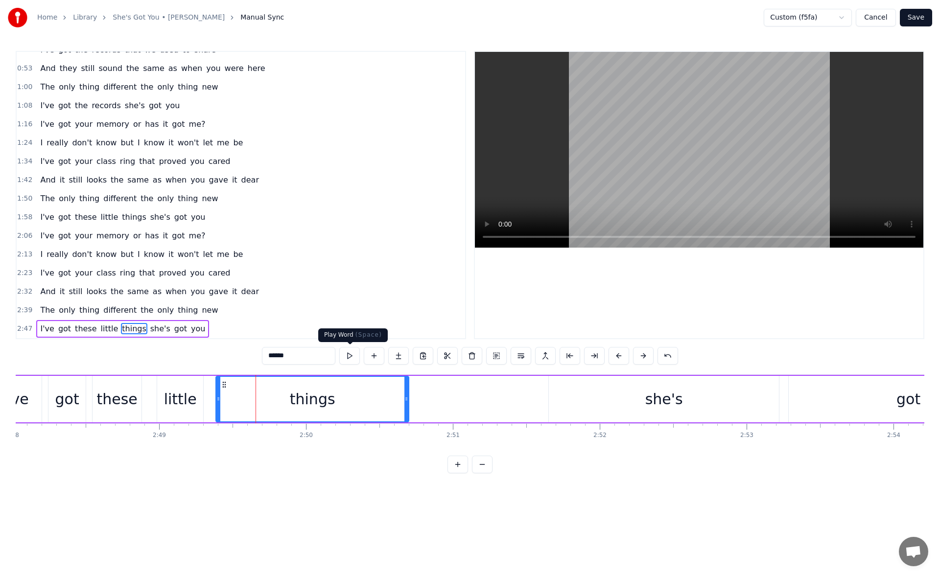
click at [352, 354] on button at bounding box center [349, 356] width 21 height 18
drag, startPoint x: 407, startPoint y: 401, endPoint x: 450, endPoint y: 403, distance: 43.1
click at [450, 403] on div at bounding box center [448, 399] width 4 height 45
click at [346, 354] on button at bounding box center [349, 356] width 21 height 18
drag, startPoint x: 450, startPoint y: 396, endPoint x: 440, endPoint y: 396, distance: 9.8
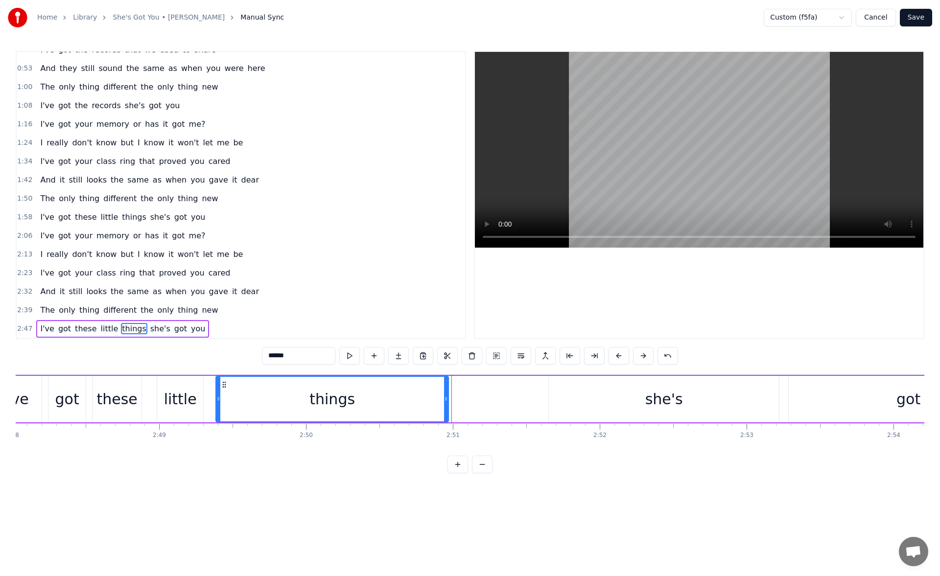
click at [444, 396] on icon at bounding box center [446, 399] width 4 height 8
click at [351, 356] on button at bounding box center [349, 356] width 21 height 18
click at [350, 353] on button at bounding box center [349, 356] width 21 height 18
click at [605, 407] on div "she's" at bounding box center [664, 399] width 230 height 46
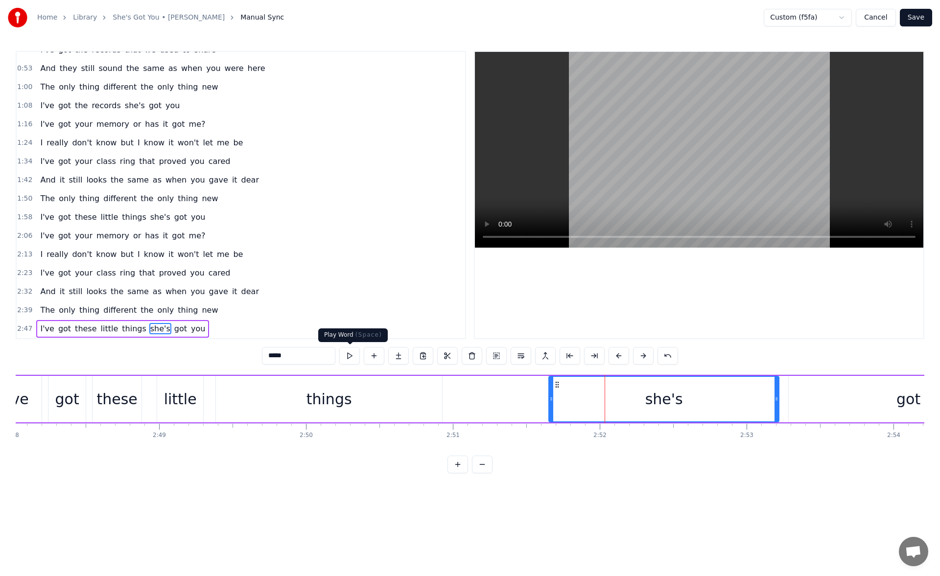
click at [351, 359] on button at bounding box center [349, 356] width 21 height 18
click at [826, 402] on div "got" at bounding box center [907, 399] width 239 height 46
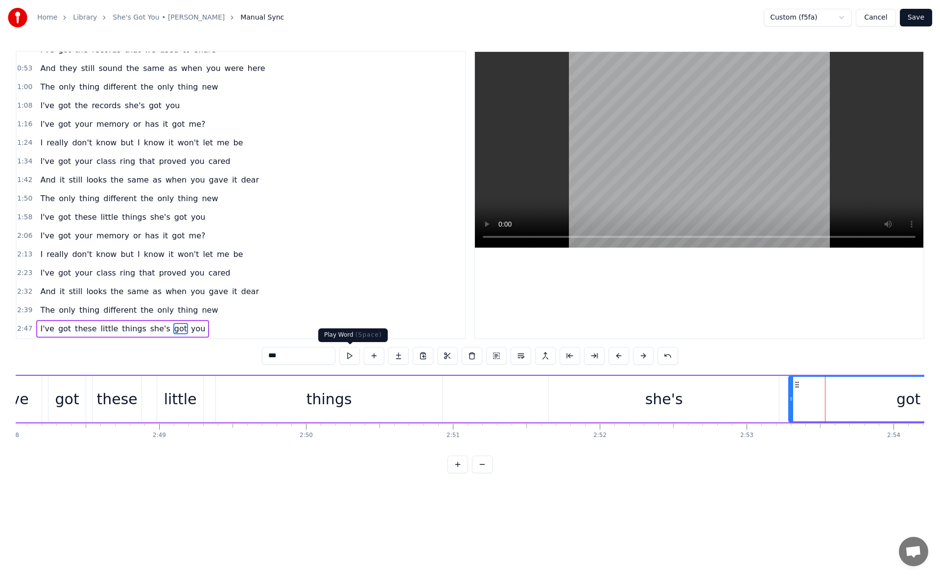
click at [355, 355] on button at bounding box center [349, 356] width 21 height 18
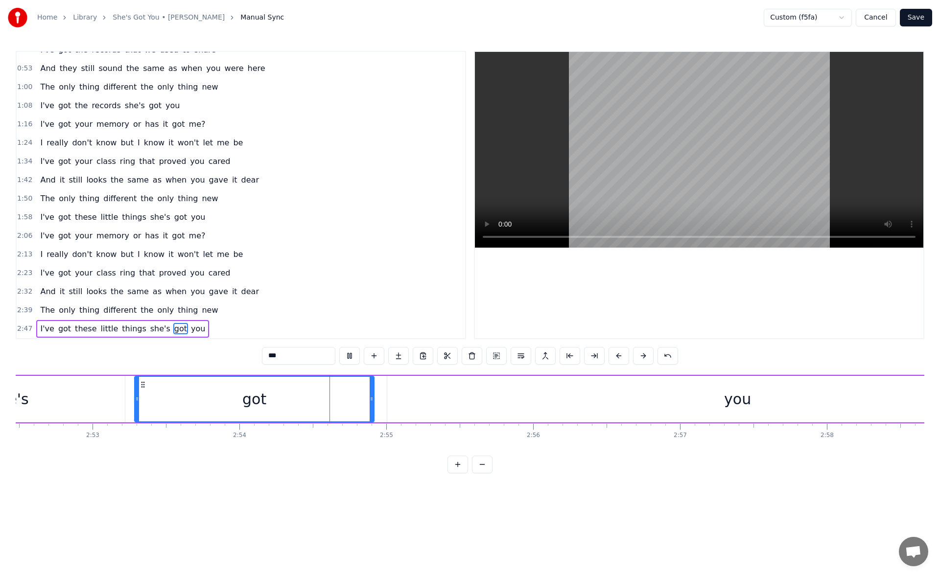
scroll to position [0, 25498]
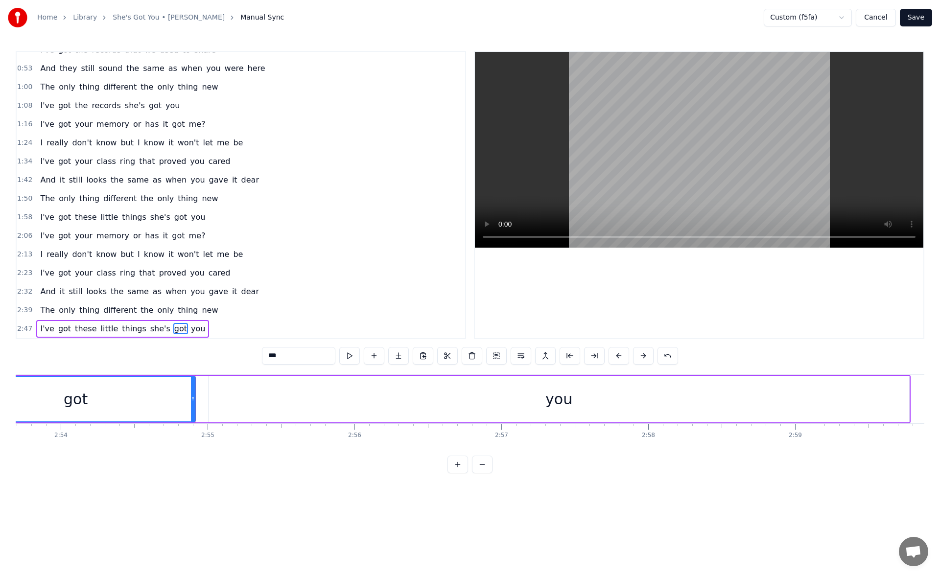
click at [289, 390] on div "you" at bounding box center [558, 399] width 700 height 46
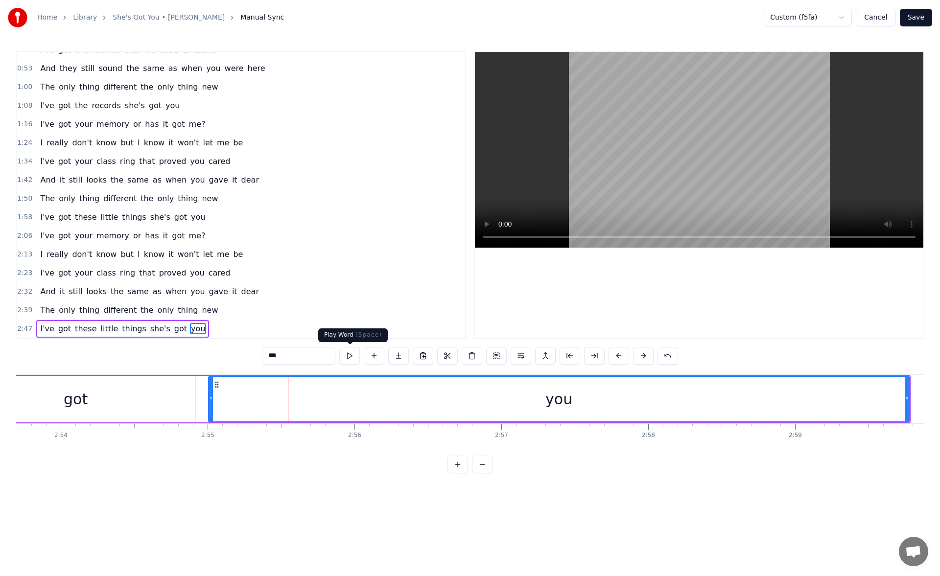
click at [349, 357] on button at bounding box center [349, 356] width 21 height 18
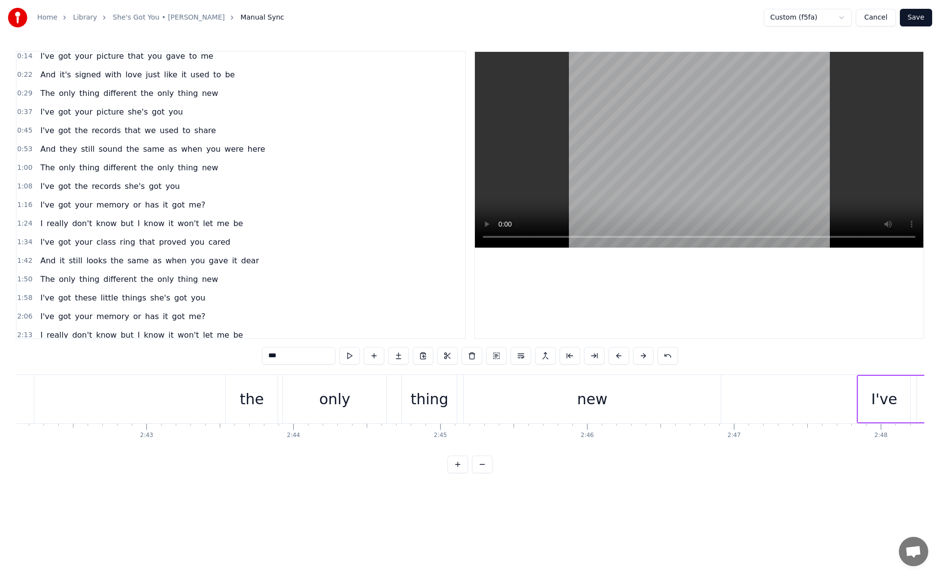
scroll to position [0, 0]
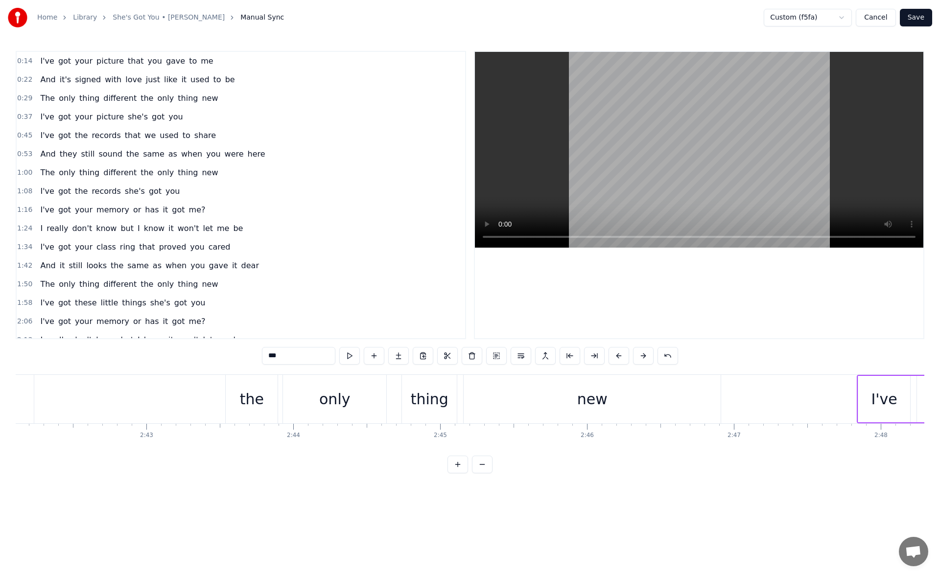
click at [106, 99] on span "different" at bounding box center [119, 97] width 35 height 11
type input "*********"
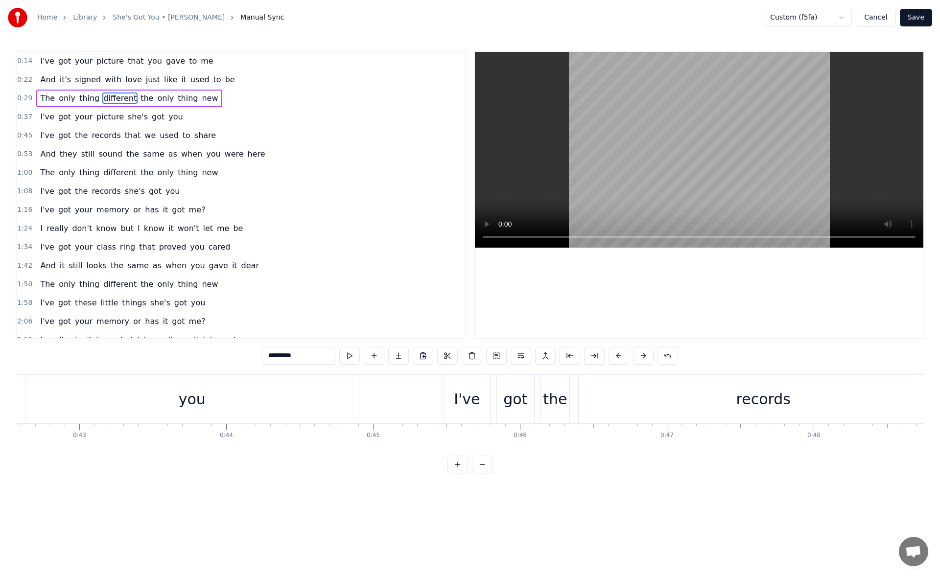
scroll to position [0, 4437]
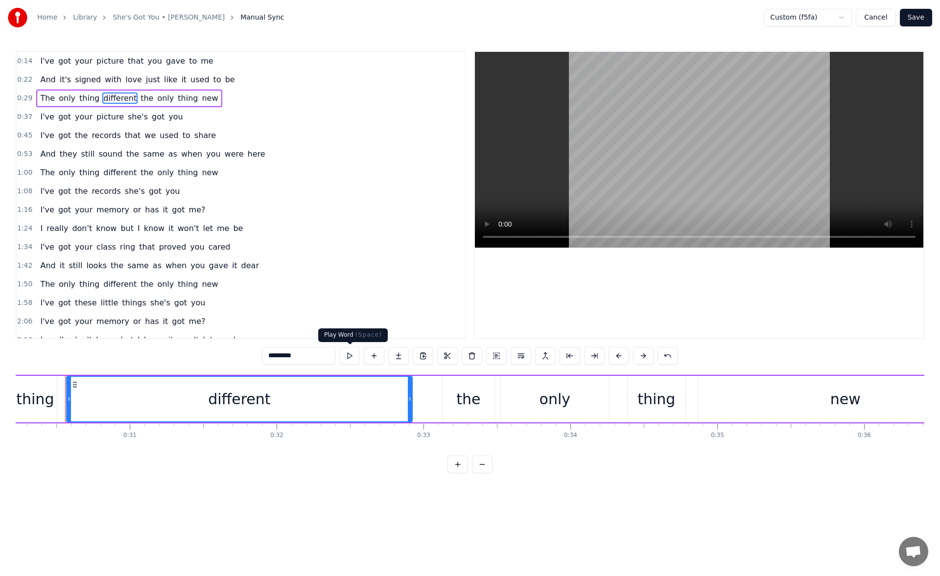
click at [351, 356] on button at bounding box center [349, 356] width 21 height 18
drag, startPoint x: 410, startPoint y: 400, endPoint x: 390, endPoint y: 400, distance: 19.6
click at [393, 400] on icon at bounding box center [395, 399] width 4 height 8
click at [353, 356] on button at bounding box center [349, 356] width 21 height 18
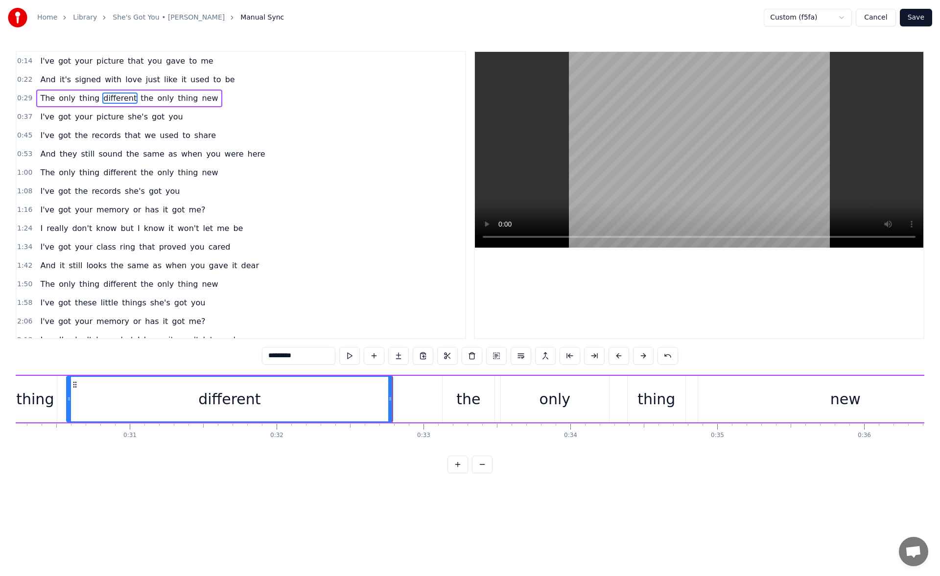
click at [115, 176] on span "different" at bounding box center [119, 172] width 35 height 11
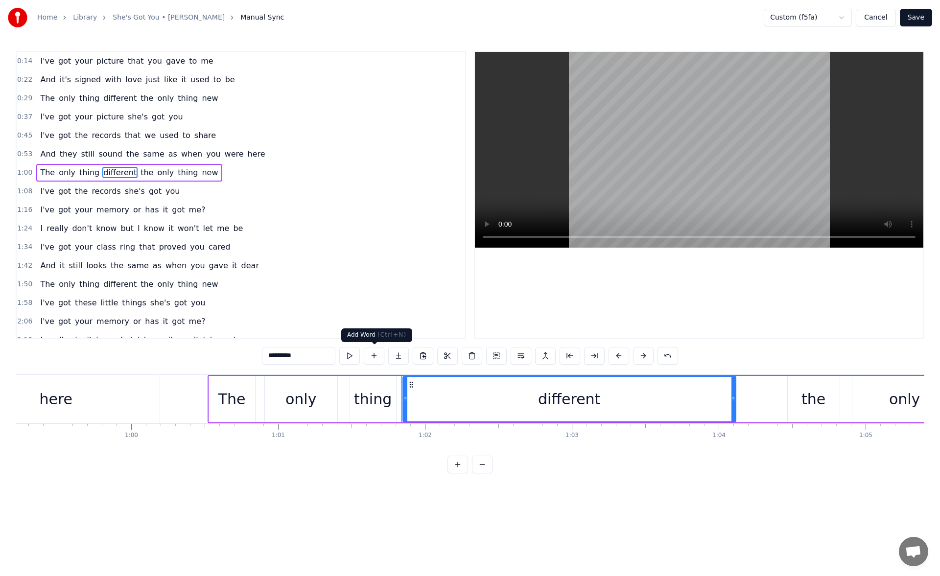
scroll to position [0, 9029]
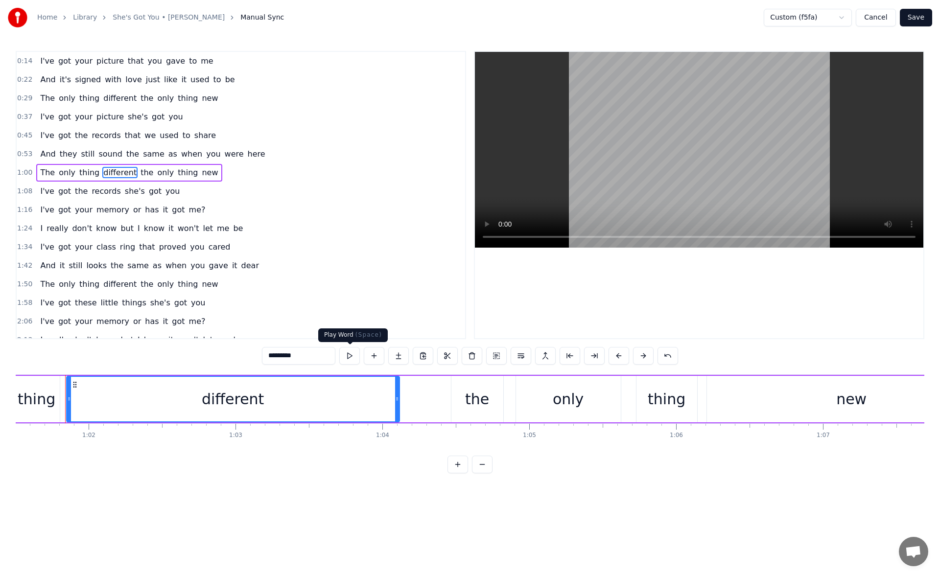
click at [350, 356] on button at bounding box center [349, 356] width 21 height 18
drag, startPoint x: 395, startPoint y: 396, endPoint x: 372, endPoint y: 394, distance: 23.1
click at [372, 394] on div at bounding box center [374, 399] width 4 height 45
click at [354, 354] on button at bounding box center [349, 356] width 21 height 18
click at [115, 283] on span "different" at bounding box center [119, 283] width 35 height 11
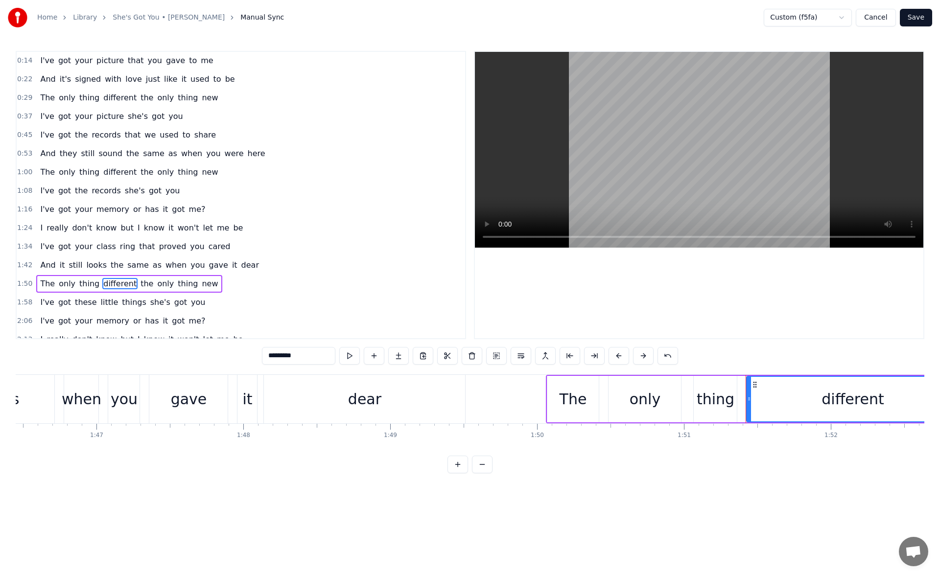
scroll to position [0, 16307]
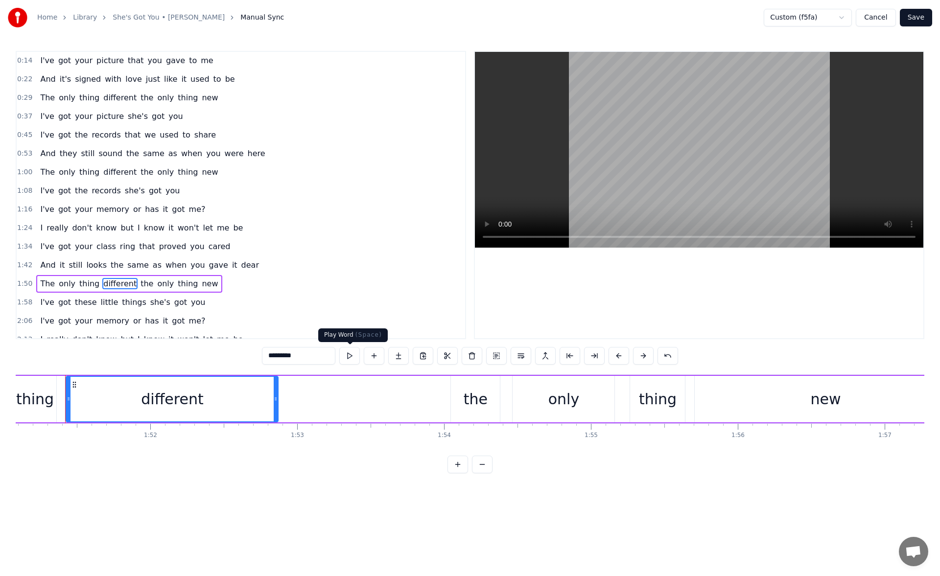
click at [352, 356] on button at bounding box center [349, 356] width 21 height 18
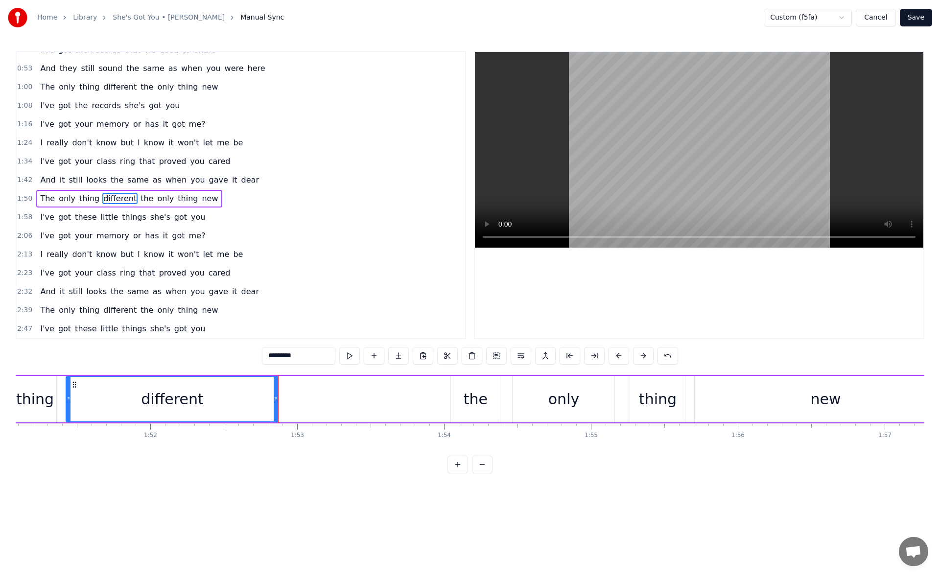
scroll to position [37, 0]
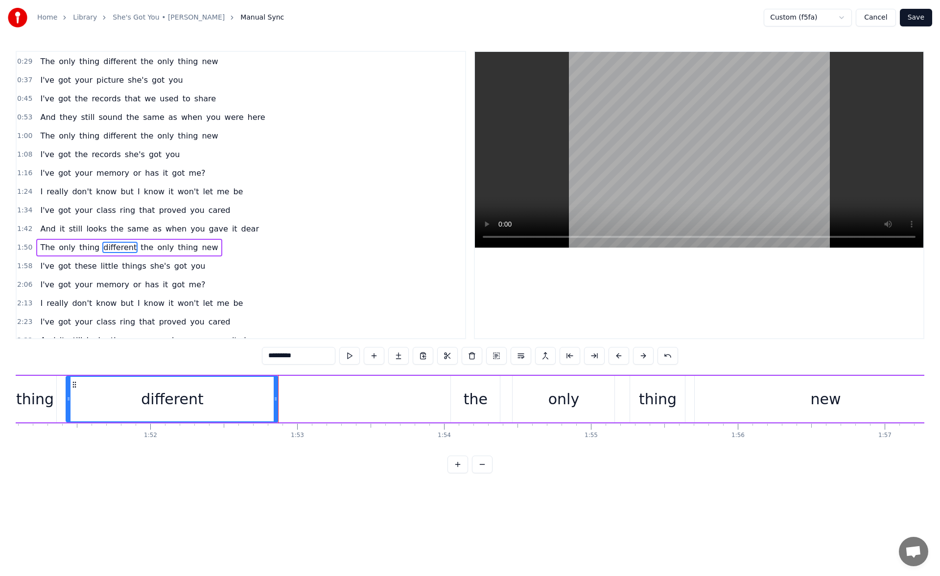
click at [114, 139] on span "different" at bounding box center [119, 135] width 35 height 11
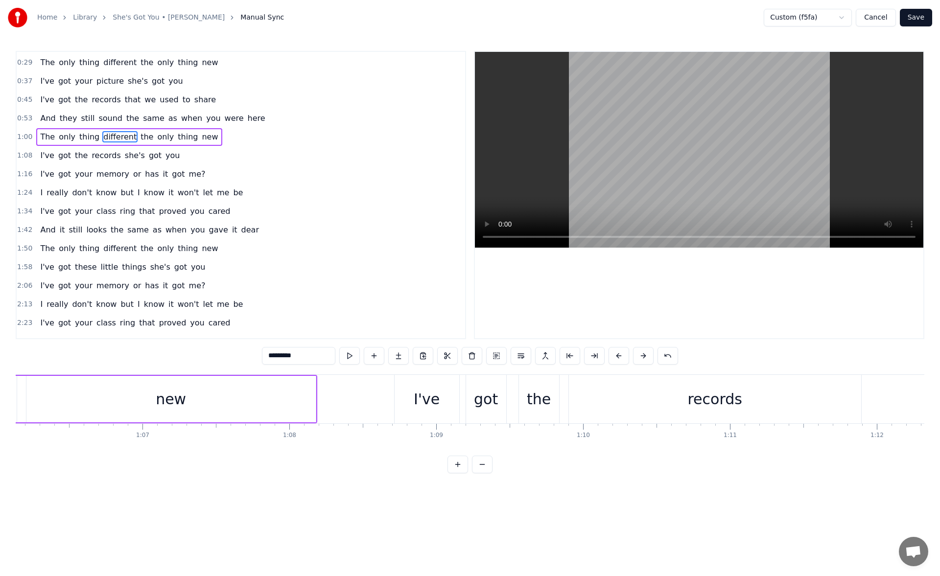
scroll to position [0, 9029]
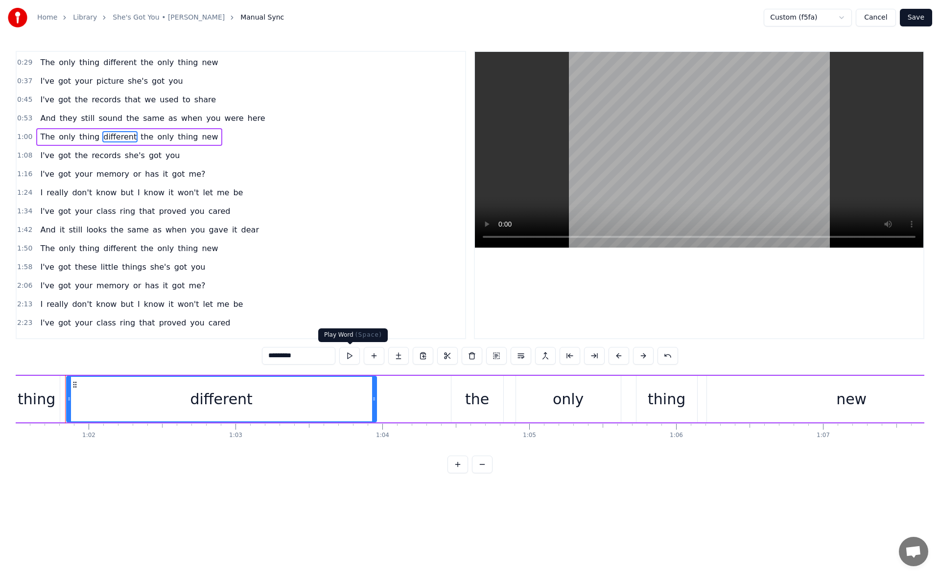
click at [349, 354] on button at bounding box center [349, 356] width 21 height 18
drag, startPoint x: 374, startPoint y: 400, endPoint x: 381, endPoint y: 399, distance: 6.9
click at [381, 399] on icon at bounding box center [381, 399] width 4 height 8
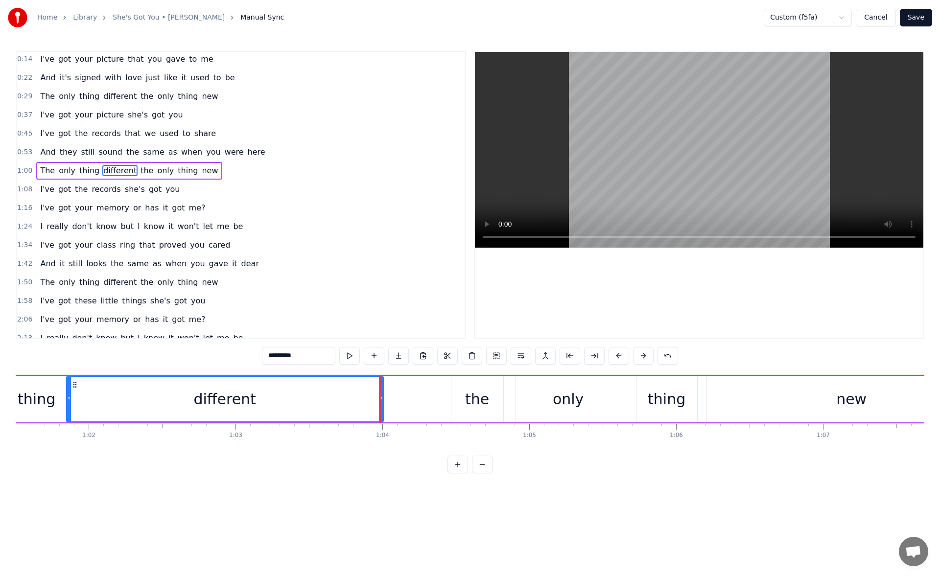
scroll to position [0, 0]
click at [350, 358] on button at bounding box center [349, 356] width 21 height 18
click at [115, 95] on span "different" at bounding box center [119, 97] width 35 height 11
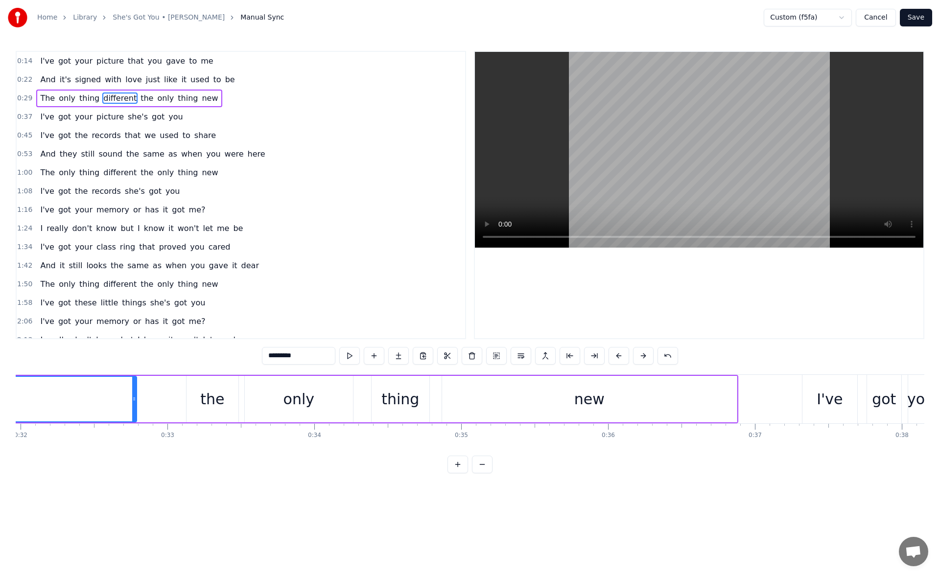
scroll to position [0, 4437]
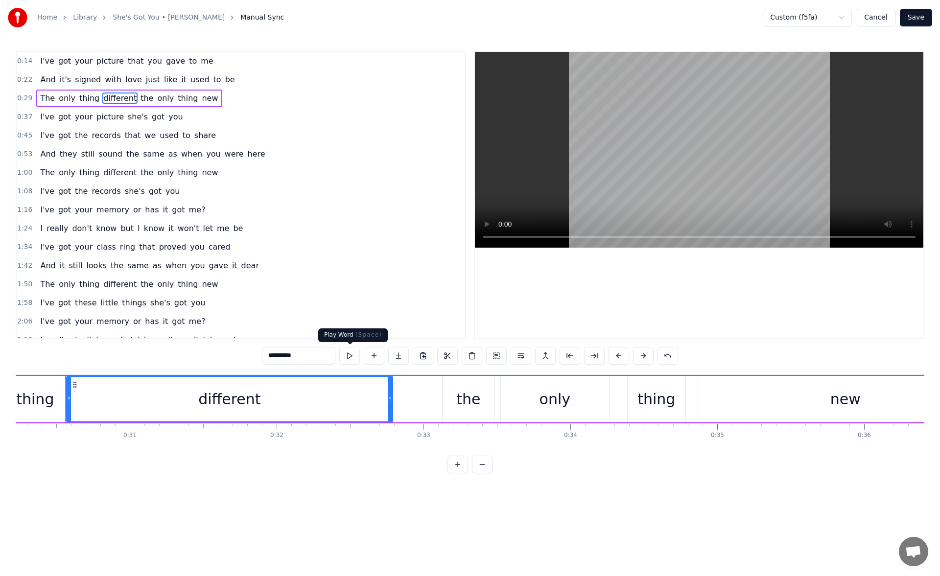
click at [352, 355] on button at bounding box center [349, 356] width 21 height 18
click at [393, 401] on icon at bounding box center [394, 399] width 4 height 8
click at [350, 357] on button at bounding box center [349, 356] width 21 height 18
click at [917, 18] on button "Save" at bounding box center [915, 18] width 32 height 18
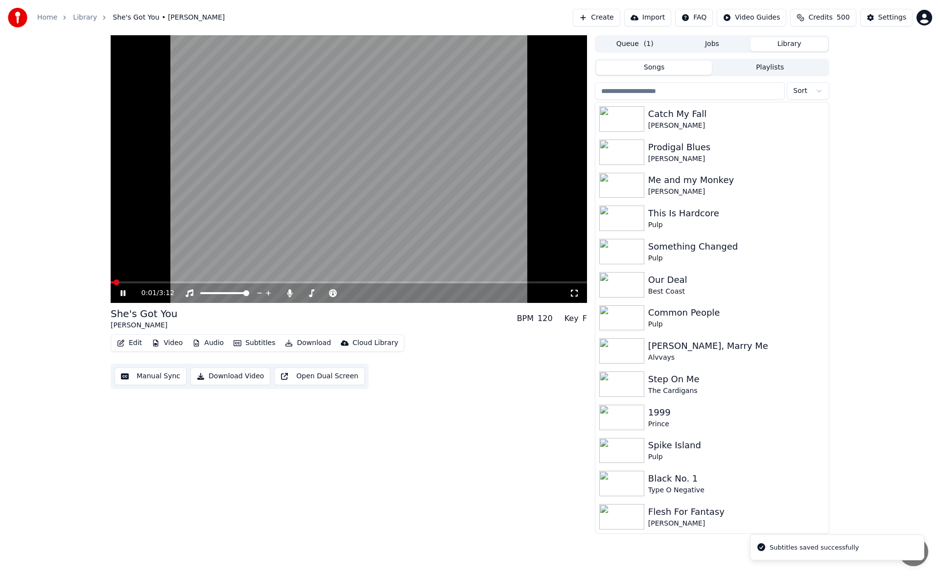
click at [573, 293] on icon at bounding box center [574, 293] width 10 height 8
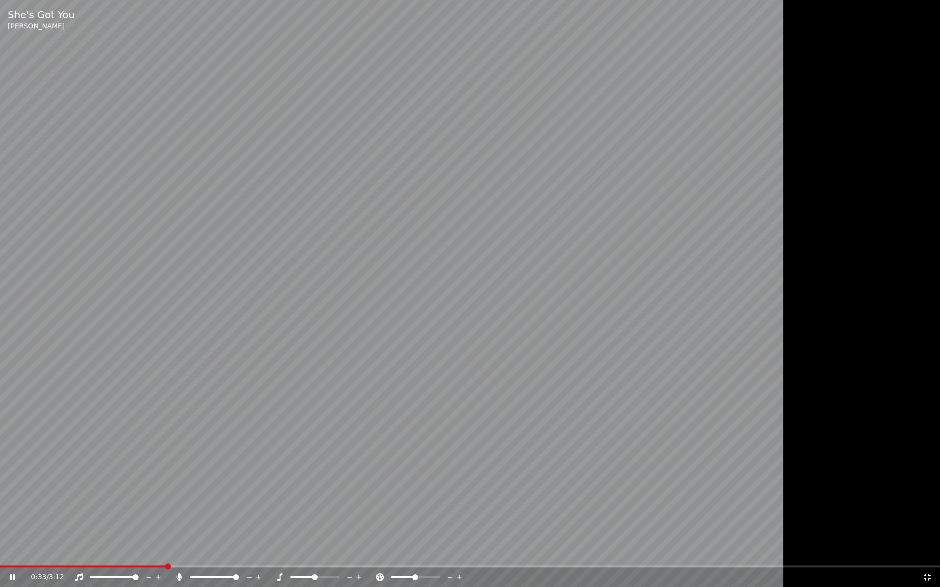
click at [115, 568] on div "0:33 / 3:12" at bounding box center [470, 578] width 940 height 20
click at [108, 566] on span at bounding box center [86, 567] width 172 height 2
click at [927, 574] on icon at bounding box center [927, 577] width 10 height 8
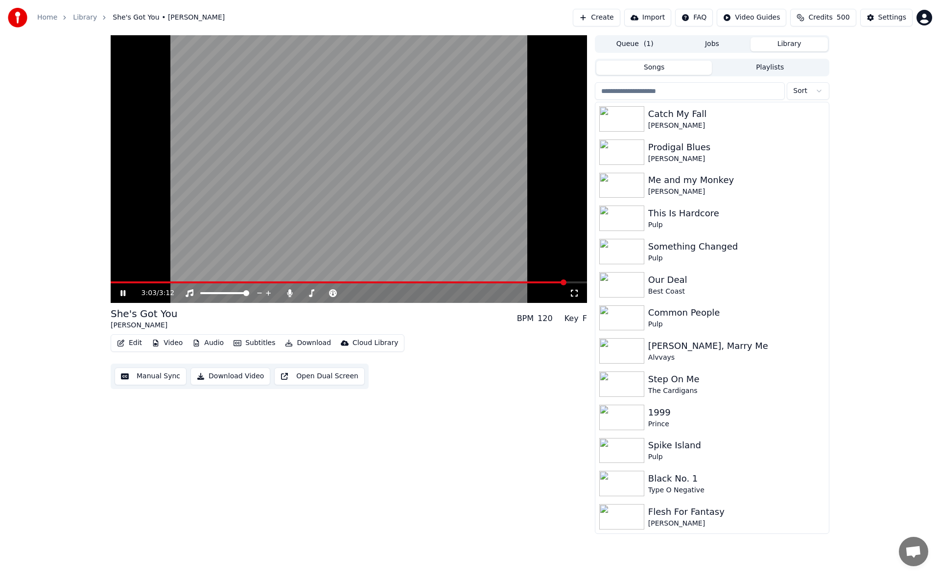
click at [120, 290] on icon at bounding box center [129, 293] width 23 height 8
click at [309, 340] on button "Download" at bounding box center [308, 343] width 54 height 14
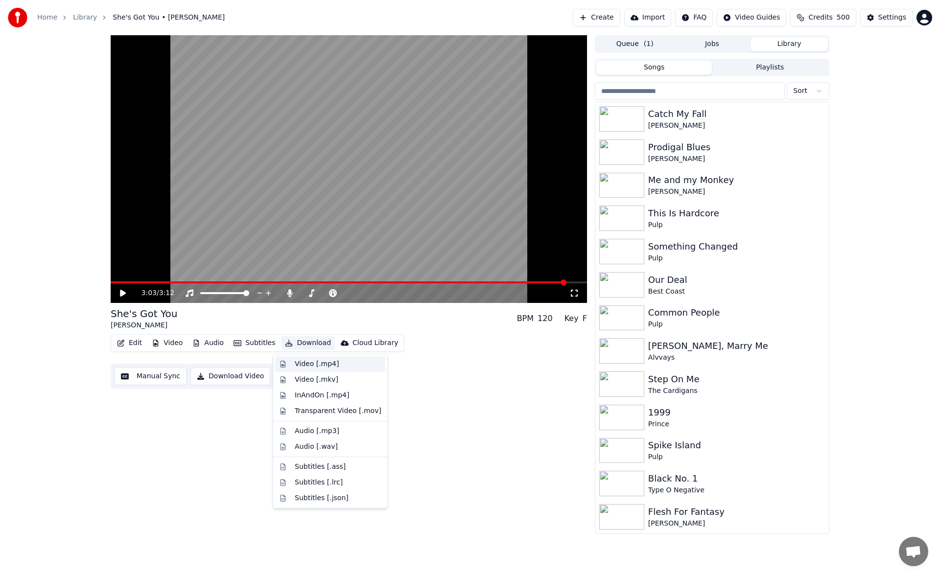
click at [310, 364] on div "Video [.mp4]" at bounding box center [317, 364] width 44 height 10
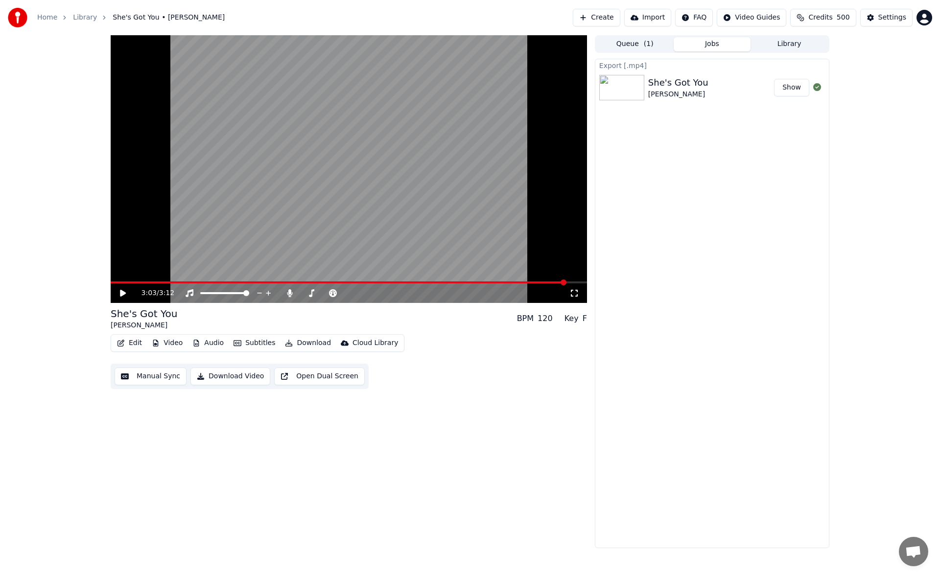
click at [783, 45] on button "Library" at bounding box center [788, 44] width 77 height 14
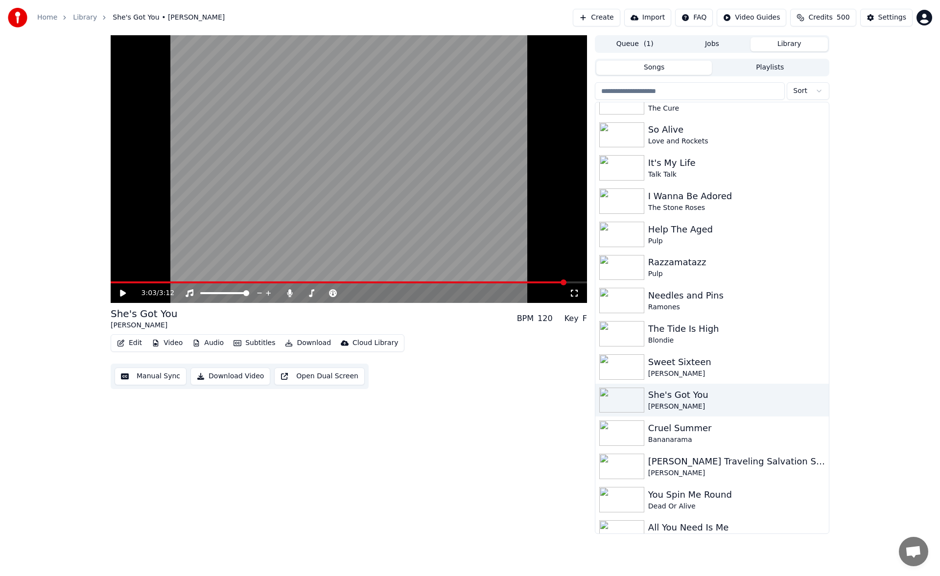
scroll to position [1192, 0]
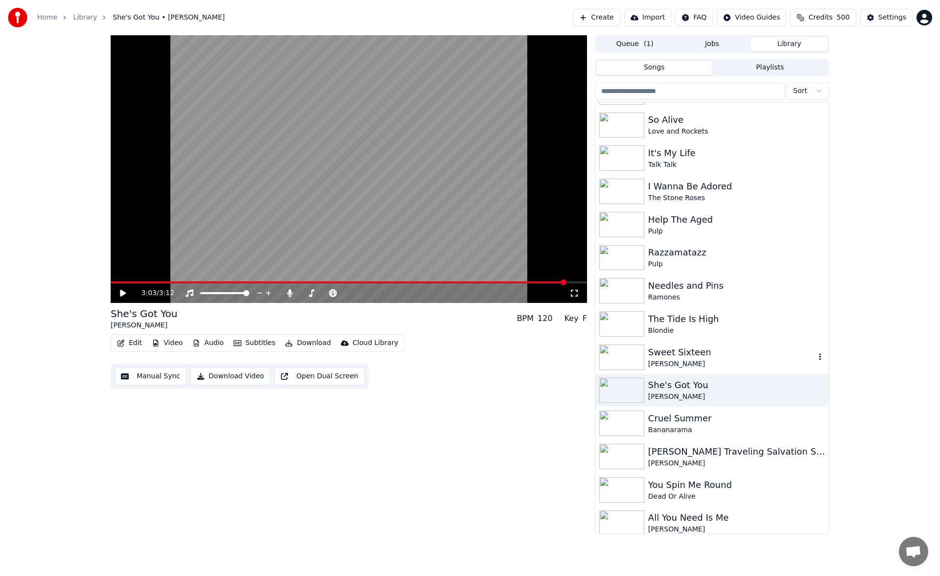
click at [713, 358] on div "Sweet Sixteen" at bounding box center [731, 352] width 167 height 14
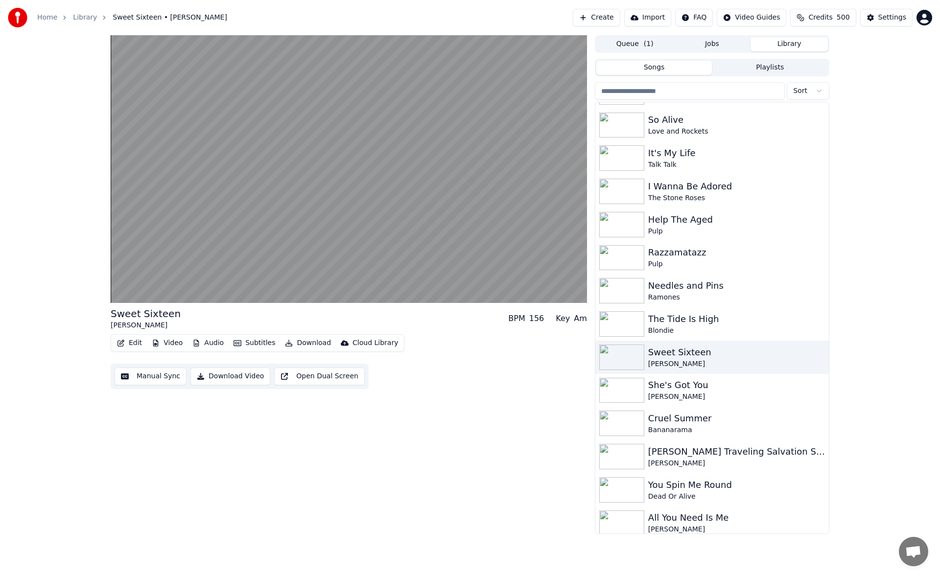
click at [162, 384] on button "Manual Sync" at bounding box center [151, 376] width 72 height 18
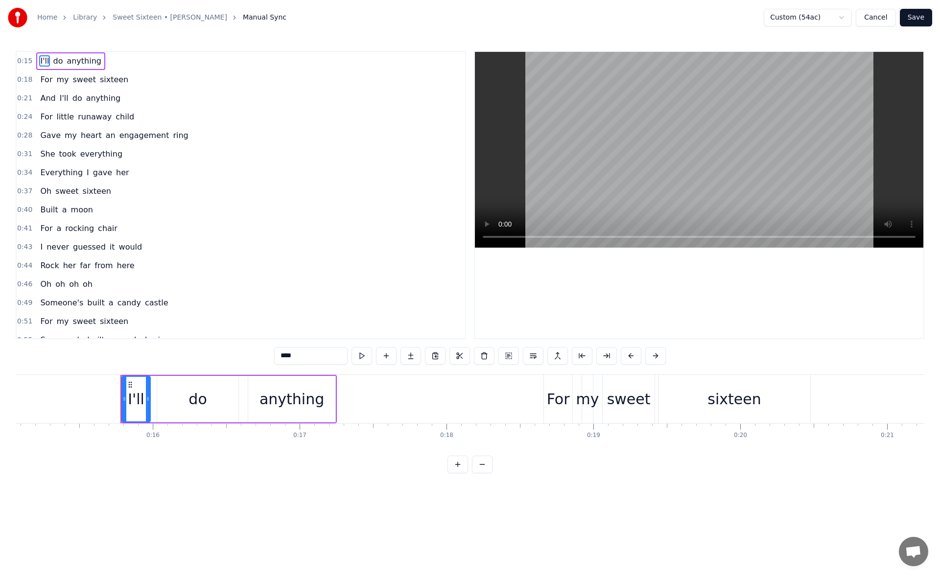
scroll to position [0, 2268]
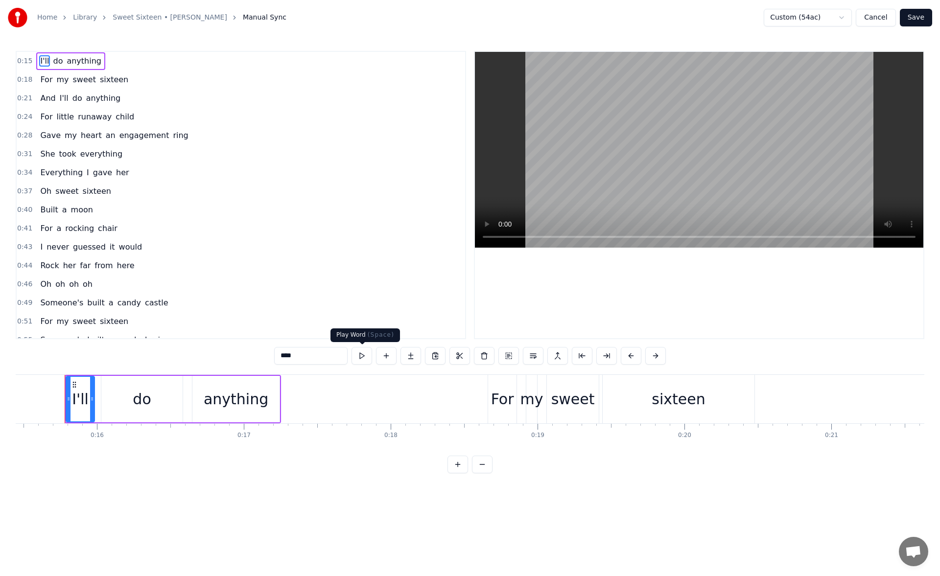
click at [360, 358] on button at bounding box center [361, 356] width 21 height 18
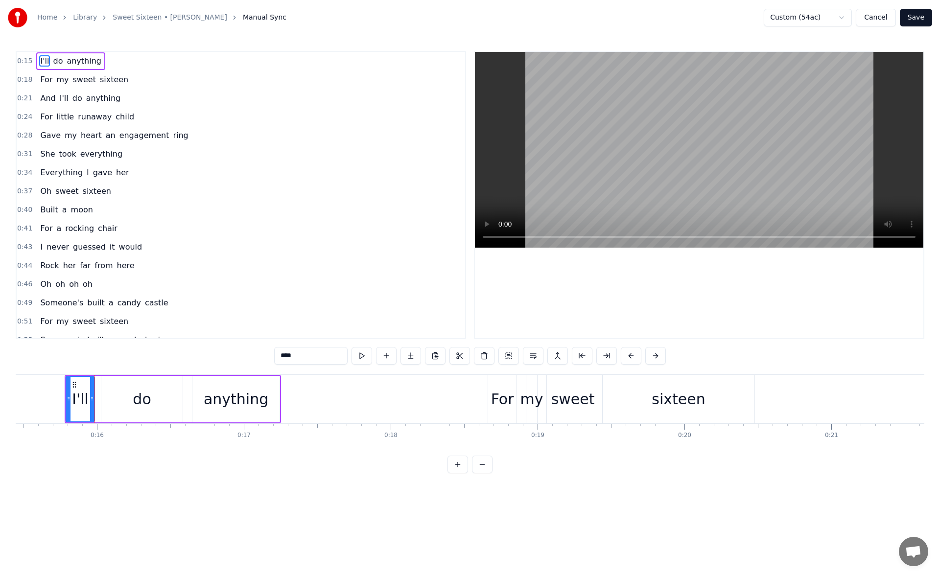
click at [360, 358] on button at bounding box center [361, 356] width 21 height 18
drag, startPoint x: 67, startPoint y: 401, endPoint x: 39, endPoint y: 400, distance: 28.4
click at [39, 400] on icon at bounding box center [40, 399] width 4 height 8
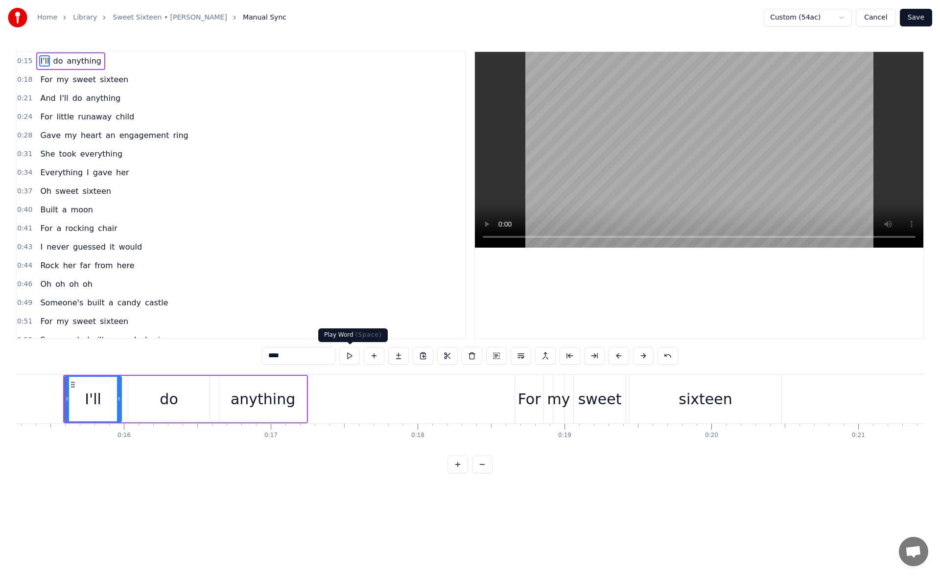
click at [352, 357] on button at bounding box center [349, 356] width 21 height 18
click at [343, 352] on button at bounding box center [349, 356] width 21 height 18
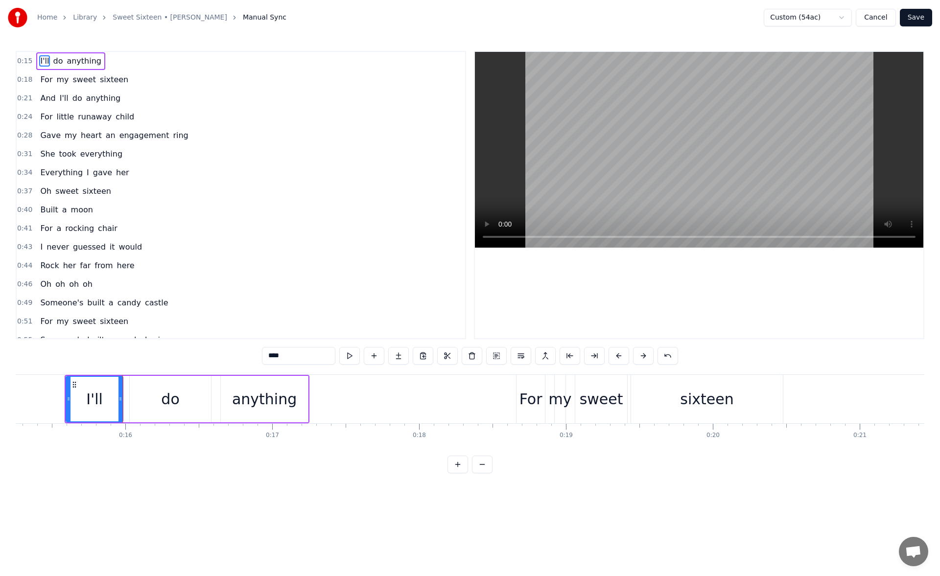
click at [343, 352] on button at bounding box center [349, 356] width 21 height 18
click at [150, 413] on div "do" at bounding box center [170, 399] width 81 height 46
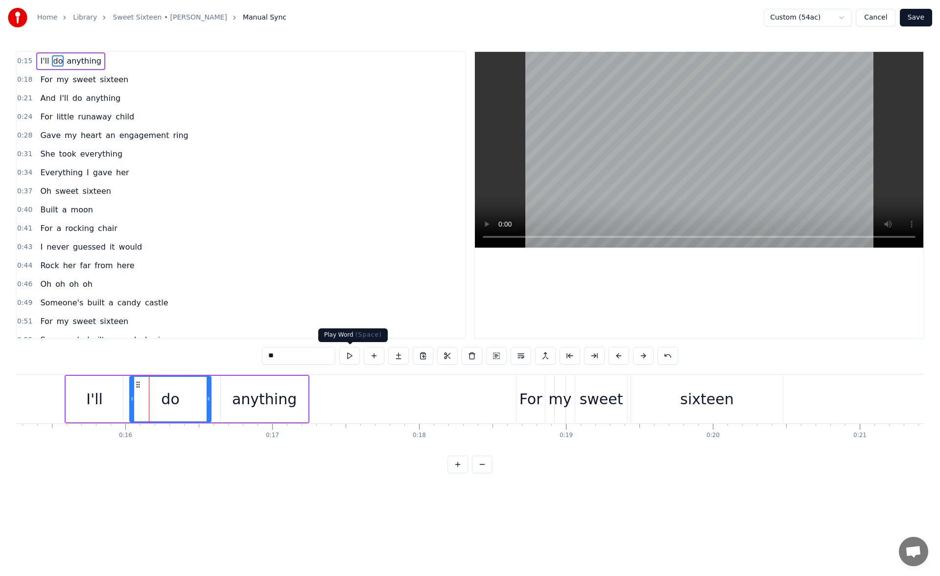
click at [350, 356] on button at bounding box center [349, 356] width 21 height 18
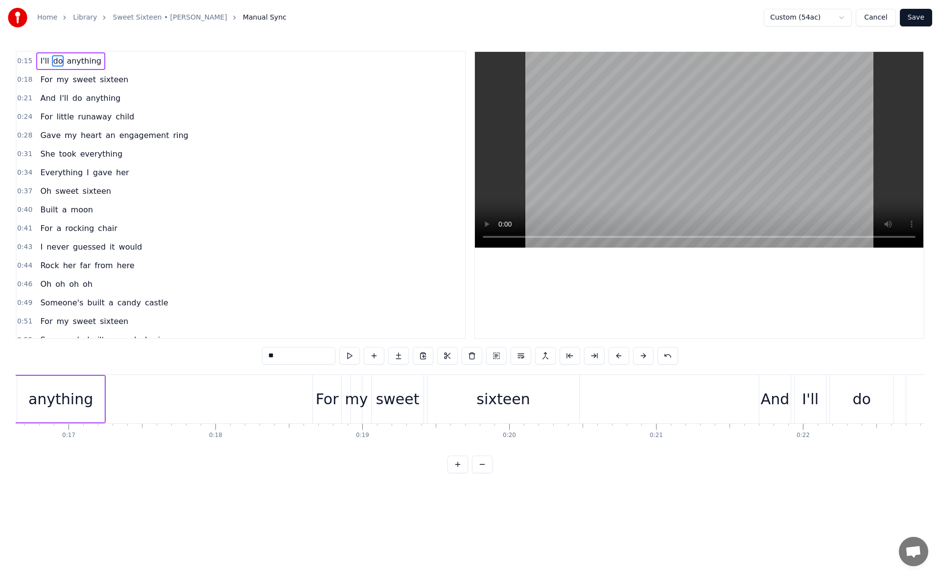
scroll to position [0, 2464]
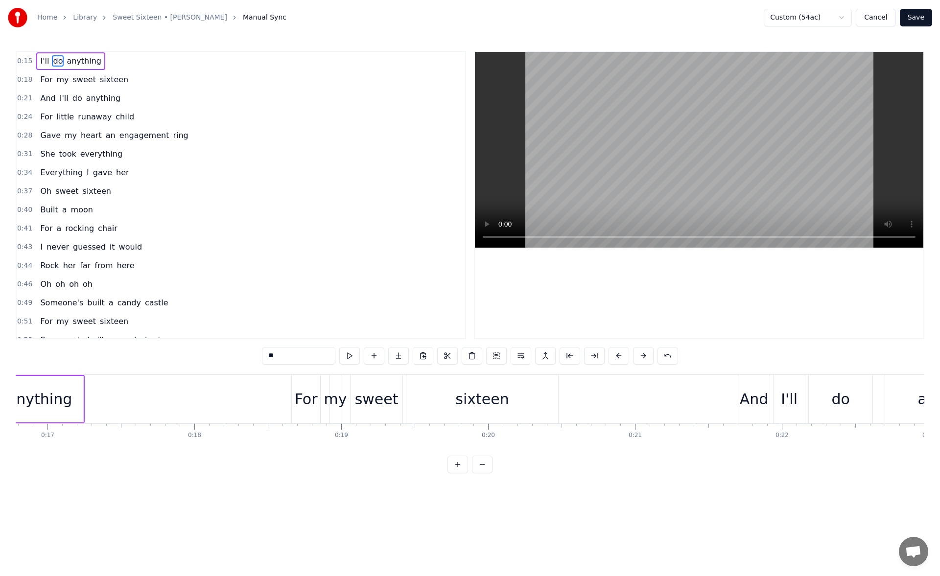
click at [471, 403] on div "sixteen" at bounding box center [481, 399] width 53 height 22
type input "*******"
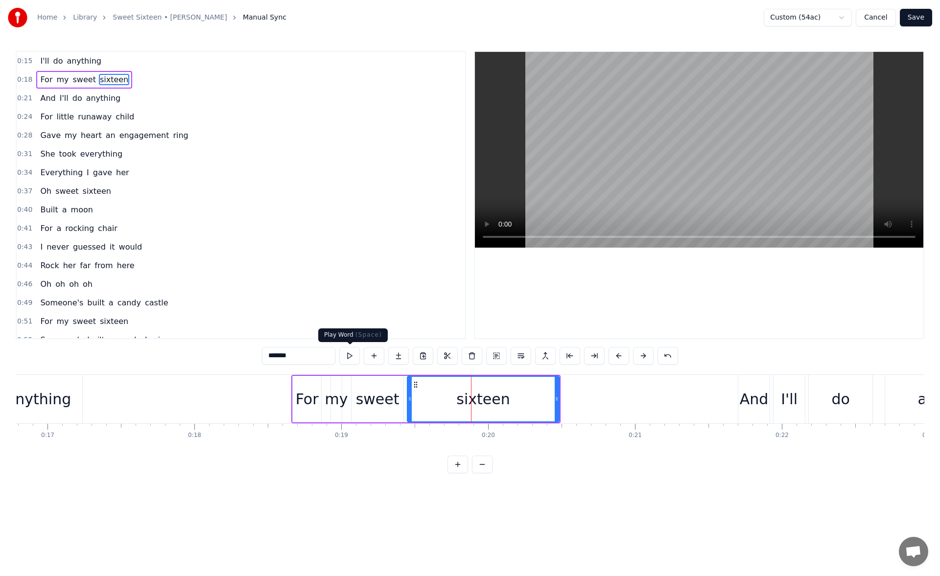
click at [346, 355] on button at bounding box center [349, 356] width 21 height 18
drag, startPoint x: 556, startPoint y: 399, endPoint x: 572, endPoint y: 402, distance: 15.4
click at [572, 402] on icon at bounding box center [572, 399] width 4 height 8
click at [351, 359] on button at bounding box center [349, 356] width 21 height 18
drag, startPoint x: 572, startPoint y: 401, endPoint x: 587, endPoint y: 400, distance: 15.2
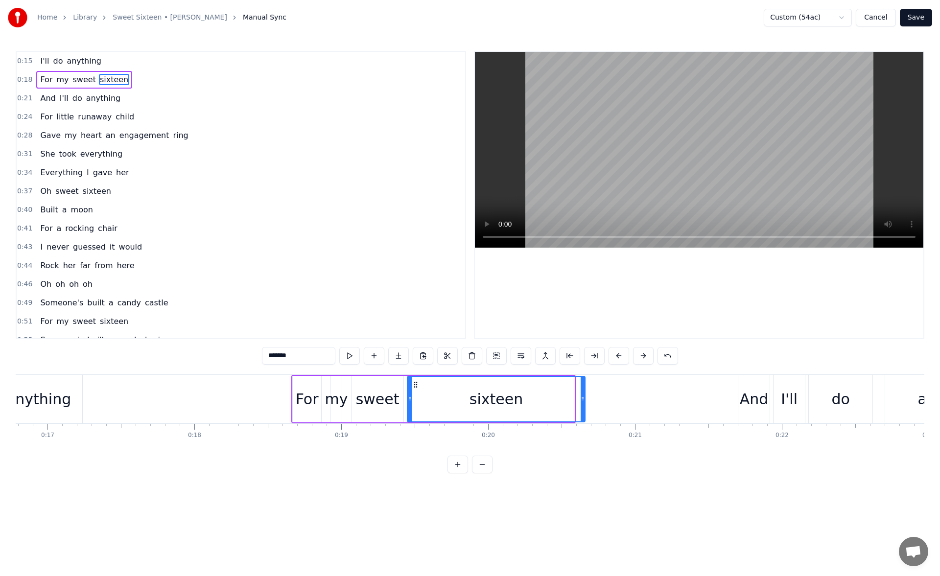
click at [584, 400] on icon at bounding box center [582, 399] width 4 height 8
click at [353, 357] on button at bounding box center [349, 356] width 21 height 18
click at [919, 20] on button "Save" at bounding box center [915, 18] width 32 height 18
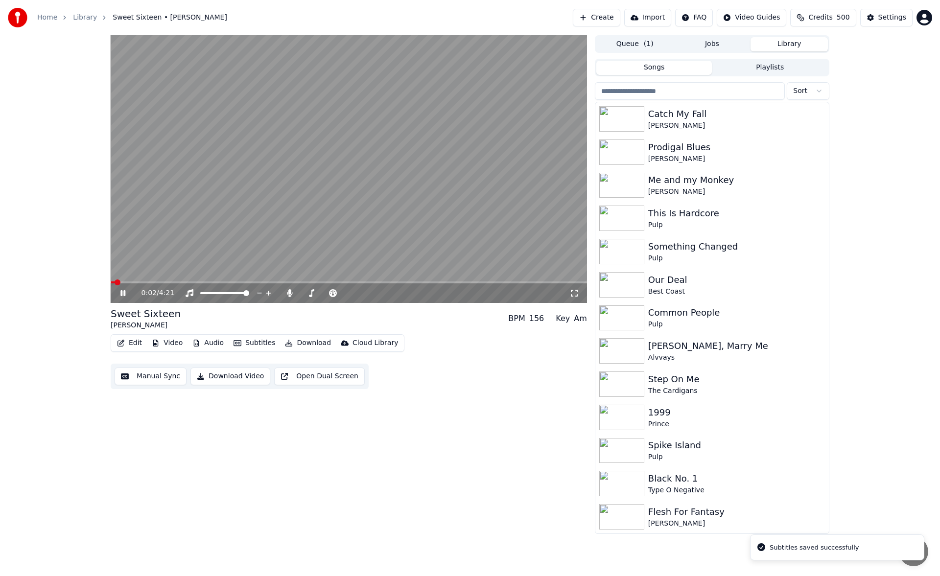
click at [124, 294] on icon at bounding box center [122, 293] width 5 height 6
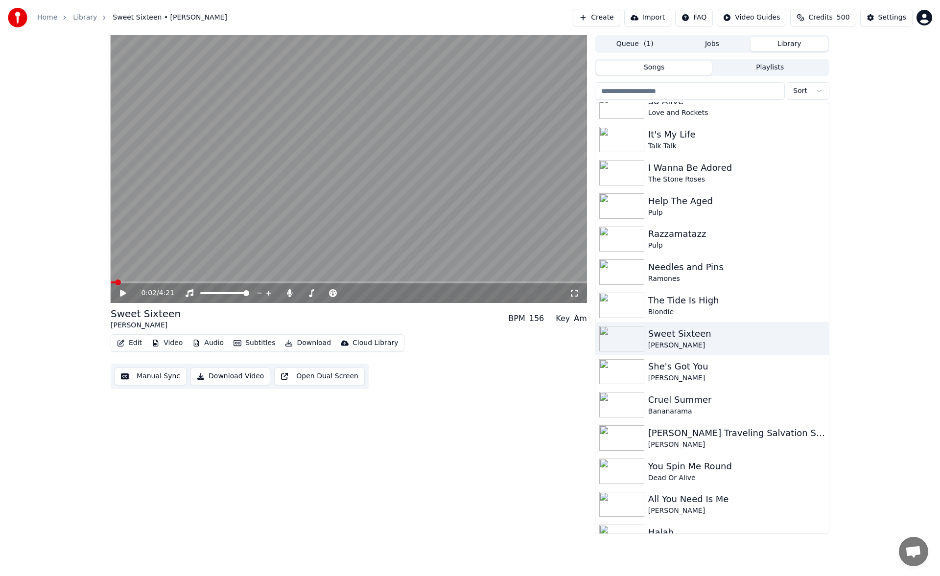
scroll to position [1215, 0]
